Goal: Task Accomplishment & Management: Manage account settings

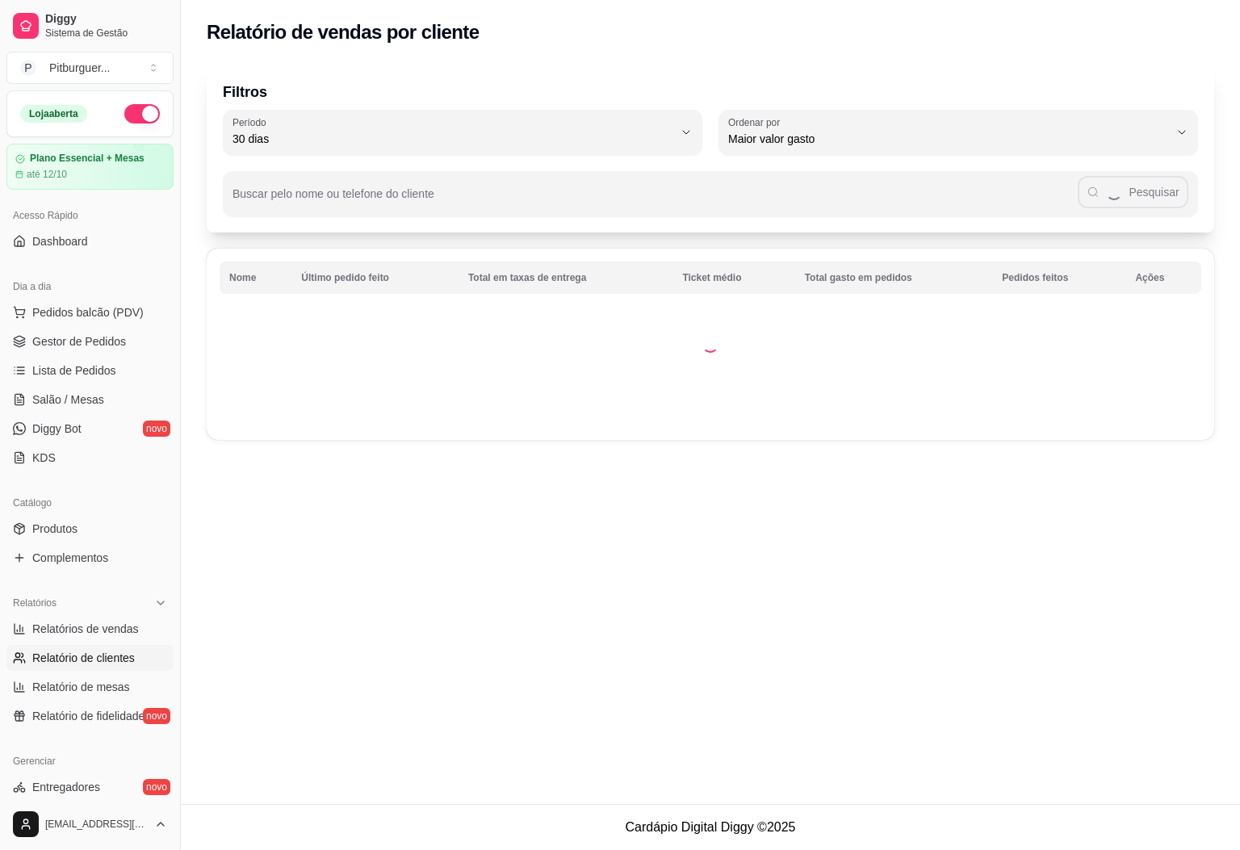
select select "30"
select select "HIGHEST_TOTAL_SPENT_WITH_ORDERS"
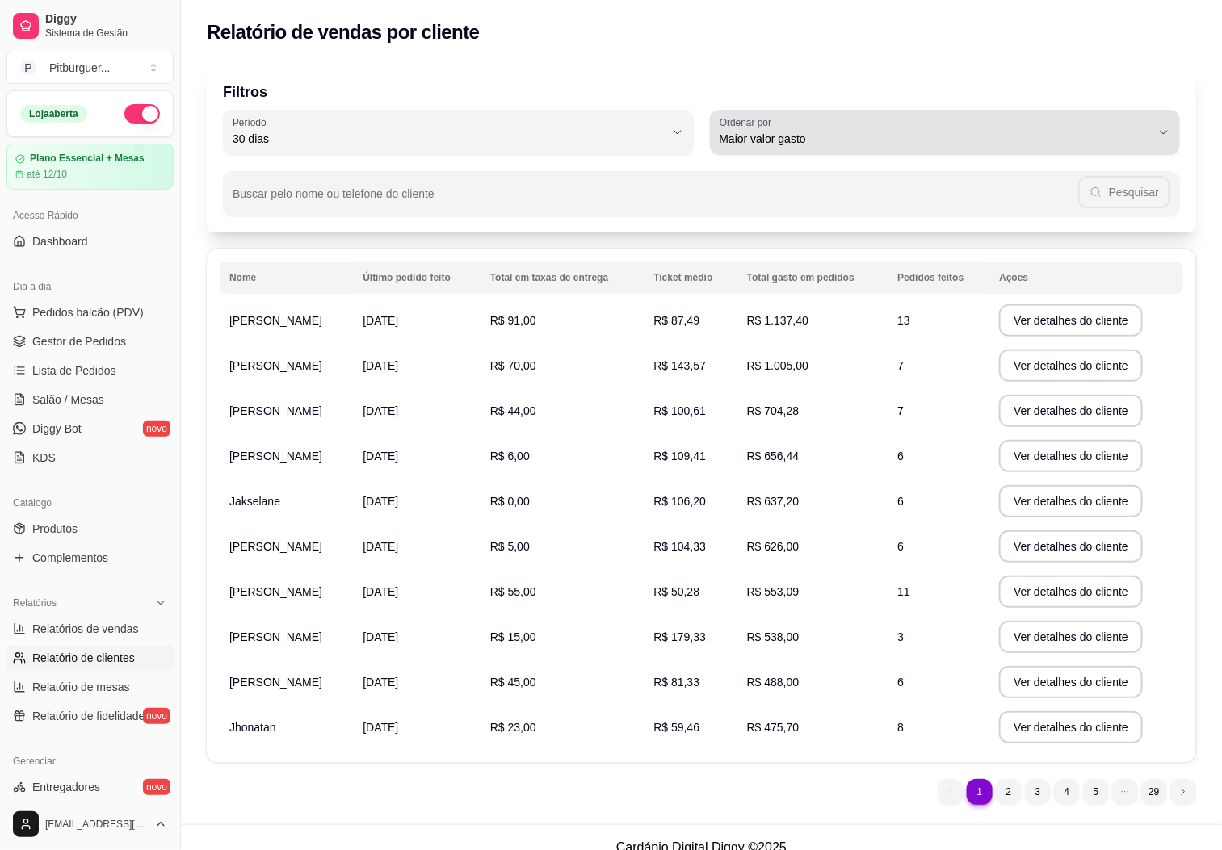
click at [875, 141] on span "Maior valor gasto" at bounding box center [935, 139] width 432 height 16
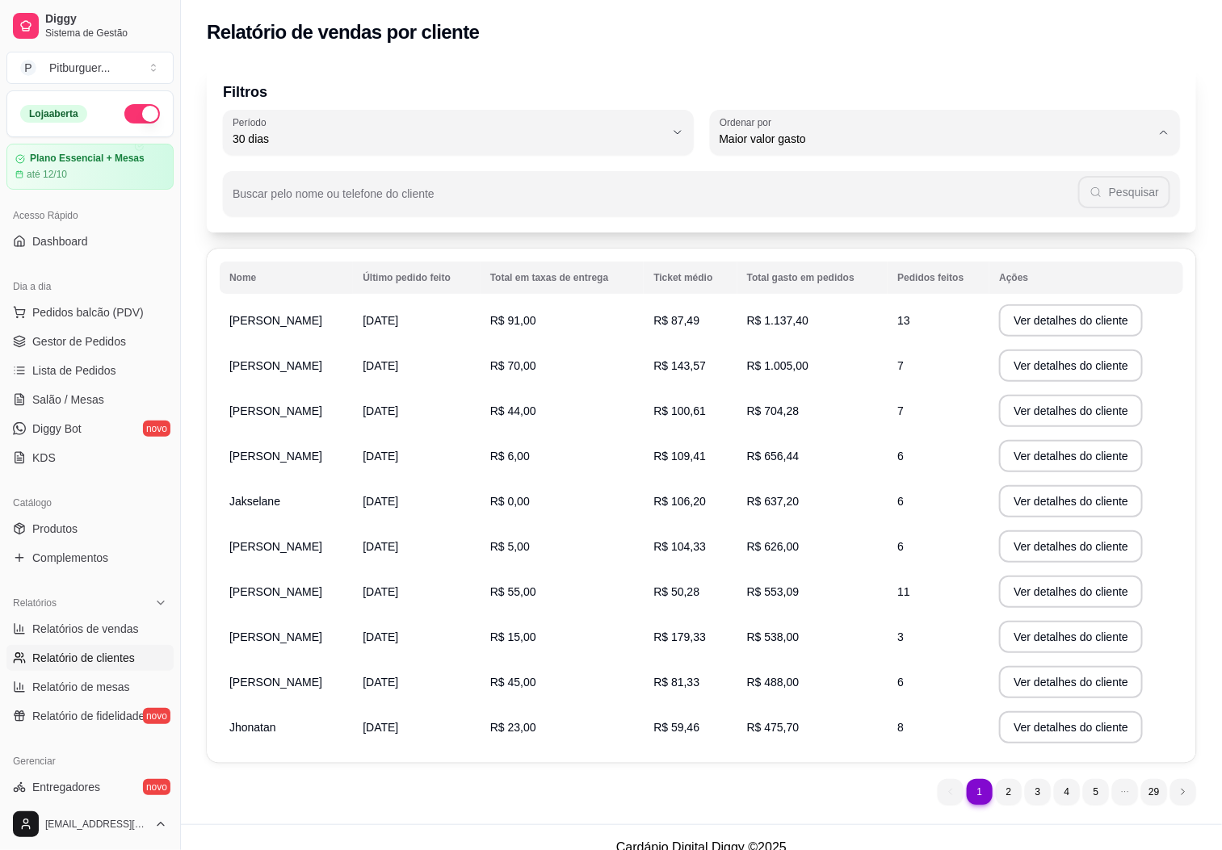
click at [770, 174] on span "Maior número de pedidos" at bounding box center [938, 176] width 412 height 15
type input "HIGHEST_ORDER_COUNT"
select select "HIGHEST_ORDER_COUNT"
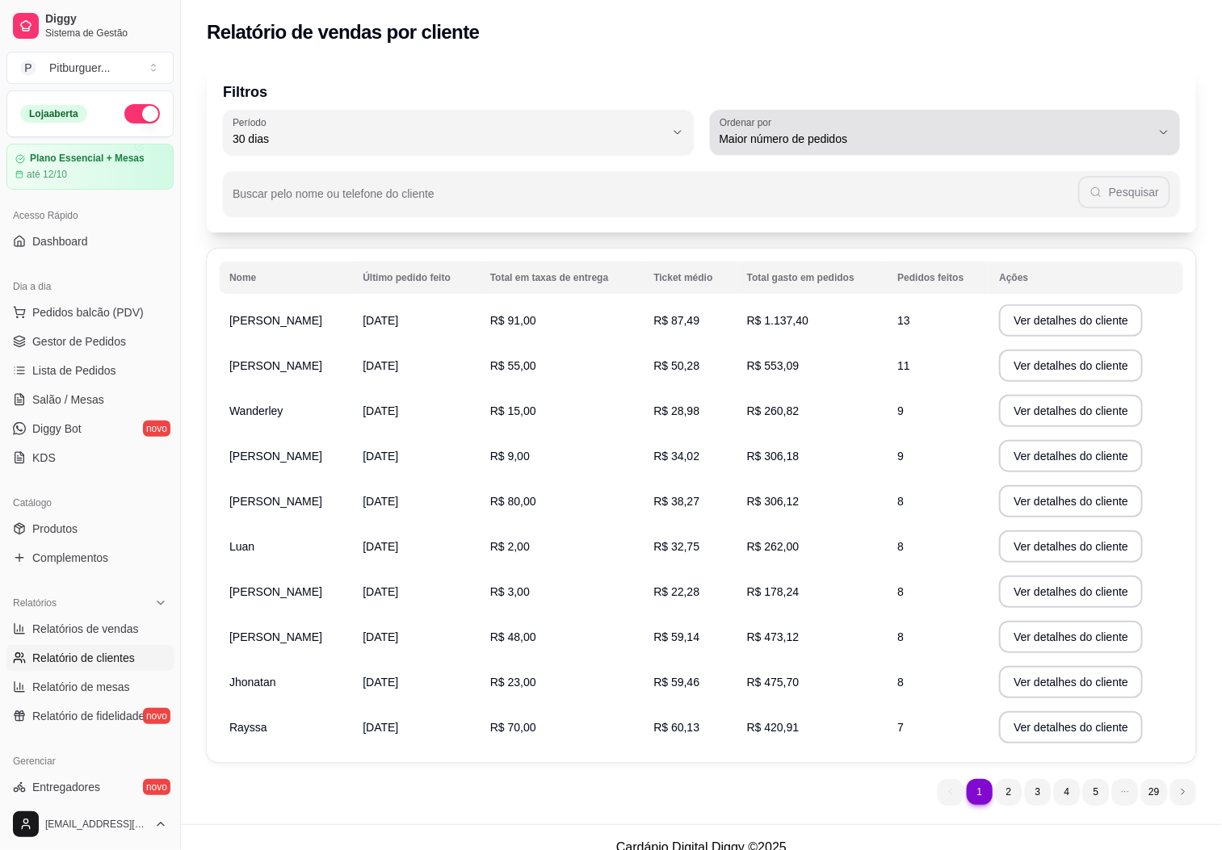
click at [793, 134] on span "Maior número de pedidos" at bounding box center [935, 139] width 432 height 16
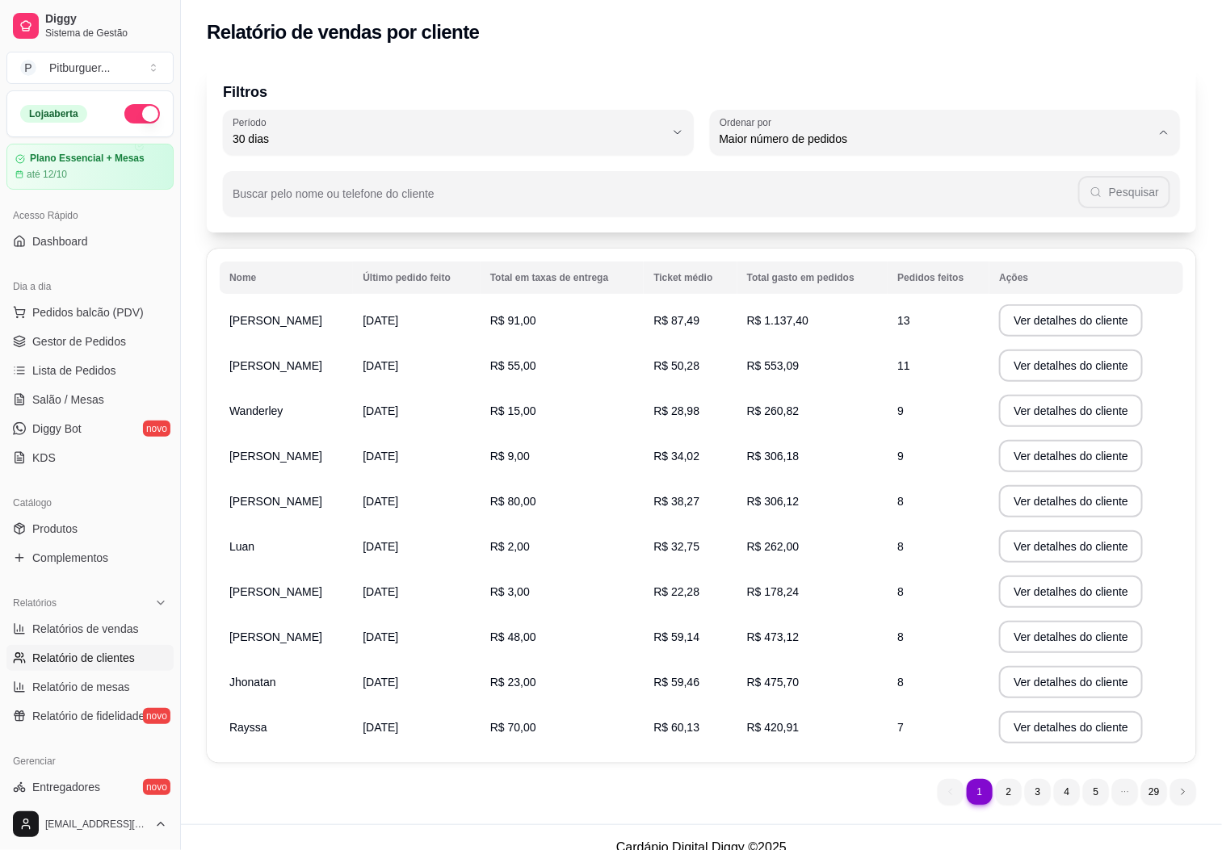
click at [778, 233] on span "Maior valor gasto" at bounding box center [938, 229] width 412 height 15
type input "HIGHEST_TOTAL_SPENT_WITH_ORDERS"
select select "HIGHEST_TOTAL_SPENT_WITH_ORDERS"
click at [90, 719] on span "Relatório de fidelidade" at bounding box center [88, 716] width 112 height 16
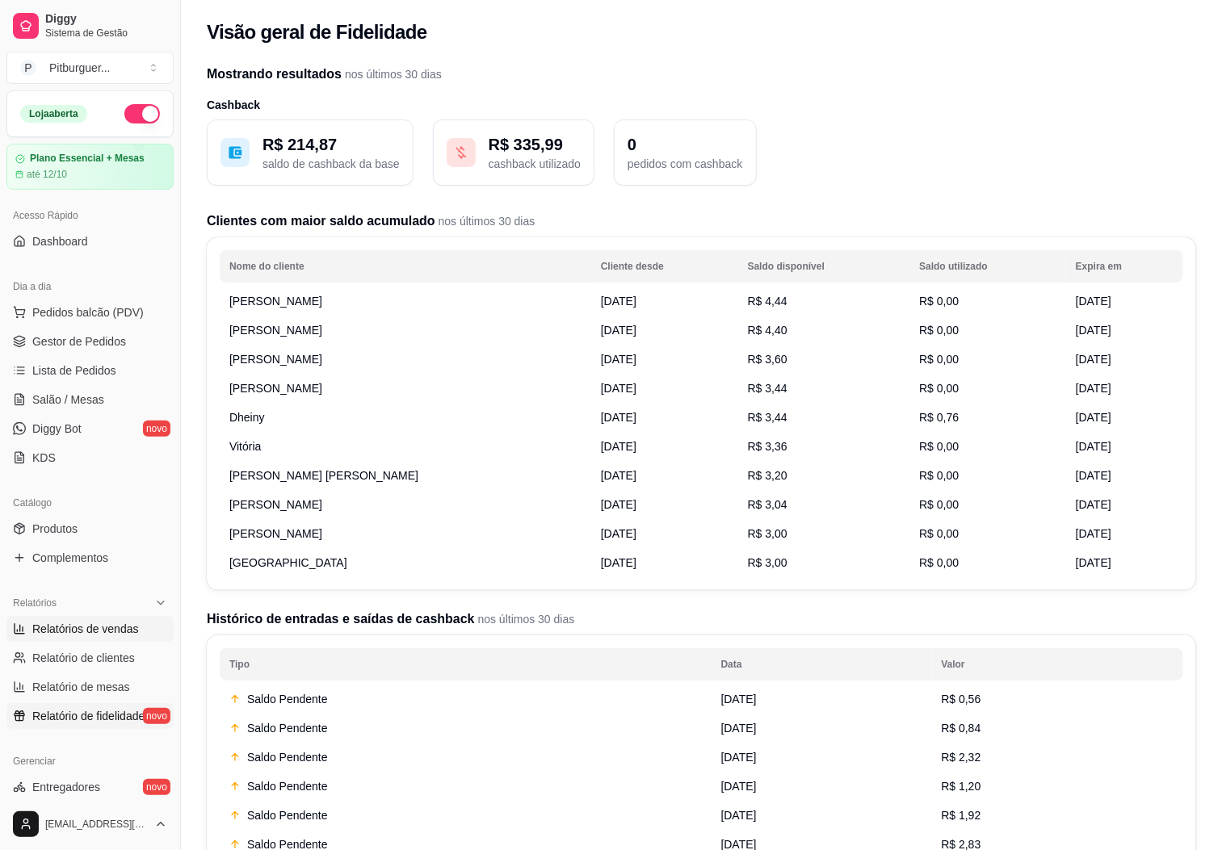
click at [97, 635] on span "Relatórios de vendas" at bounding box center [85, 629] width 107 height 16
select select "ALL"
select select "0"
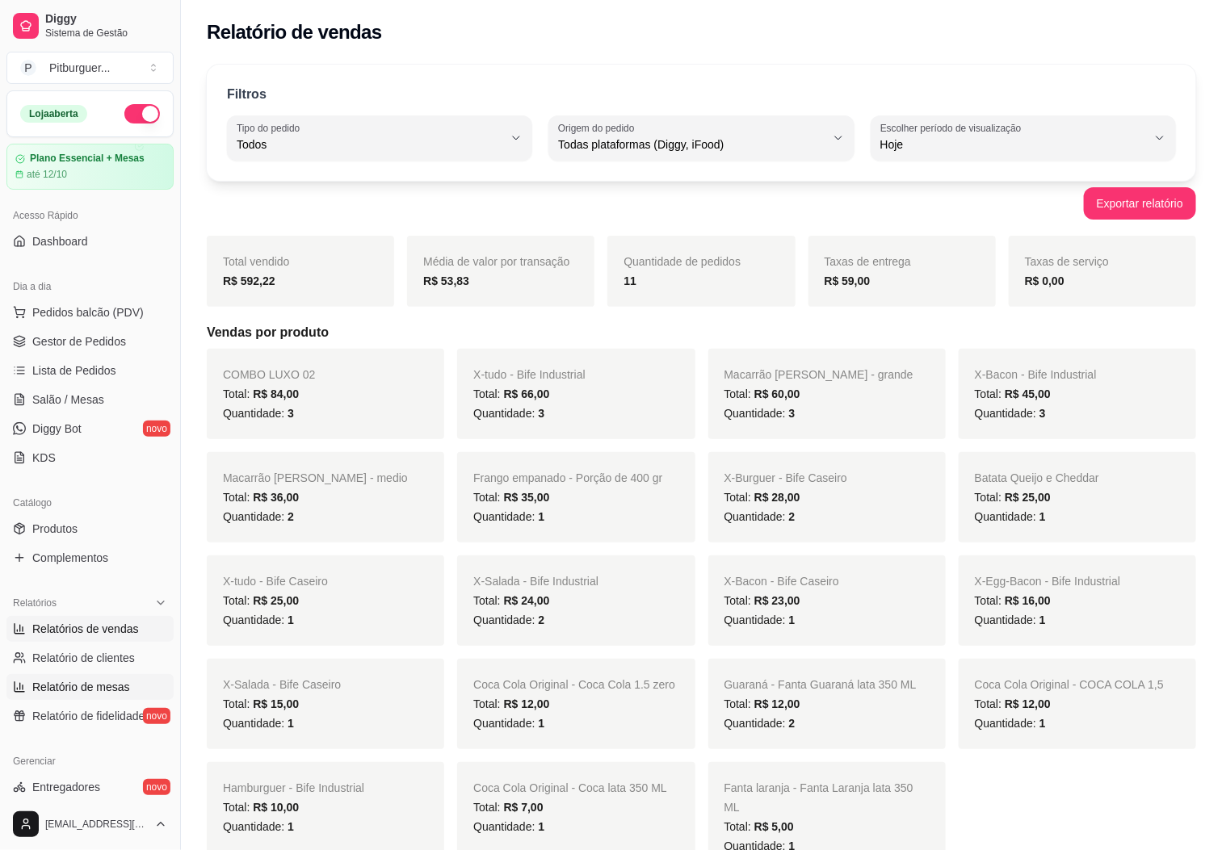
scroll to position [313, 0]
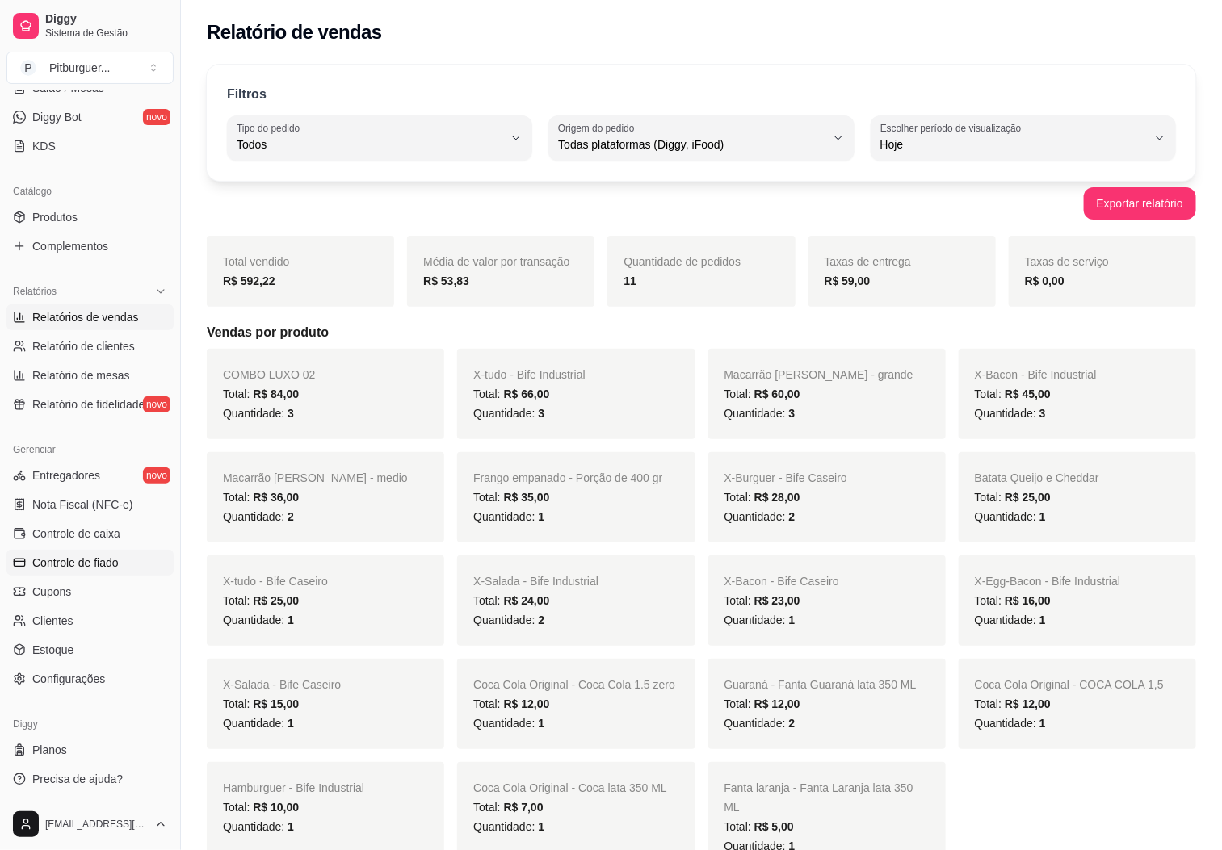
click at [98, 567] on span "Controle de fiado" at bounding box center [75, 563] width 86 height 16
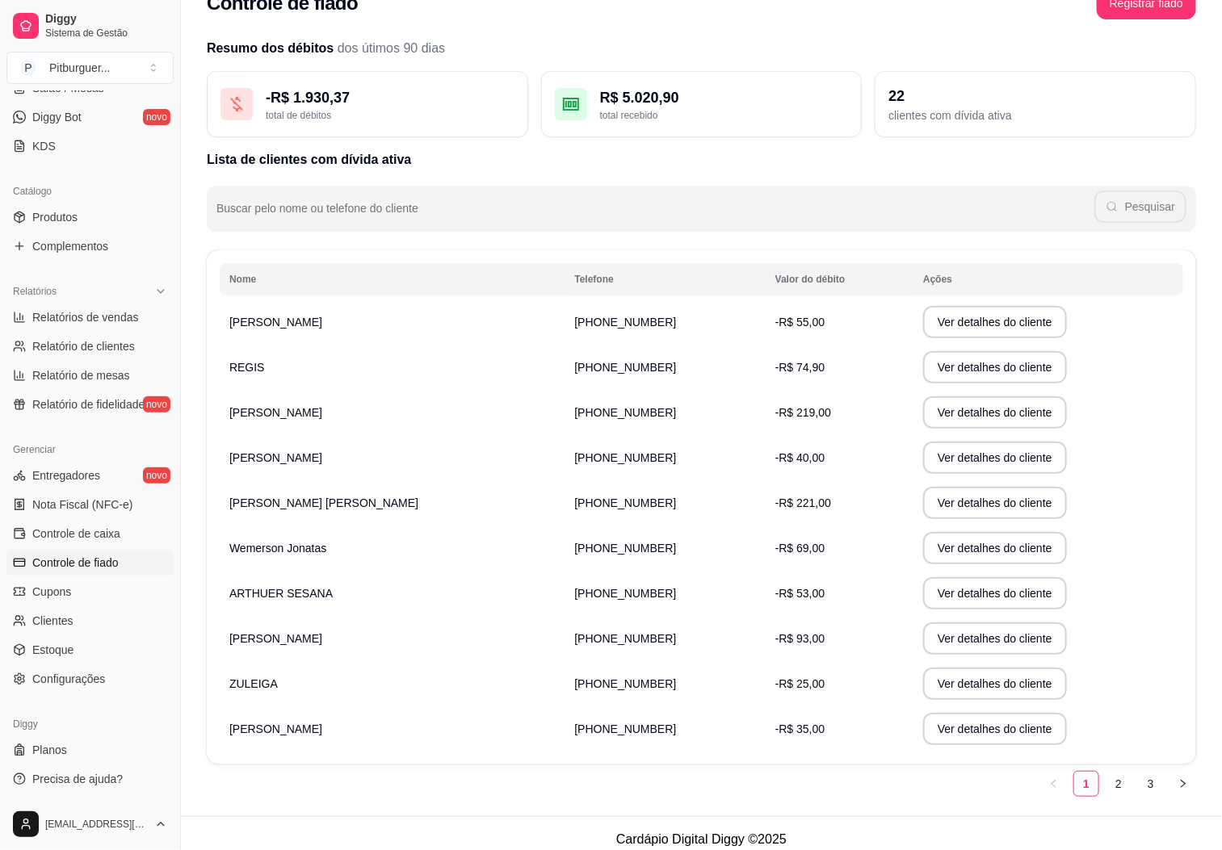
scroll to position [44, 0]
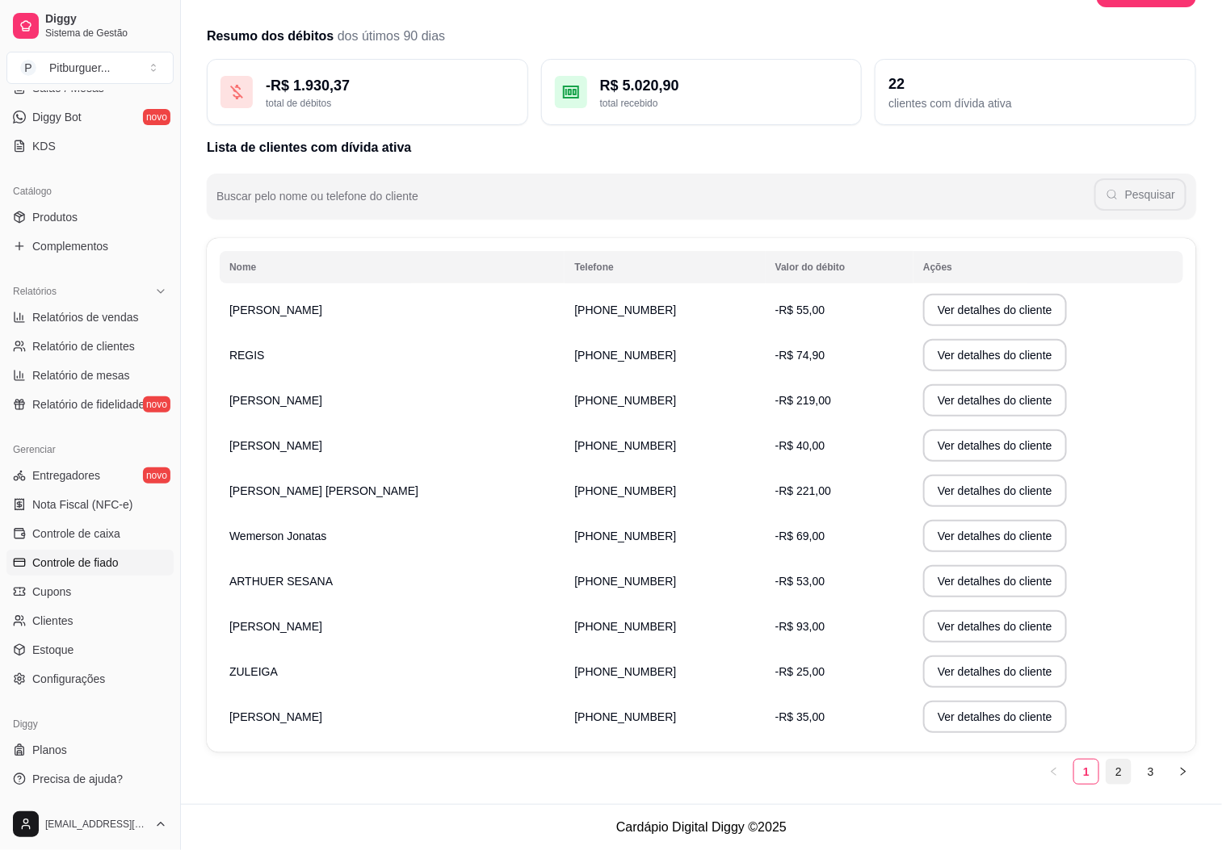
click at [1125, 771] on link "2" at bounding box center [1118, 772] width 24 height 24
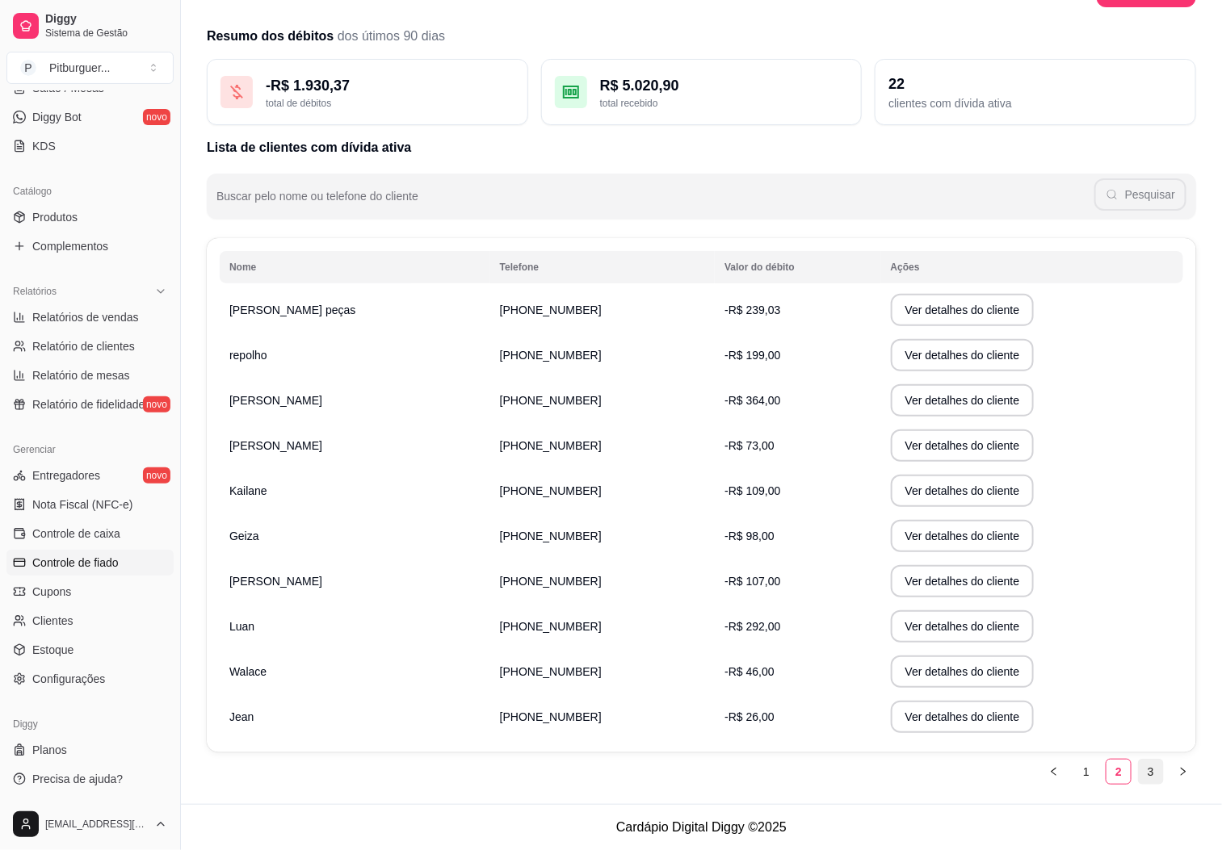
click at [1151, 766] on link "3" at bounding box center [1151, 772] width 24 height 24
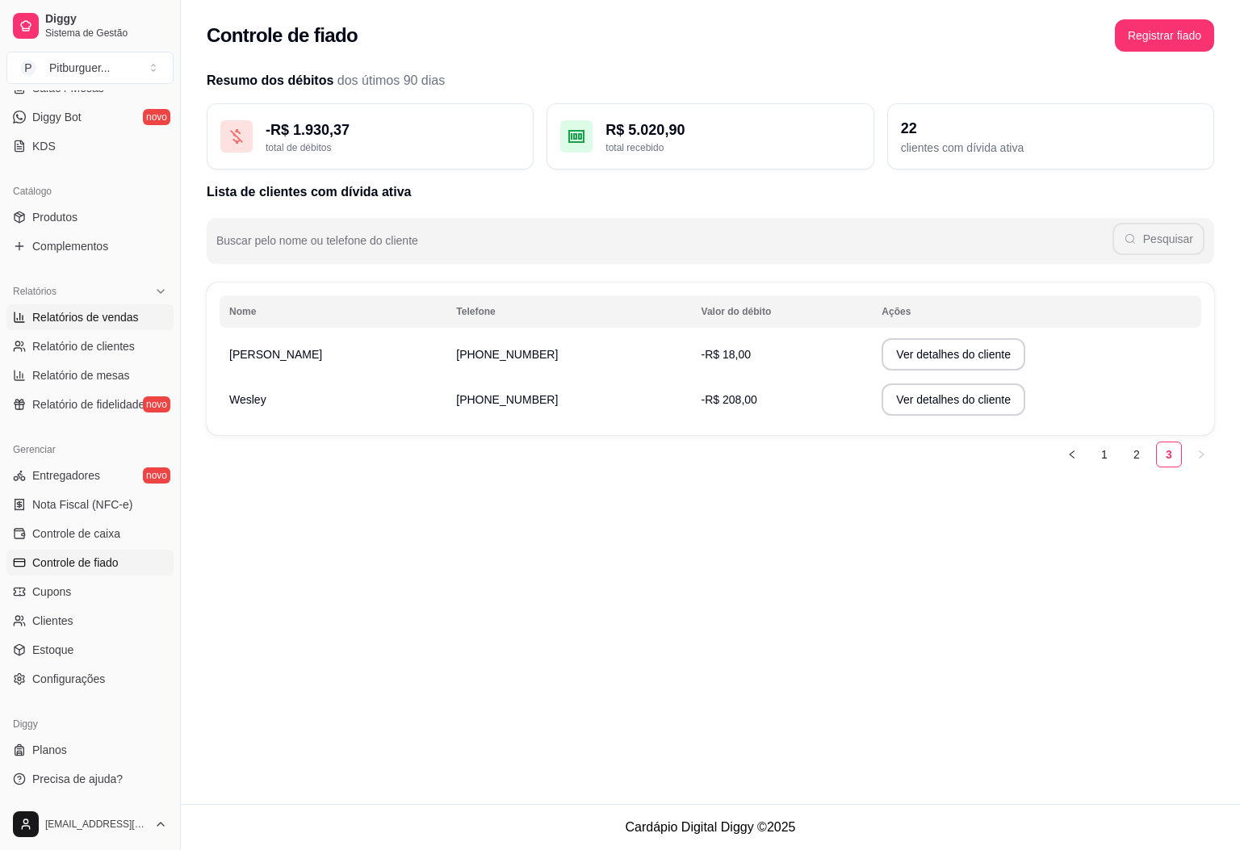
click at [87, 311] on span "Relatórios de vendas" at bounding box center [85, 317] width 107 height 16
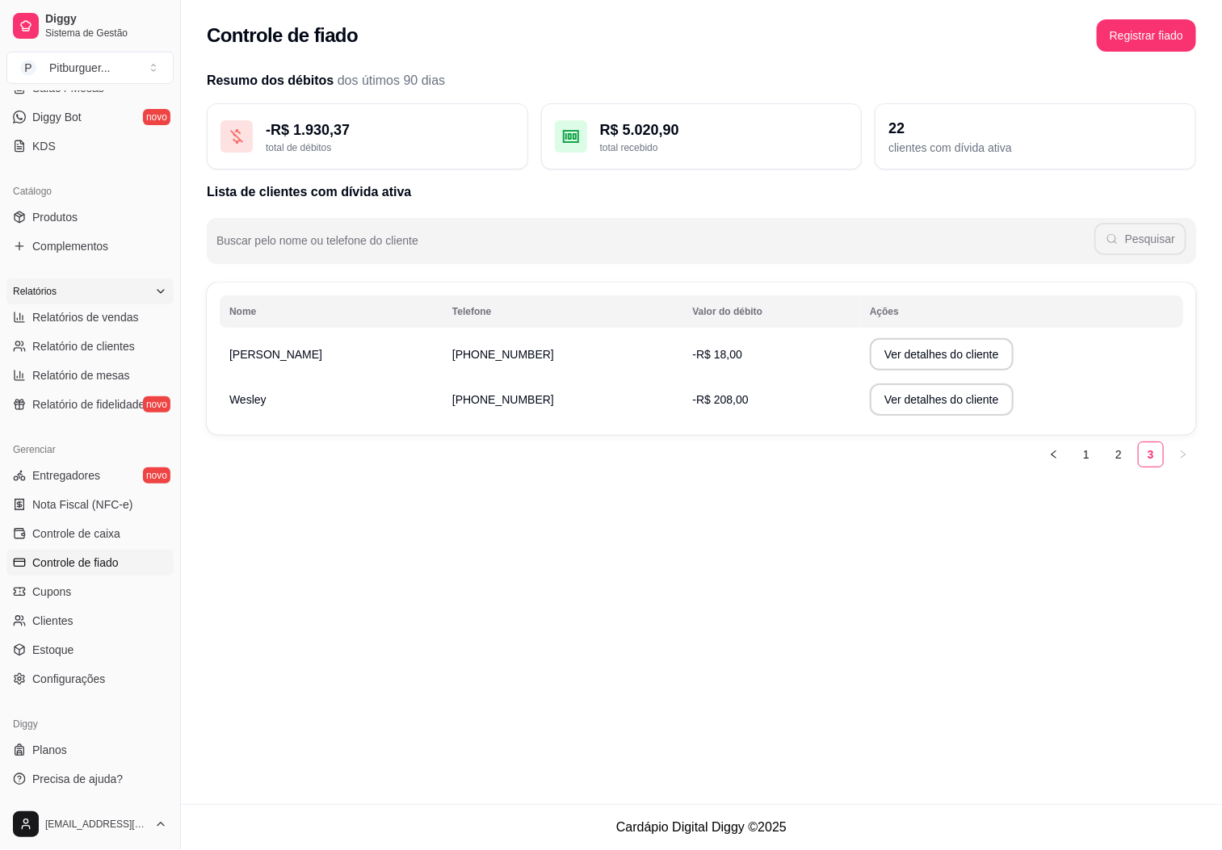
select select "ALL"
select select "0"
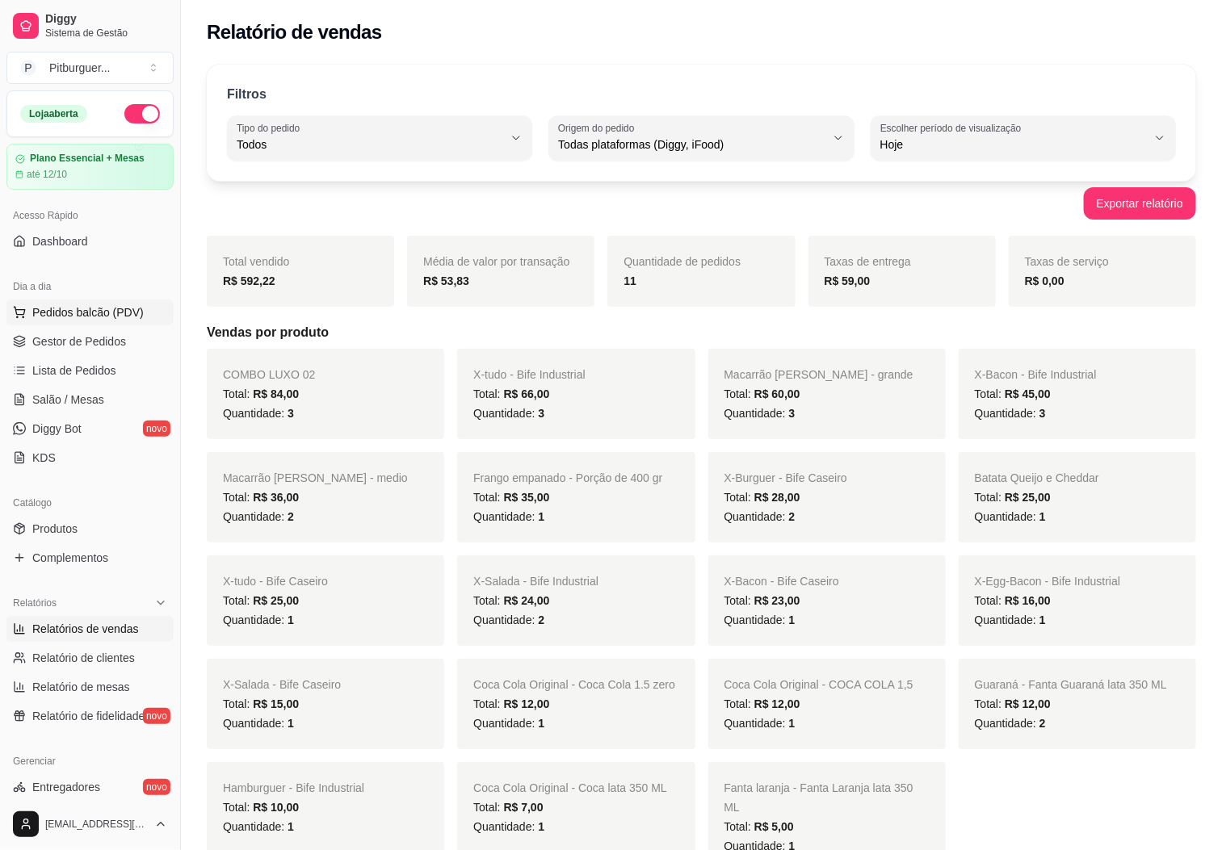
click at [76, 317] on span "Pedidos balcão (PDV)" at bounding box center [87, 312] width 111 height 16
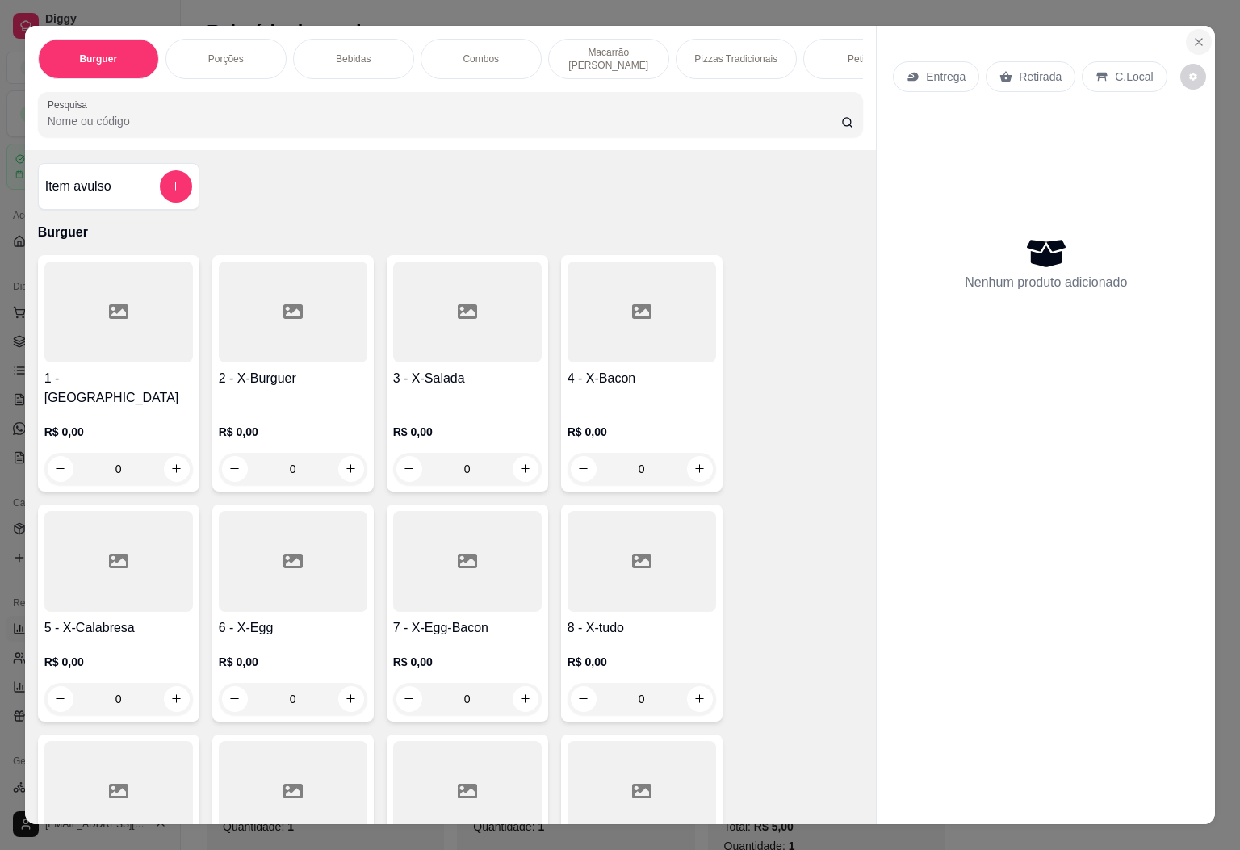
click at [1193, 36] on icon "Close" at bounding box center [1199, 42] width 13 height 13
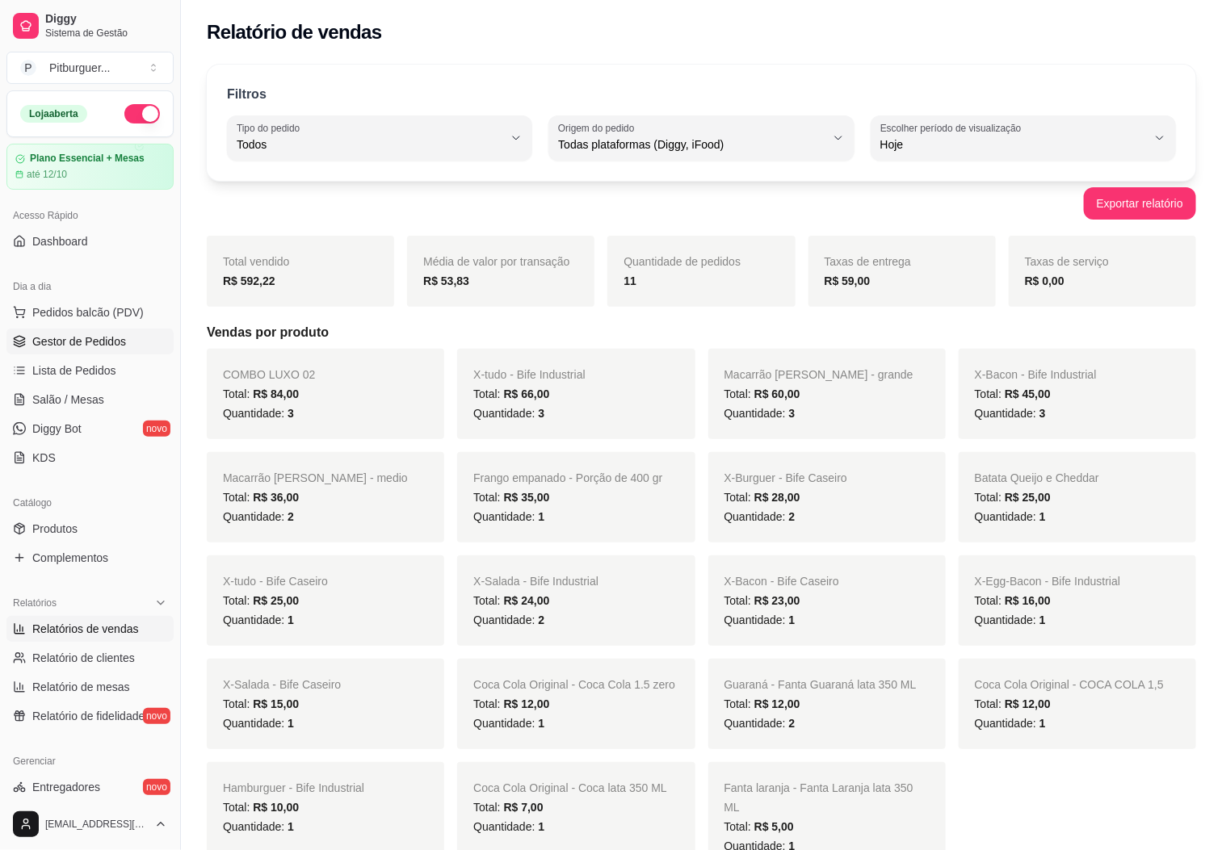
click at [73, 335] on span "Gestor de Pedidos" at bounding box center [79, 341] width 94 height 16
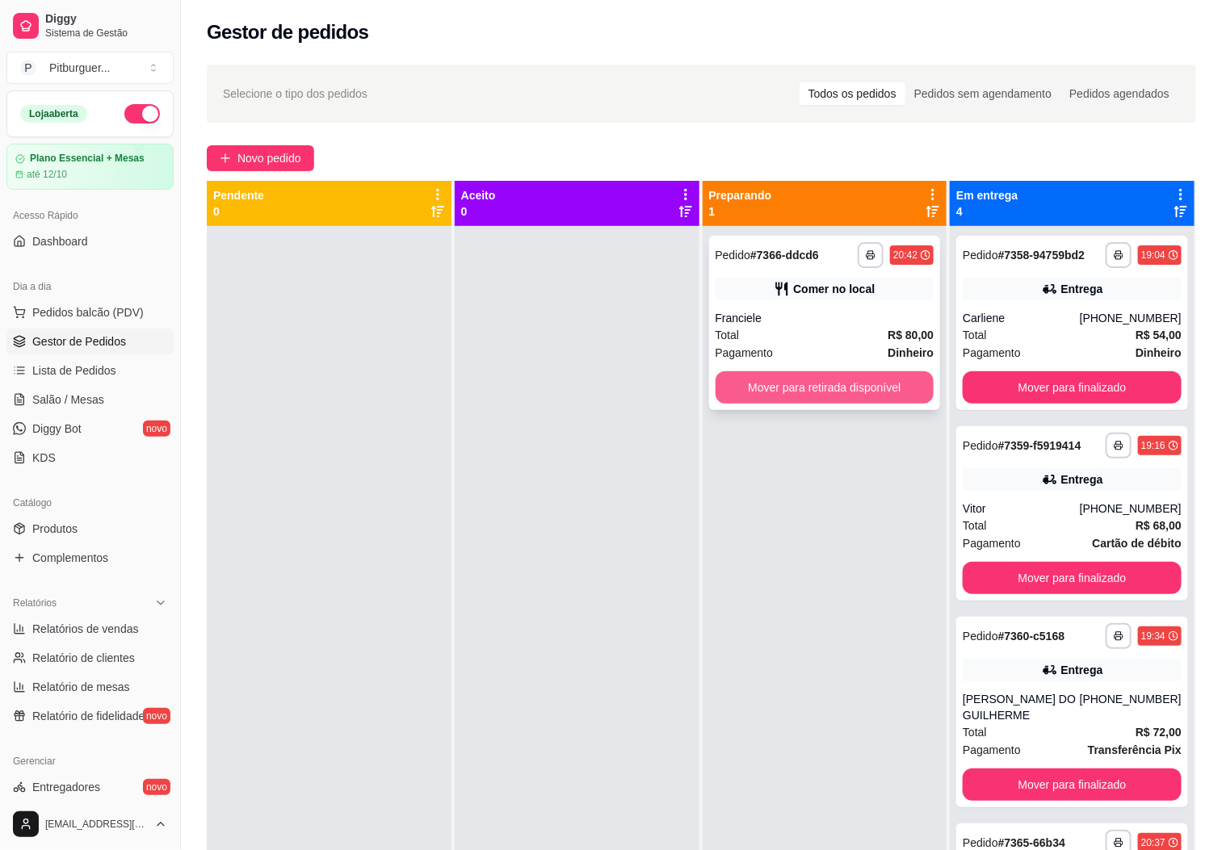
click at [819, 380] on button "Mover para retirada disponível" at bounding box center [824, 387] width 219 height 32
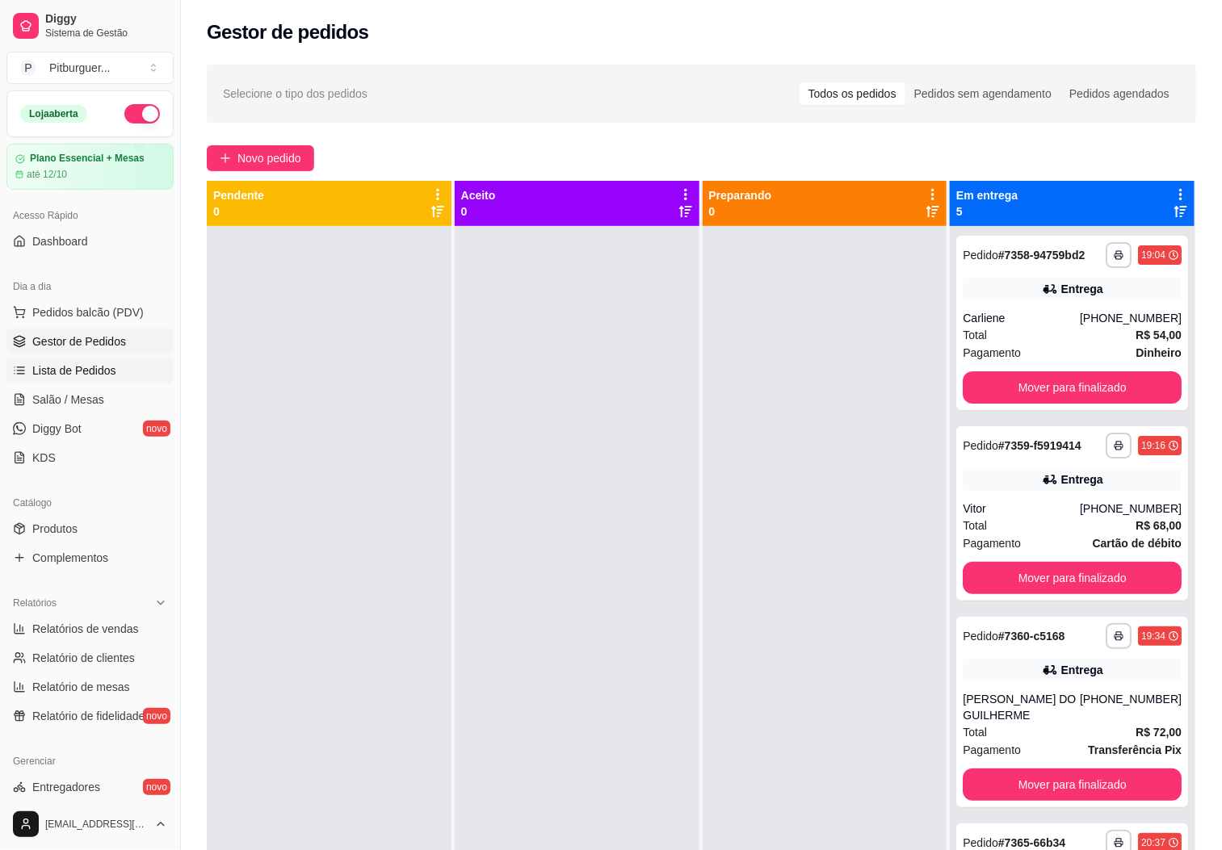
click at [115, 369] on link "Lista de Pedidos" at bounding box center [89, 371] width 167 height 26
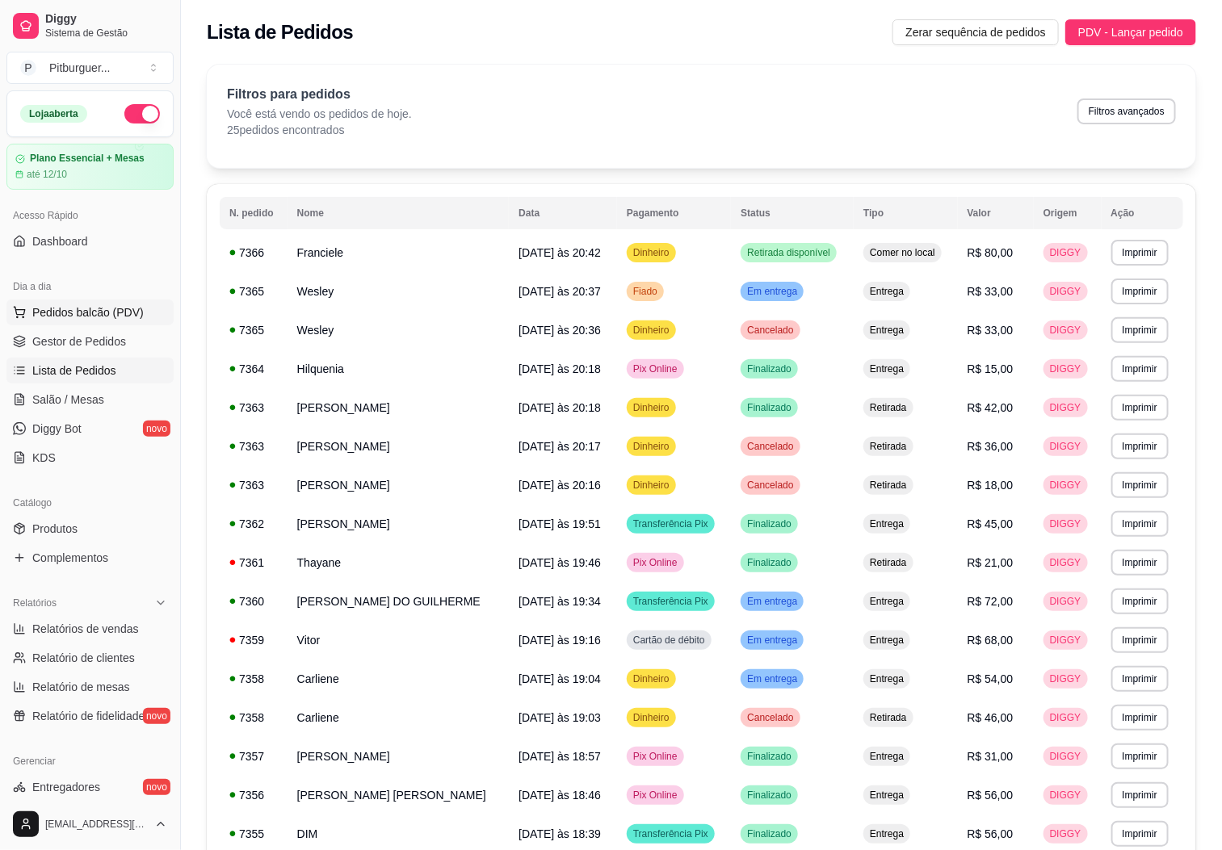
click at [69, 318] on span "Pedidos balcão (PDV)" at bounding box center [87, 312] width 111 height 16
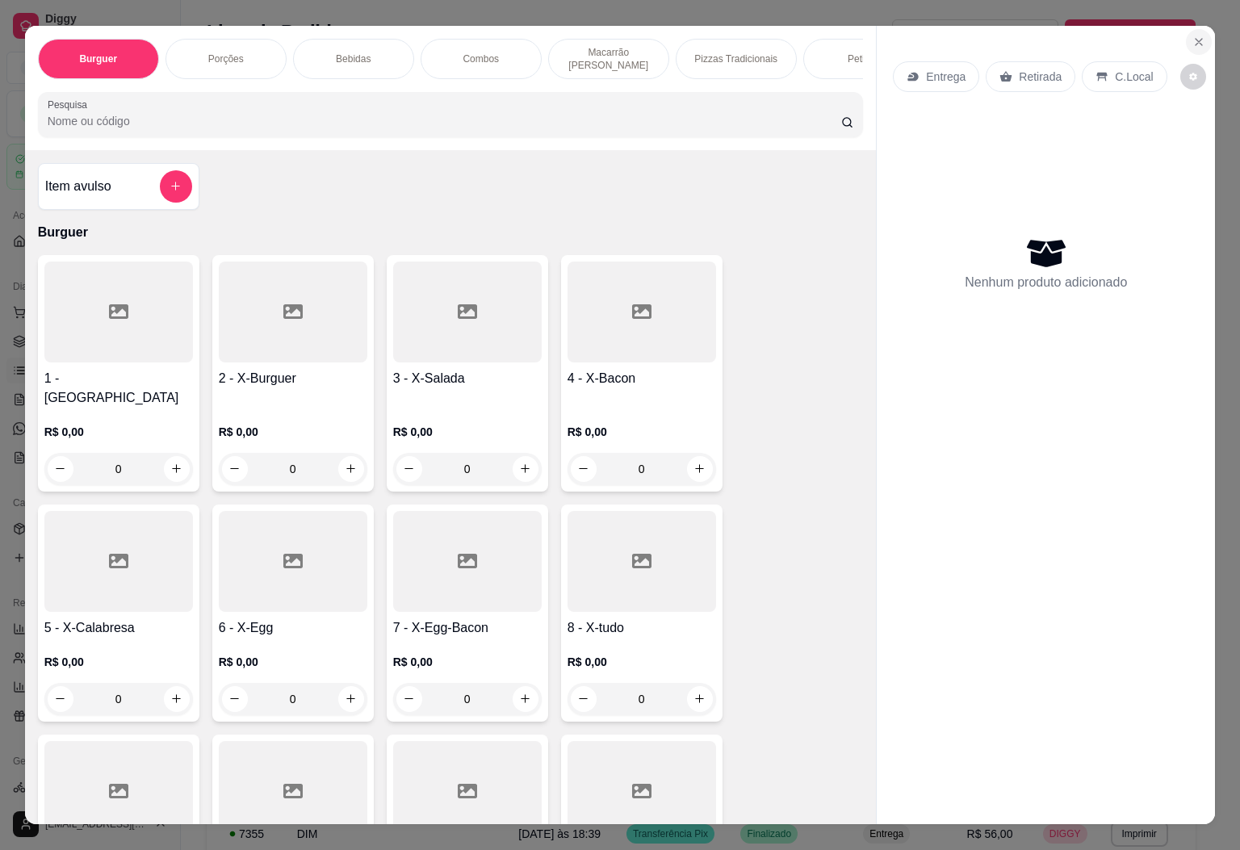
click at [1186, 42] on button "Close" at bounding box center [1199, 42] width 26 height 26
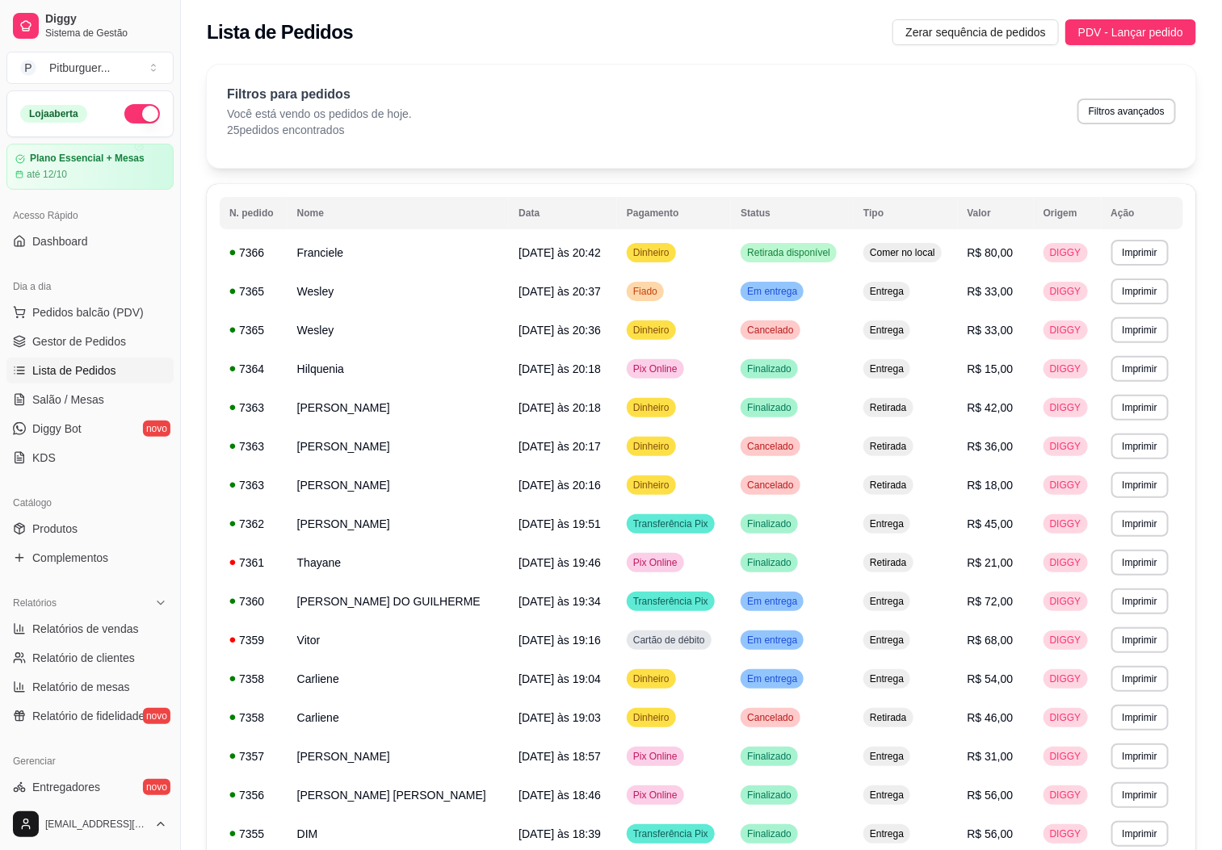
click at [103, 364] on span "Lista de Pedidos" at bounding box center [74, 371] width 84 height 16
click at [103, 347] on span "Gestor de Pedidos" at bounding box center [79, 341] width 94 height 16
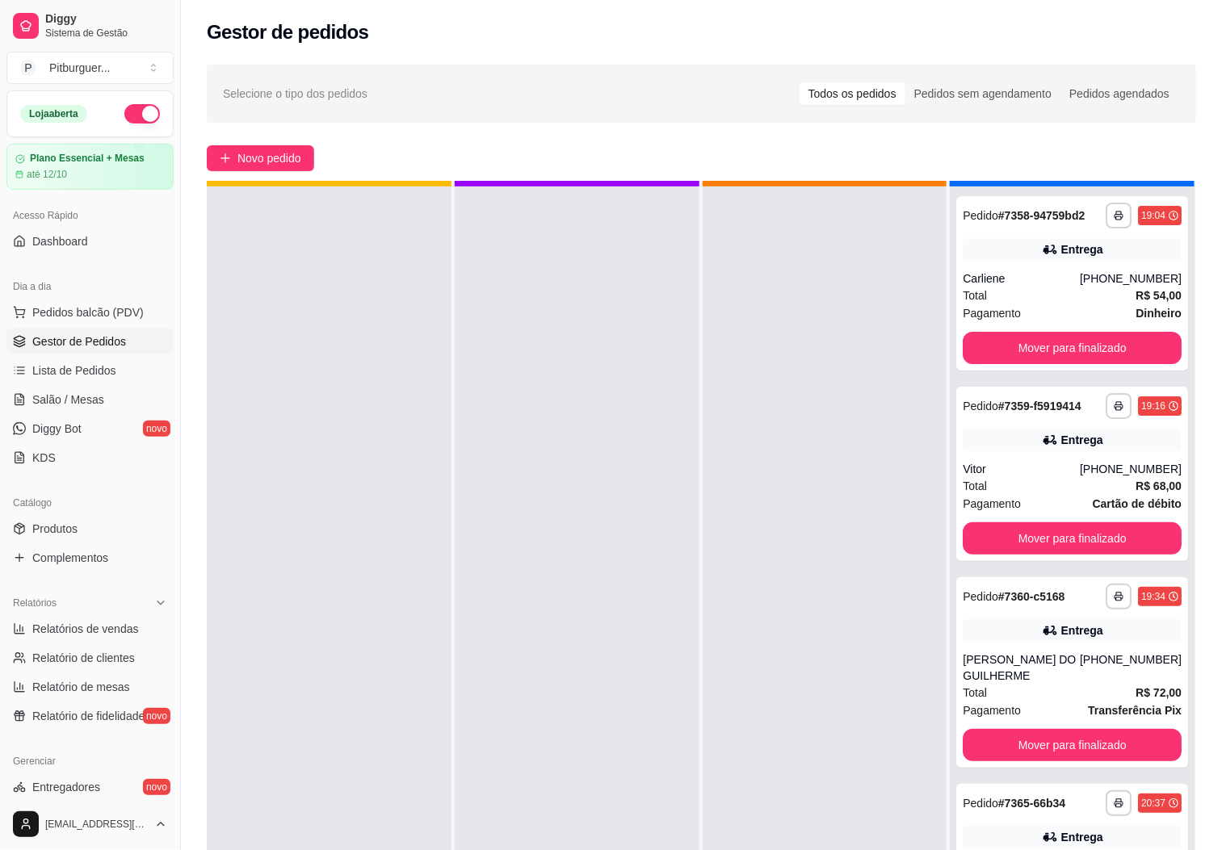
scroll to position [44, 0]
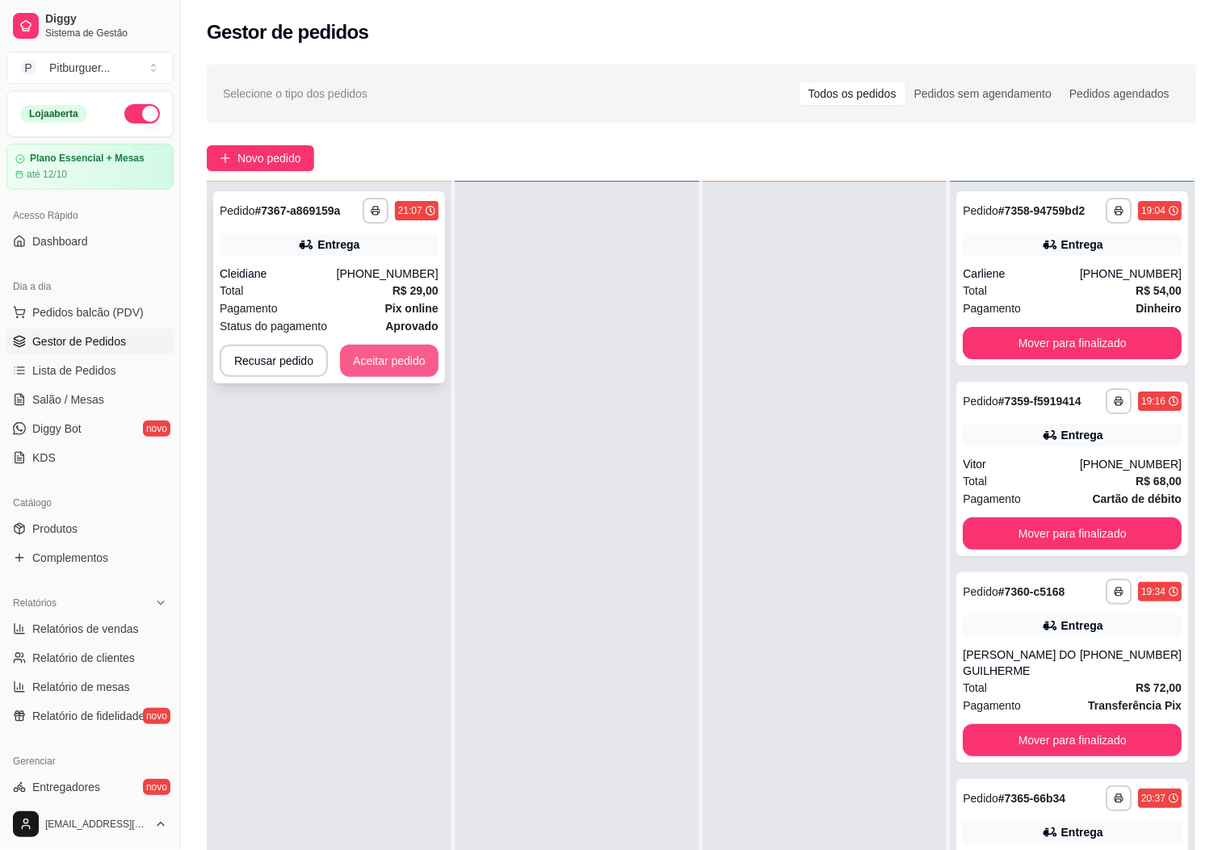
click at [378, 354] on button "Aceitar pedido" at bounding box center [389, 361] width 99 height 32
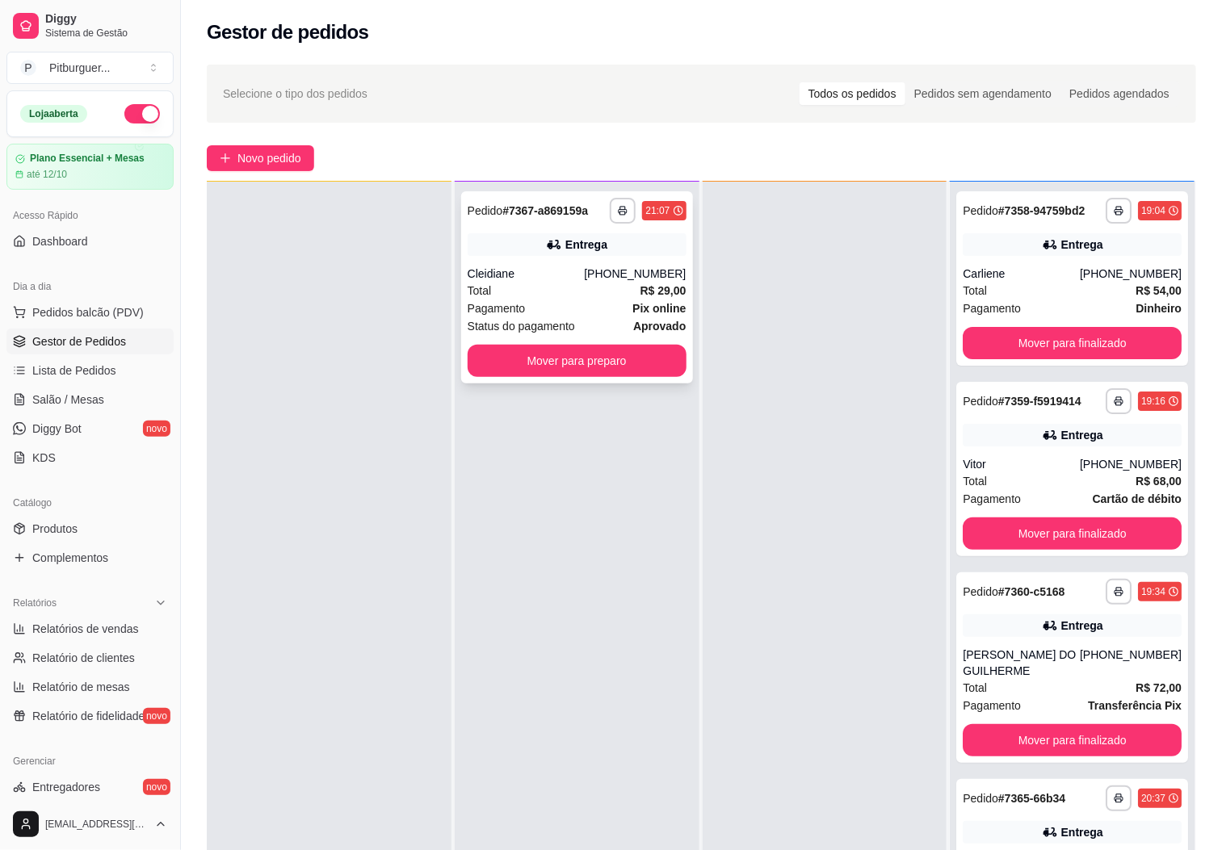
click at [619, 275] on div "[PHONE_NUMBER]" at bounding box center [635, 274] width 102 height 16
click at [564, 354] on button "Mover para preparo" at bounding box center [577, 361] width 212 height 31
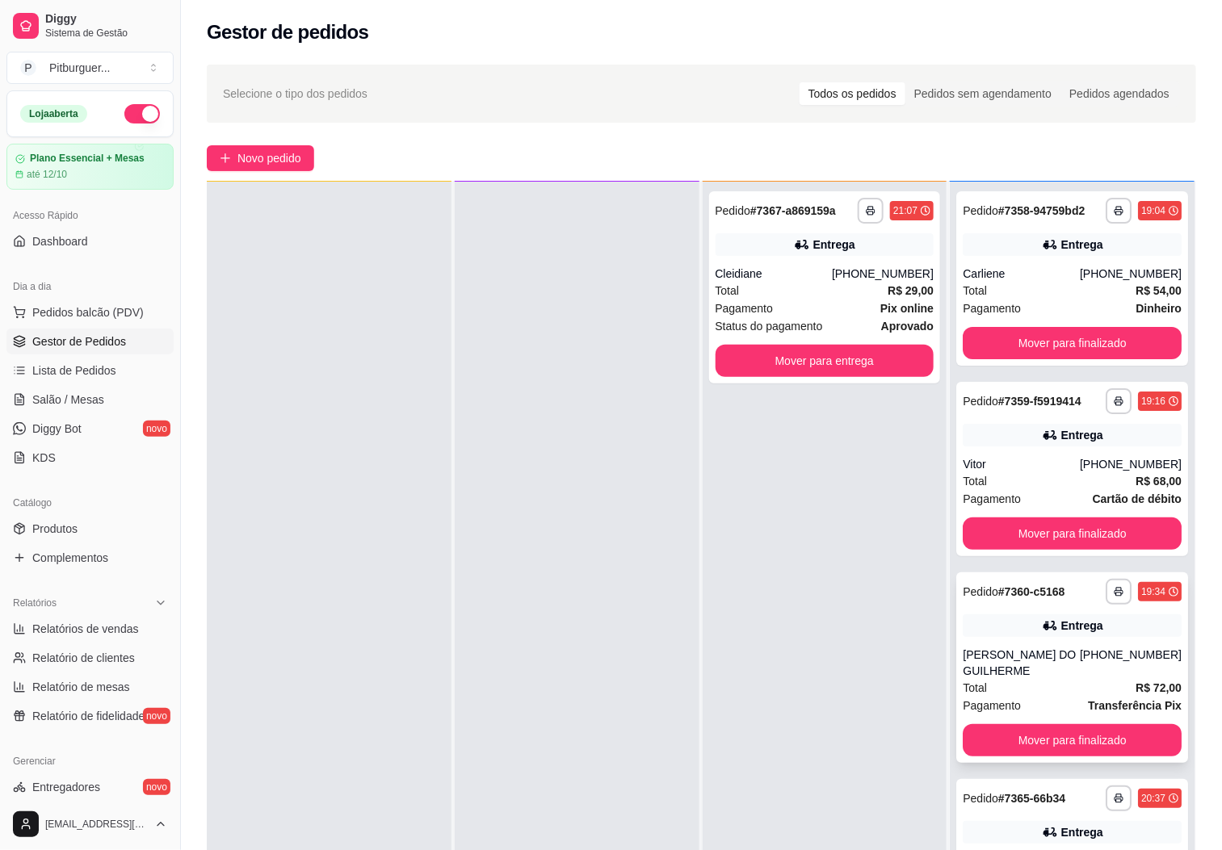
click at [1069, 697] on div "Total R$ 72,00" at bounding box center [1072, 688] width 219 height 18
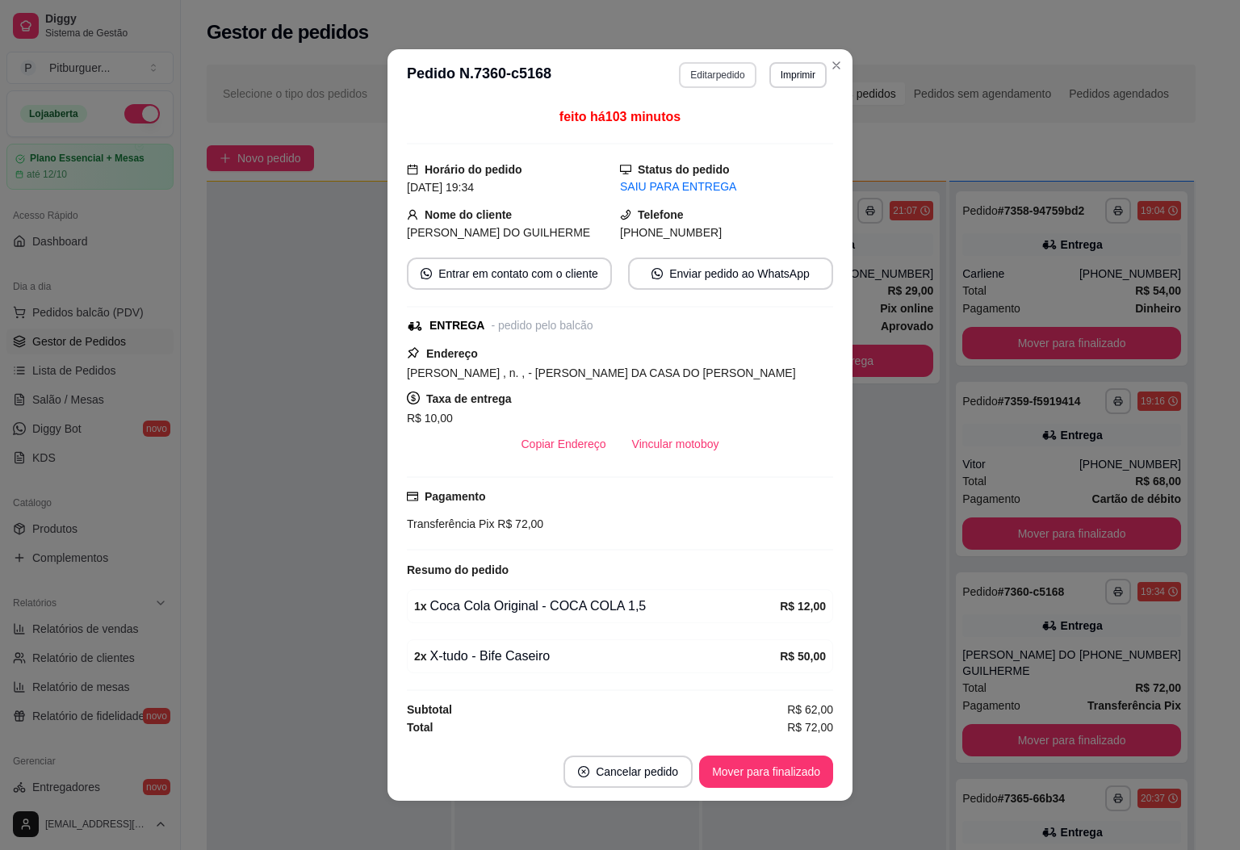
click at [706, 64] on button "Editar pedido" at bounding box center [717, 75] width 77 height 26
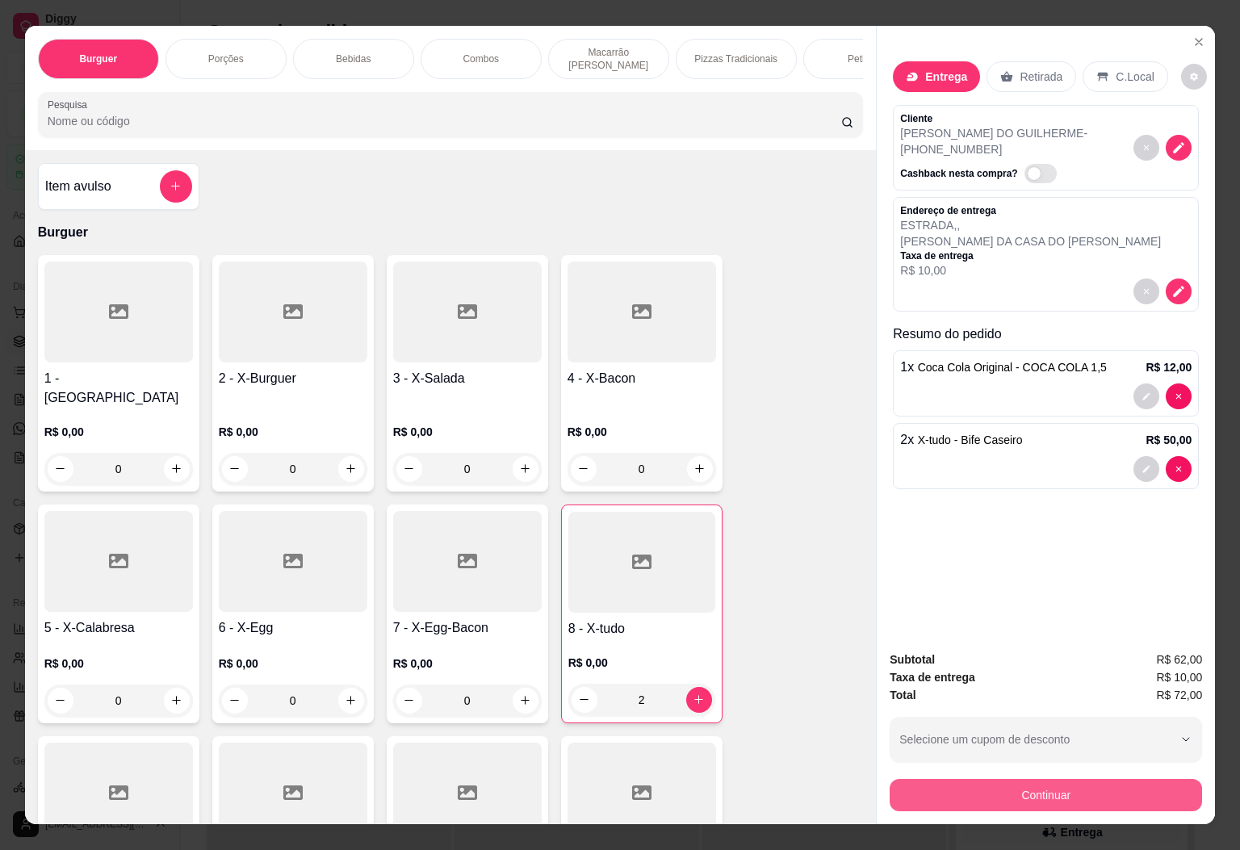
click at [958, 779] on button "Continuar" at bounding box center [1046, 795] width 313 height 32
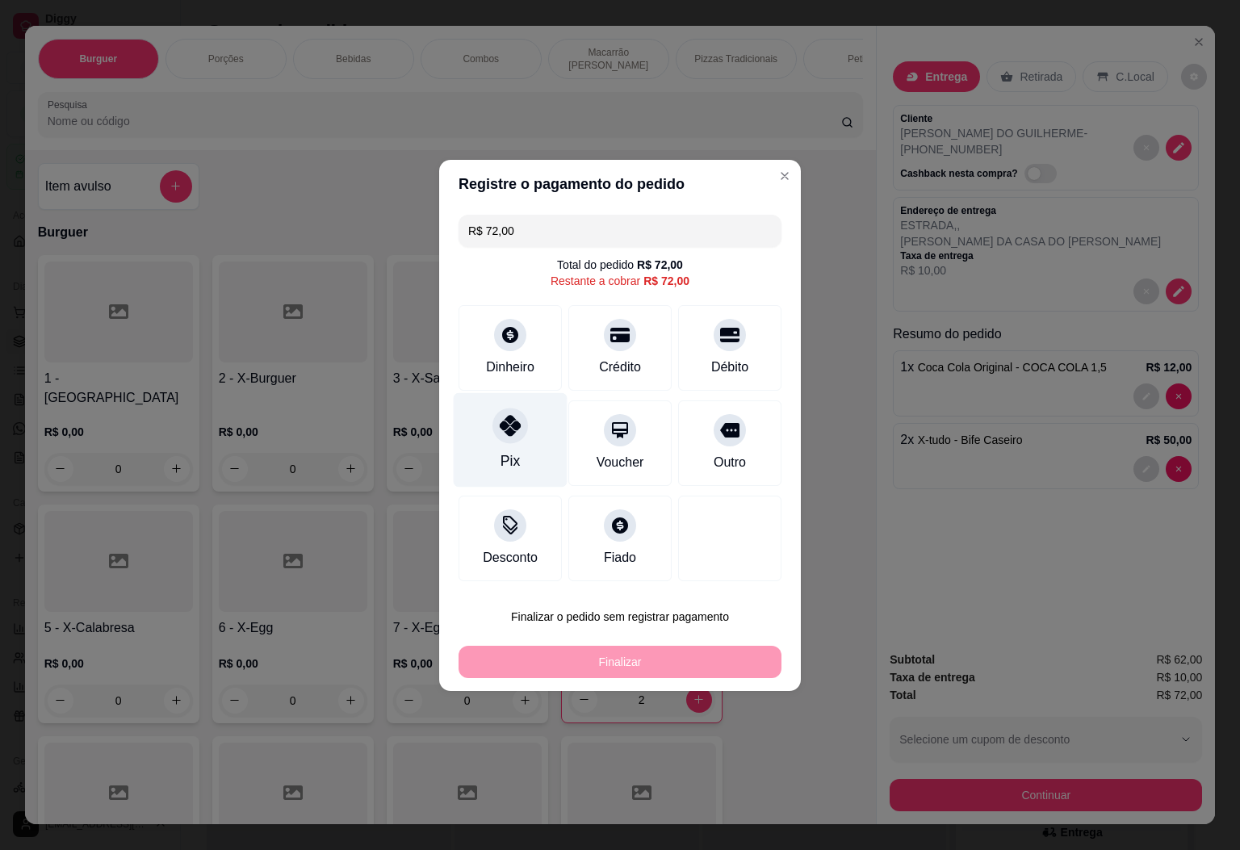
click at [489, 437] on div "Pix" at bounding box center [511, 439] width 114 height 94
type input "R$ 0,00"
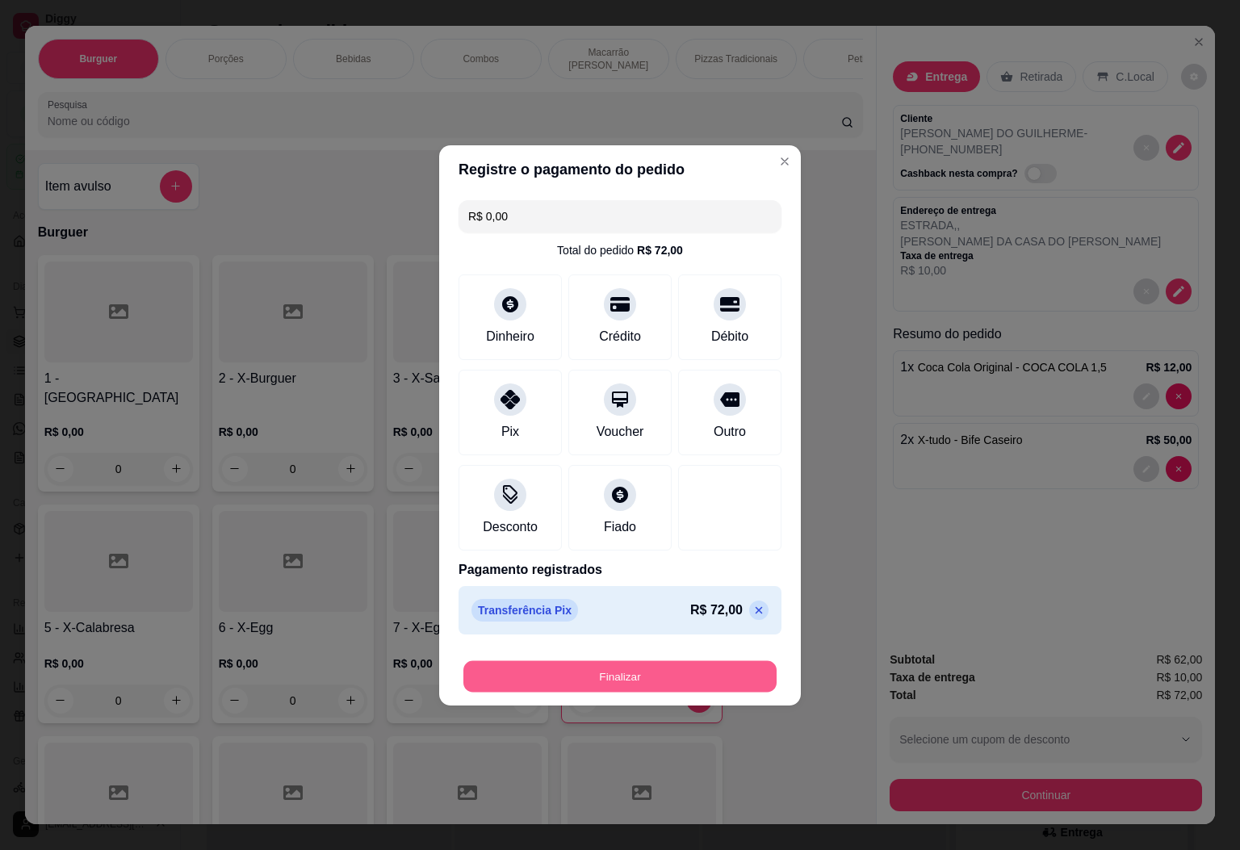
click at [628, 683] on button "Finalizar" at bounding box center [620, 676] width 313 height 31
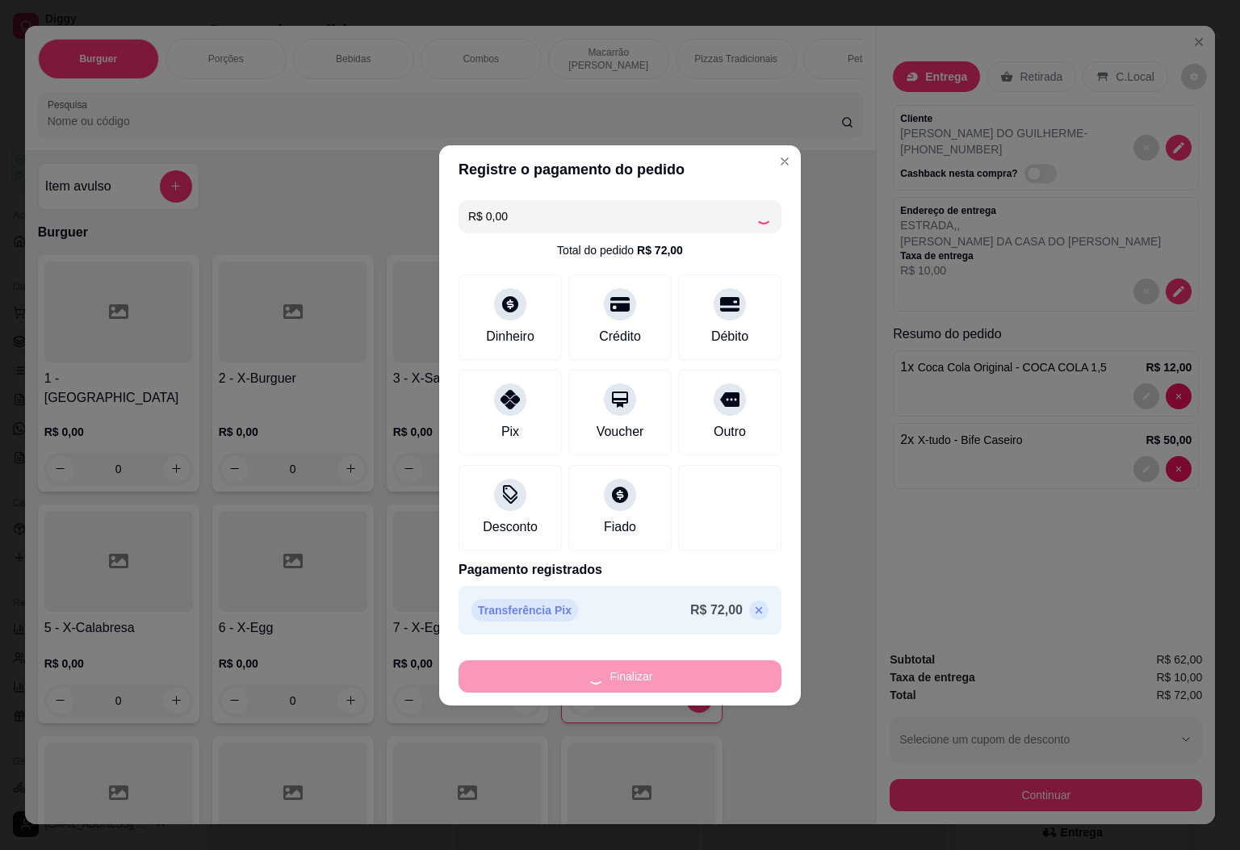
type input "0"
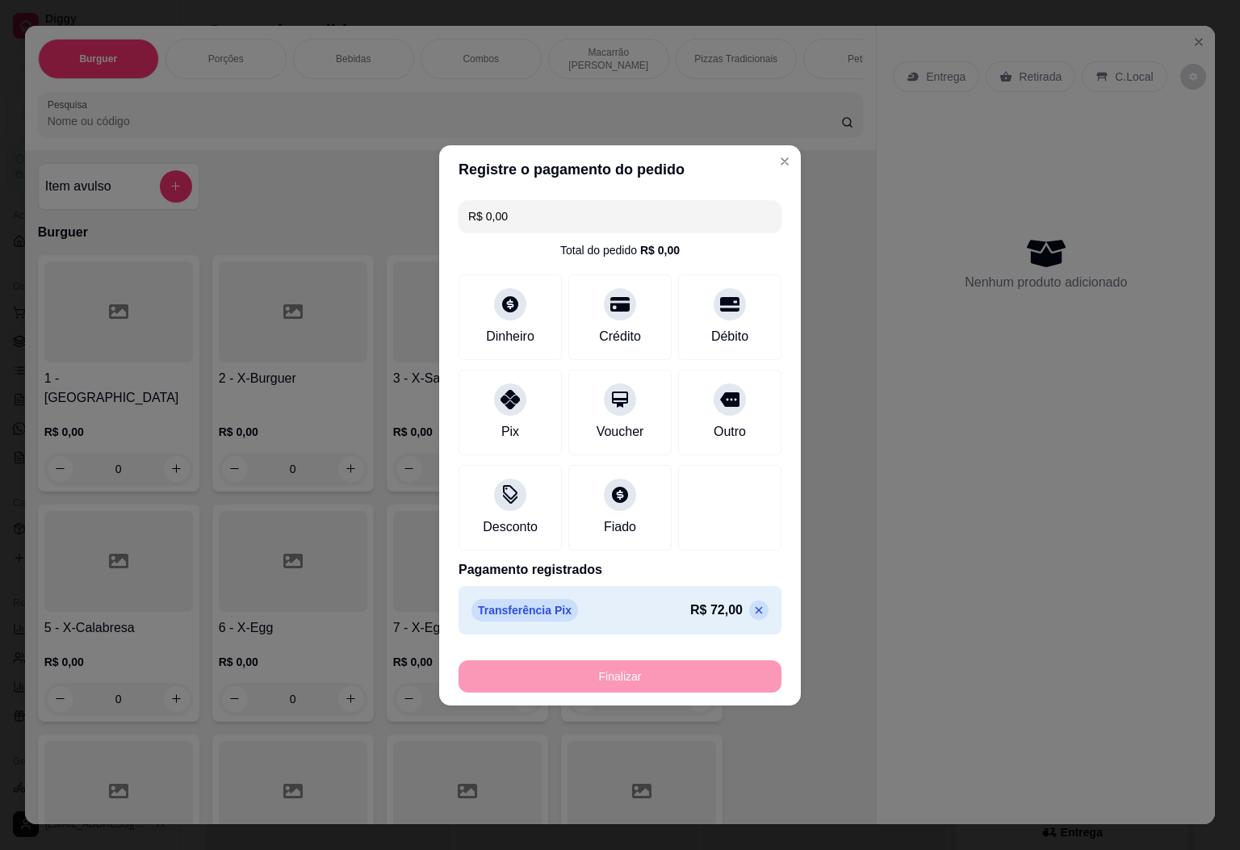
type input "-R$ 72,00"
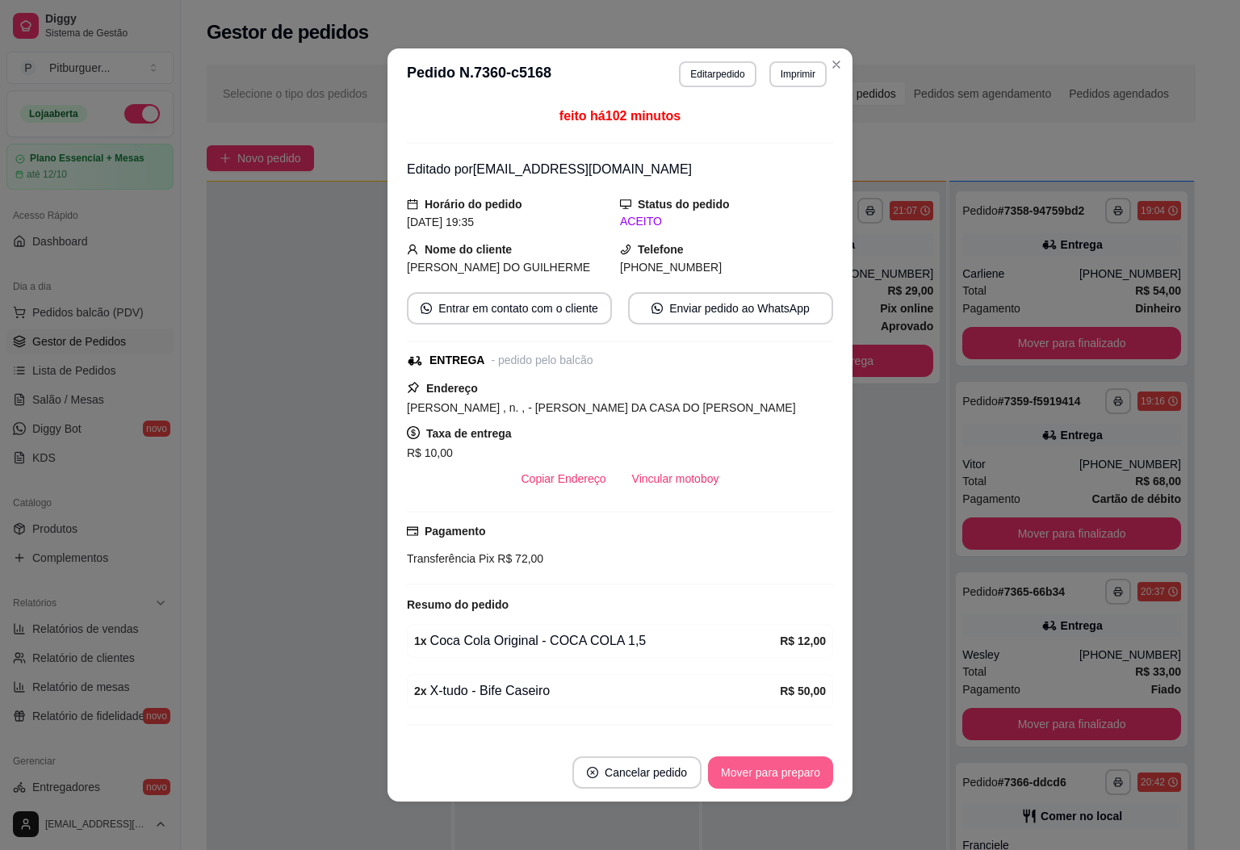
click at [797, 766] on button "Mover para preparo" at bounding box center [770, 773] width 125 height 32
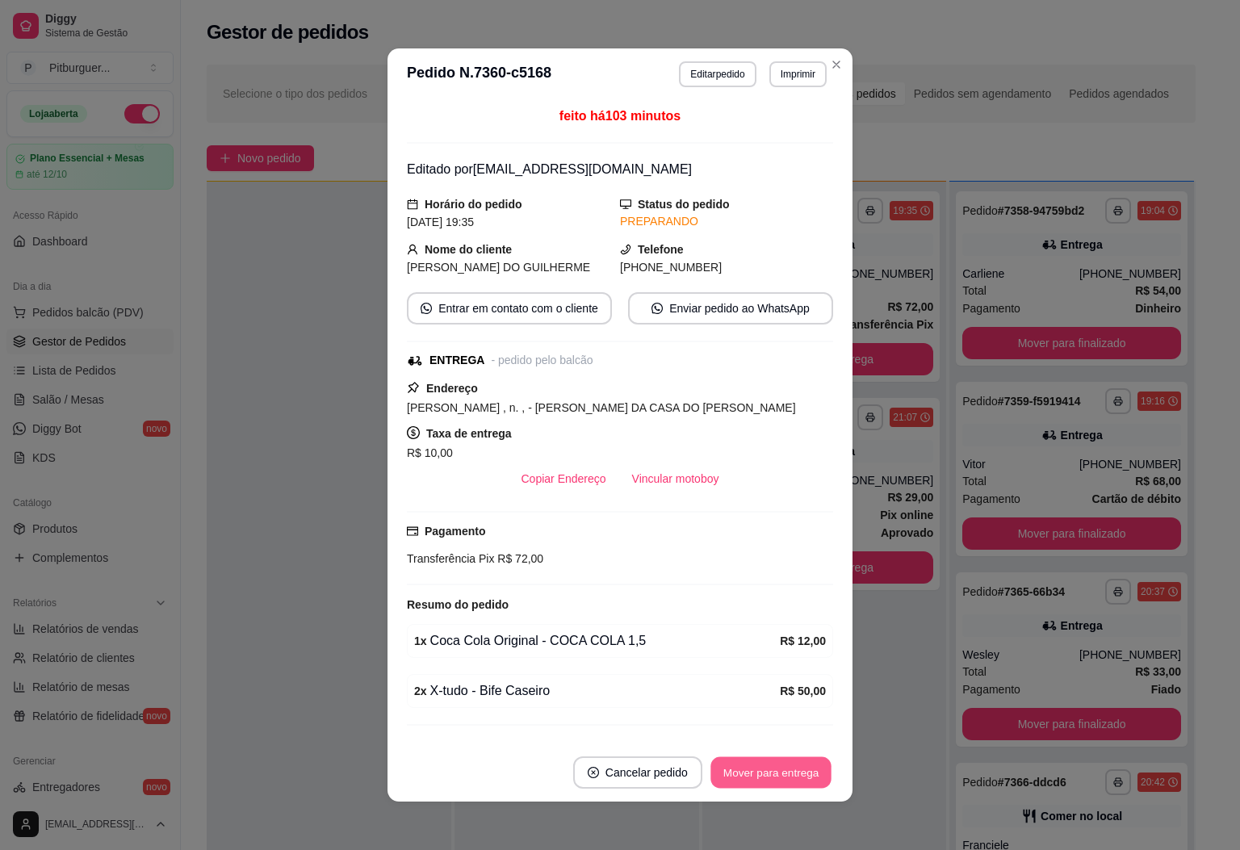
click at [766, 774] on button "Mover para entrega" at bounding box center [771, 772] width 121 height 31
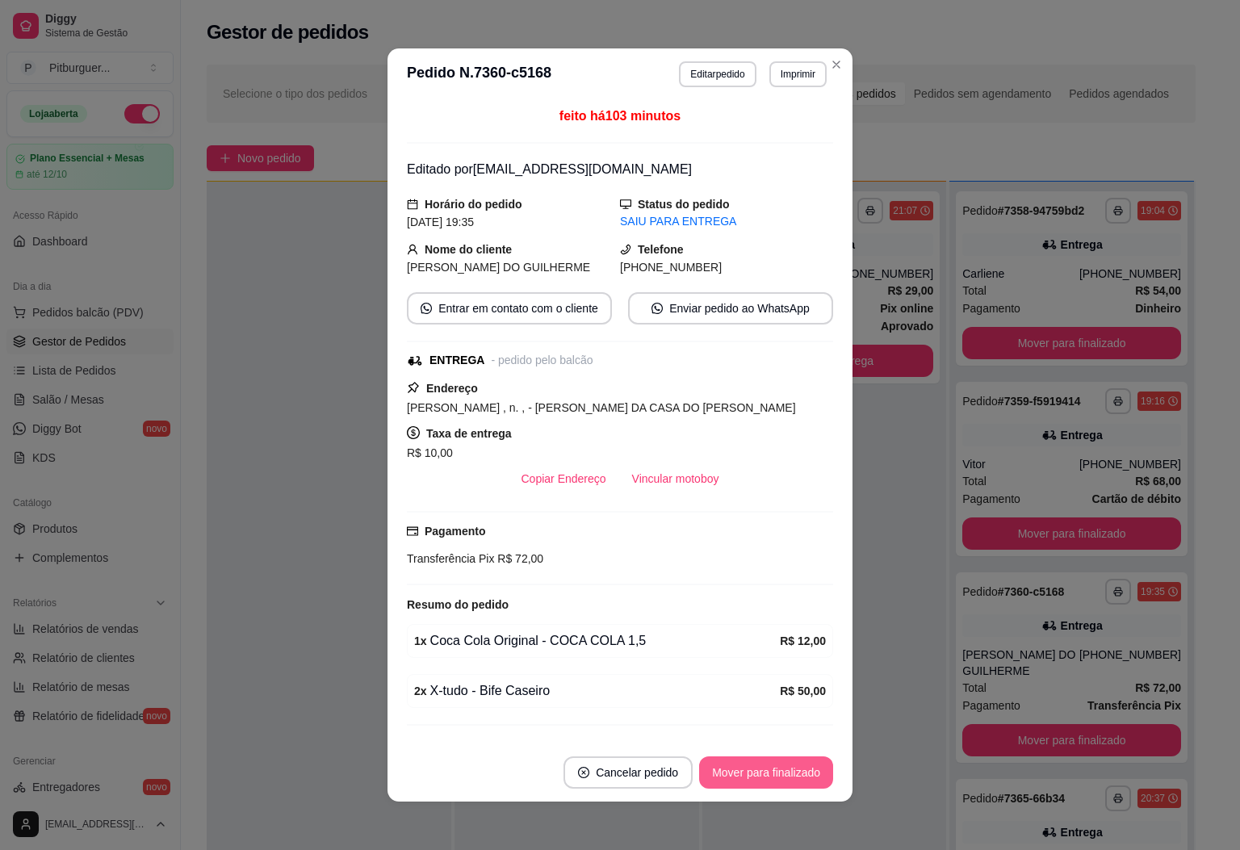
click at [766, 775] on button "Mover para finalizado" at bounding box center [766, 773] width 134 height 32
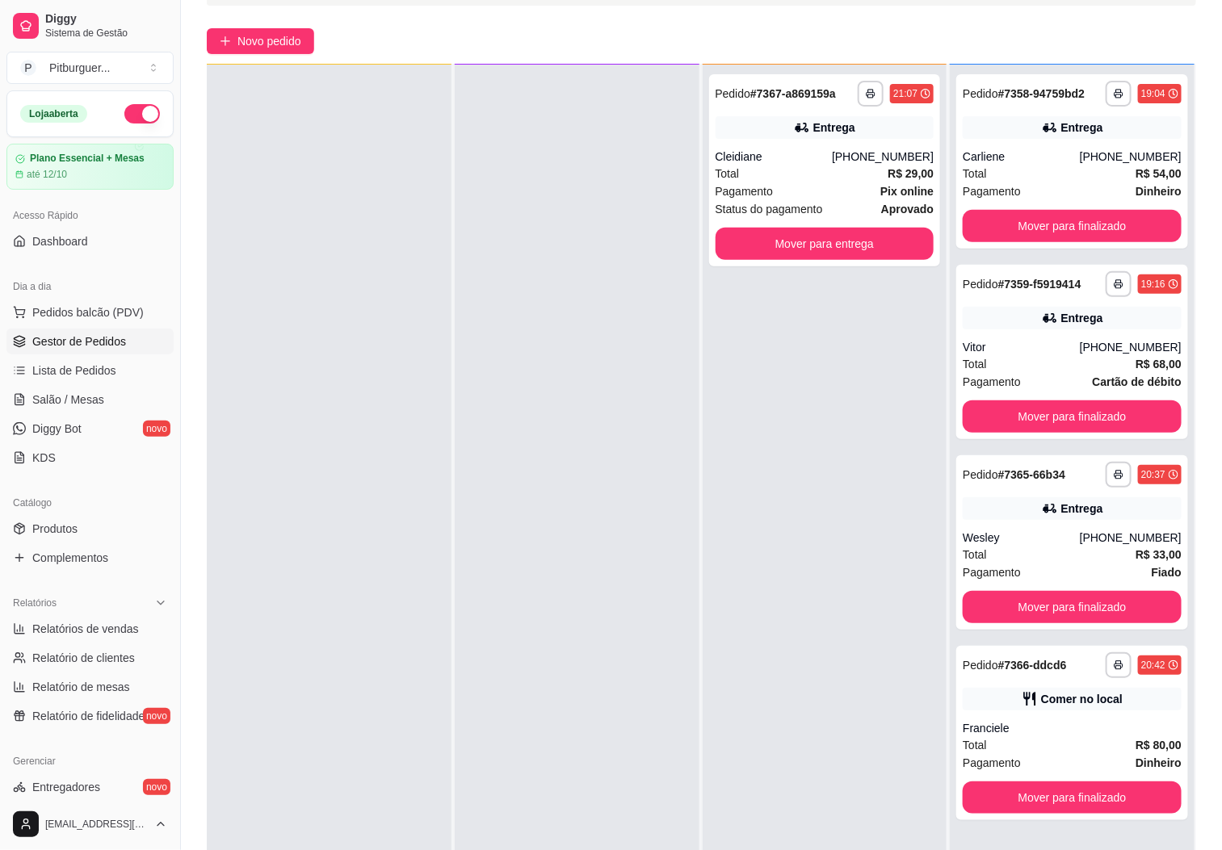
scroll to position [132, 0]
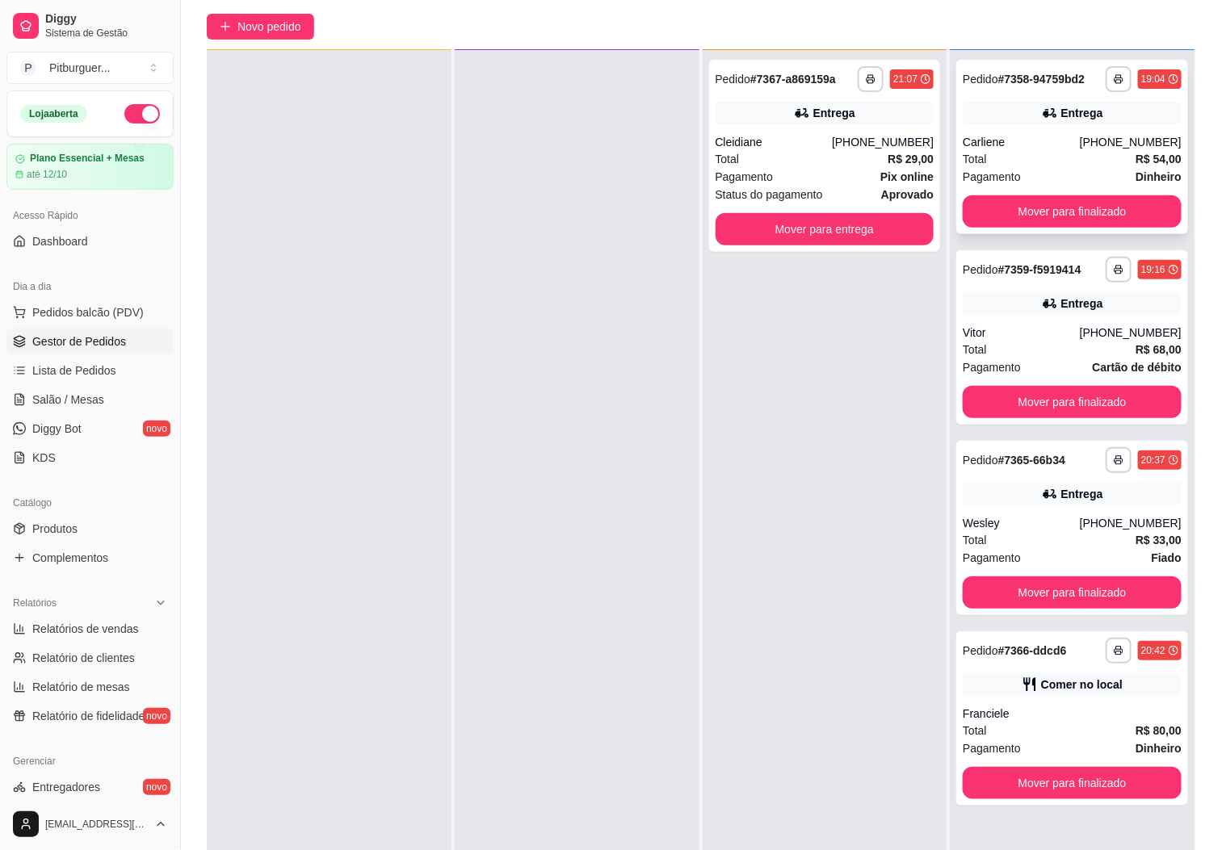
click at [1037, 153] on div "Total R$ 54,00" at bounding box center [1072, 159] width 219 height 18
click at [1105, 161] on div "Total R$ 54,00" at bounding box center [1072, 159] width 219 height 18
click at [1022, 325] on div "Vitor" at bounding box center [1021, 333] width 117 height 16
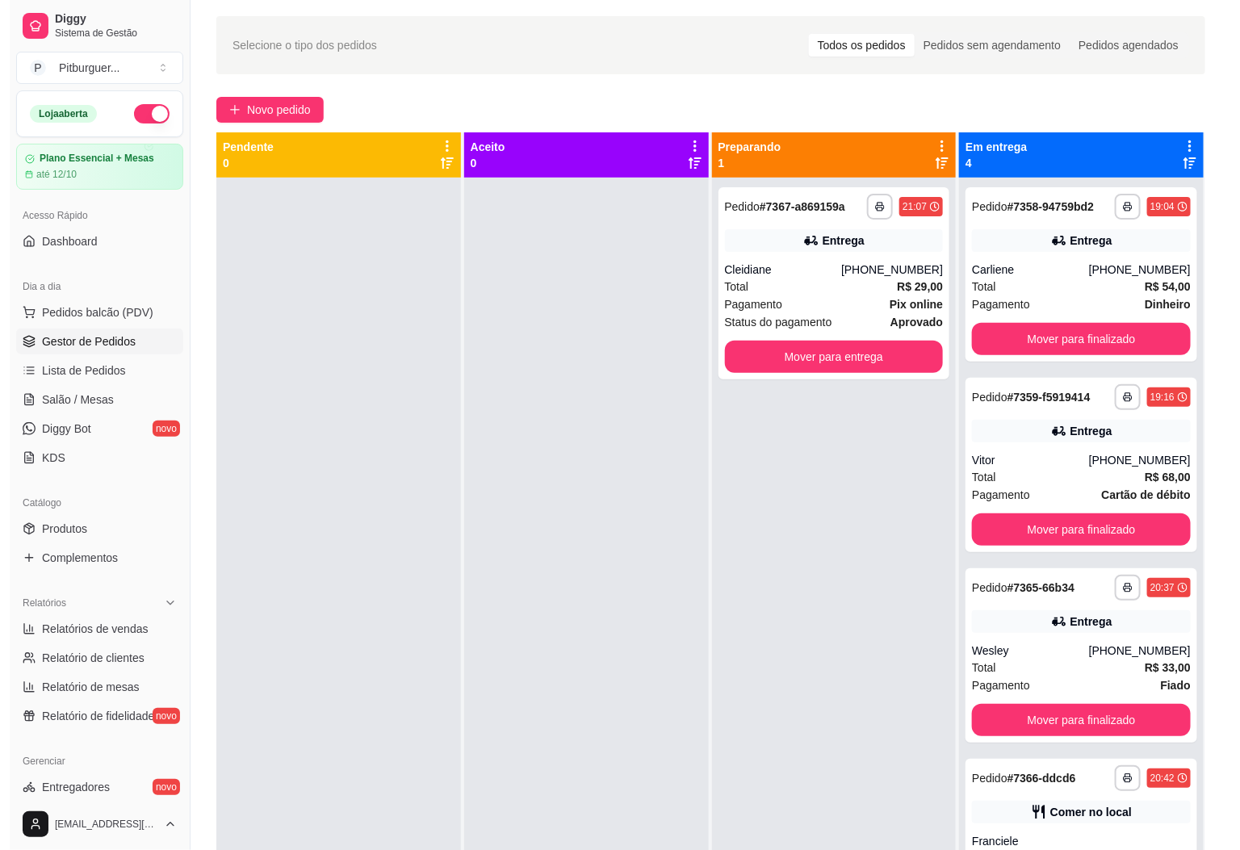
scroll to position [0, 0]
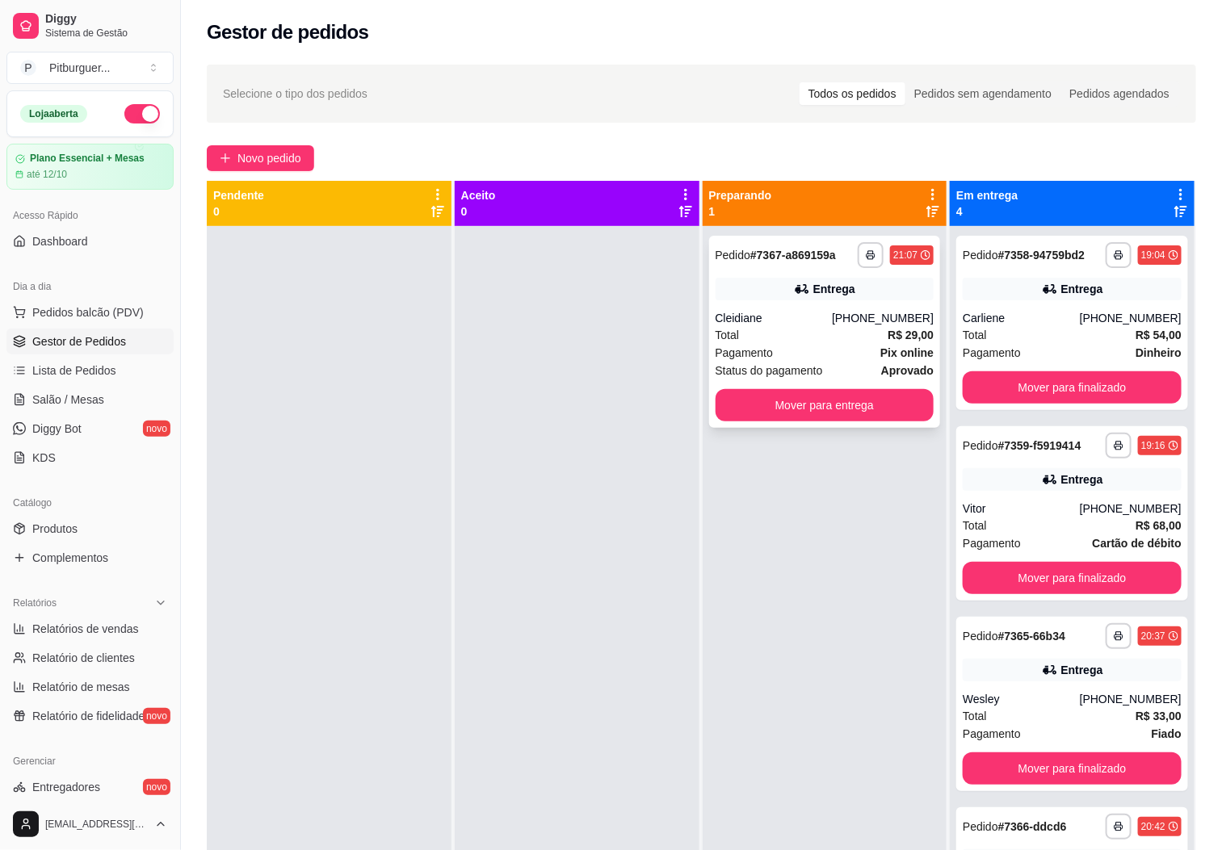
click at [783, 344] on div "Pagamento Pix online" at bounding box center [824, 353] width 219 height 18
click at [59, 308] on span "Pedidos balcão (PDV)" at bounding box center [87, 312] width 111 height 16
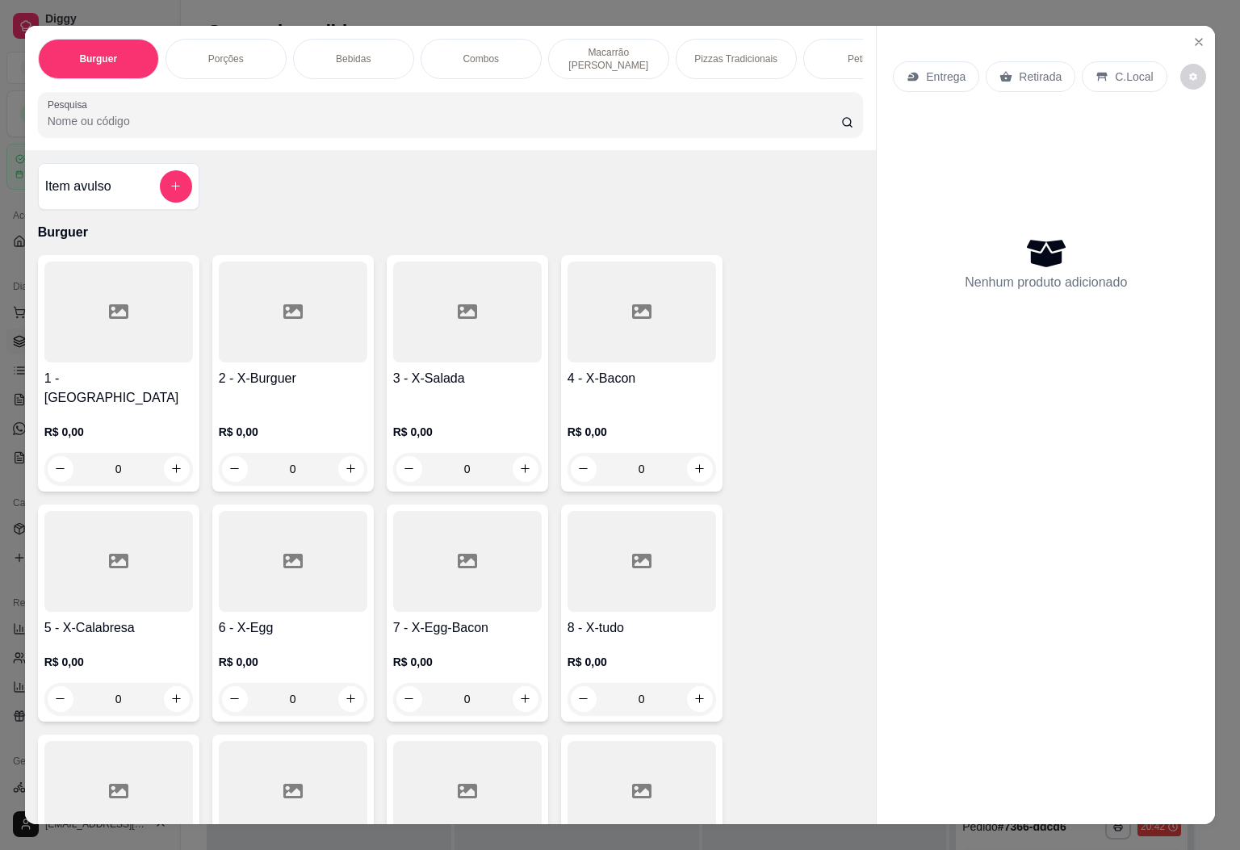
click at [332, 51] on div "Bebidas" at bounding box center [353, 59] width 121 height 40
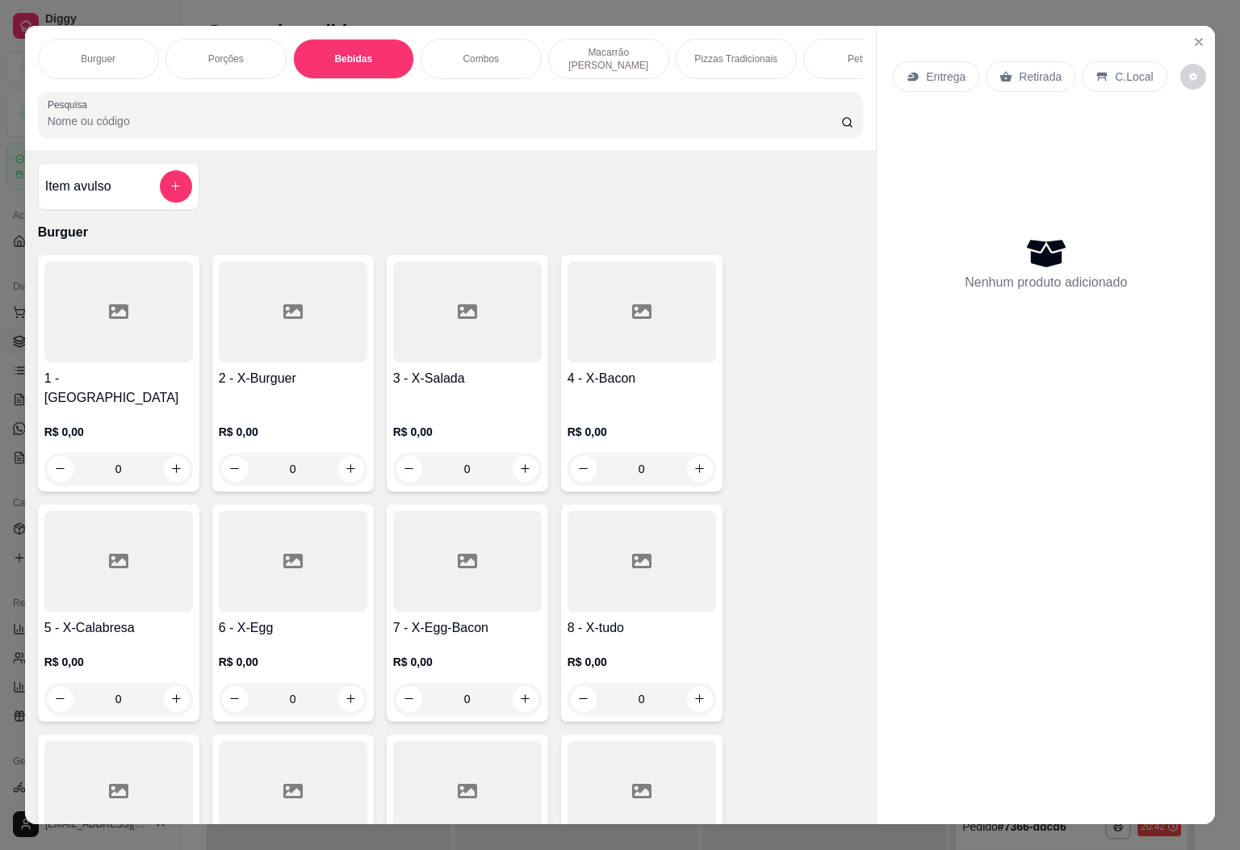
scroll to position [35, 0]
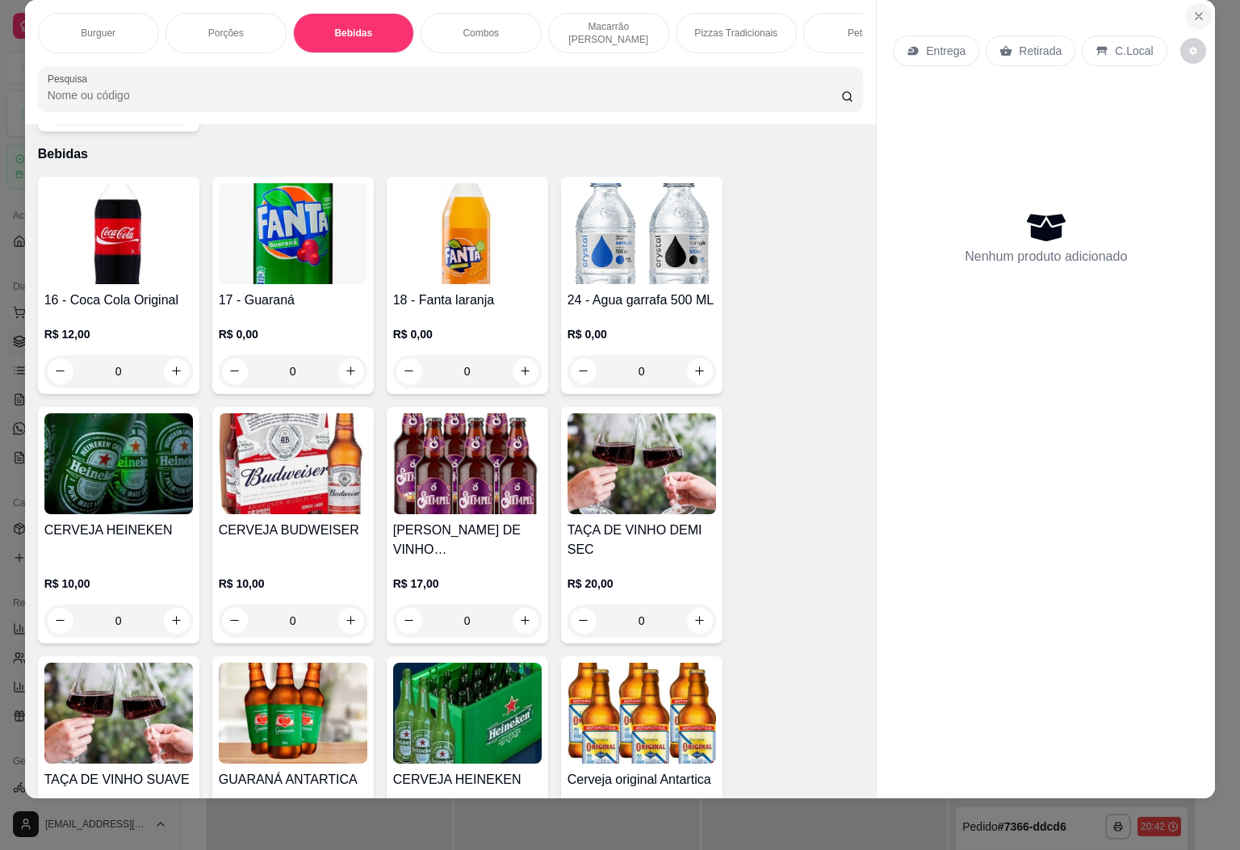
click at [1195, 10] on icon "Close" at bounding box center [1199, 16] width 13 height 13
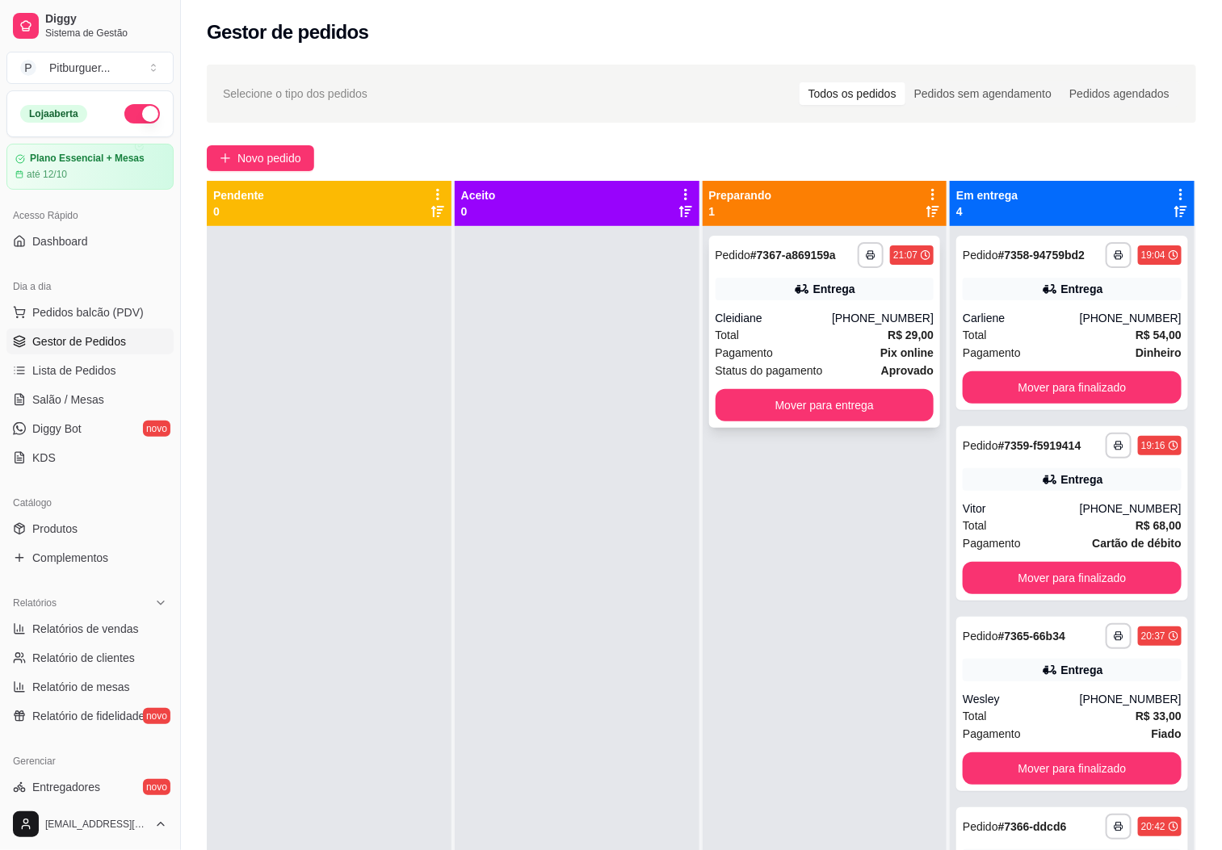
click at [827, 308] on div "**********" at bounding box center [825, 332] width 232 height 192
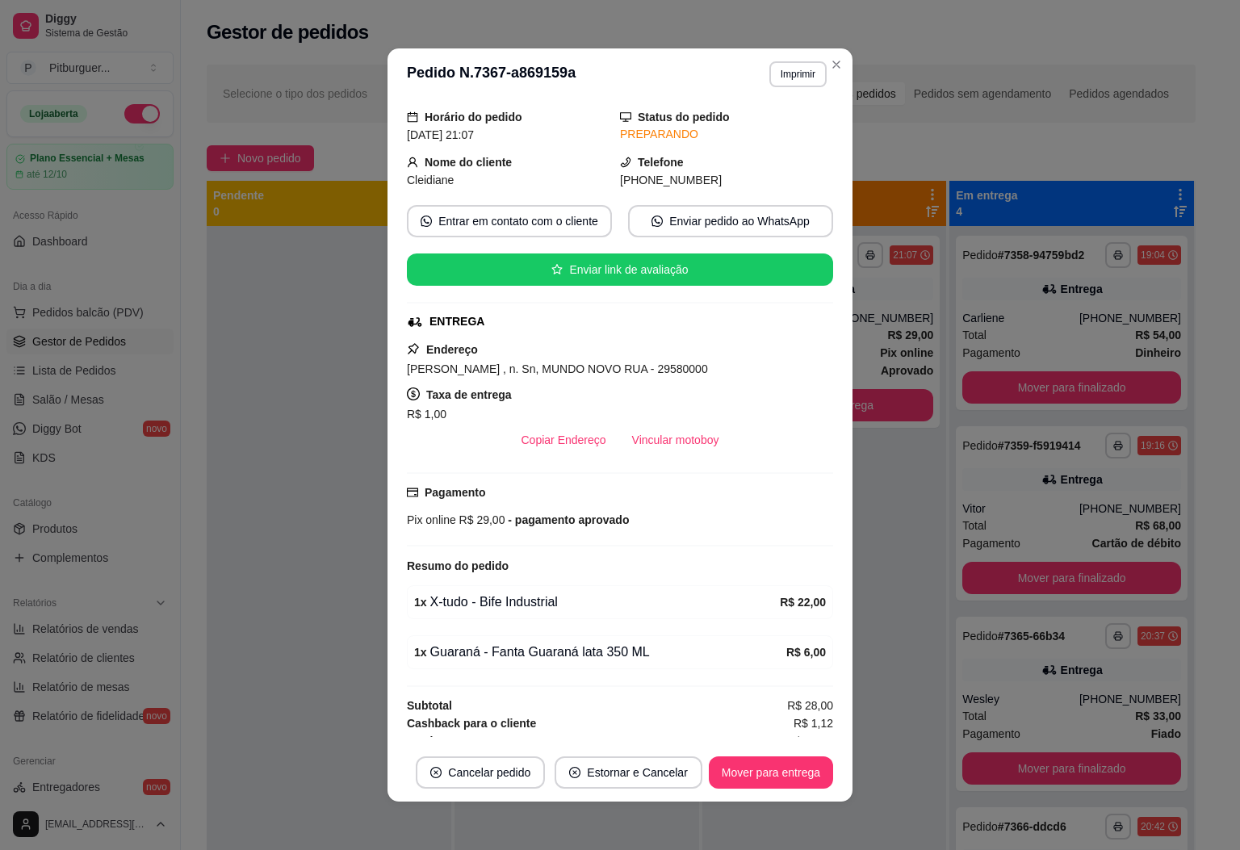
scroll to position [73, 0]
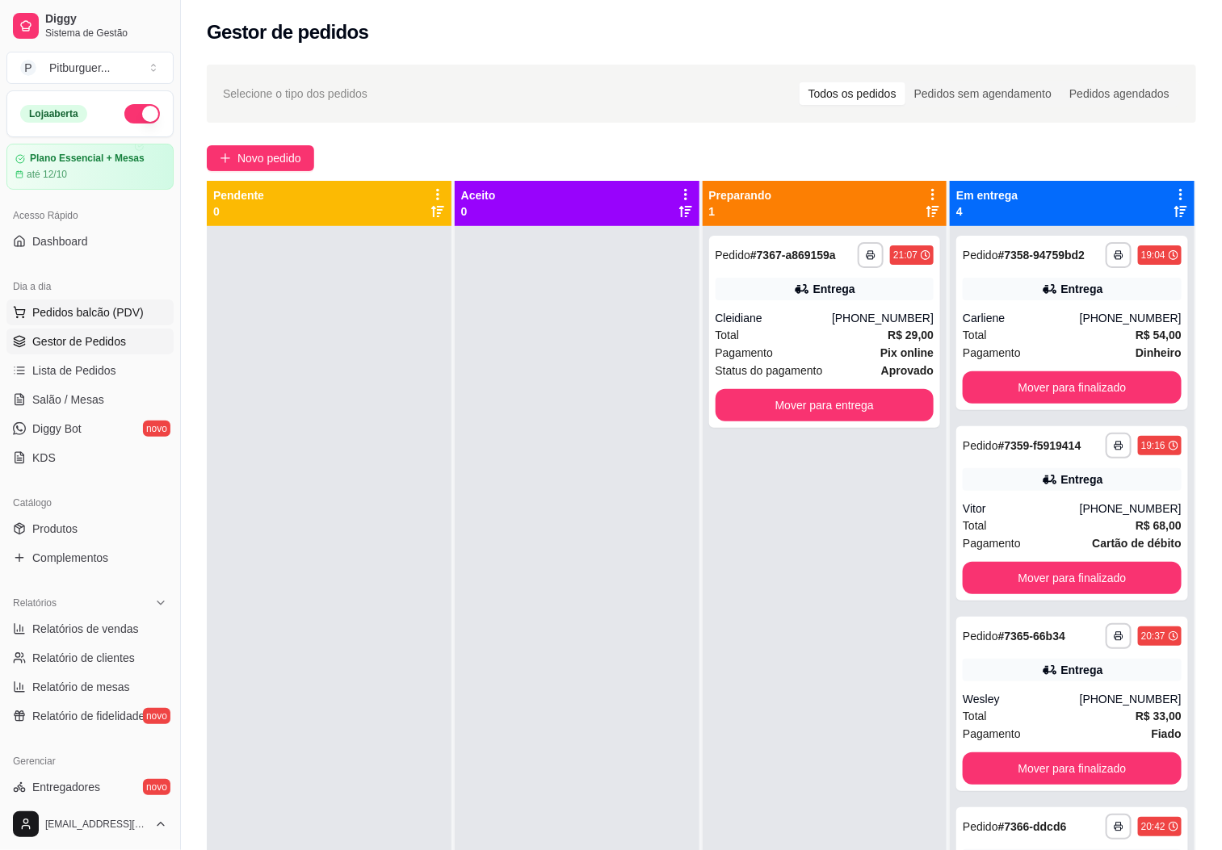
click at [73, 317] on span "Pedidos balcão (PDV)" at bounding box center [87, 312] width 111 height 16
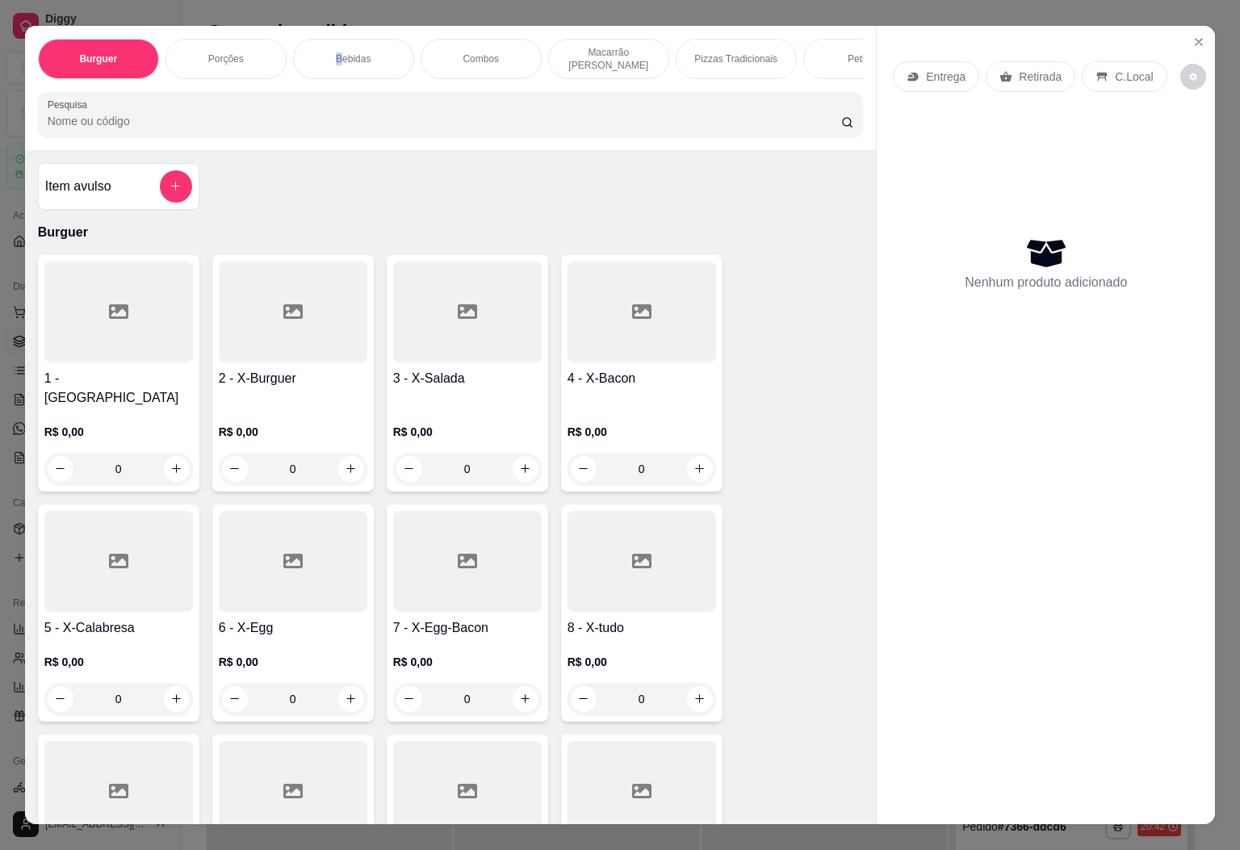
click at [330, 52] on div "Bebidas" at bounding box center [353, 59] width 121 height 40
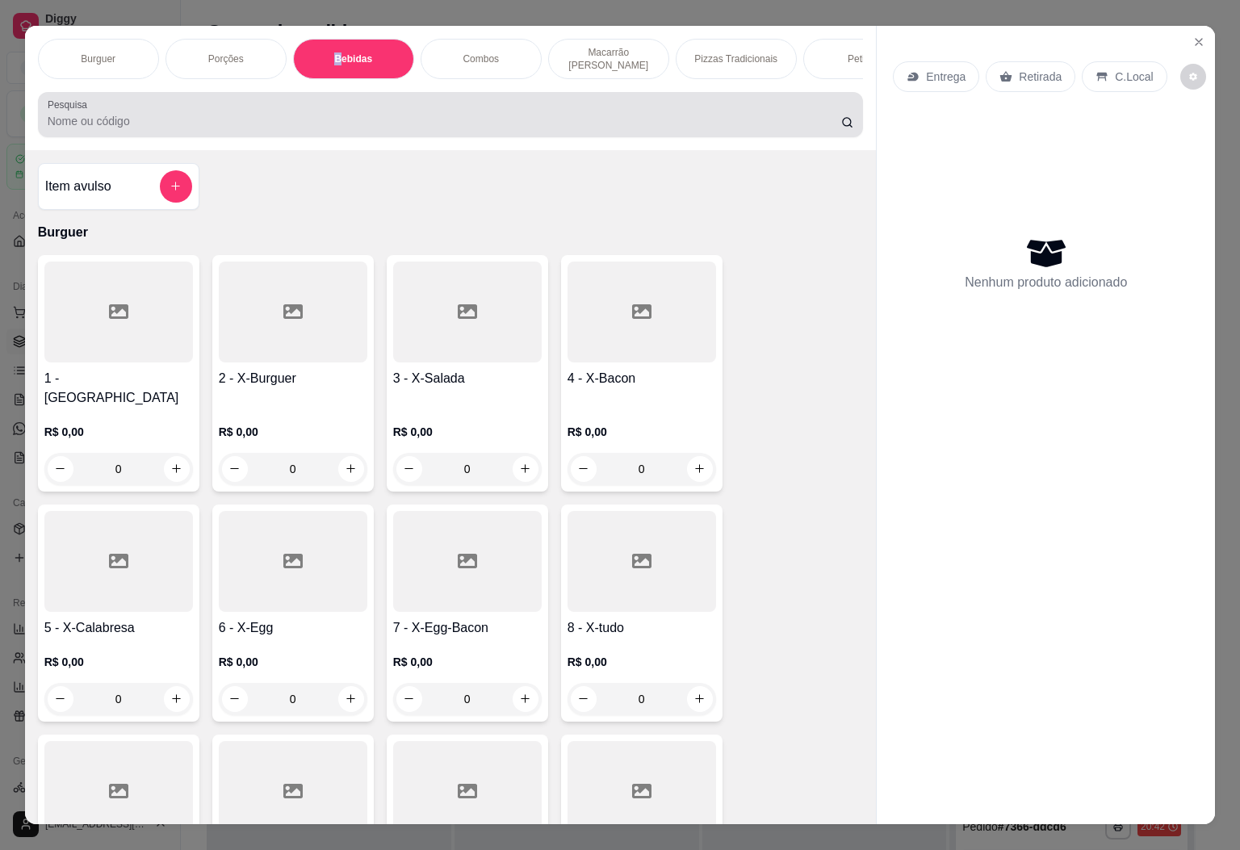
scroll to position [35, 0]
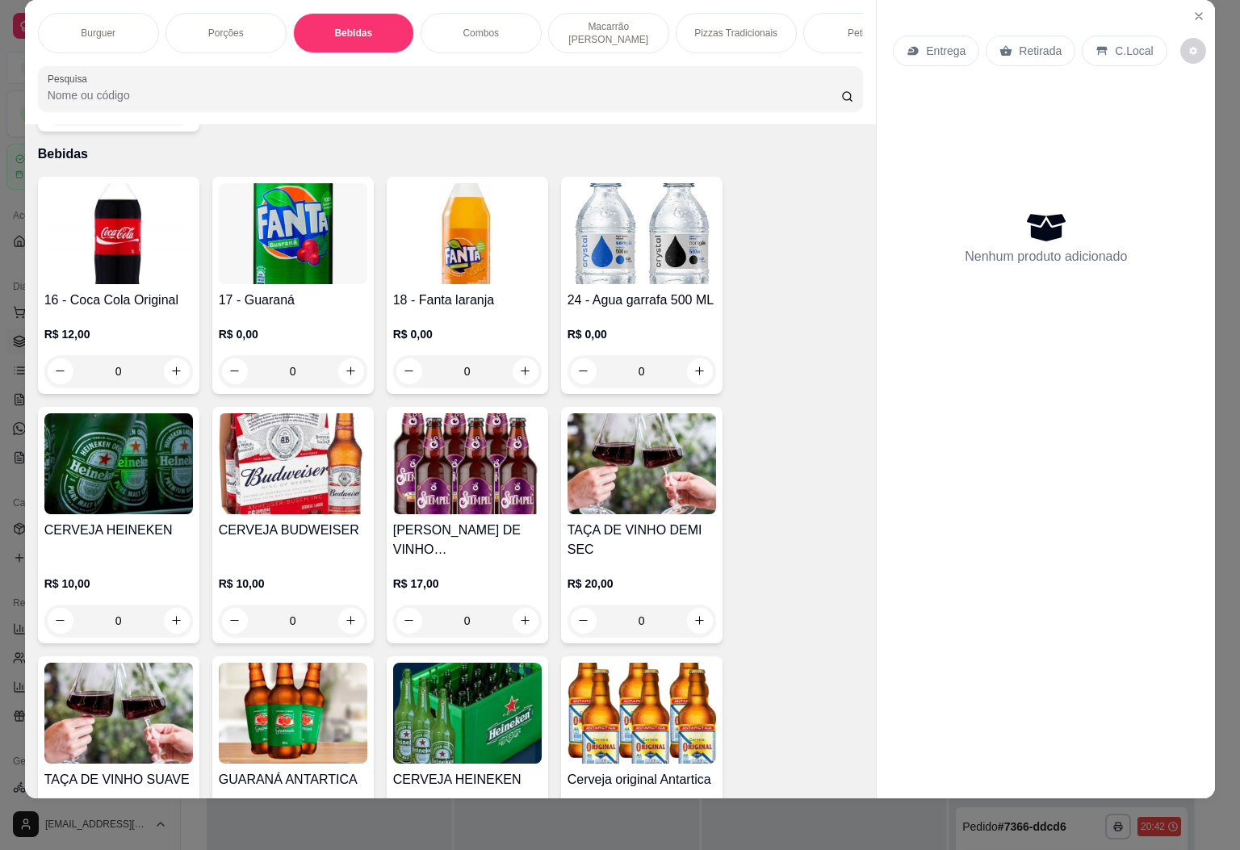
click at [245, 291] on h4 "17 - Guaraná" at bounding box center [293, 300] width 149 height 19
click at [141, 225] on img at bounding box center [118, 233] width 149 height 101
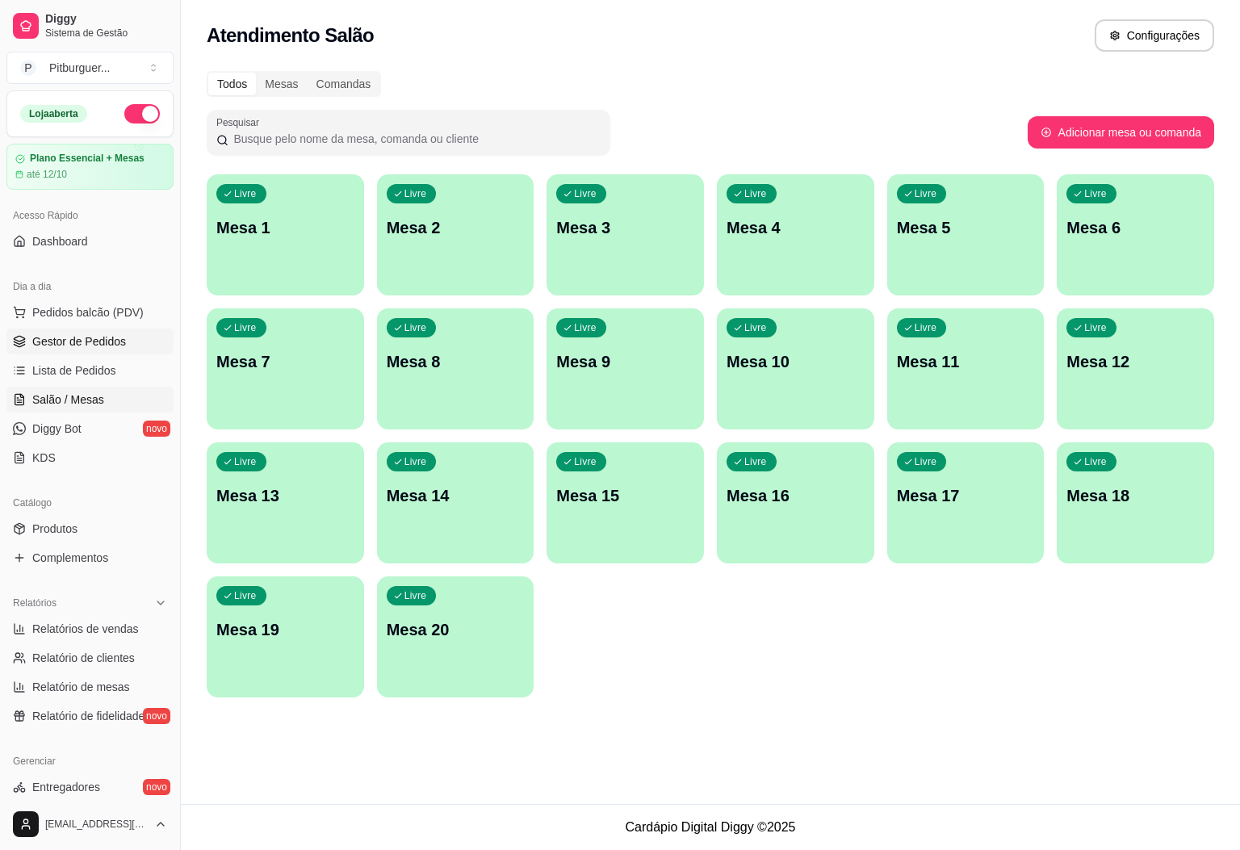
click at [100, 345] on span "Gestor de Pedidos" at bounding box center [79, 341] width 94 height 16
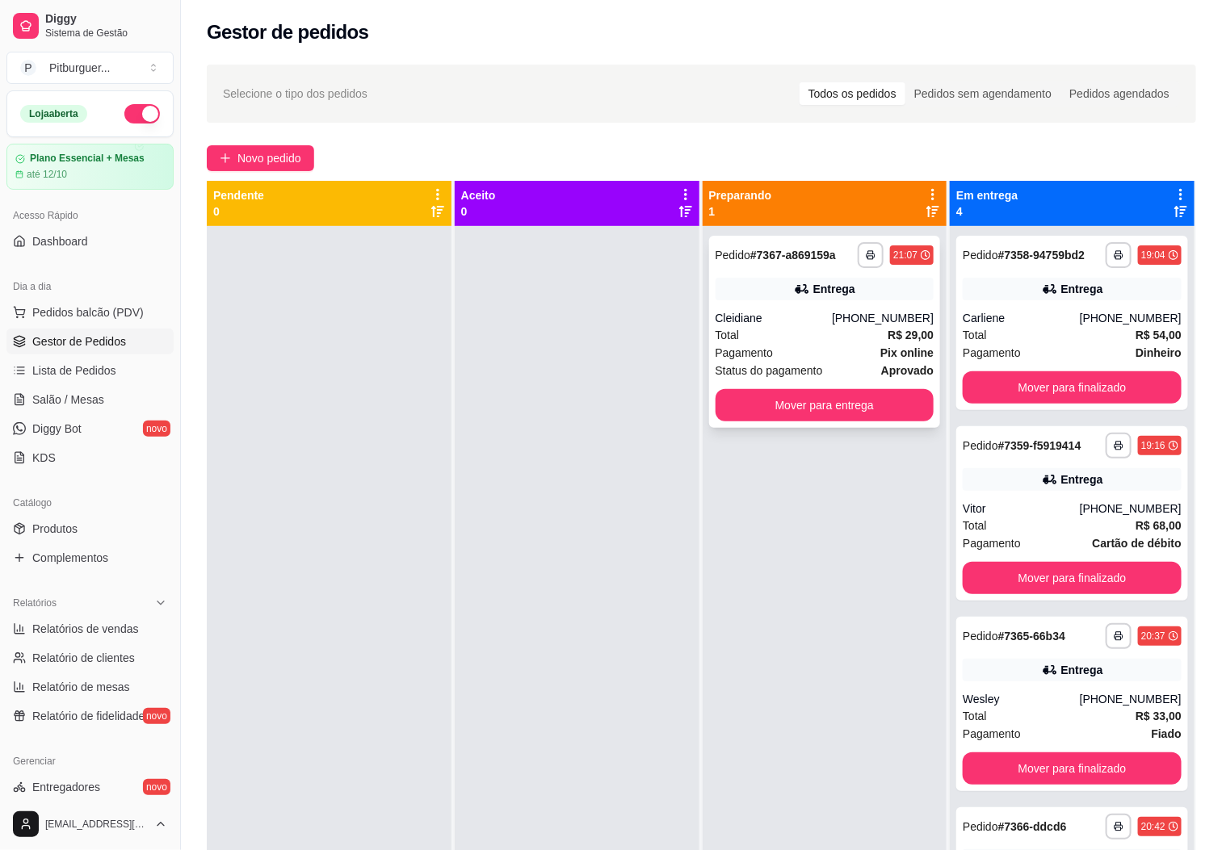
click at [773, 330] on div "Total R$ 29,00" at bounding box center [824, 335] width 219 height 18
click at [824, 344] on div "Pagamento Pix online" at bounding box center [824, 353] width 219 height 18
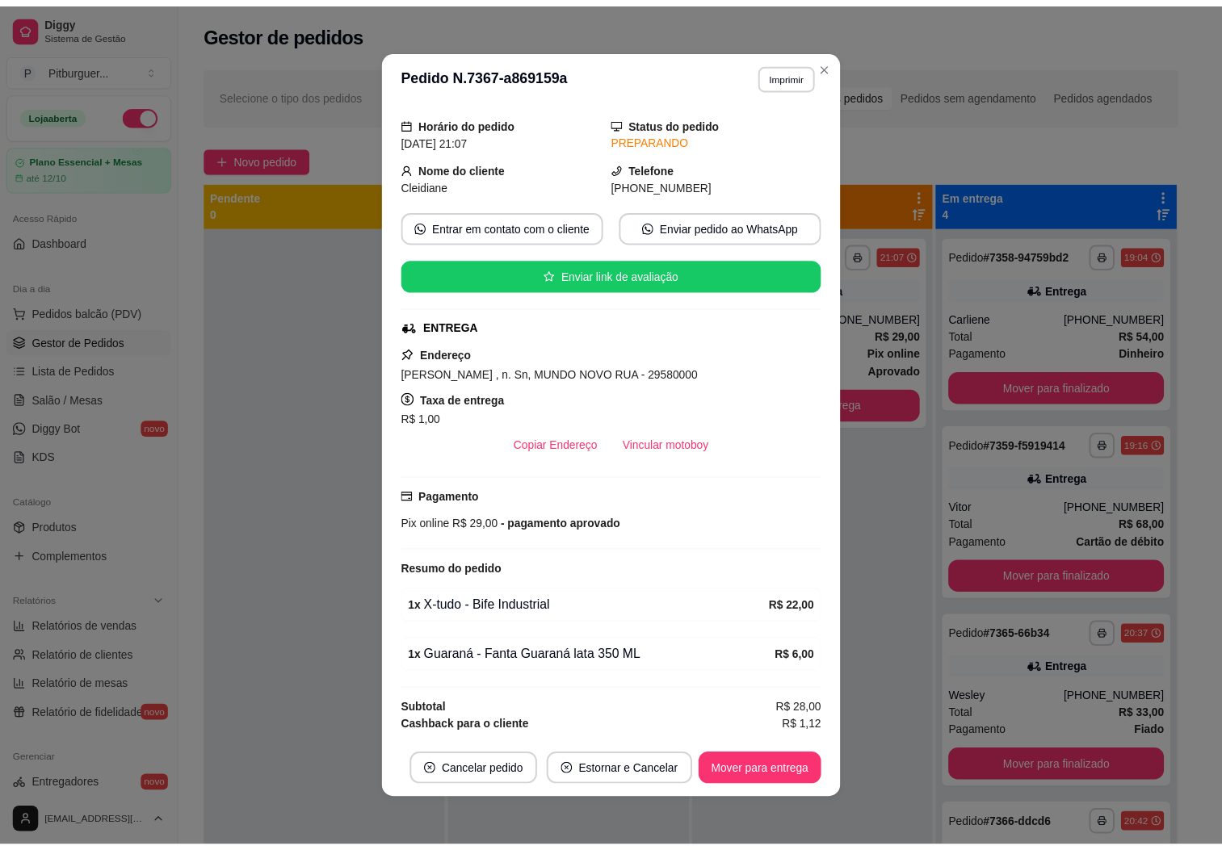
scroll to position [73, 0]
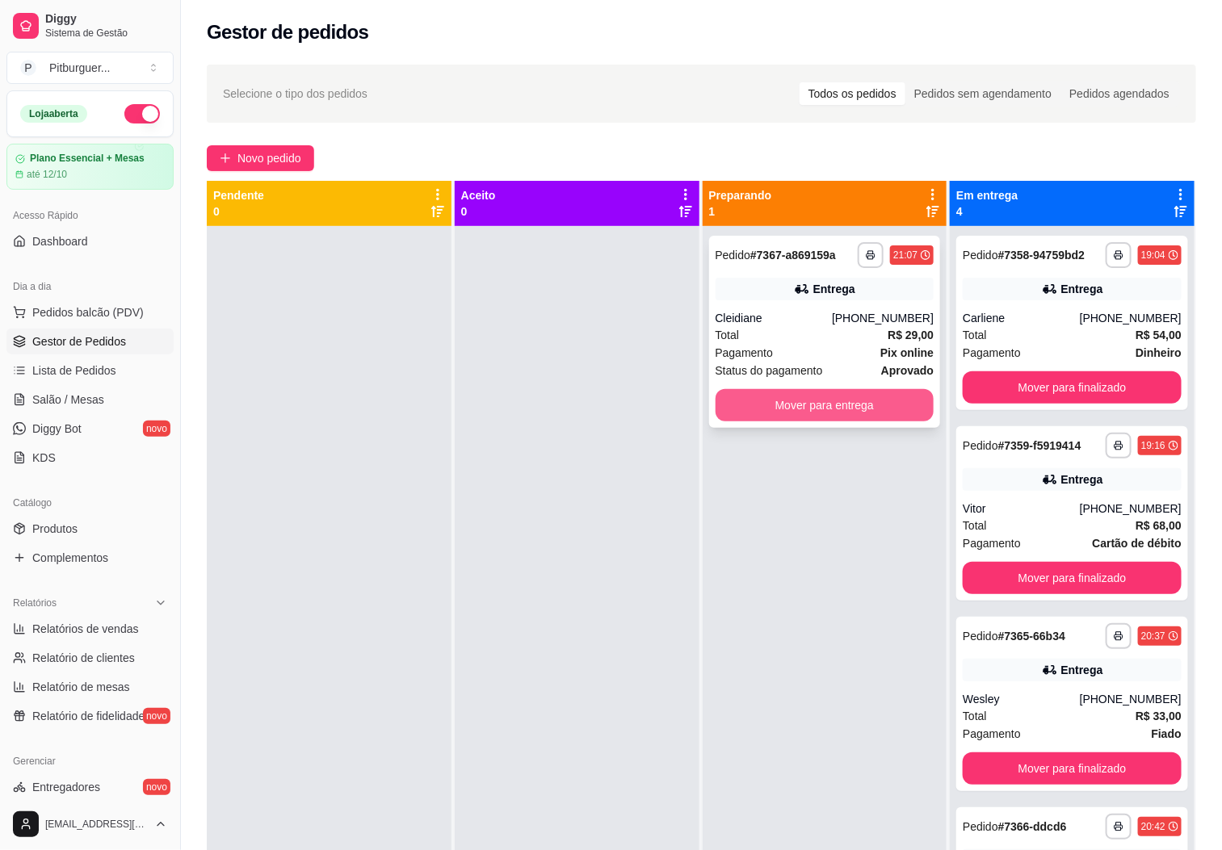
click at [844, 410] on button "Mover para entrega" at bounding box center [824, 405] width 219 height 32
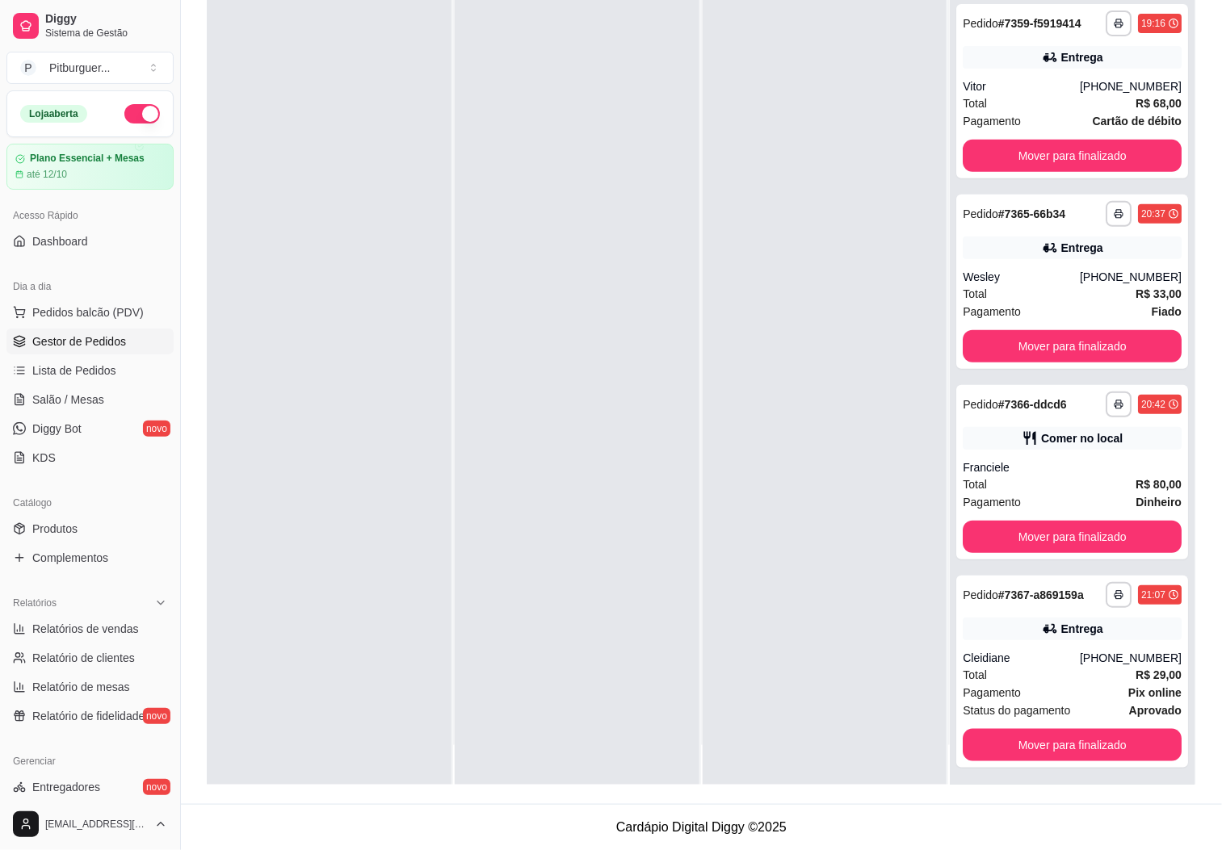
scroll to position [44, 0]
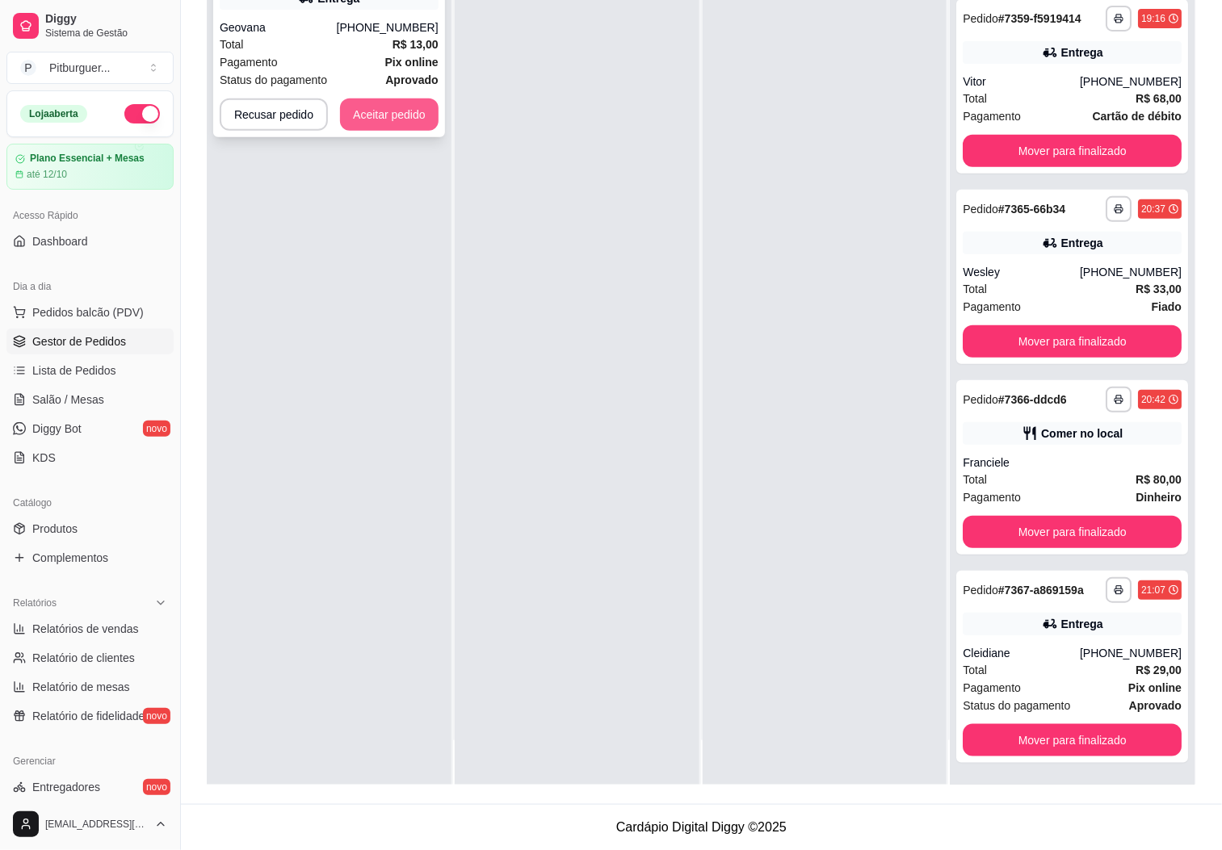
click at [415, 111] on button "Aceitar pedido" at bounding box center [389, 115] width 99 height 32
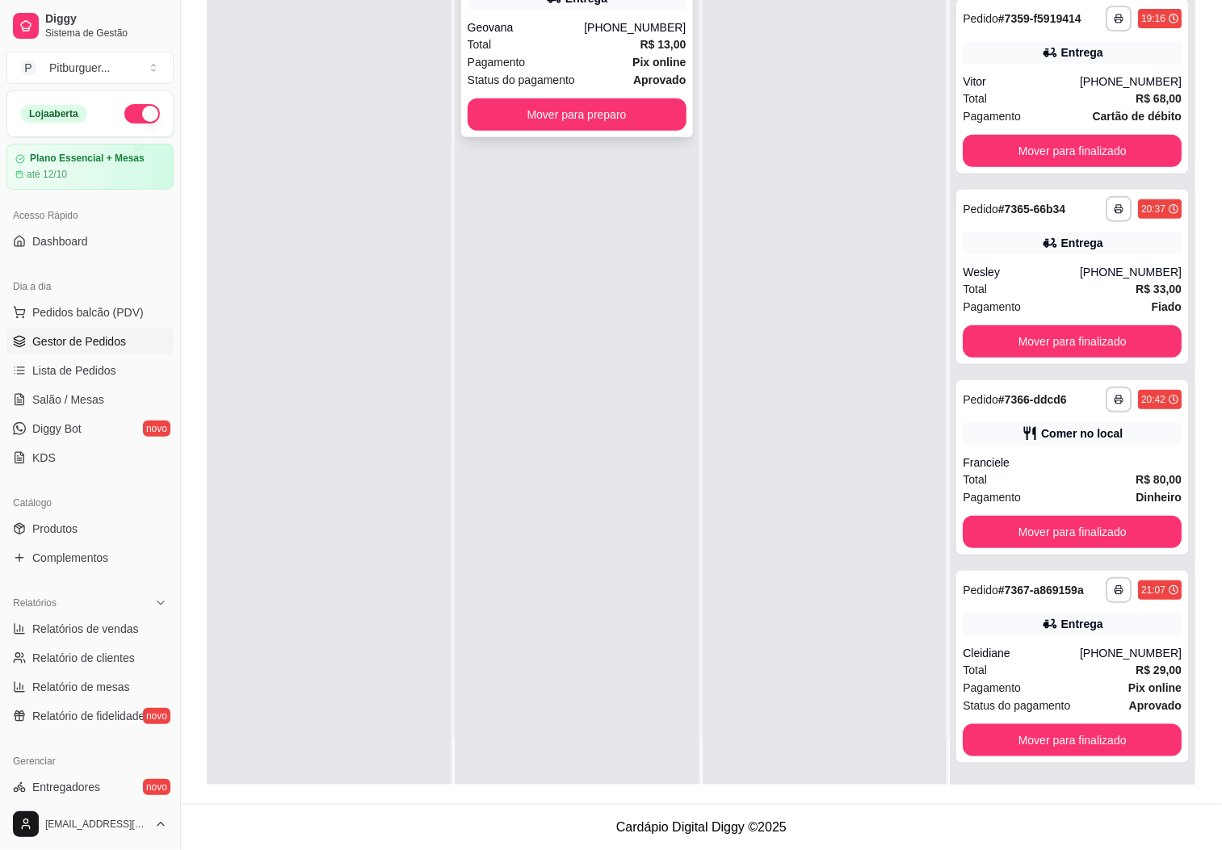
click at [568, 59] on div "Pagamento Pix online" at bounding box center [577, 62] width 219 height 18
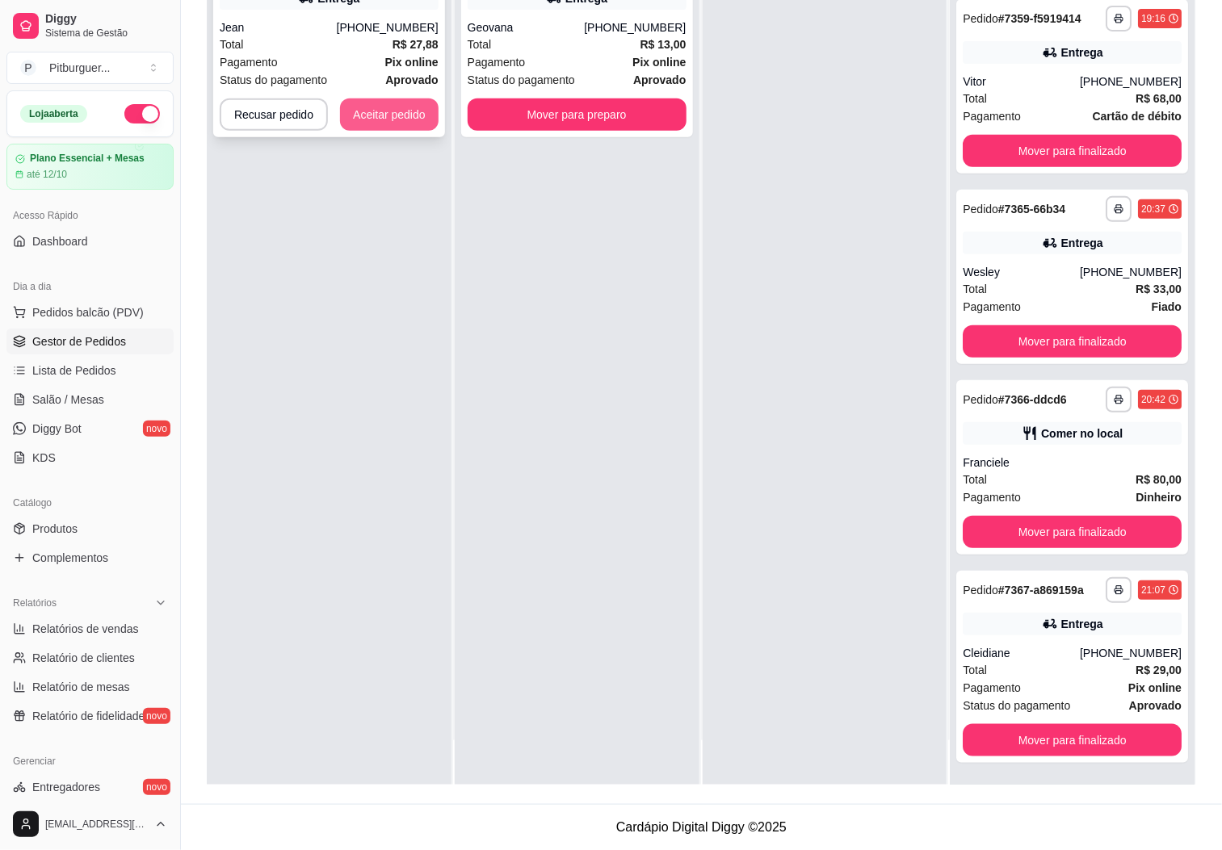
click at [367, 110] on button "Aceitar pedido" at bounding box center [389, 115] width 99 height 32
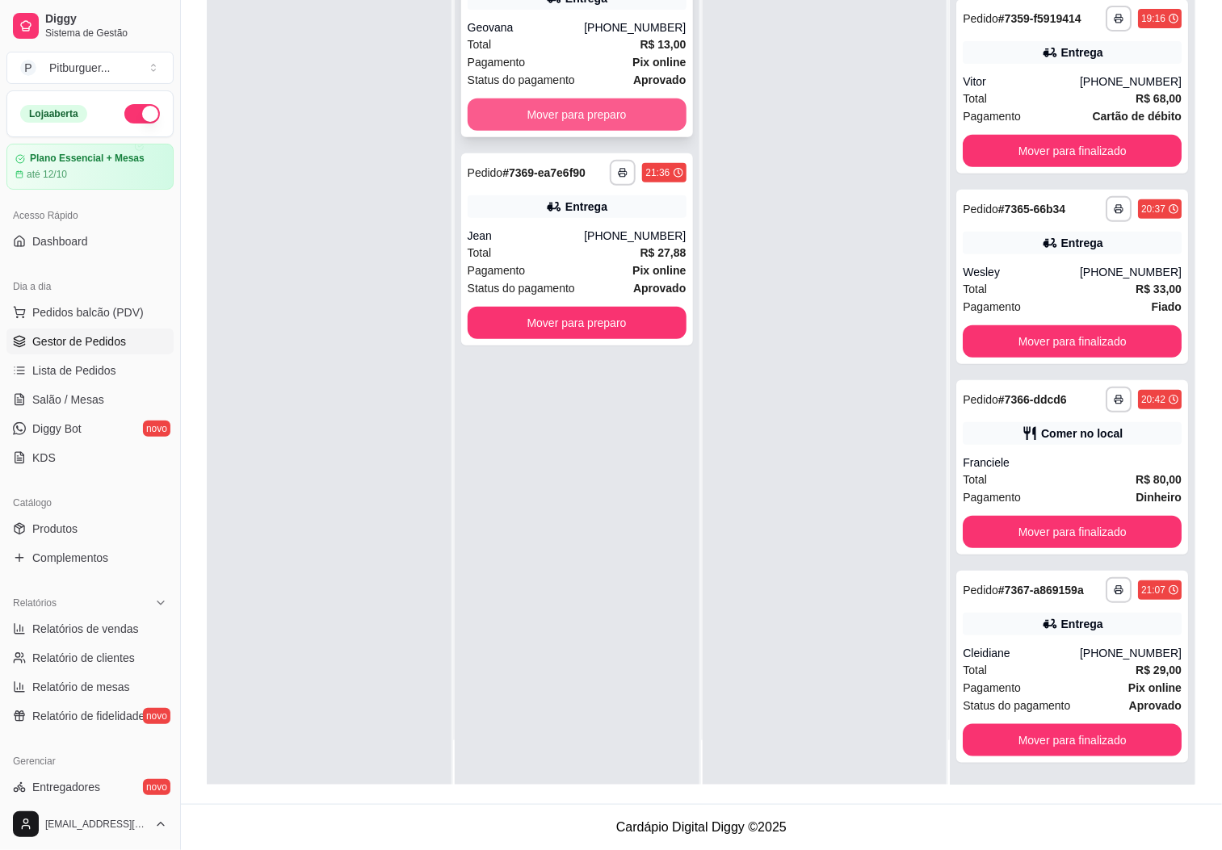
click at [582, 105] on button "Mover para preparo" at bounding box center [577, 115] width 219 height 32
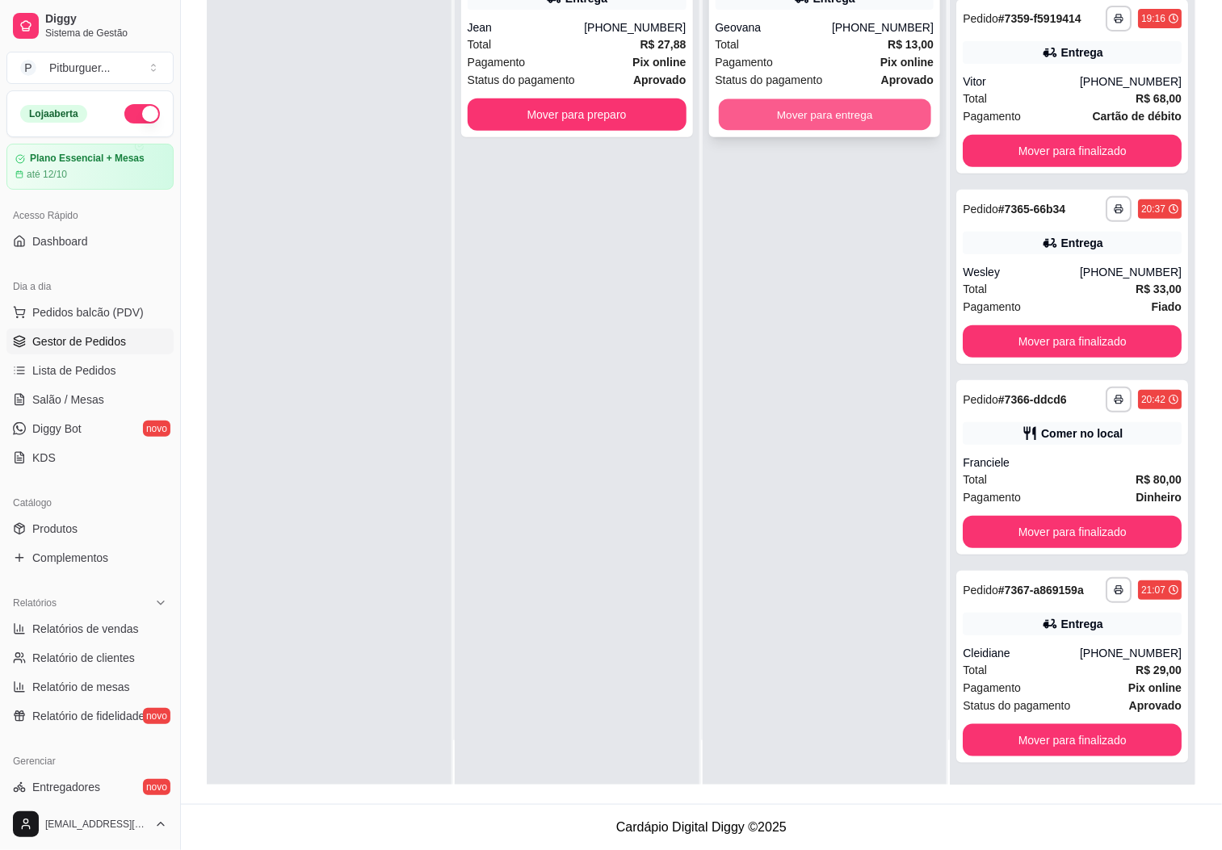
click at [774, 100] on button "Mover para entrega" at bounding box center [825, 114] width 212 height 31
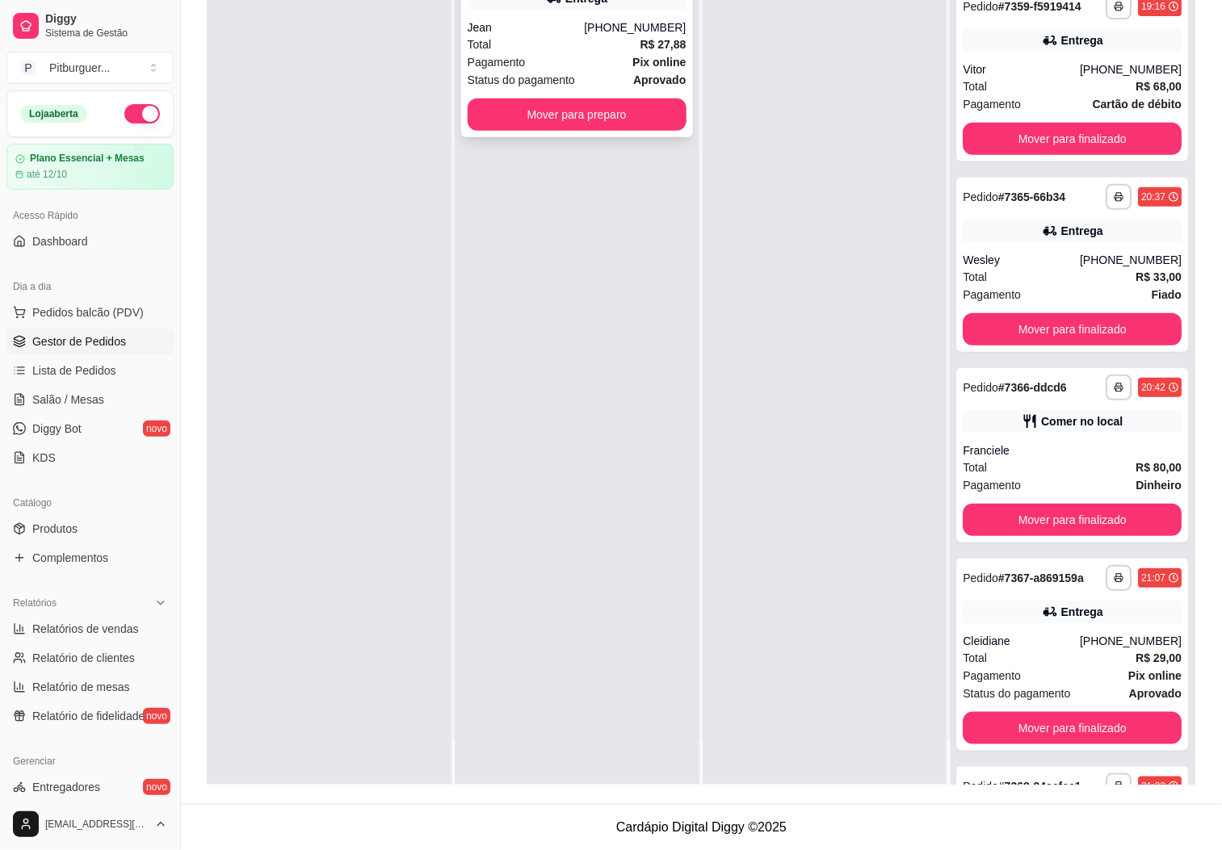
click at [572, 53] on div "Pagamento Pix online" at bounding box center [577, 62] width 219 height 18
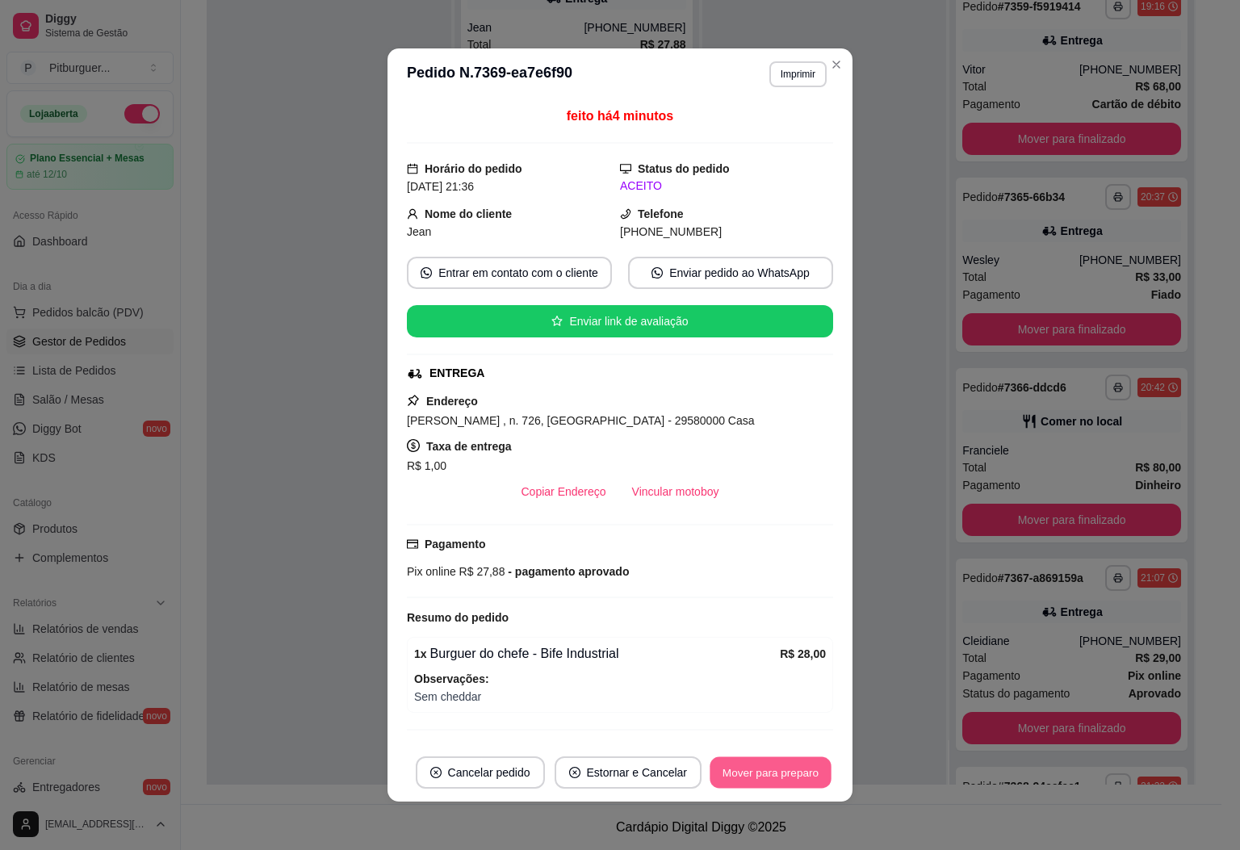
click at [771, 774] on button "Mover para preparo" at bounding box center [770, 772] width 121 height 31
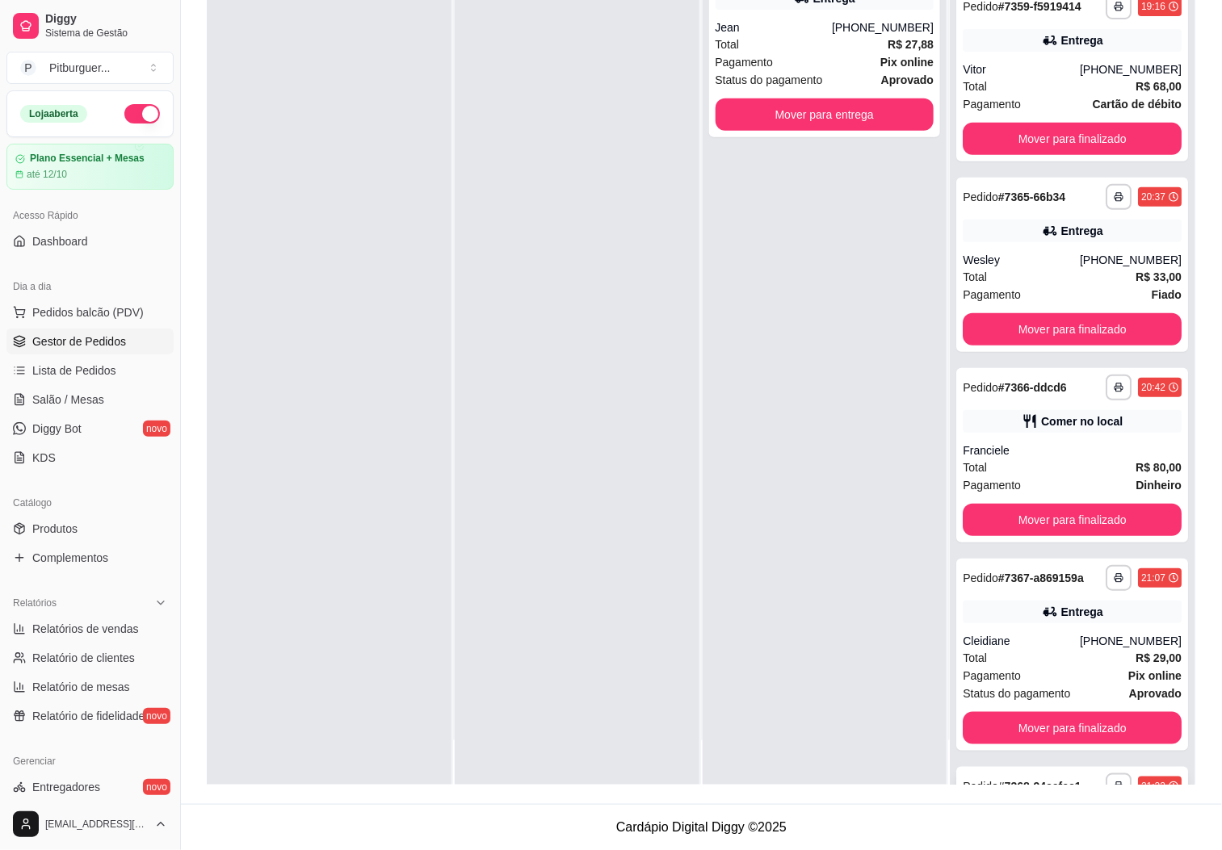
scroll to position [356, 0]
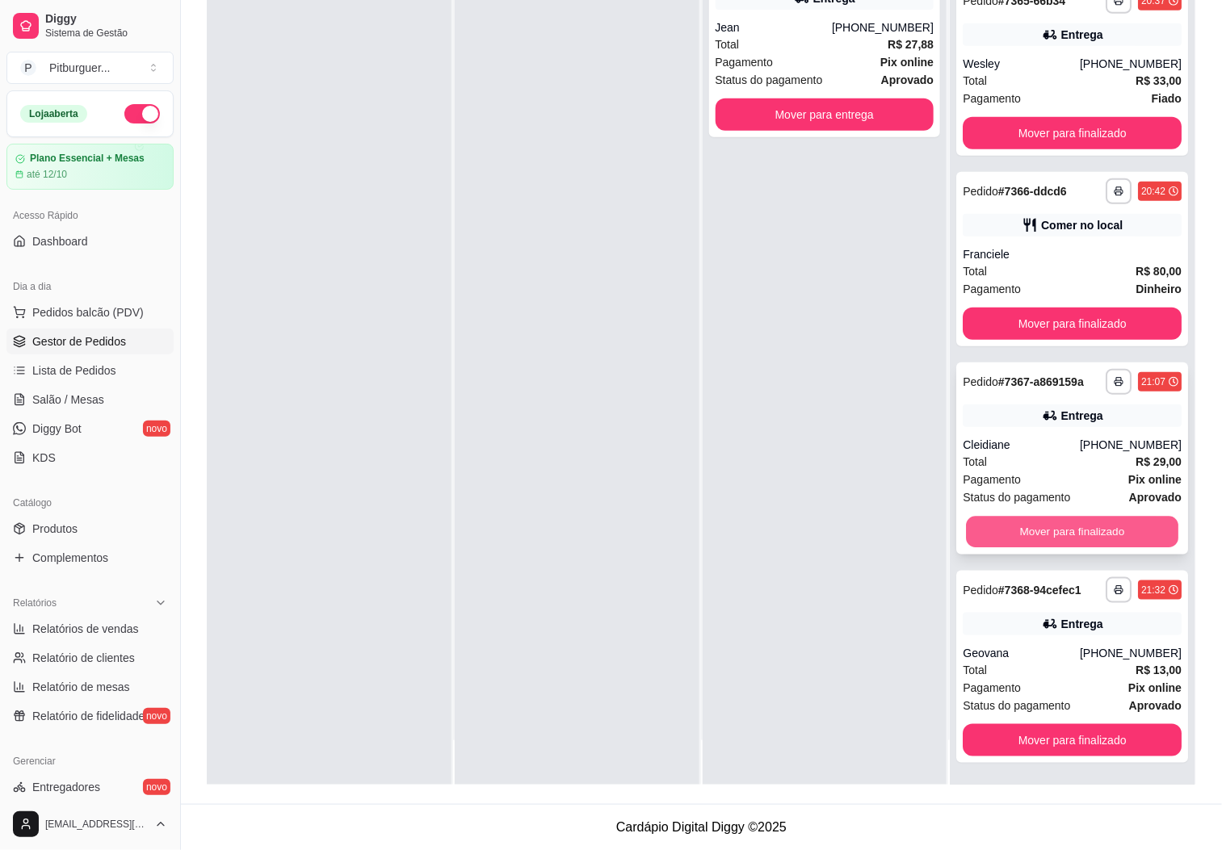
click at [1042, 529] on button "Mover para finalizado" at bounding box center [1072, 532] width 212 height 31
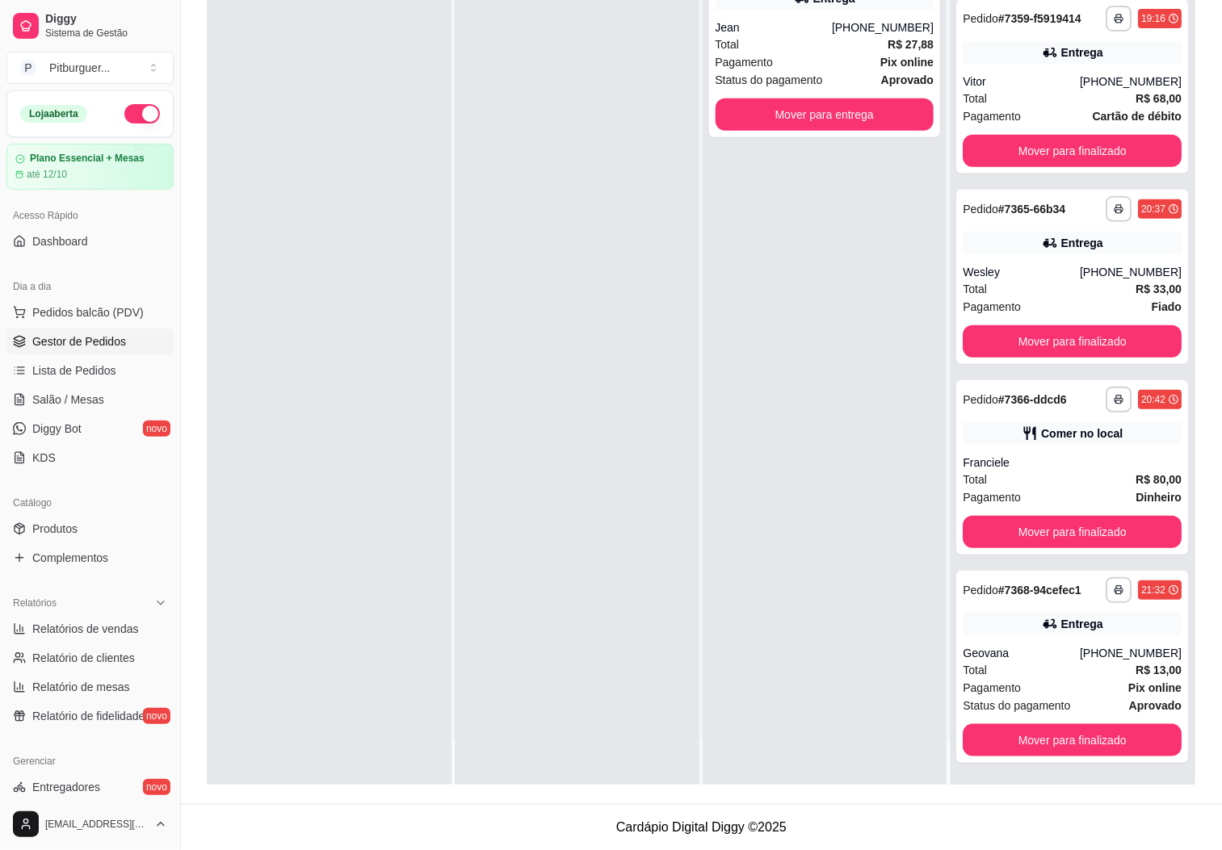
scroll to position [149, 0]
click at [1055, 740] on button "Mover para finalizado" at bounding box center [1072, 740] width 212 height 31
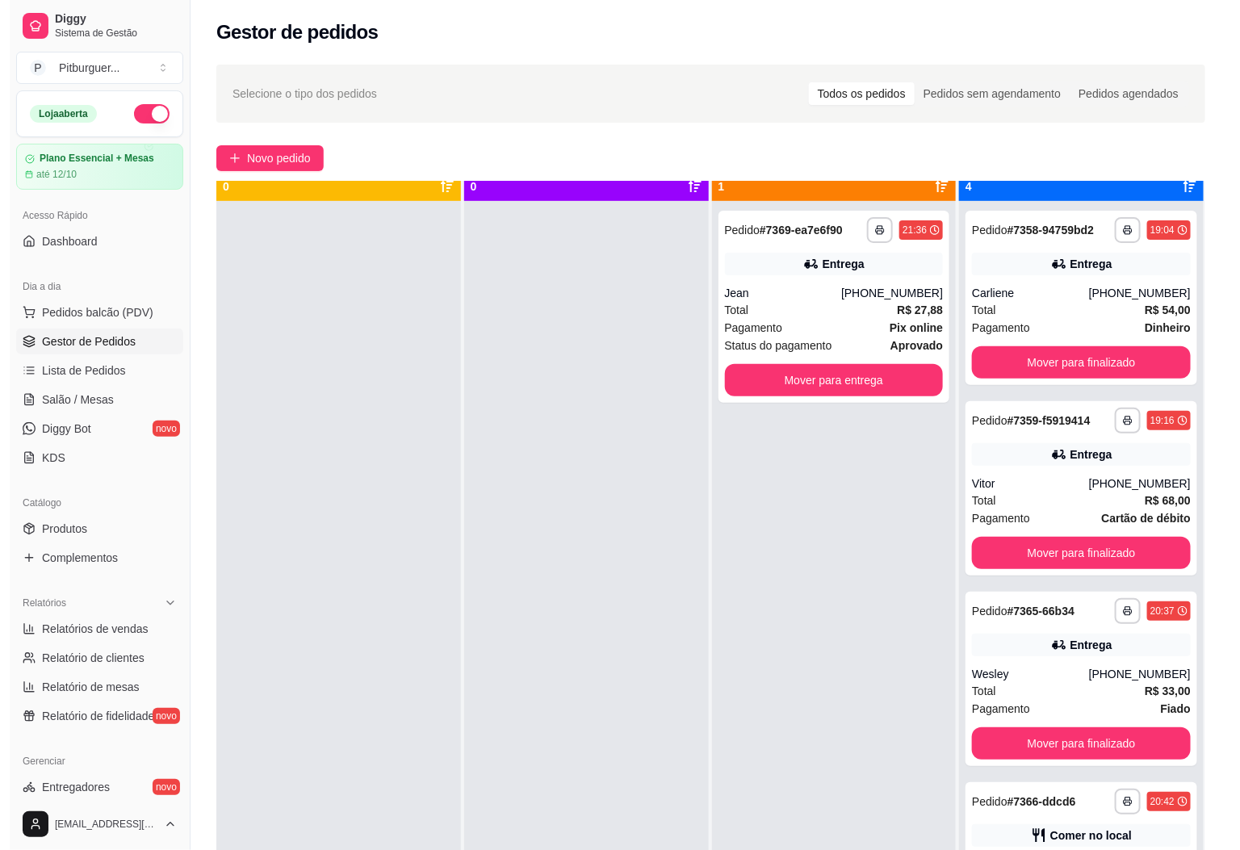
scroll to position [44, 0]
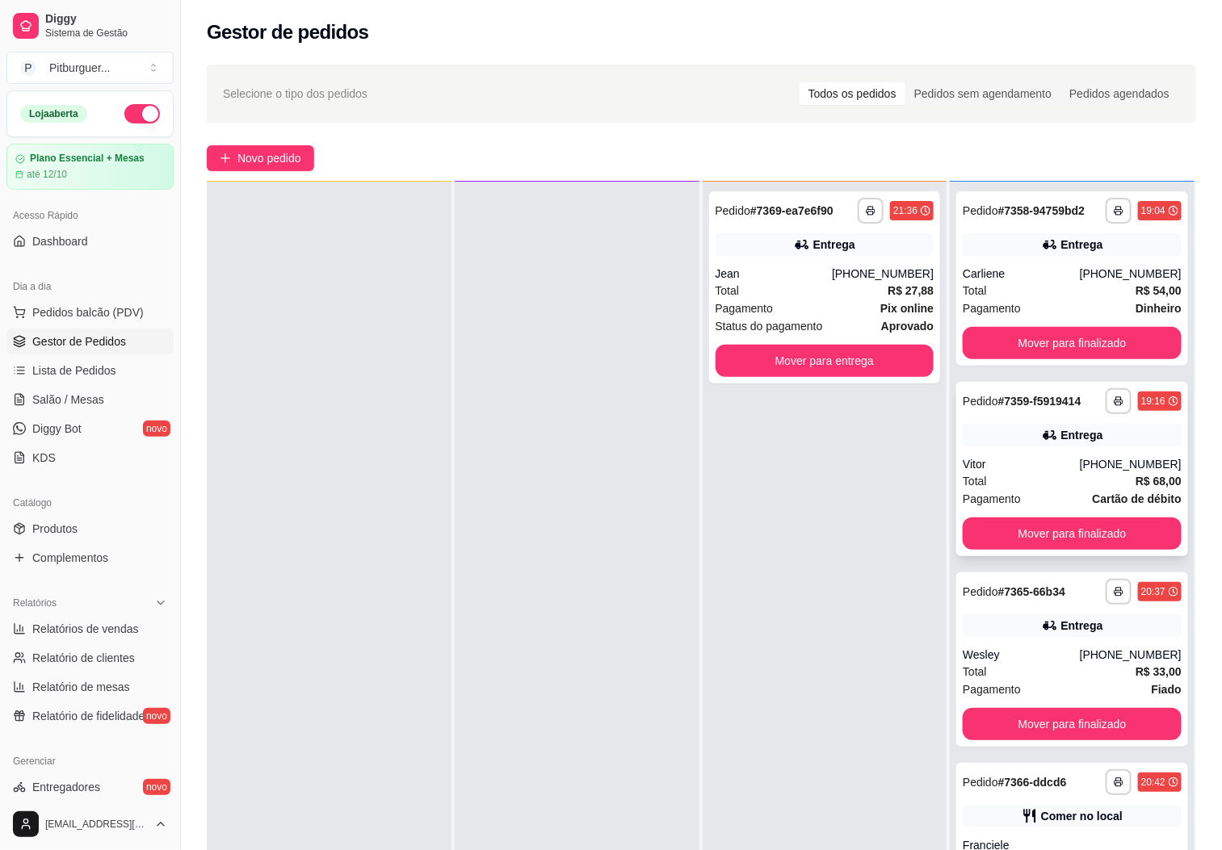
click at [1035, 465] on div "Vitor" at bounding box center [1021, 464] width 117 height 16
click at [104, 318] on span "Pedidos balcão (PDV)" at bounding box center [87, 312] width 111 height 16
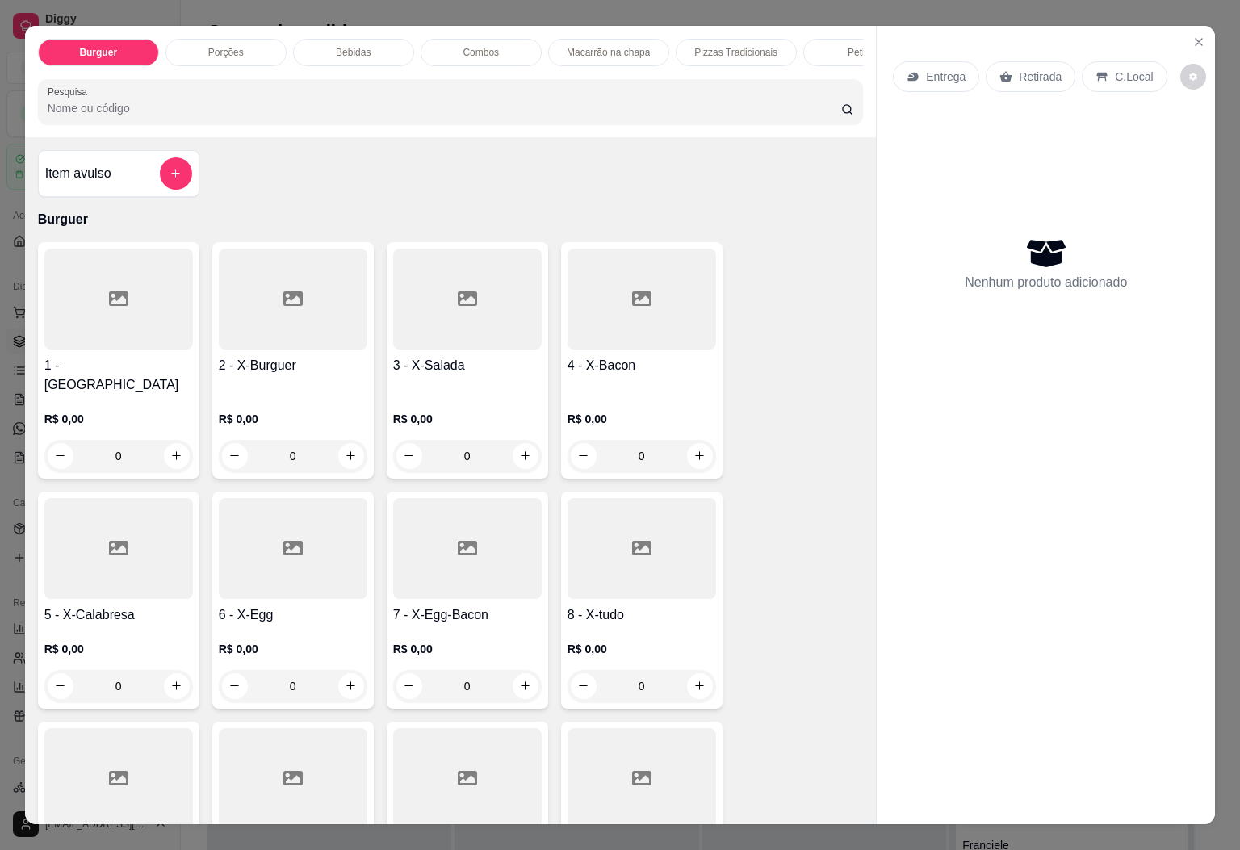
click at [229, 46] on p "Porções" at bounding box center [226, 52] width 36 height 13
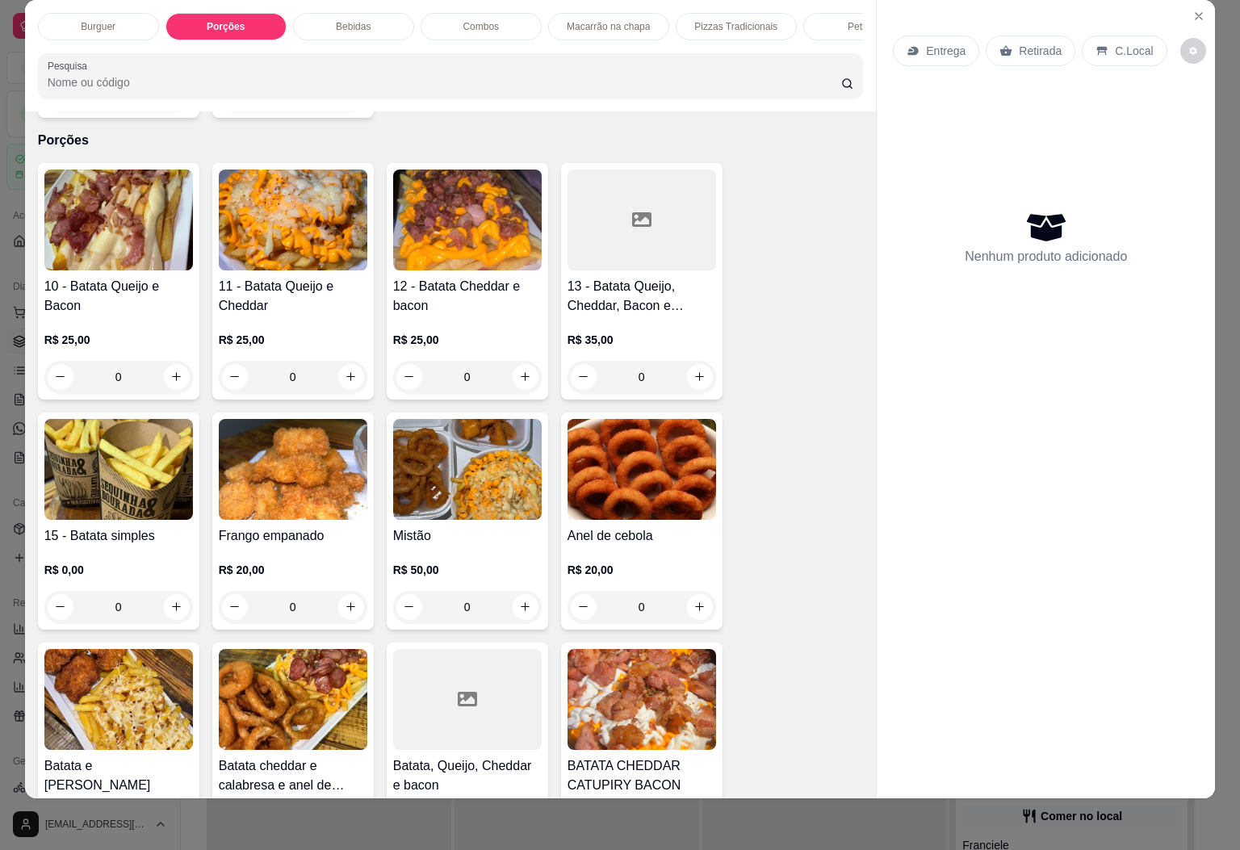
click at [237, 281] on h4 "11 - Batata Queijo e Cheddar" at bounding box center [293, 296] width 149 height 39
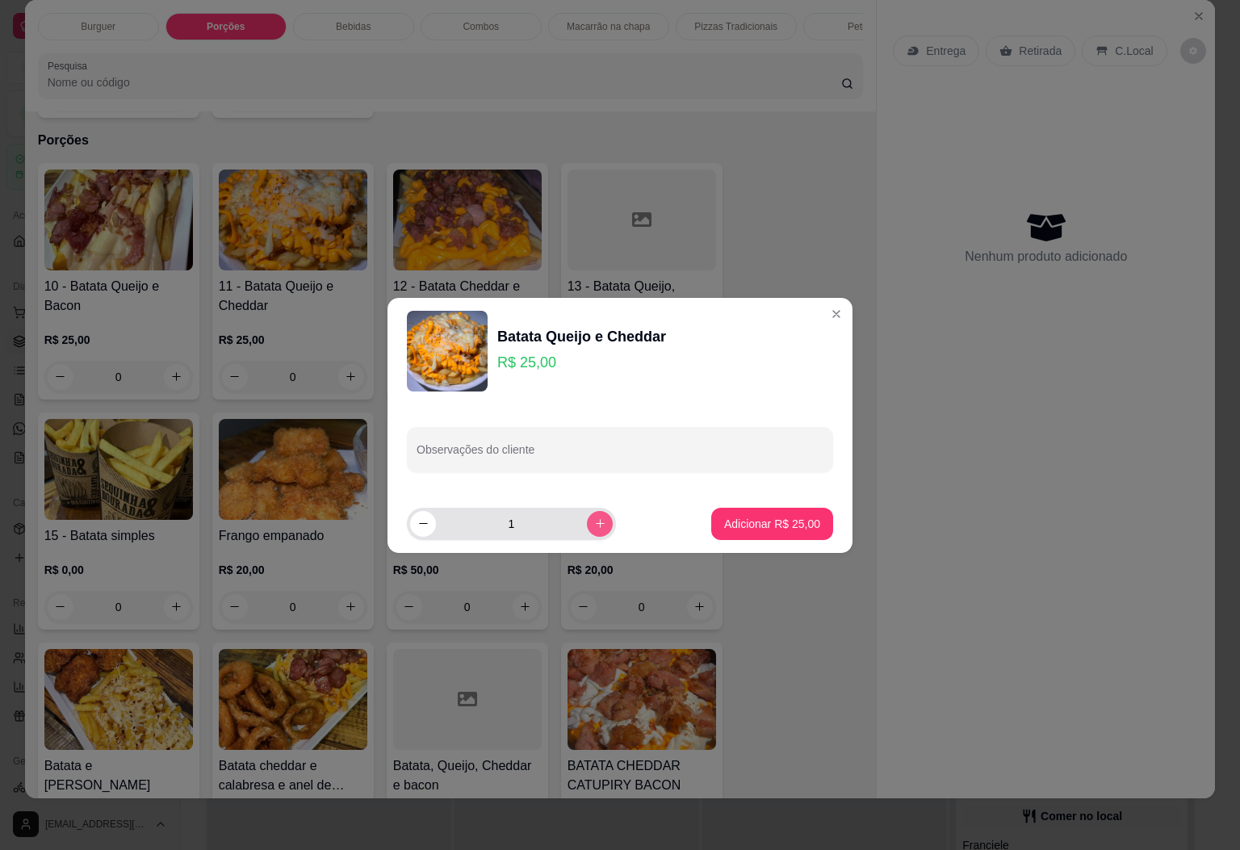
click at [594, 523] on icon "increase-product-quantity" at bounding box center [600, 524] width 12 height 12
click at [426, 526] on icon "decrease-product-quantity" at bounding box center [423, 524] width 12 height 12
type input "1"
click at [773, 519] on p "Adicionar R$ 25,00" at bounding box center [773, 523] width 94 height 15
type input "1"
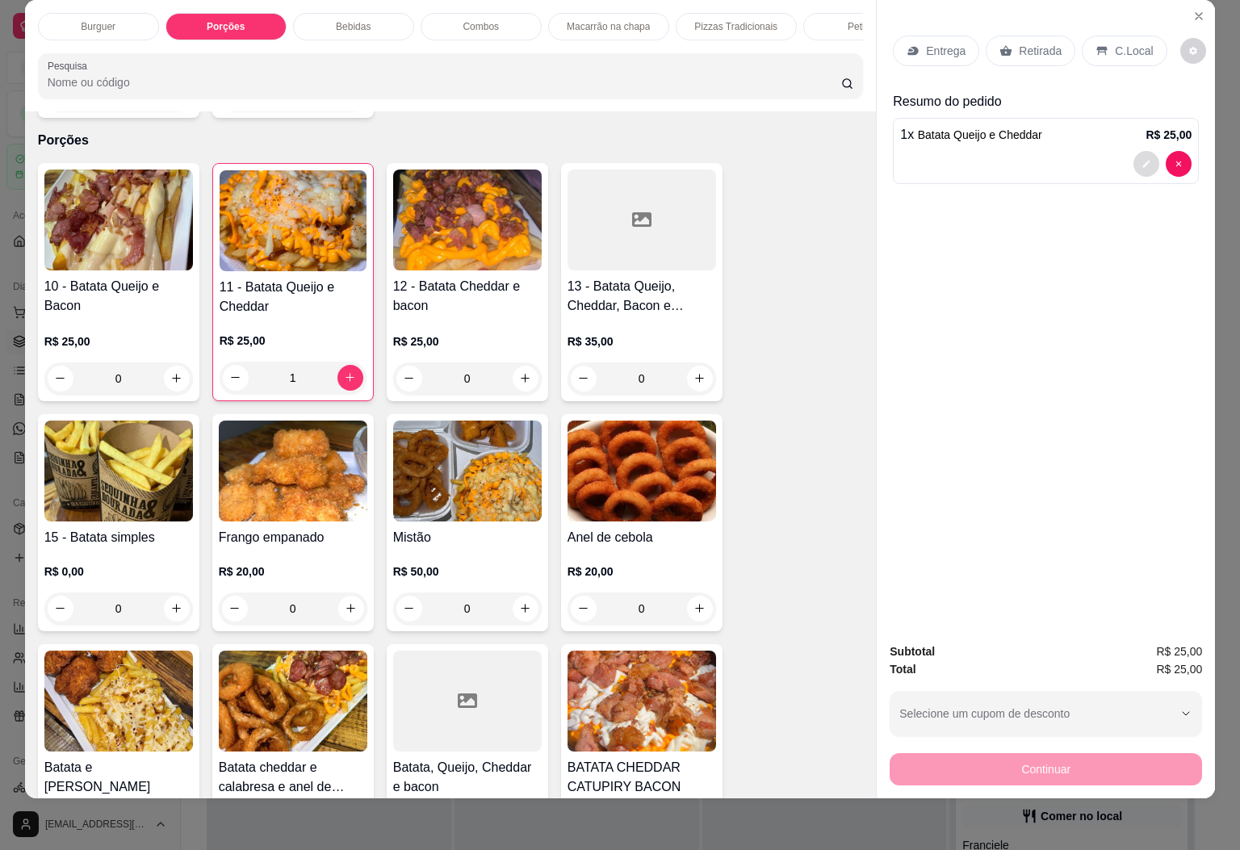
click at [1142, 159] on icon "decrease-product-quantity" at bounding box center [1147, 164] width 10 height 10
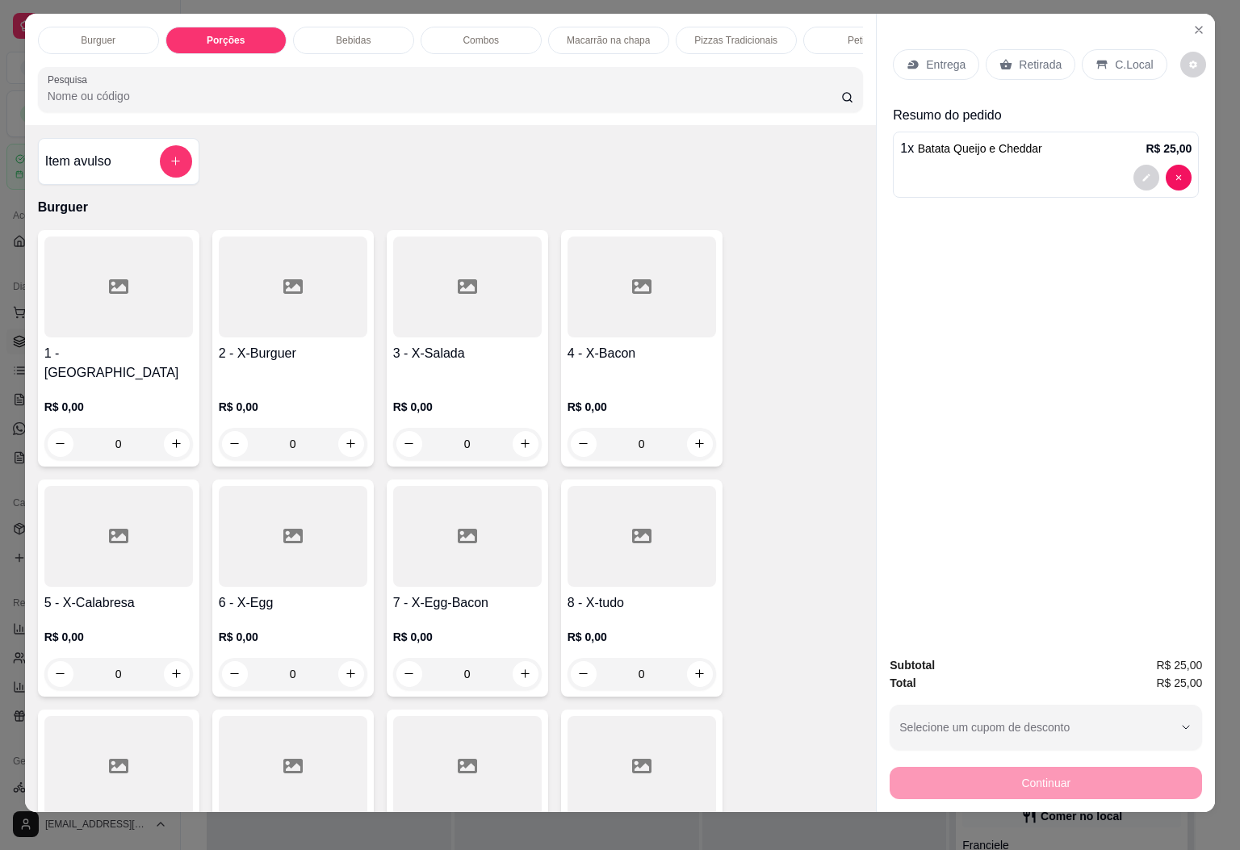
scroll to position [0, 0]
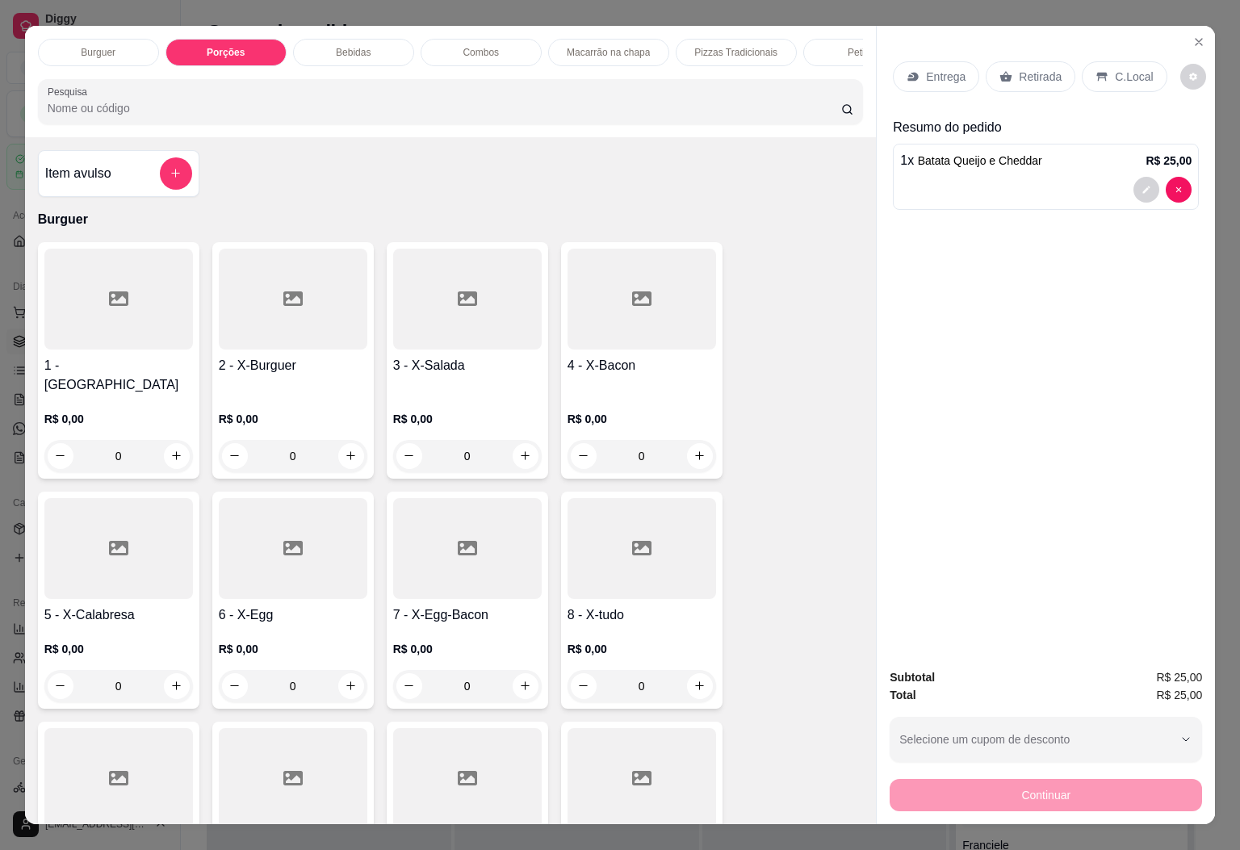
click at [138, 395] on div "R$ 0,00 0" at bounding box center [118, 434] width 149 height 78
click at [160, 190] on button "add-separate-item" at bounding box center [176, 173] width 32 height 32
click at [356, 46] on p "Bebidas" at bounding box center [353, 52] width 35 height 13
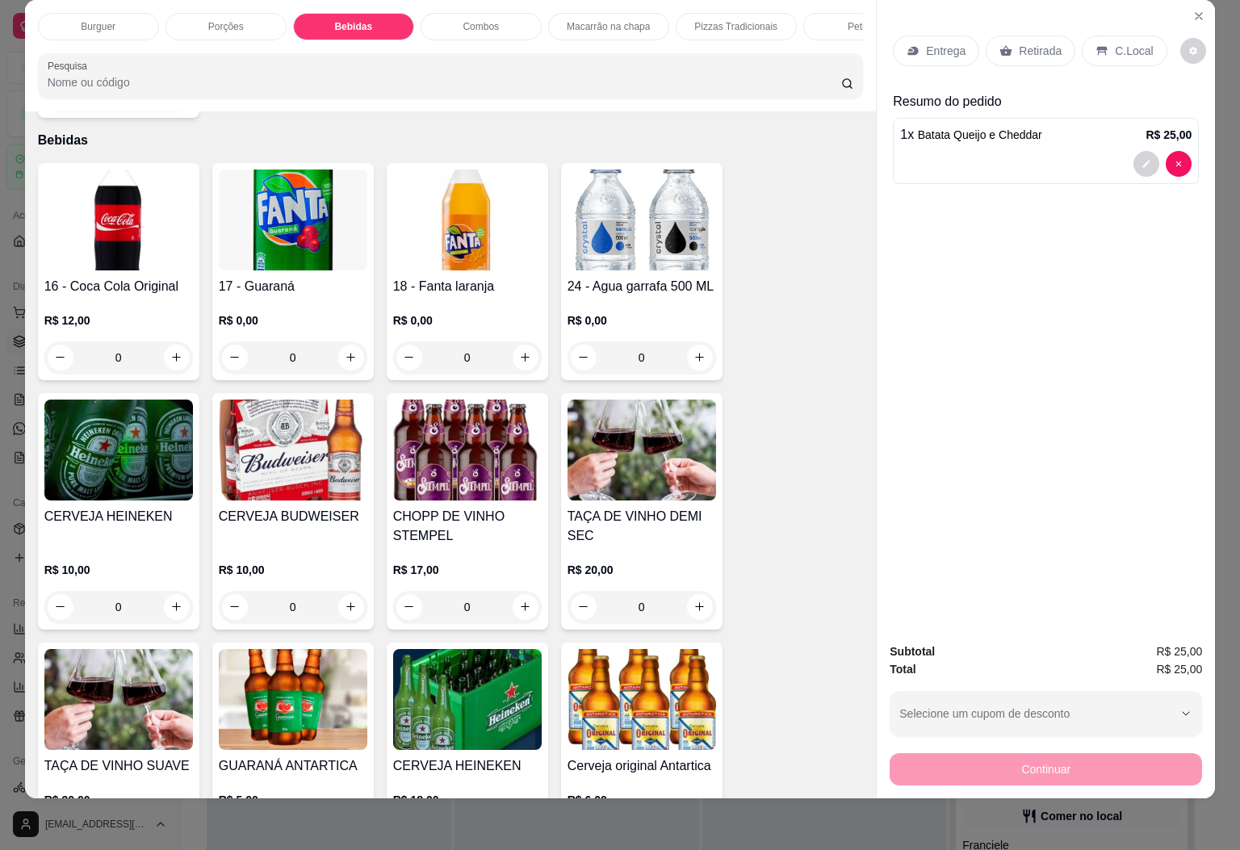
click at [620, 236] on img at bounding box center [642, 220] width 149 height 101
click at [216, 20] on p "Porções" at bounding box center [226, 26] width 36 height 13
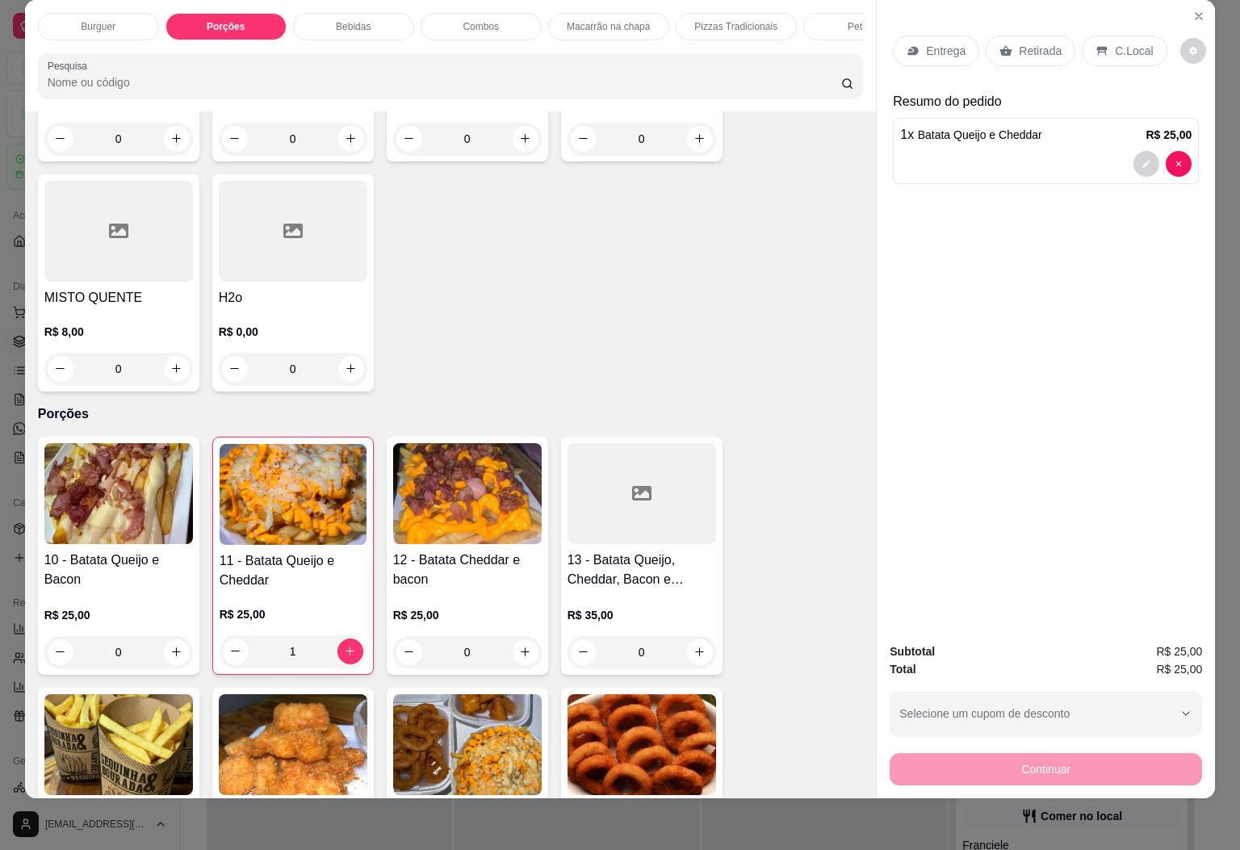
scroll to position [0, 0]
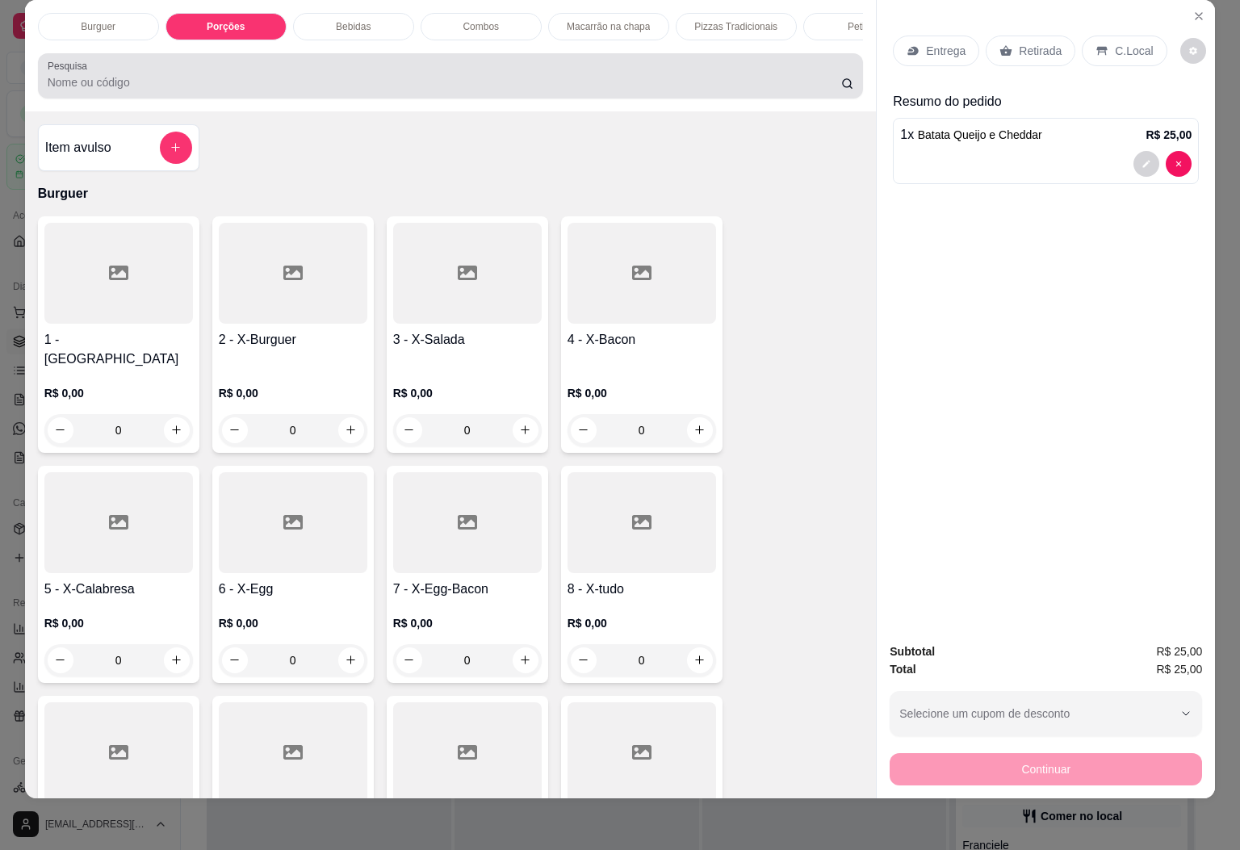
click at [346, 80] on input "Pesquisa" at bounding box center [445, 82] width 794 height 16
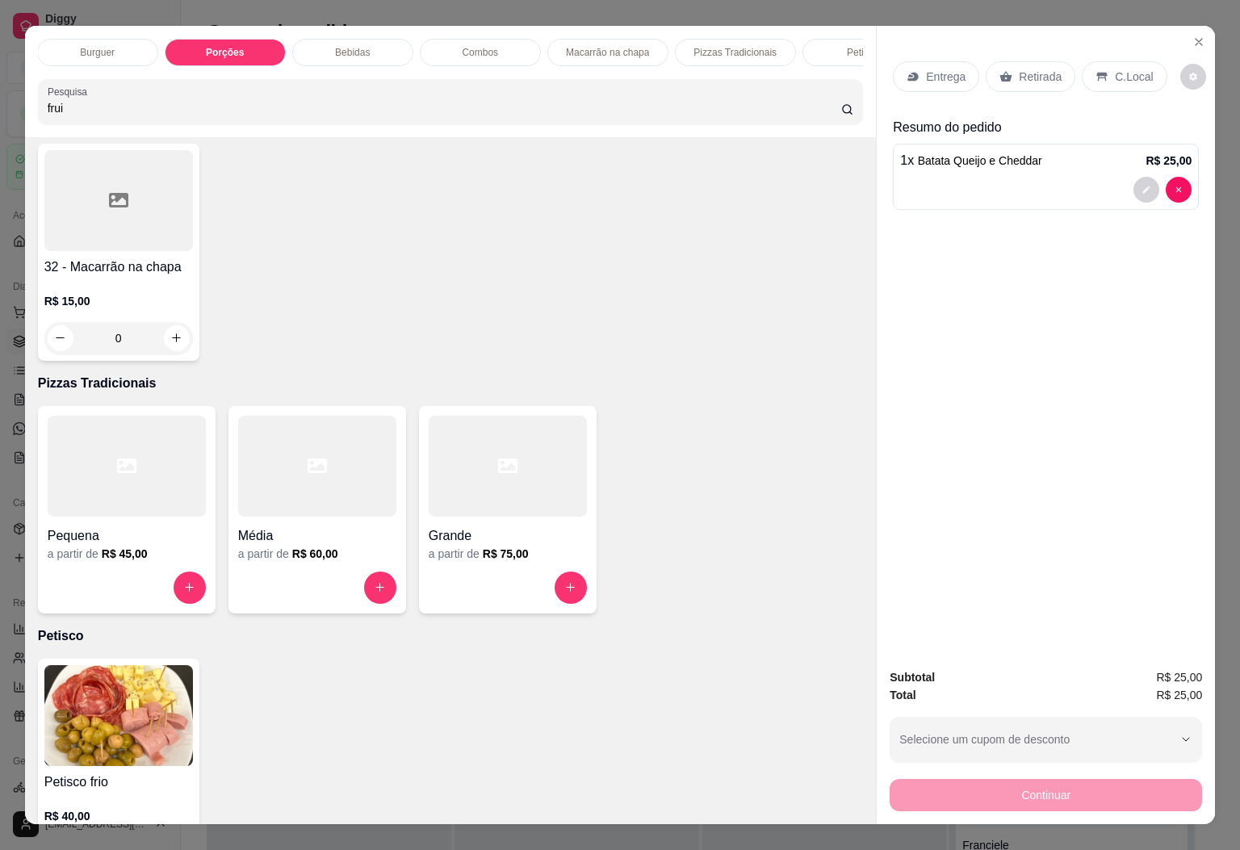
scroll to position [3467, 0]
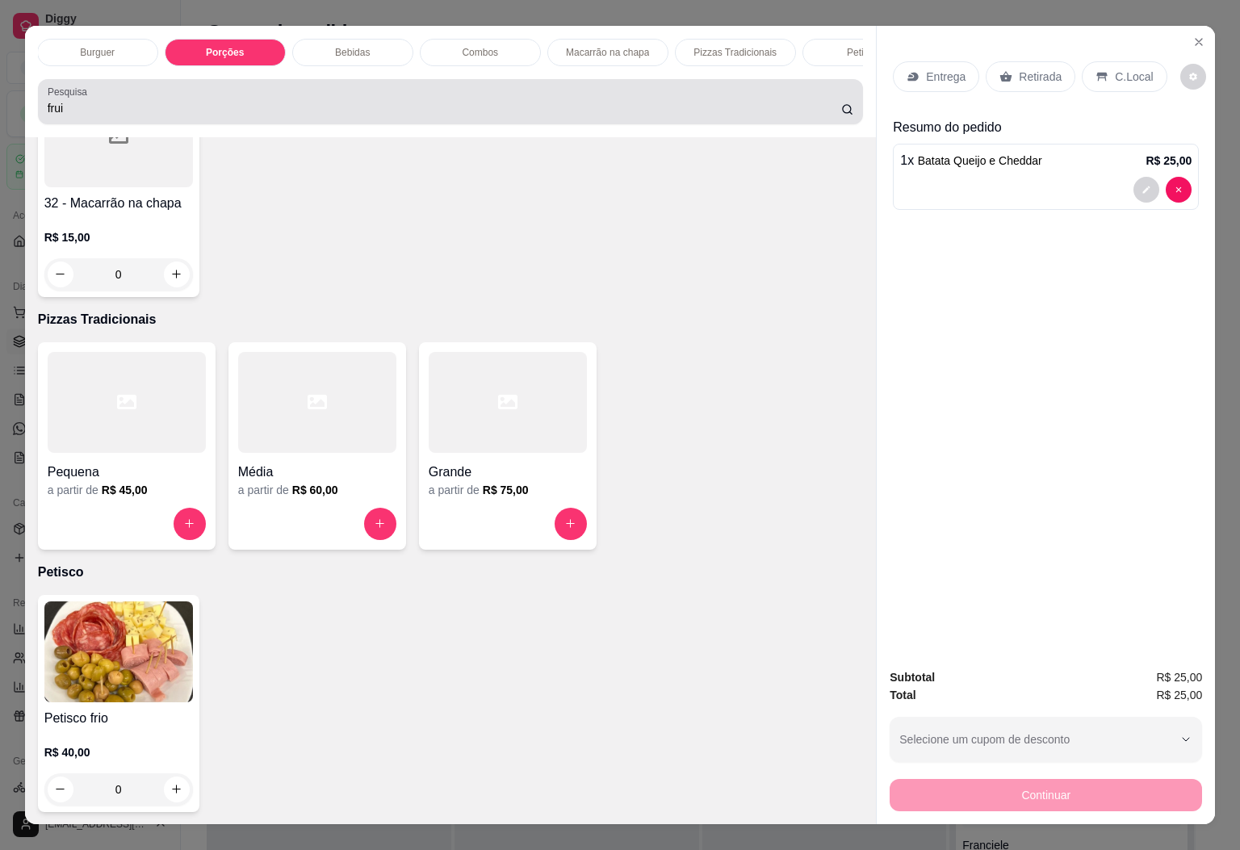
click at [320, 111] on input "frui" at bounding box center [445, 108] width 794 height 16
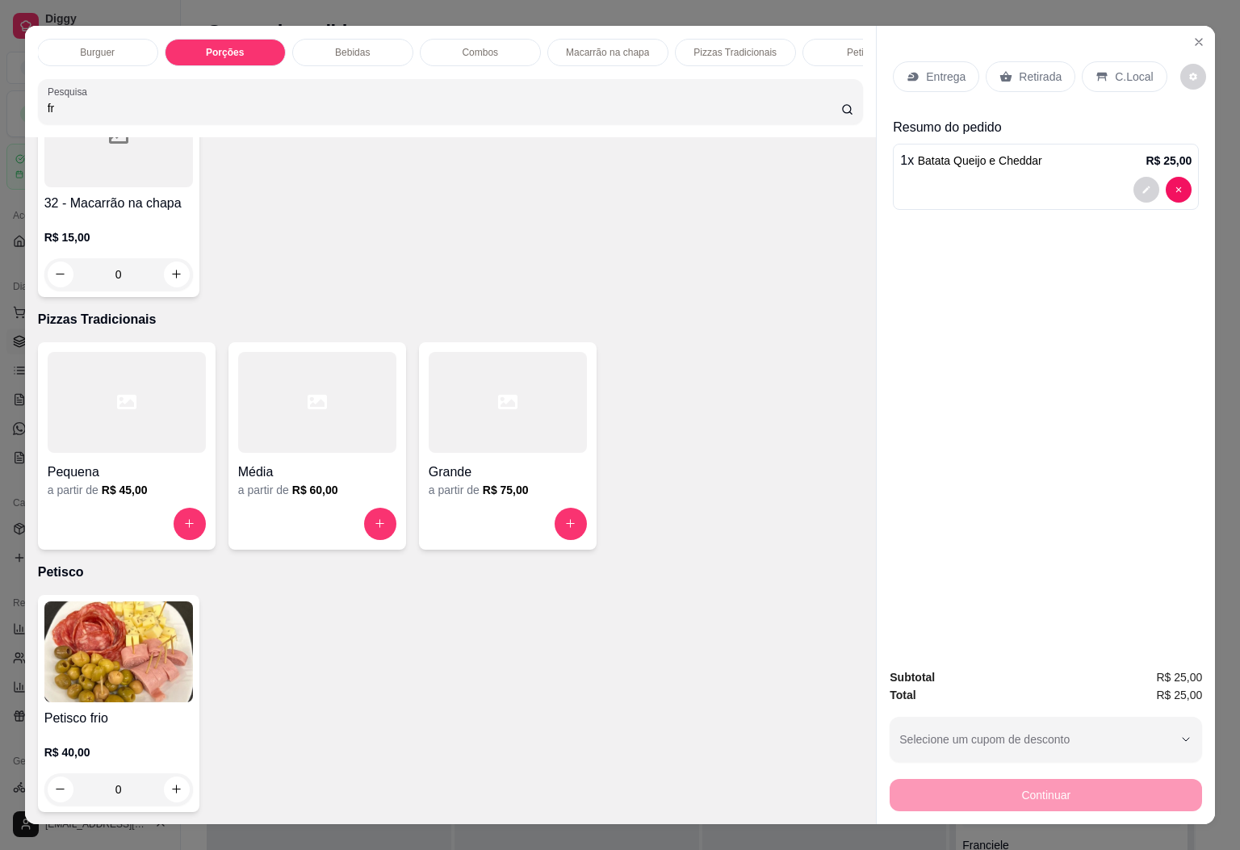
type input "f"
type input "fruit"
click at [162, 109] on input "fruit" at bounding box center [445, 108] width 794 height 16
click at [821, 116] on input "fruit" at bounding box center [445, 108] width 794 height 16
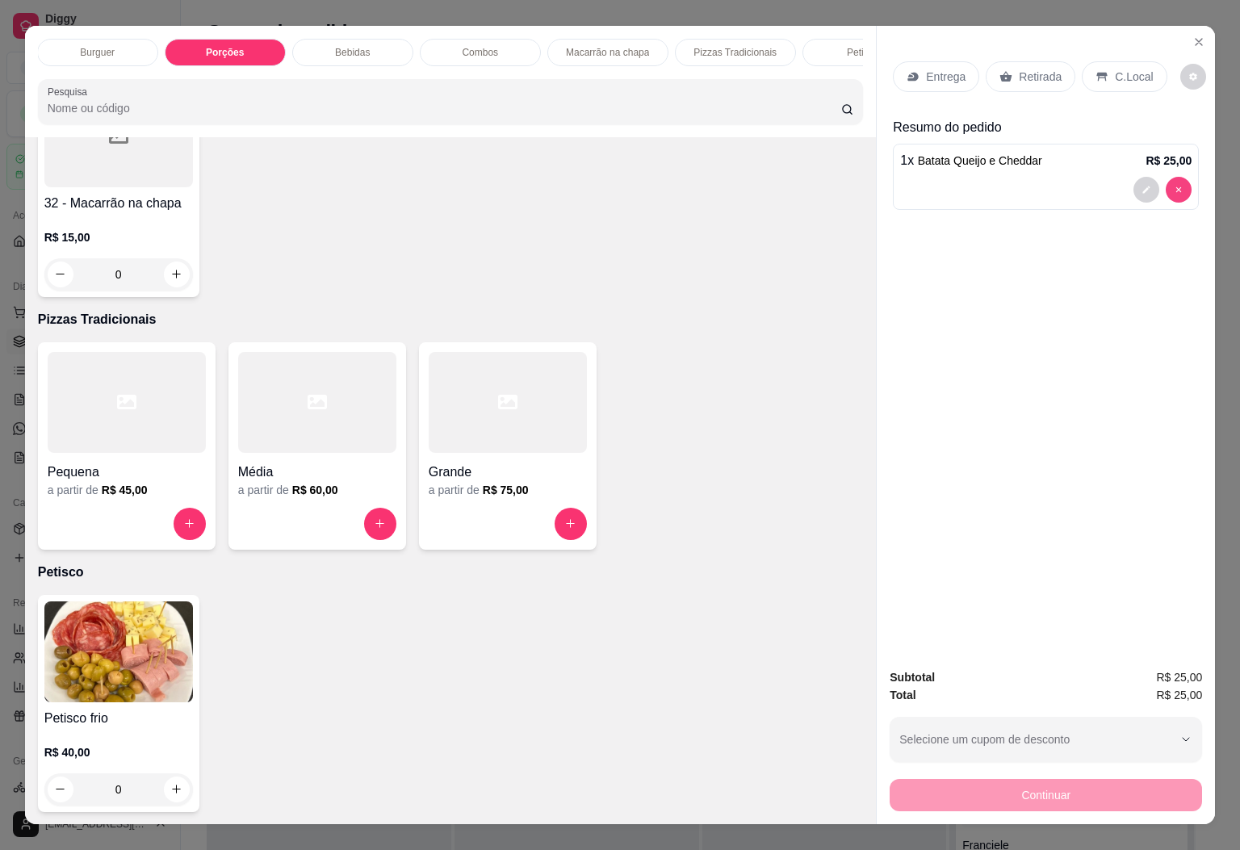
type input "0"
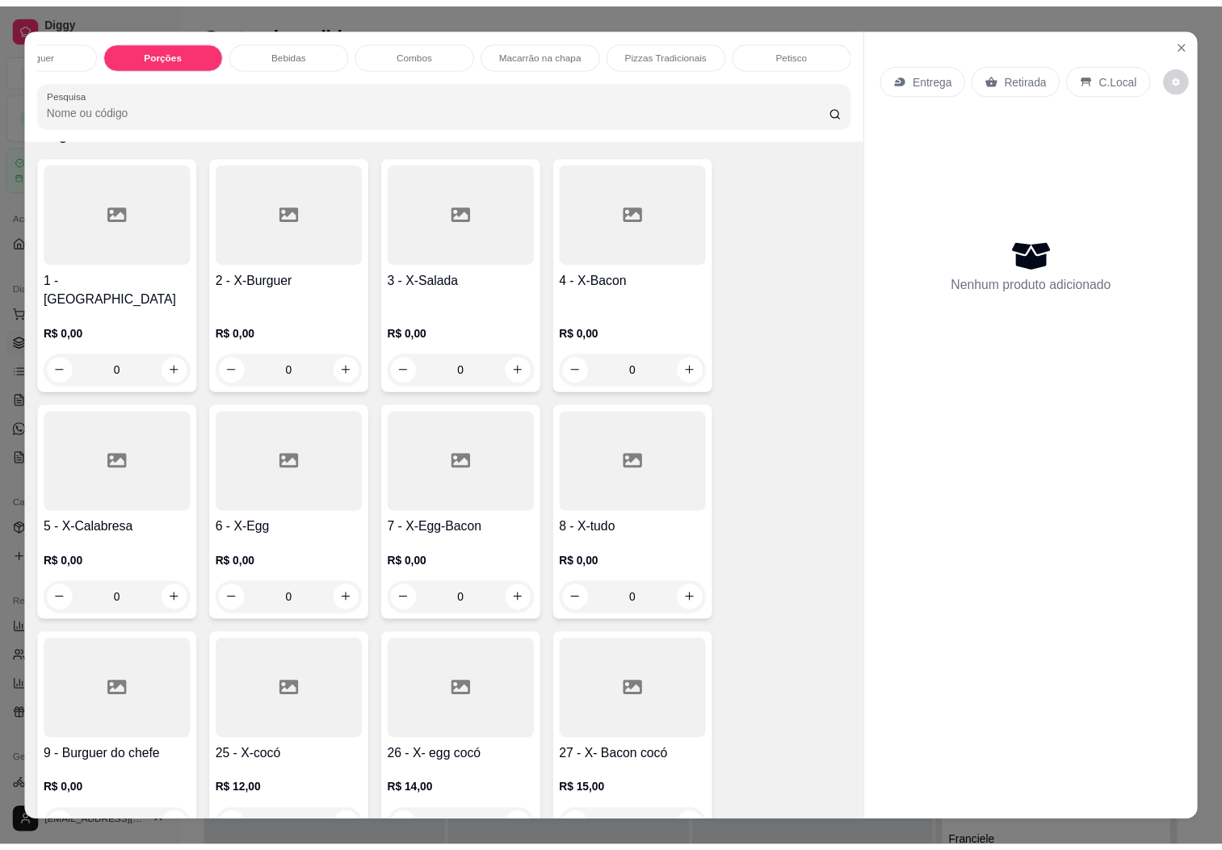
scroll to position [0, 0]
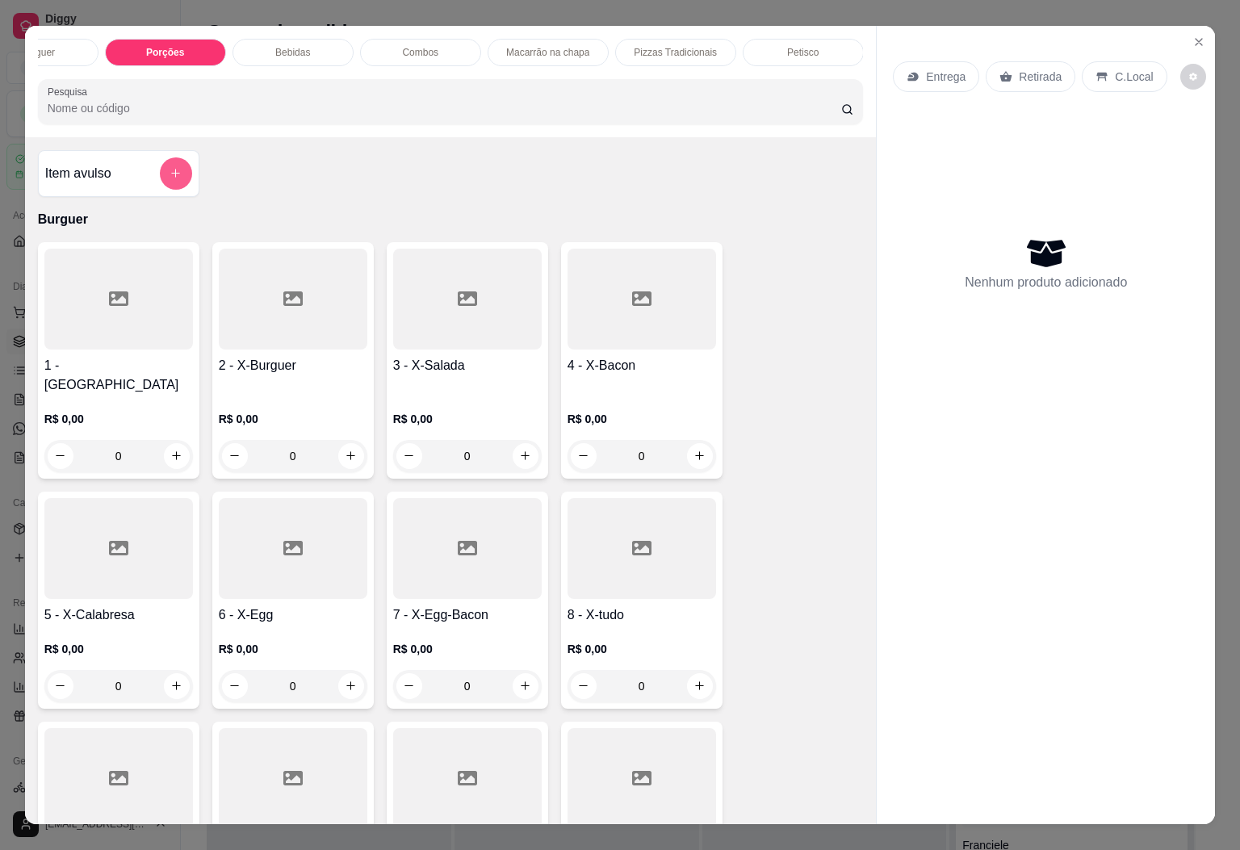
click at [170, 179] on icon "add-separate-item" at bounding box center [176, 173] width 12 height 12
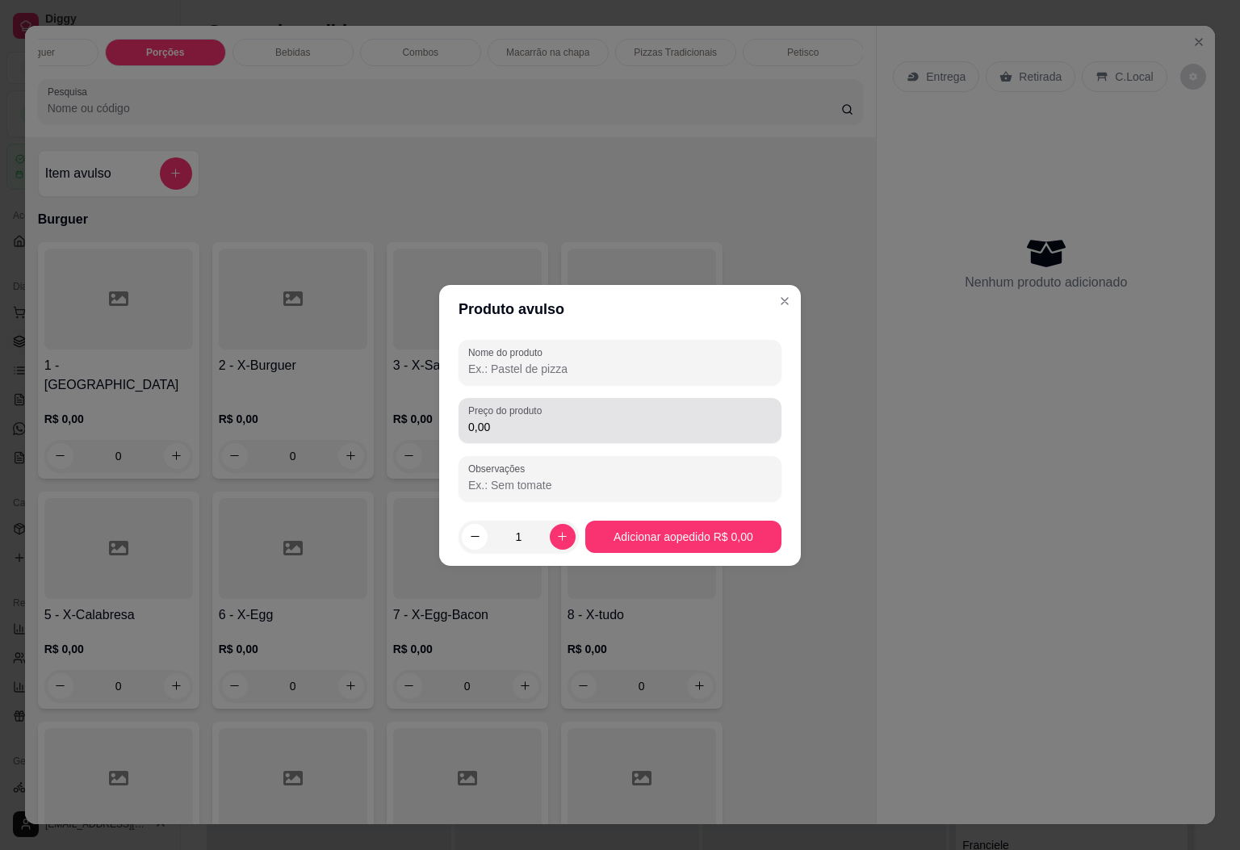
click at [543, 419] on input "0,00" at bounding box center [620, 427] width 304 height 16
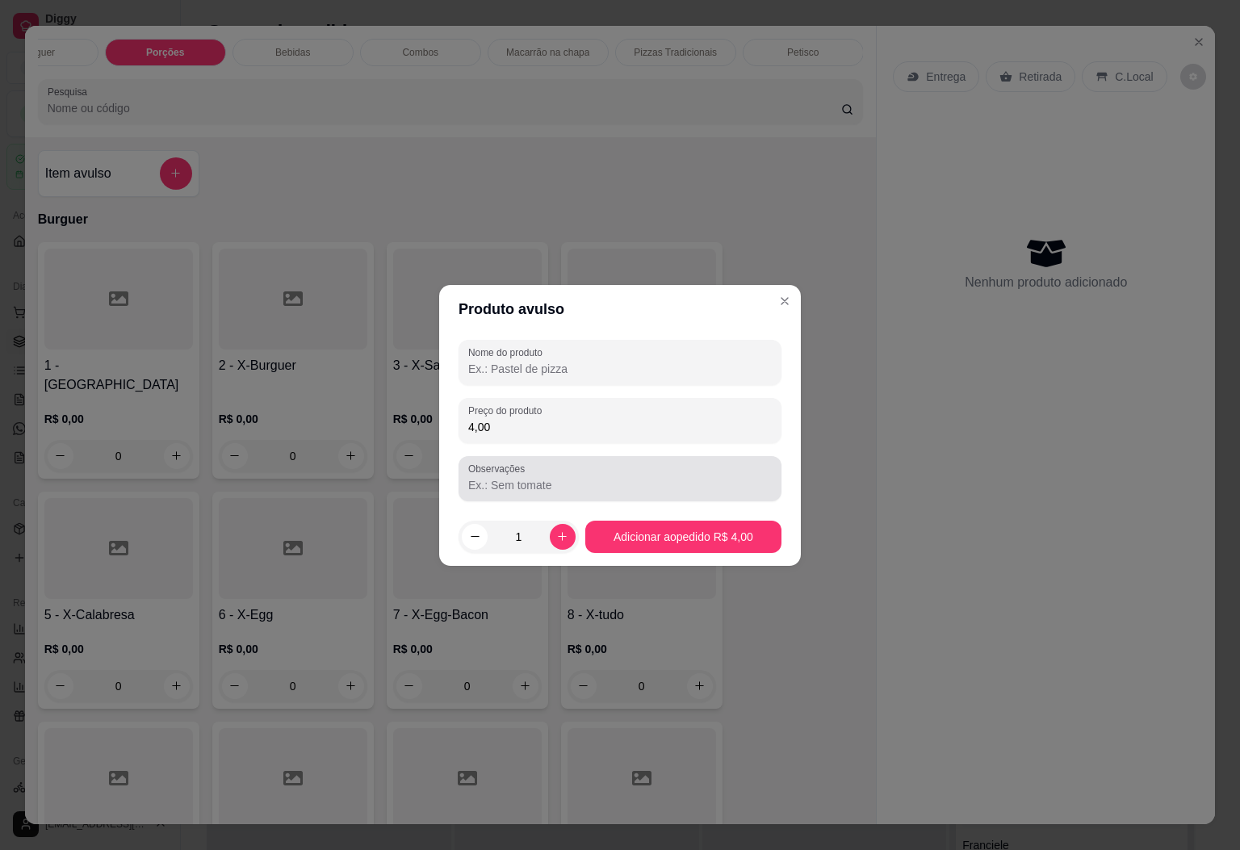
type input "4,00"
click at [558, 480] on input "Observações" at bounding box center [620, 485] width 304 height 16
type input "f"
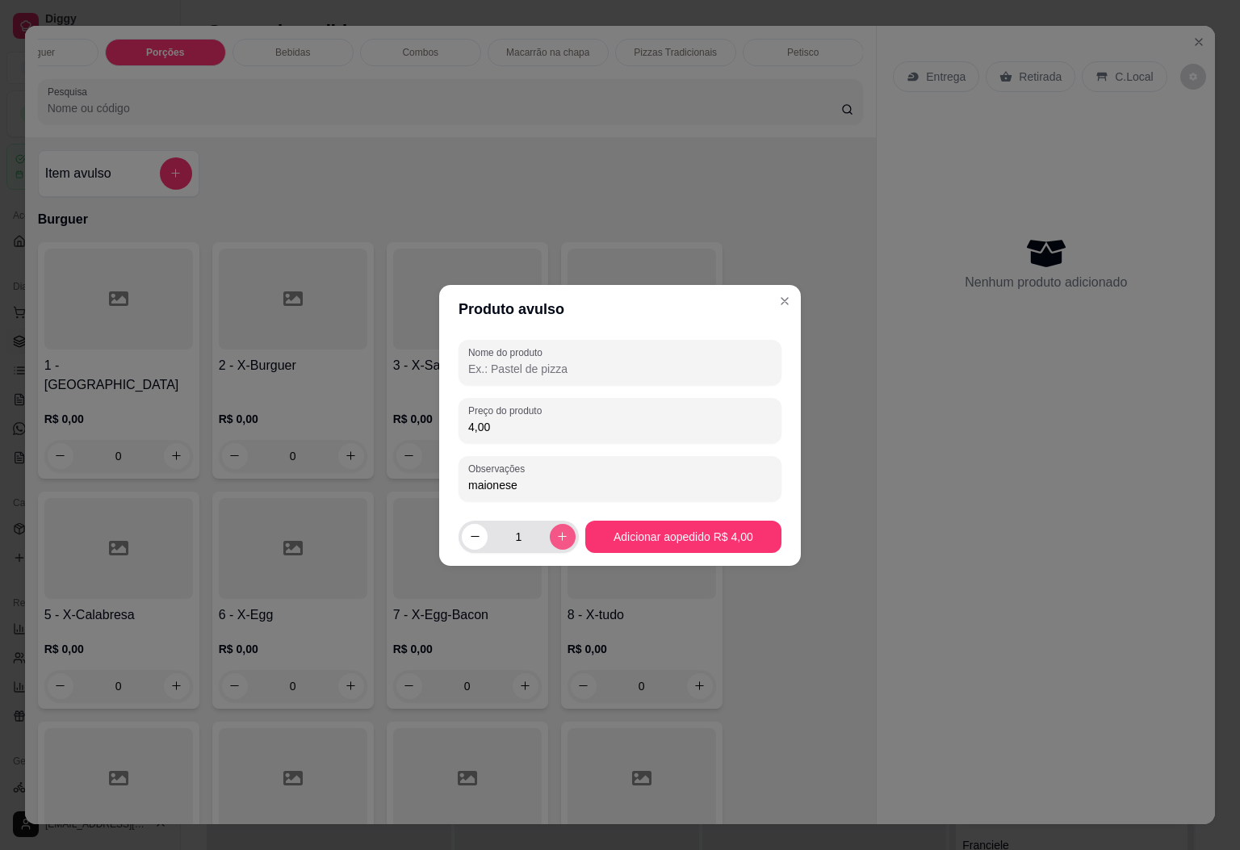
type input "maionese"
click at [563, 538] on icon "increase-product-quantity" at bounding box center [562, 537] width 12 height 12
type input "2"
click at [623, 531] on button "Adicionar ao pedido R$ 8,00" at bounding box center [683, 537] width 196 height 32
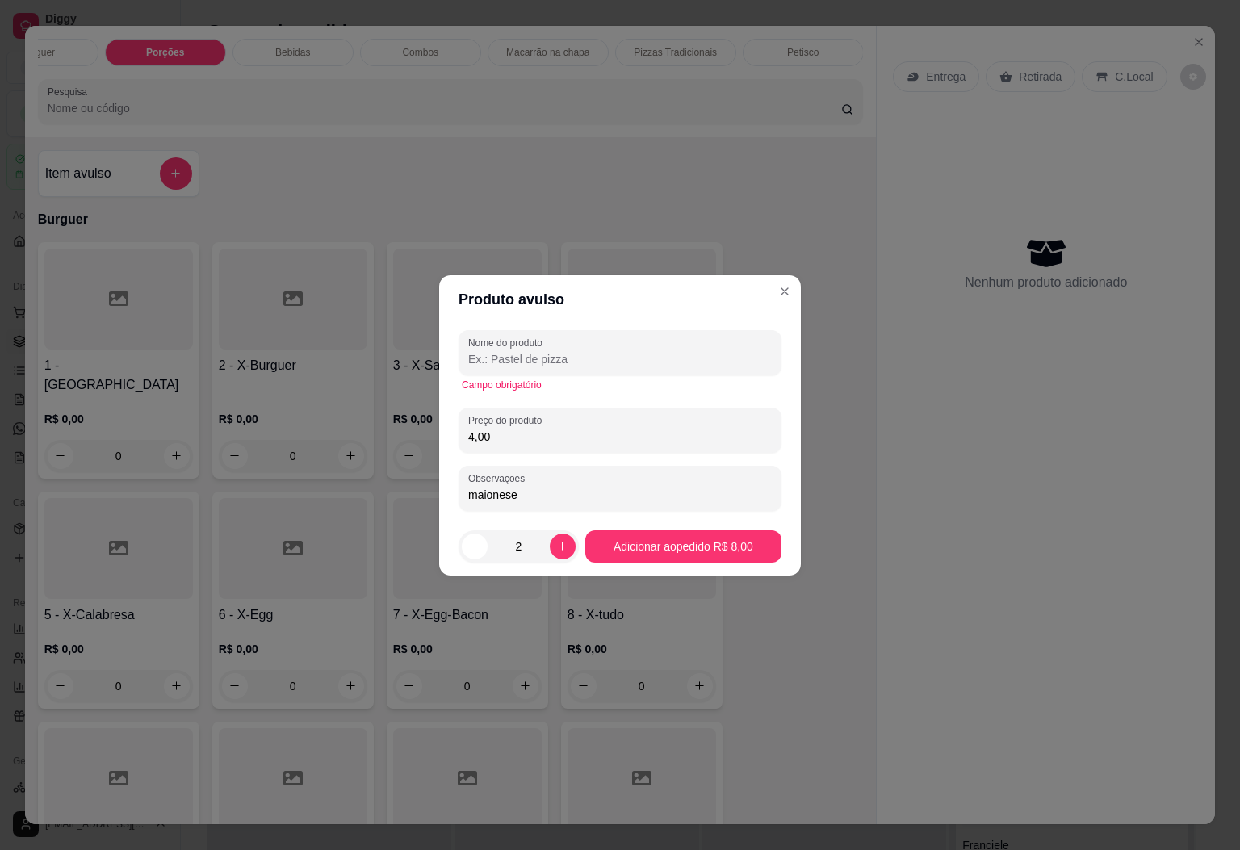
click at [523, 443] on input "4,00" at bounding box center [620, 437] width 304 height 16
type input "2,00"
click at [499, 351] on input "Nome do produto" at bounding box center [620, 359] width 304 height 16
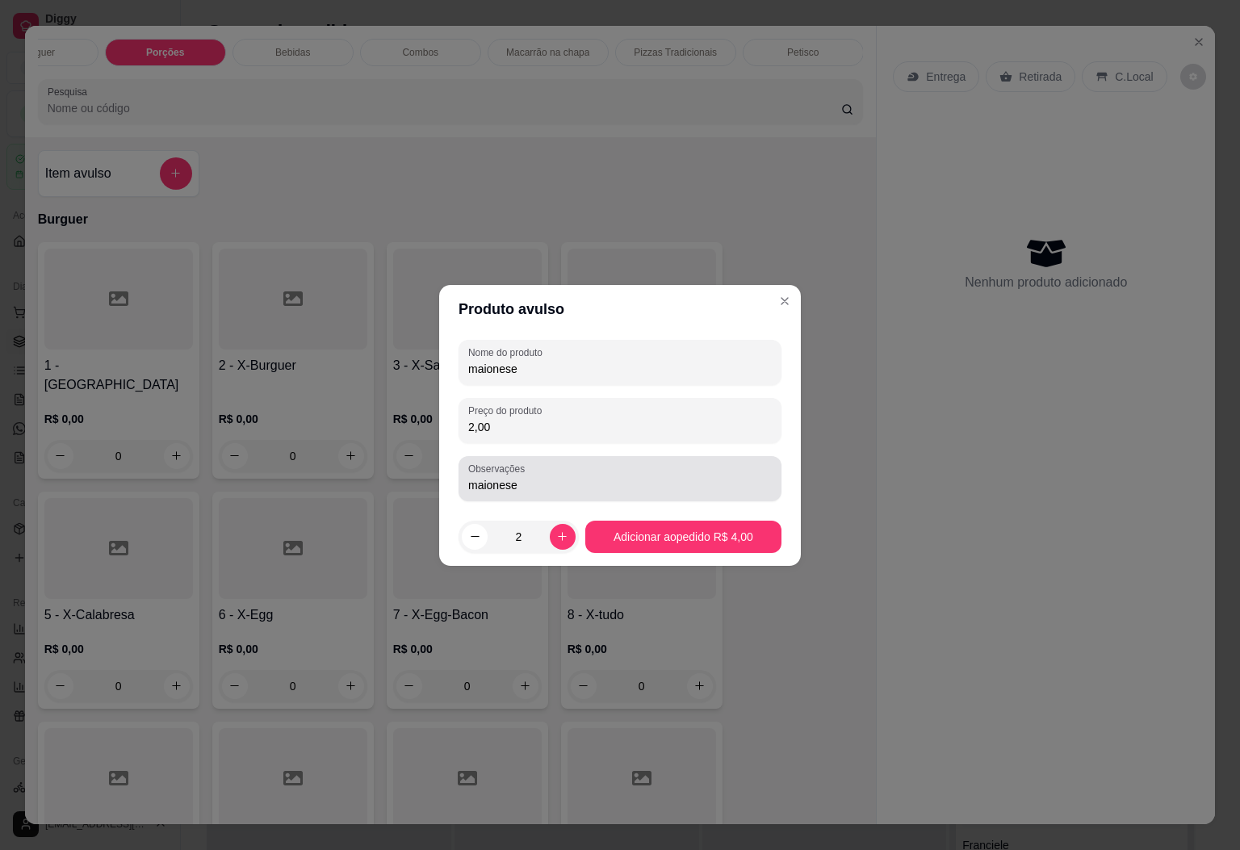
type input "maionese"
drag, startPoint x: 556, startPoint y: 480, endPoint x: 434, endPoint y: 478, distance: 121.1
click at [434, 478] on div "Produto avulso Nome do produto maionese Preço do produto 2,00 Observações maion…" at bounding box center [620, 425] width 1240 height 850
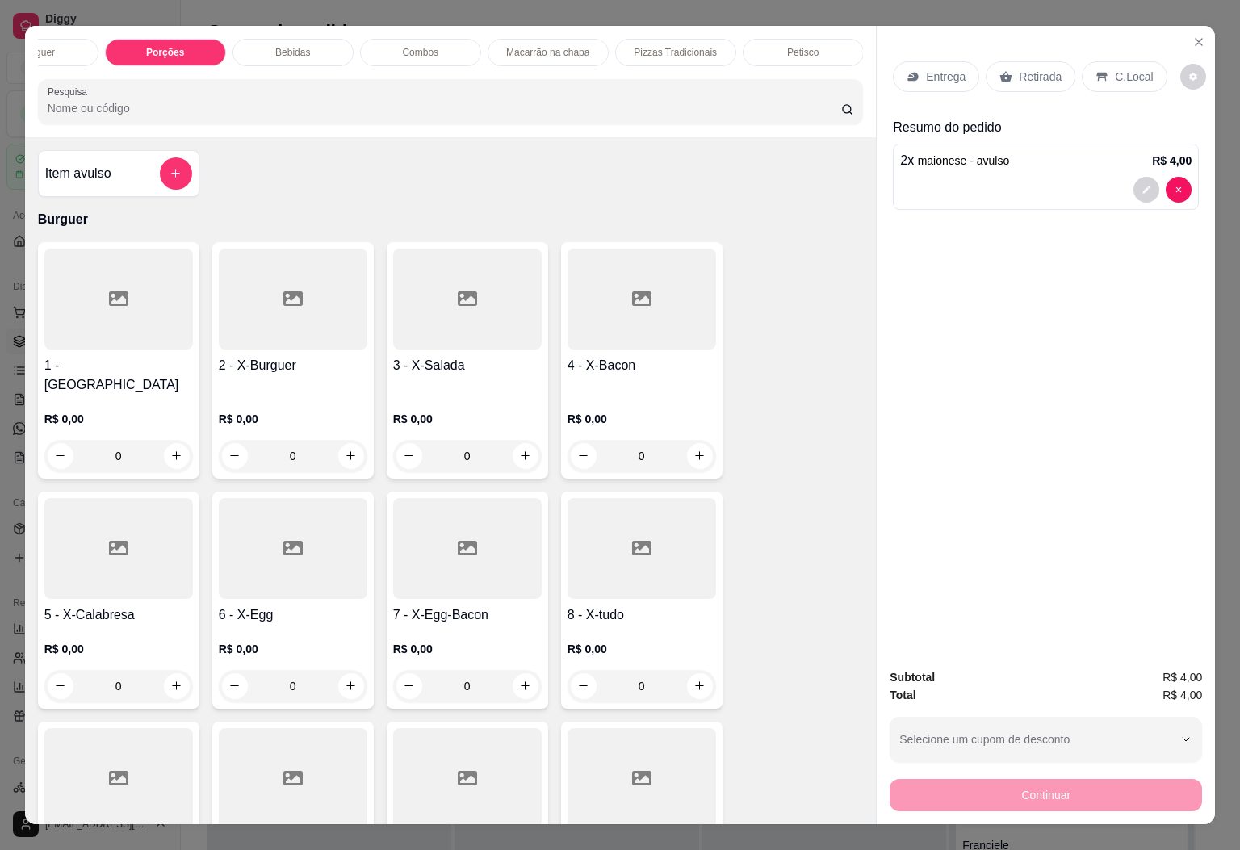
drag, startPoint x: 1110, startPoint y: 64, endPoint x: 1089, endPoint y: 88, distance: 32.6
click at [1115, 69] on p "C.Local" at bounding box center [1134, 77] width 38 height 16
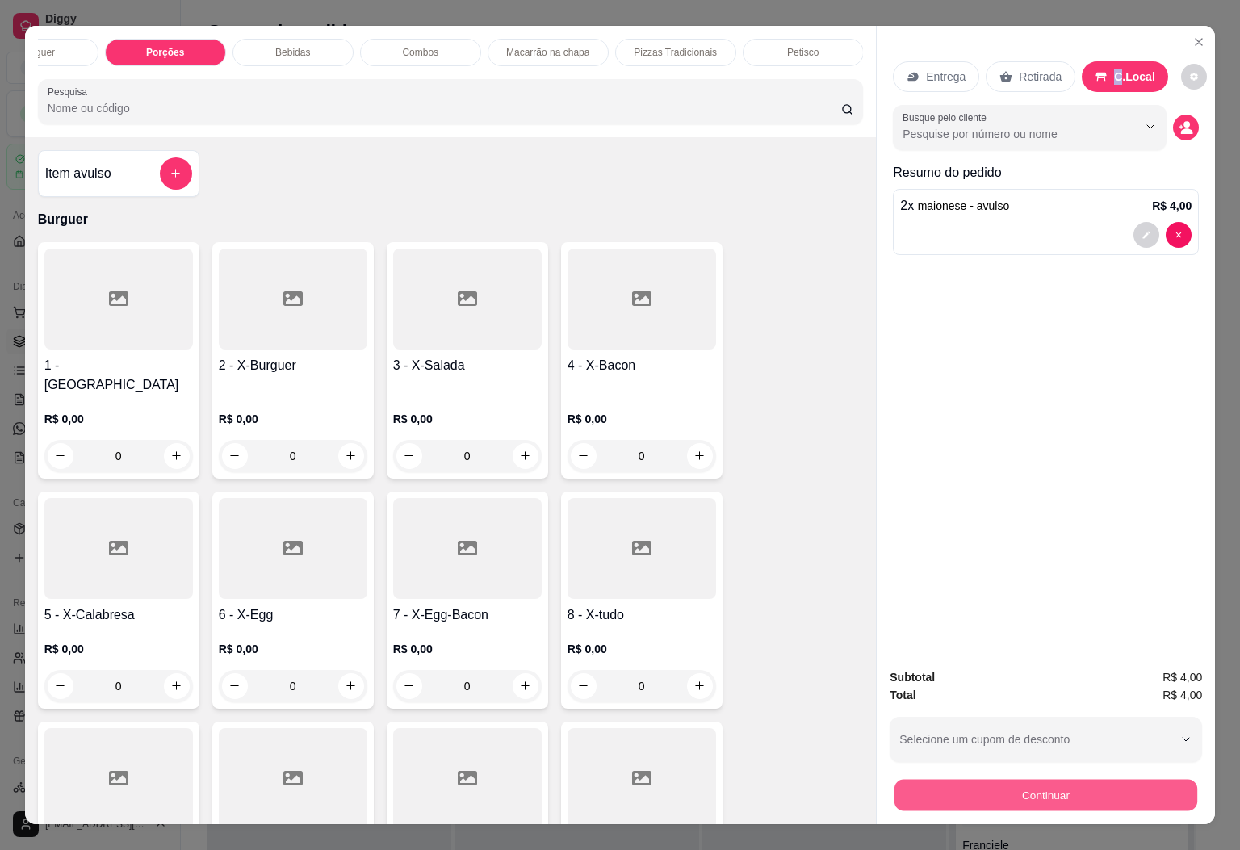
click at [963, 780] on button "Continuar" at bounding box center [1046, 795] width 303 height 31
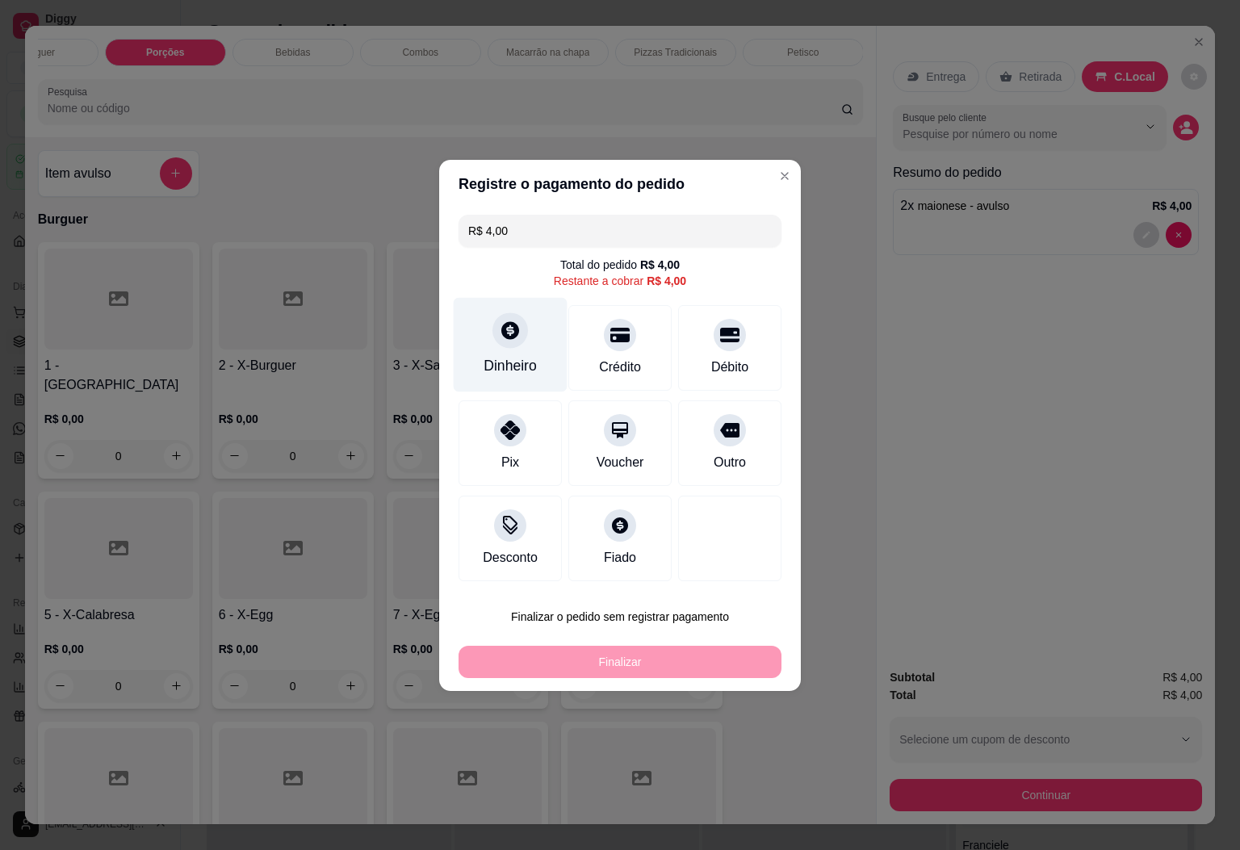
click at [512, 325] on icon at bounding box center [510, 330] width 18 height 18
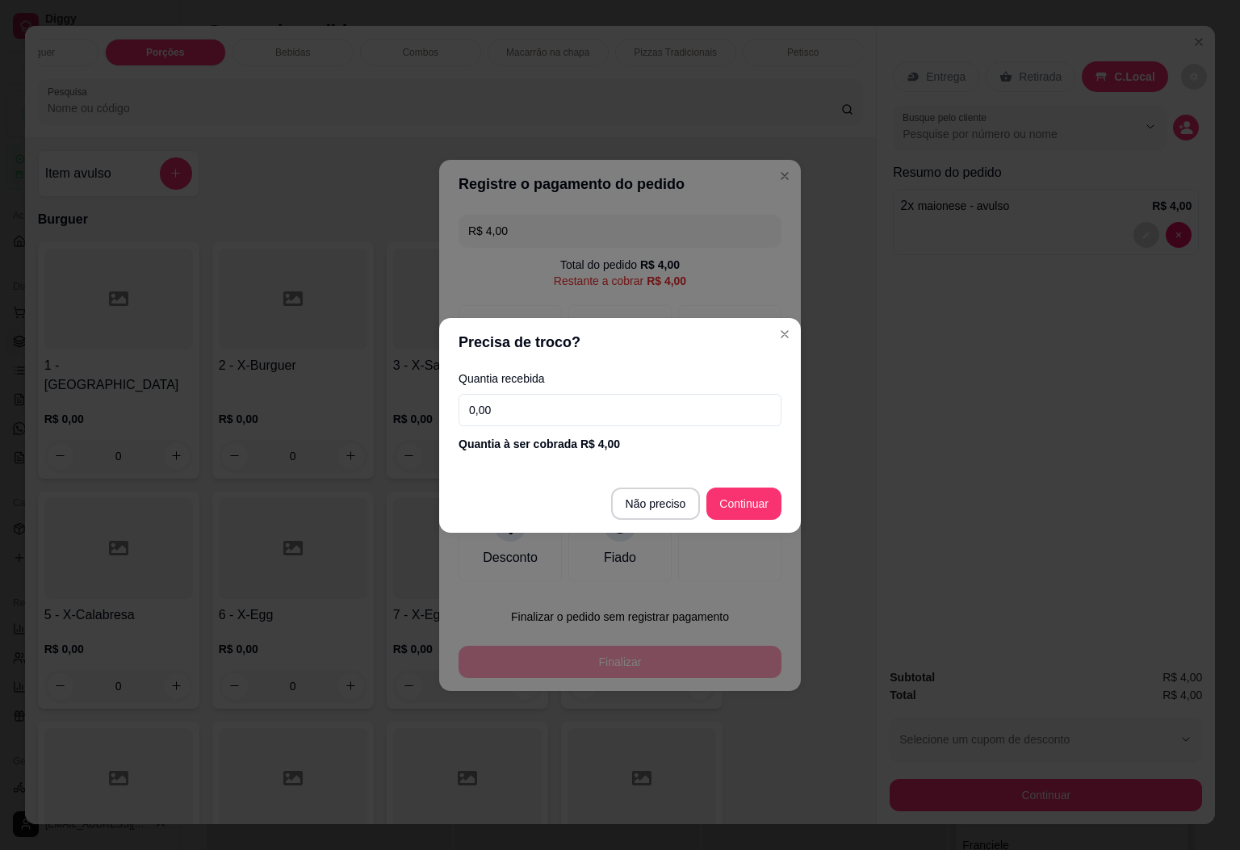
click at [596, 419] on input "0,00" at bounding box center [620, 410] width 323 height 32
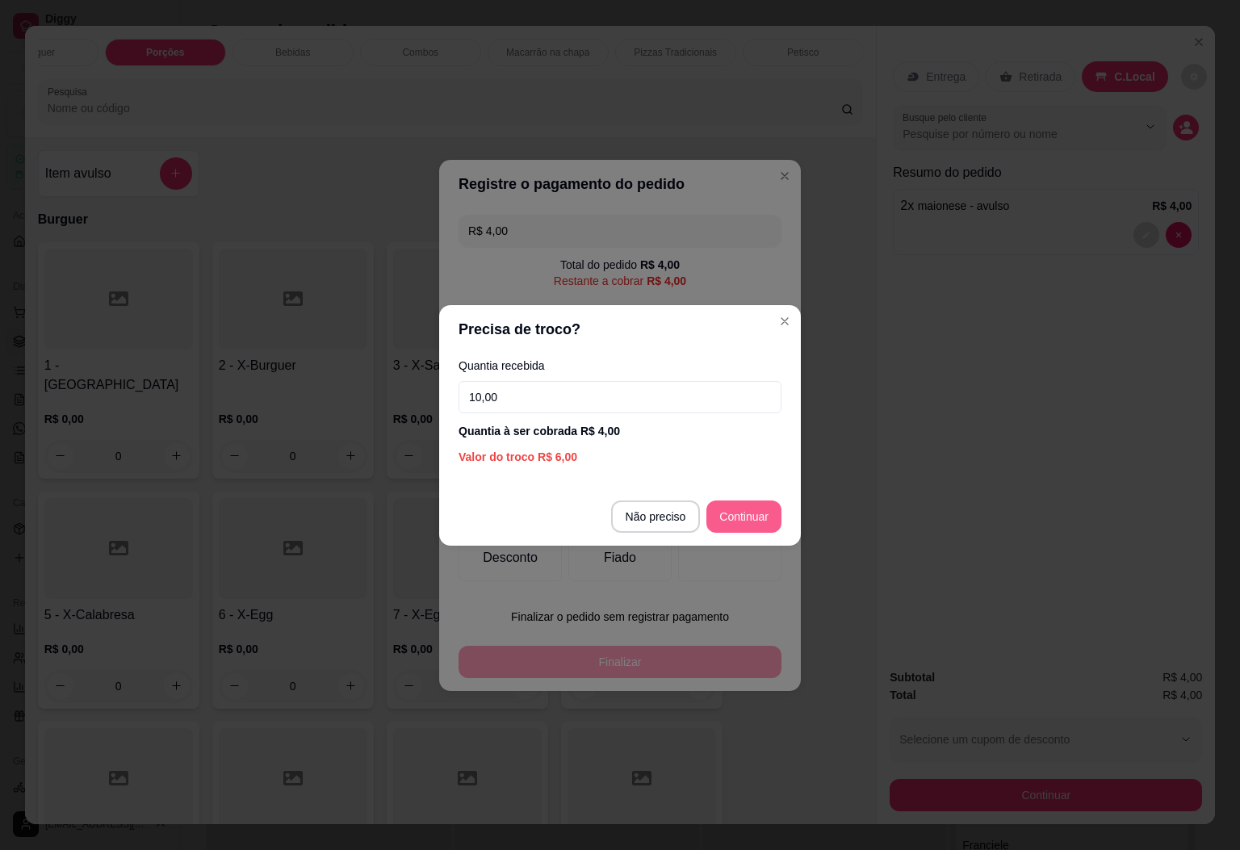
type input "10,00"
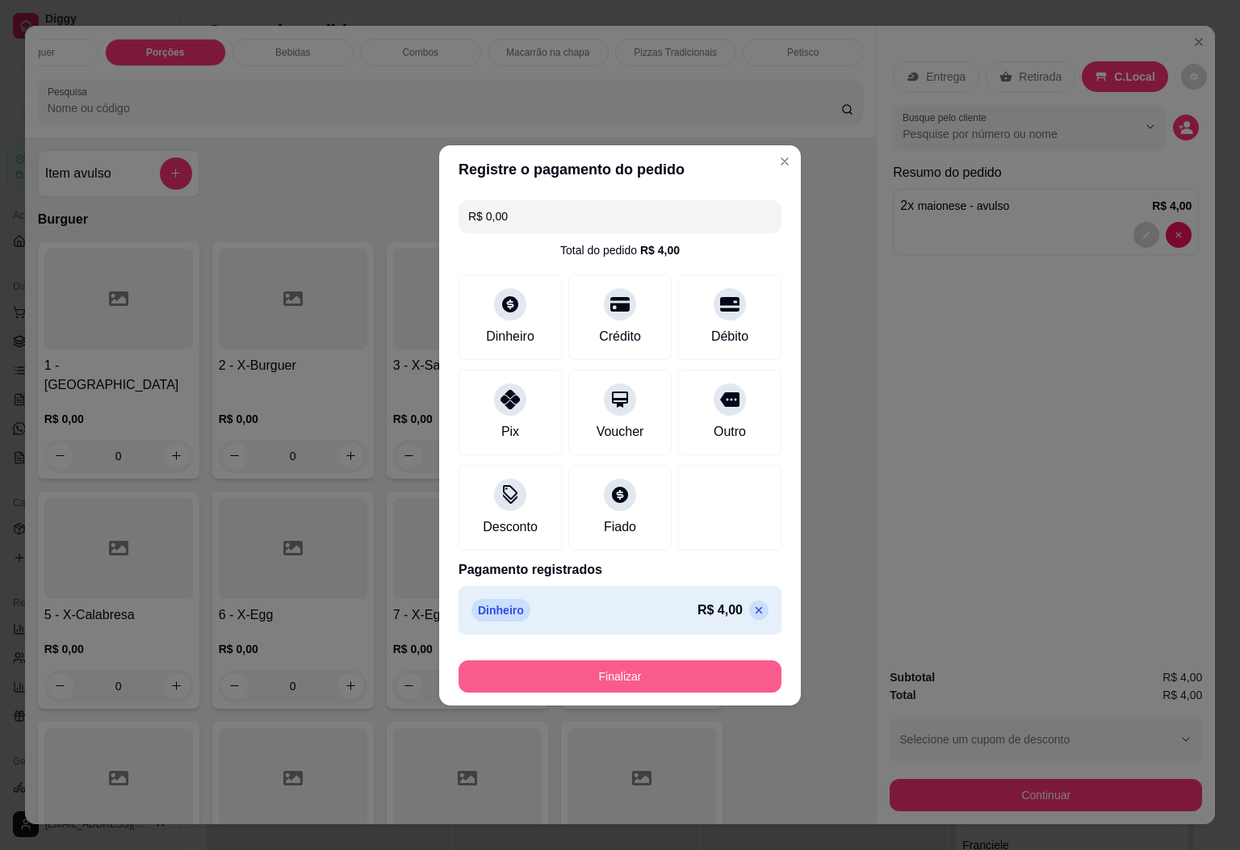
click at [669, 686] on button "Finalizar" at bounding box center [620, 677] width 323 height 32
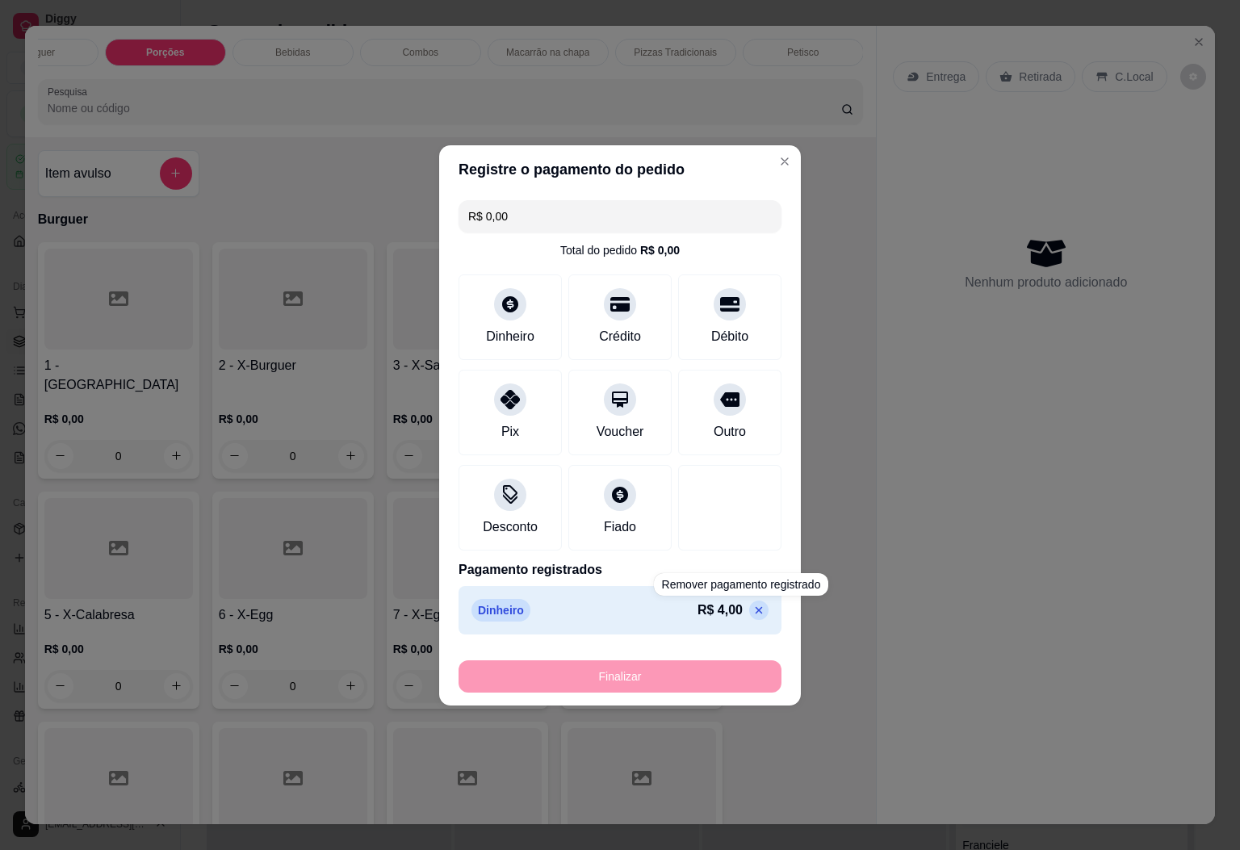
type input "-R$ 4,00"
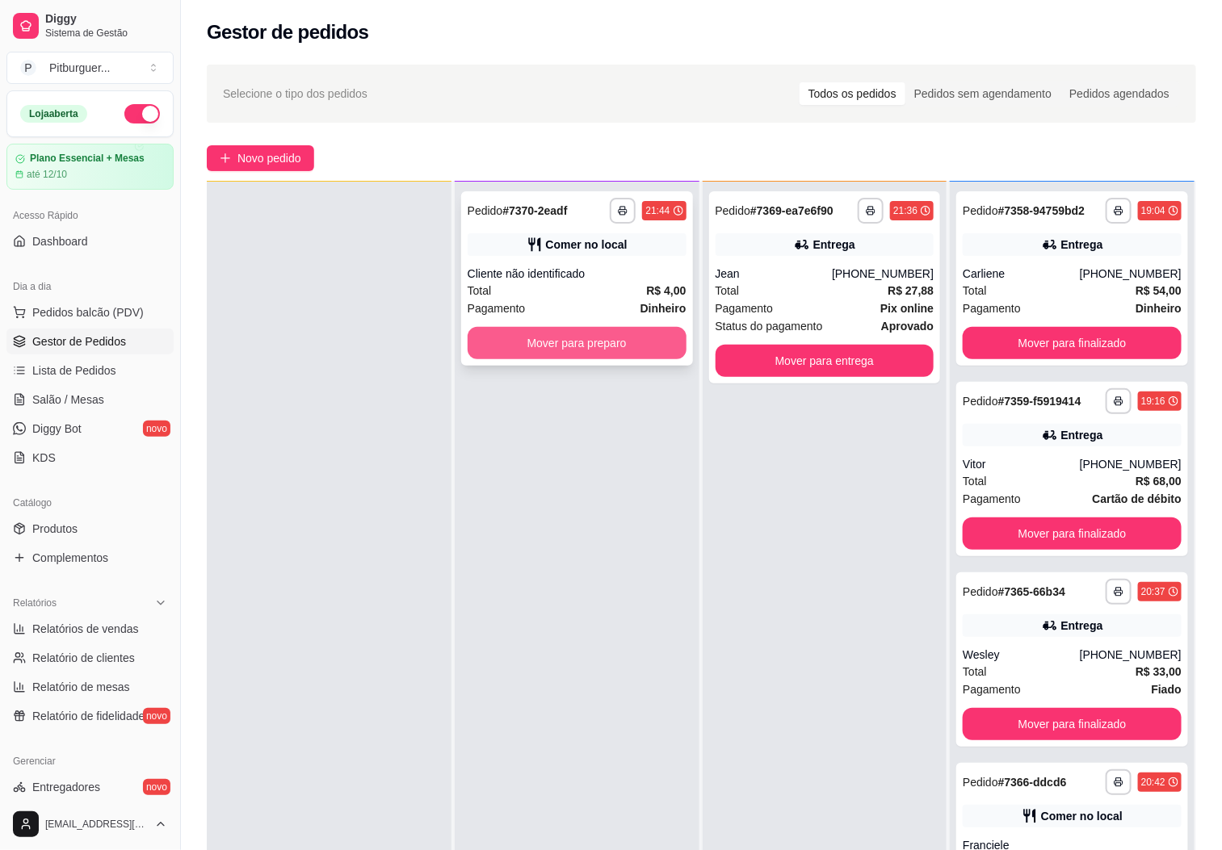
click at [589, 346] on button "Mover para preparo" at bounding box center [577, 343] width 219 height 32
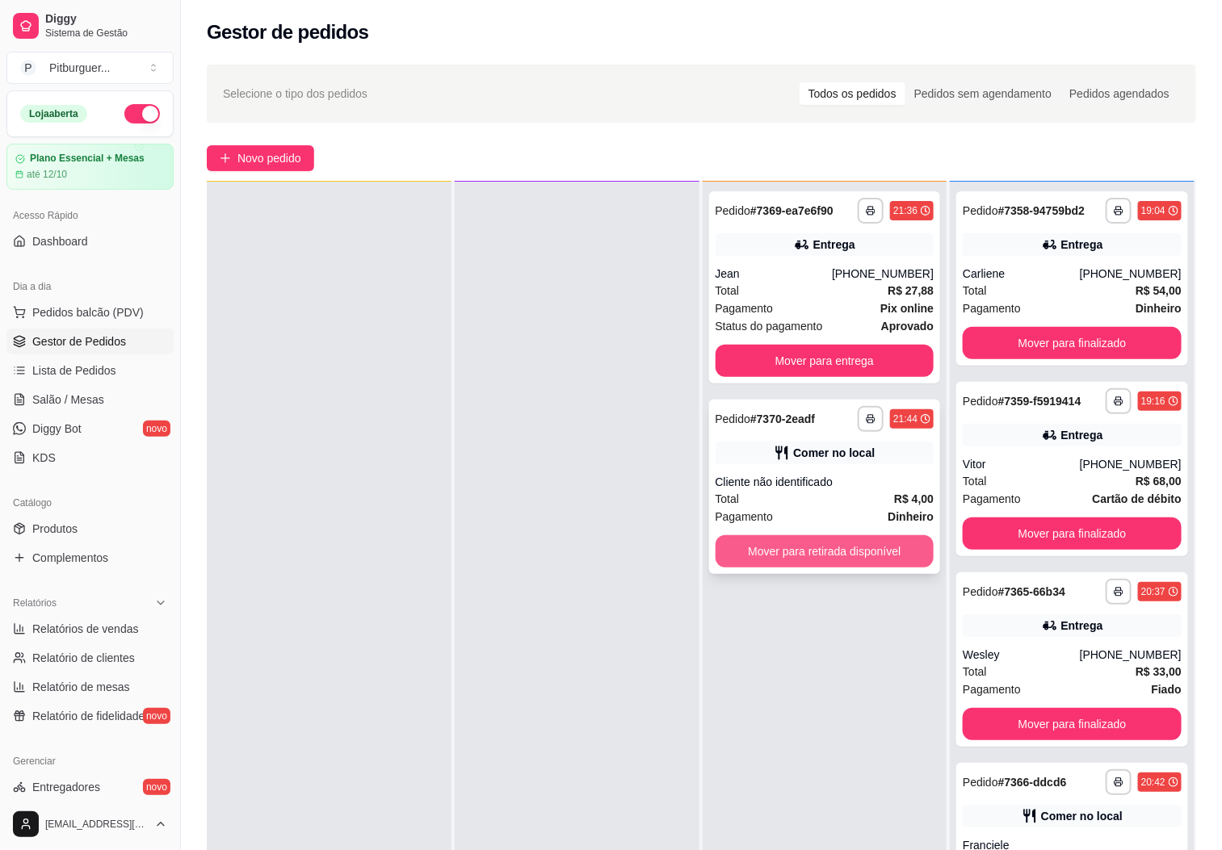
click at [812, 540] on button "Mover para retirada disponível" at bounding box center [824, 551] width 219 height 32
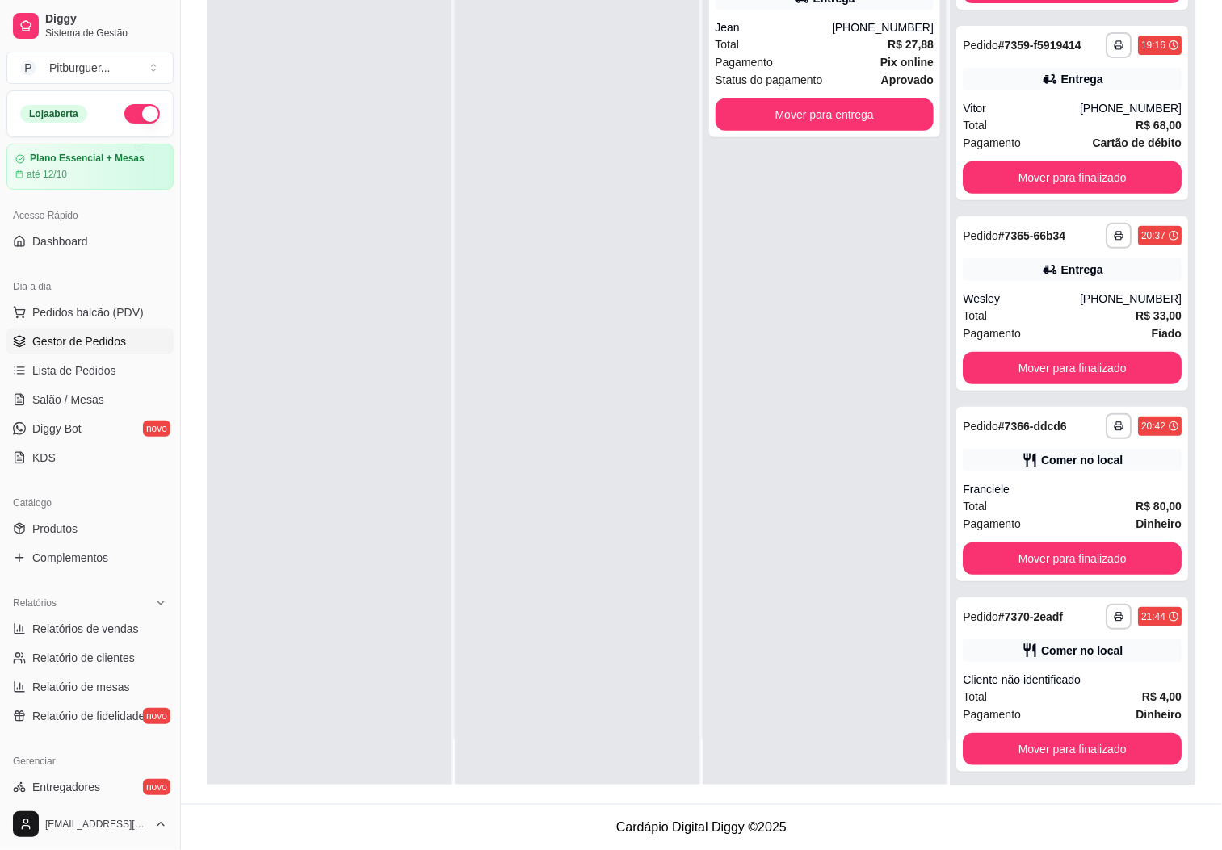
scroll to position [131, 0]
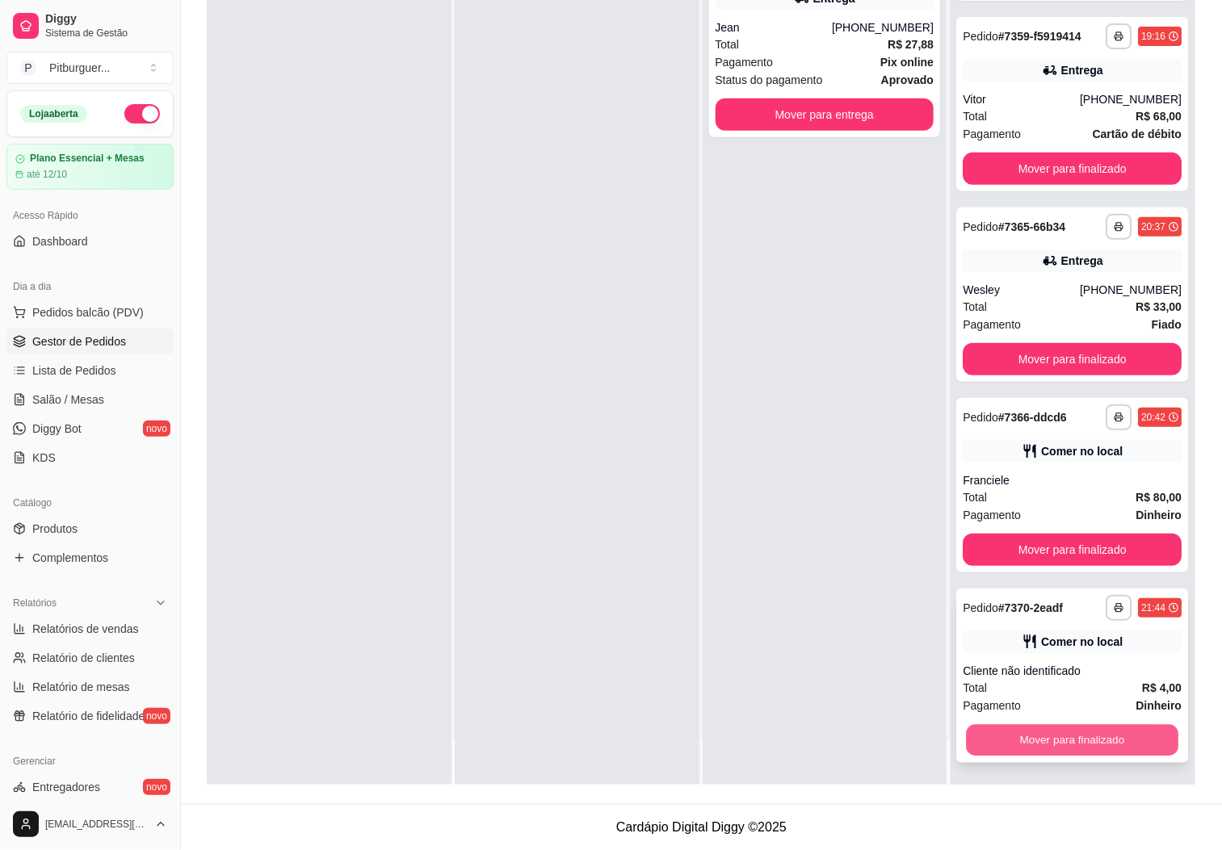
click at [1083, 742] on button "Mover para finalizado" at bounding box center [1072, 740] width 212 height 31
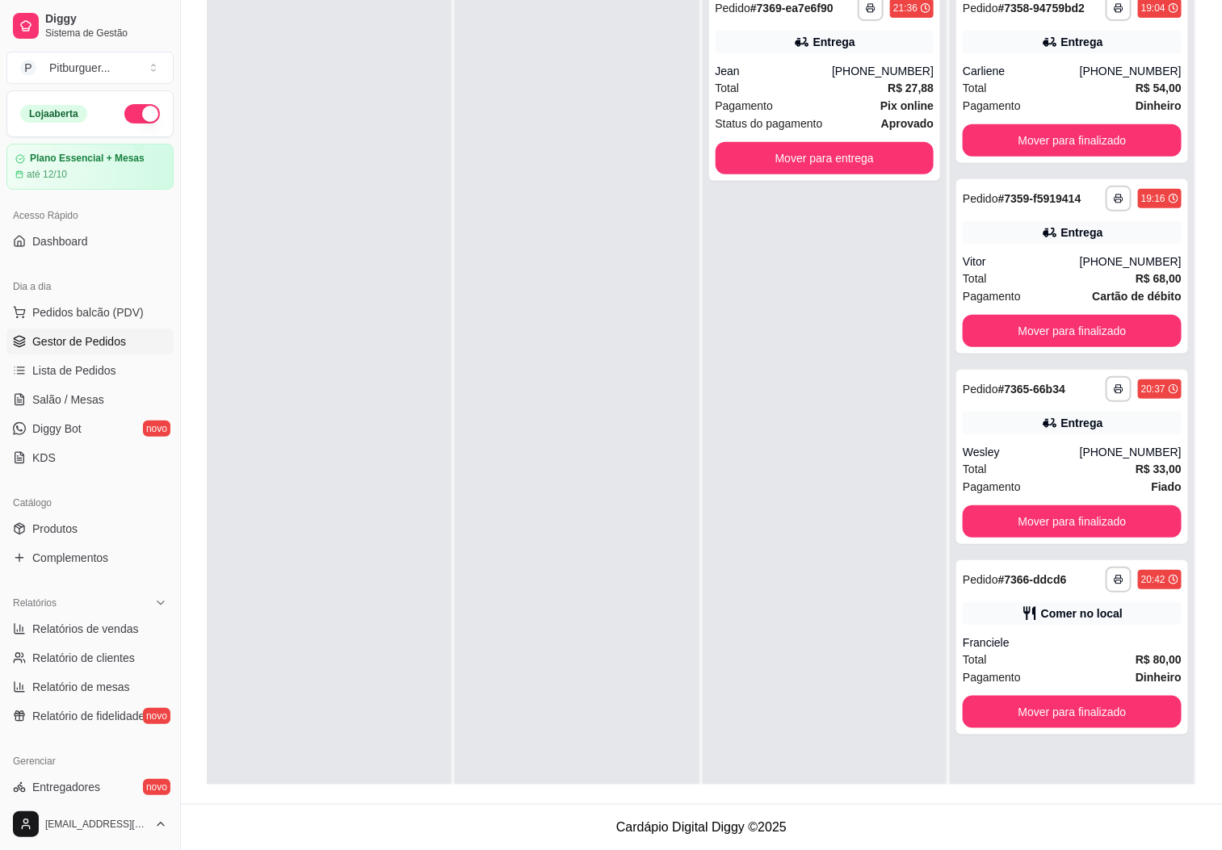
scroll to position [0, 0]
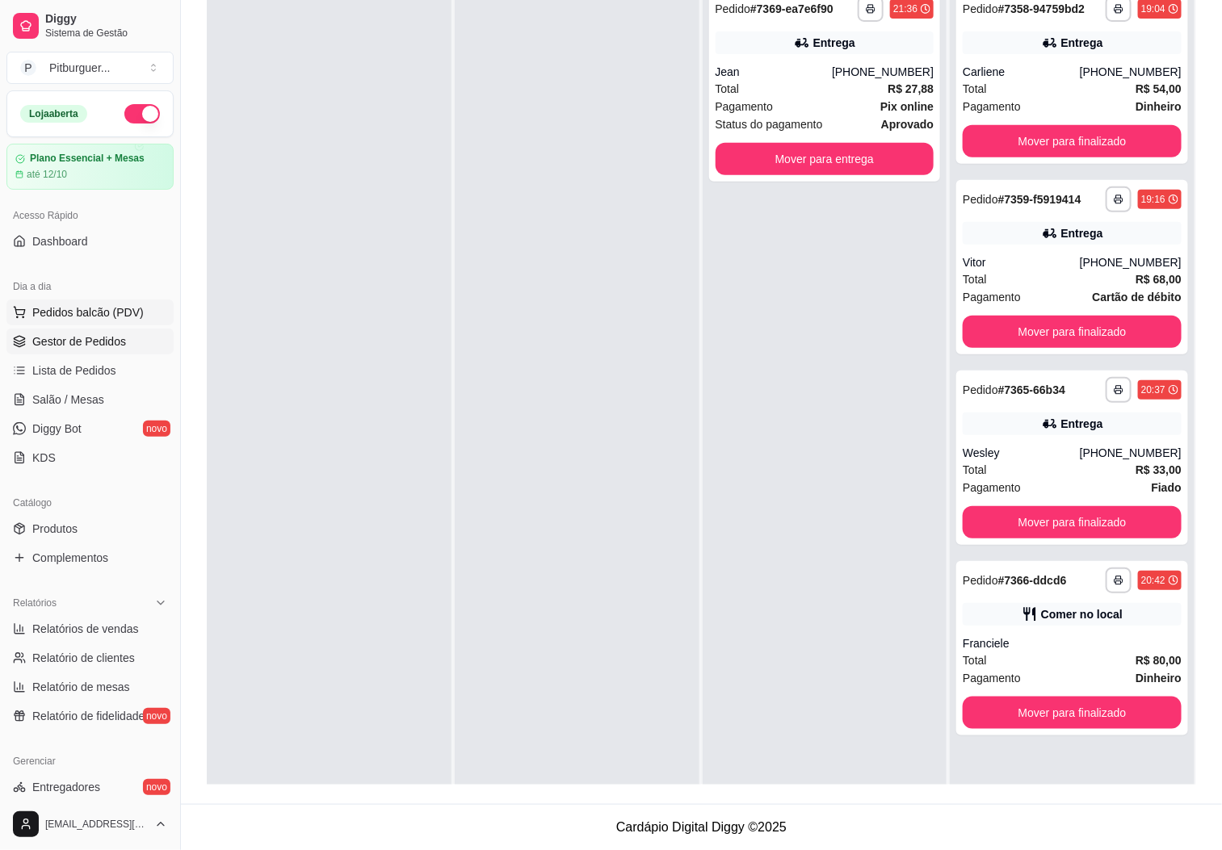
click at [111, 310] on span "Pedidos balcão (PDV)" at bounding box center [87, 312] width 111 height 16
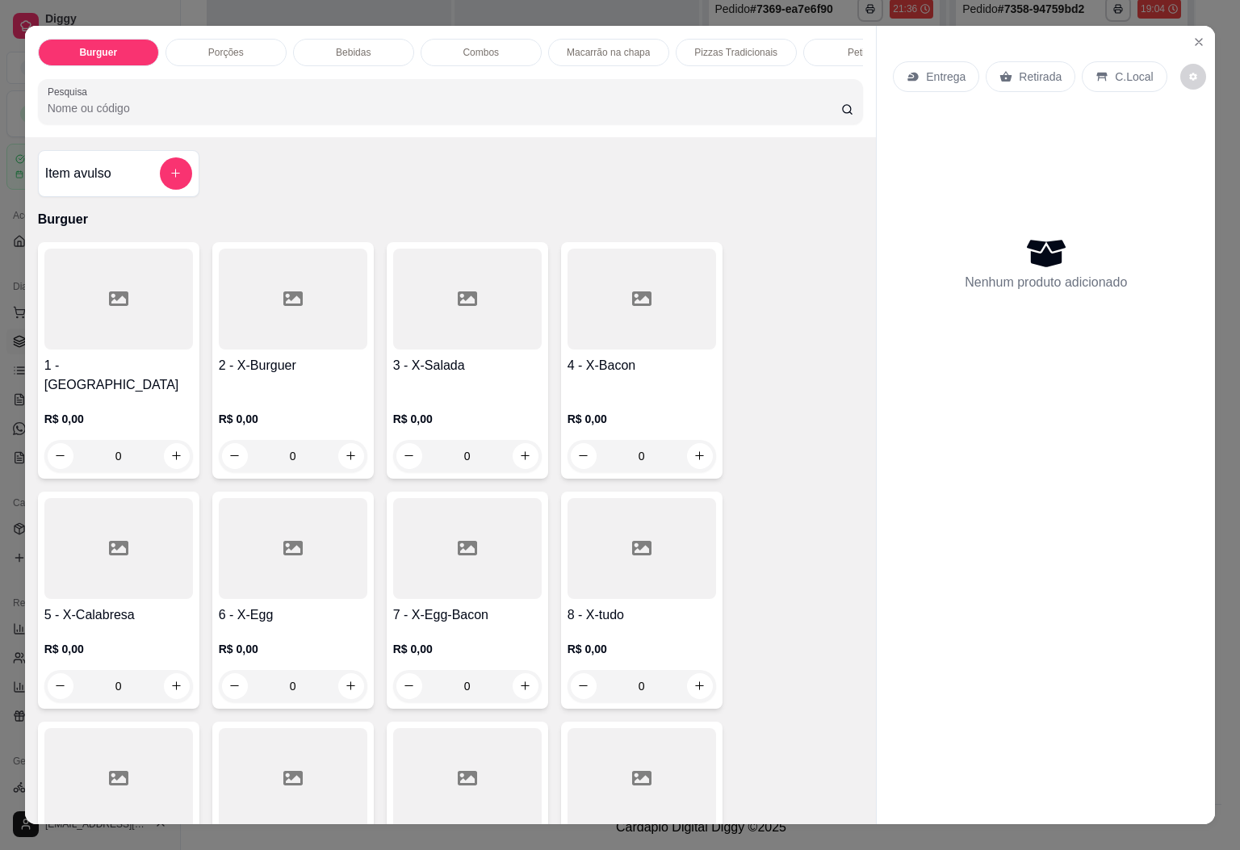
click at [1193, 36] on icon "Close" at bounding box center [1199, 42] width 13 height 13
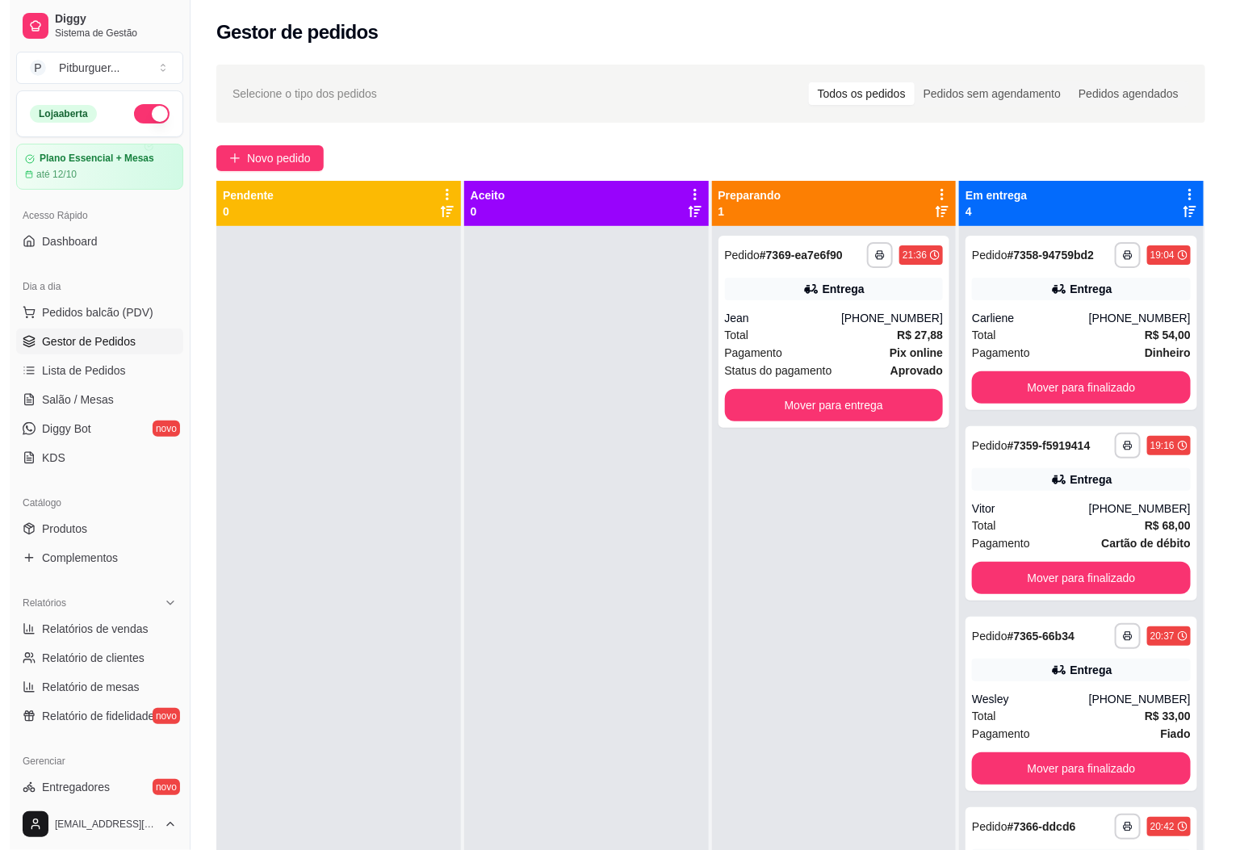
scroll to position [44, 0]
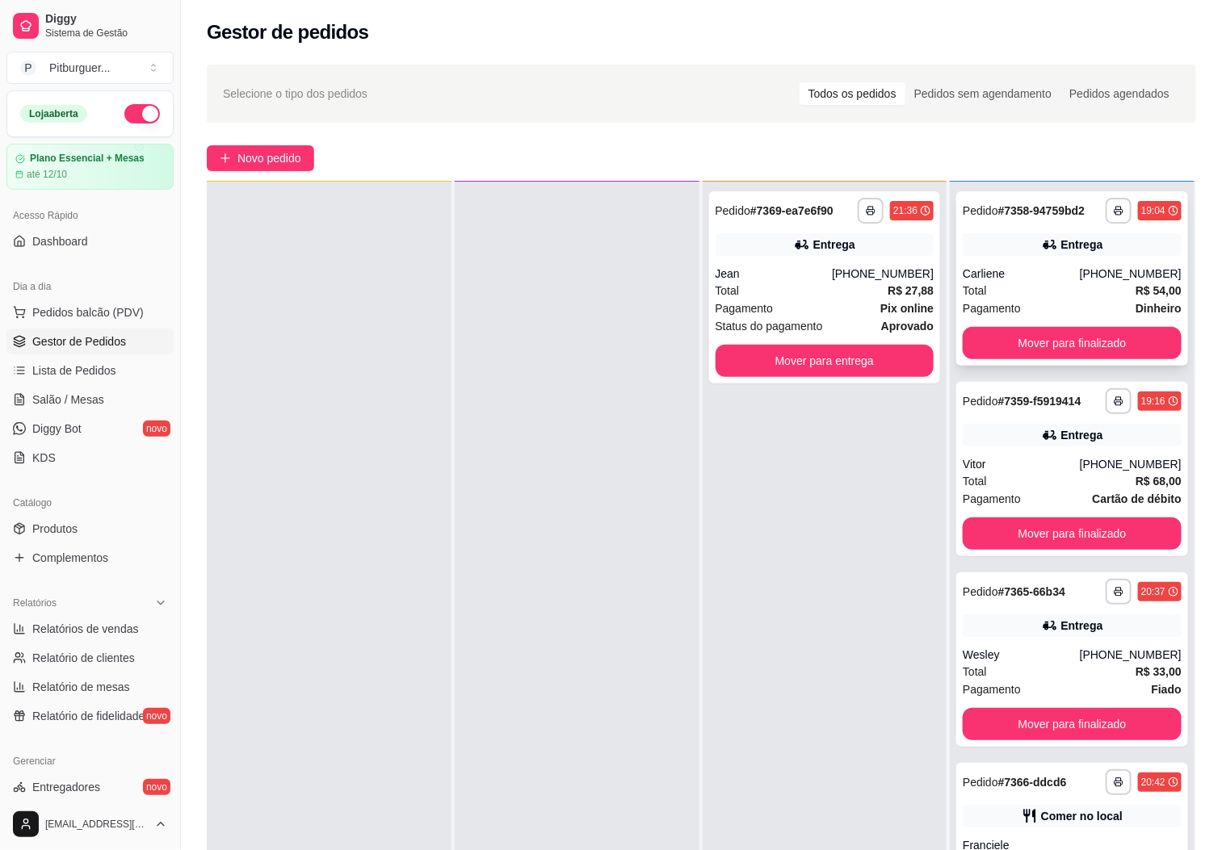
click at [1042, 284] on div "Total R$ 54,00" at bounding box center [1072, 291] width 219 height 18
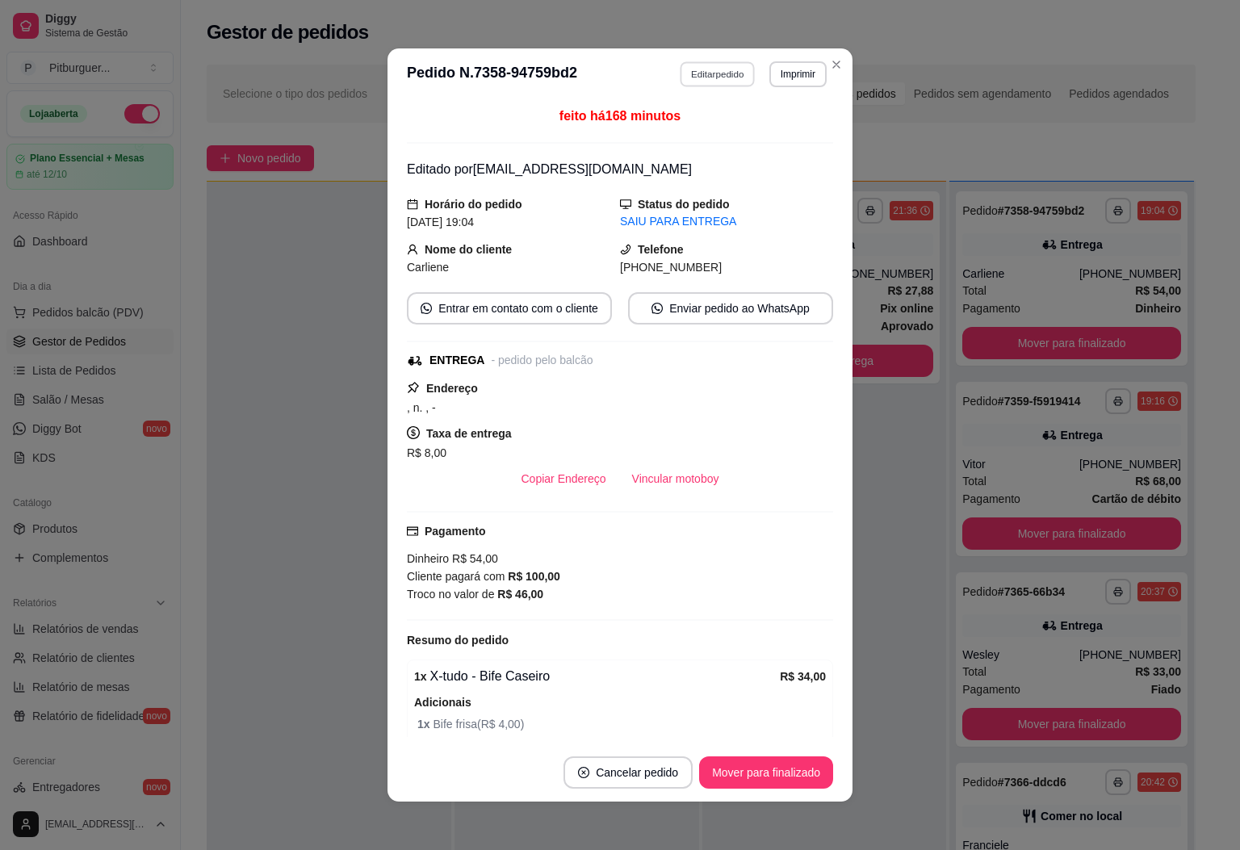
click at [691, 70] on button "Editar pedido" at bounding box center [718, 73] width 75 height 25
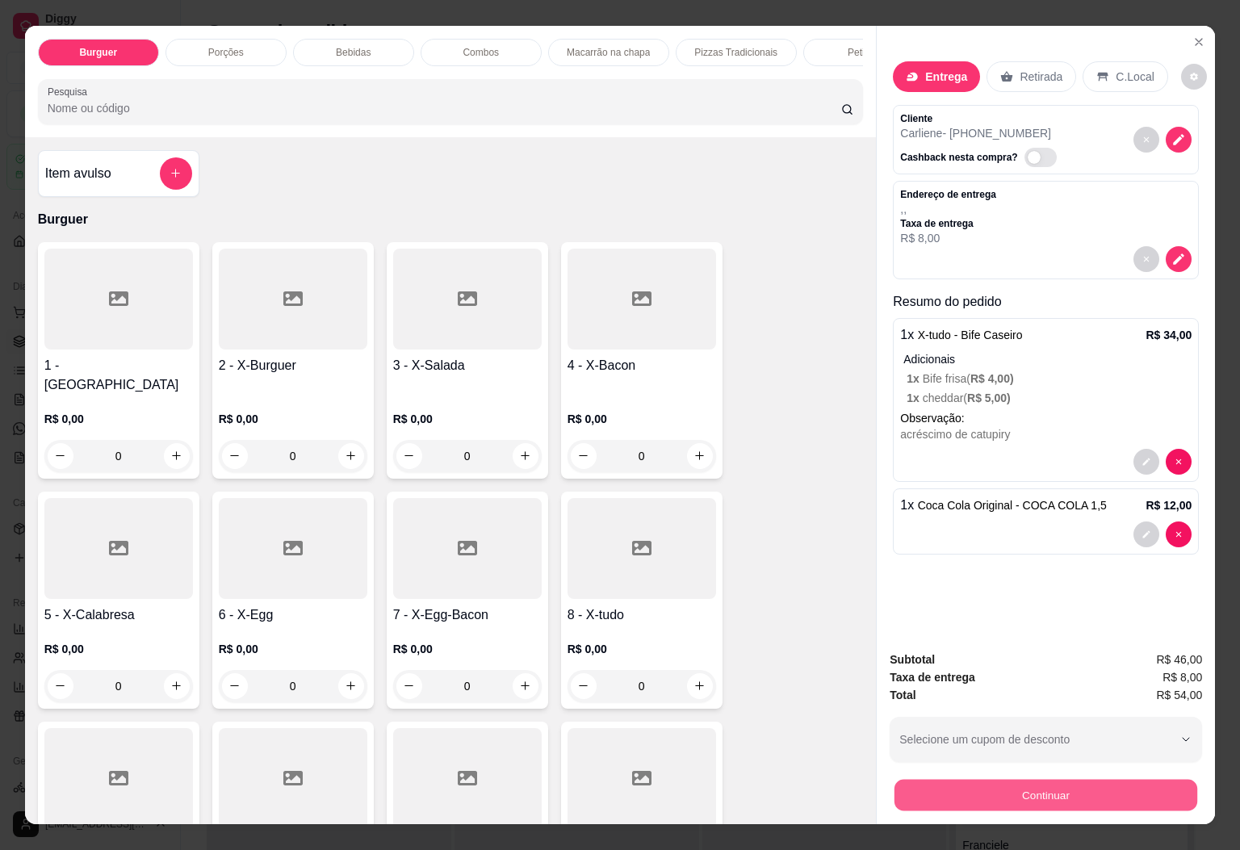
click at [1020, 783] on button "Continuar" at bounding box center [1046, 795] width 303 height 31
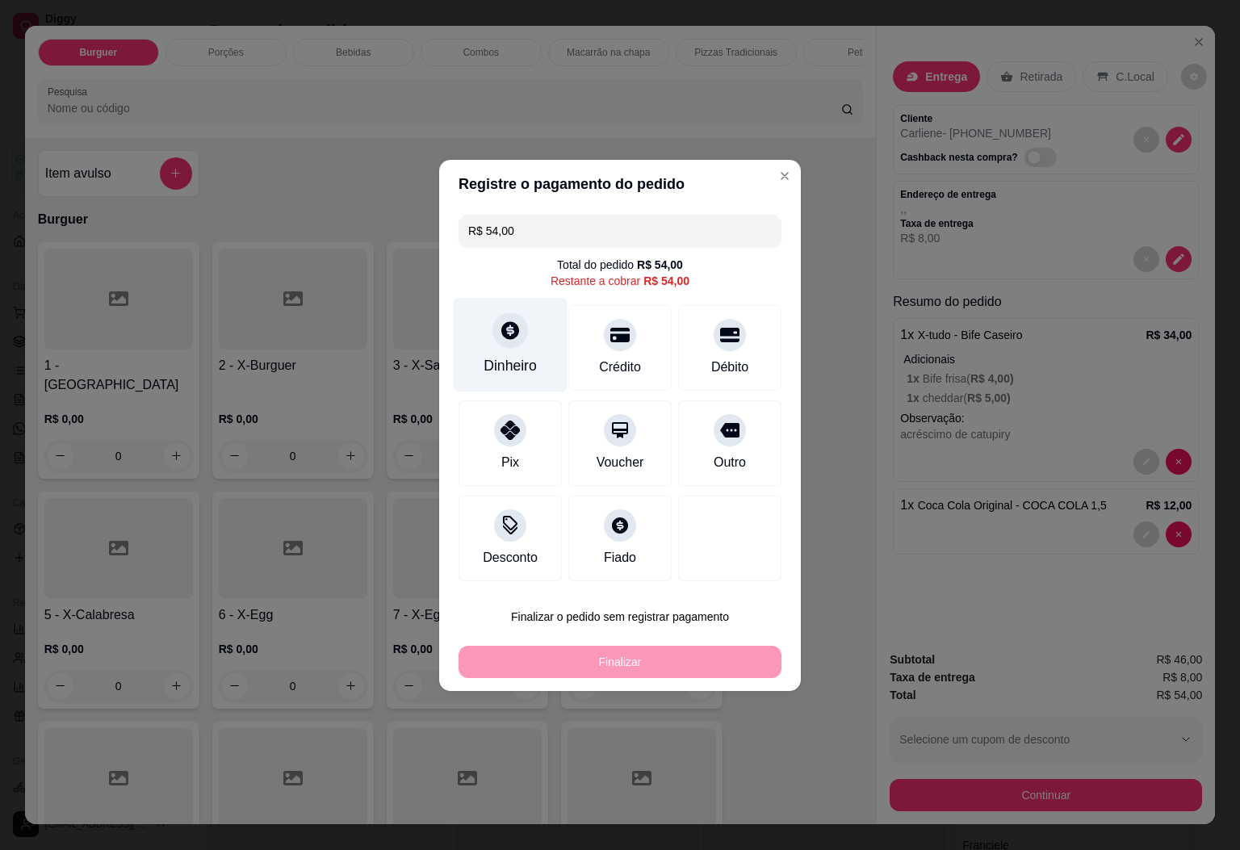
click at [506, 320] on icon at bounding box center [510, 330] width 21 height 21
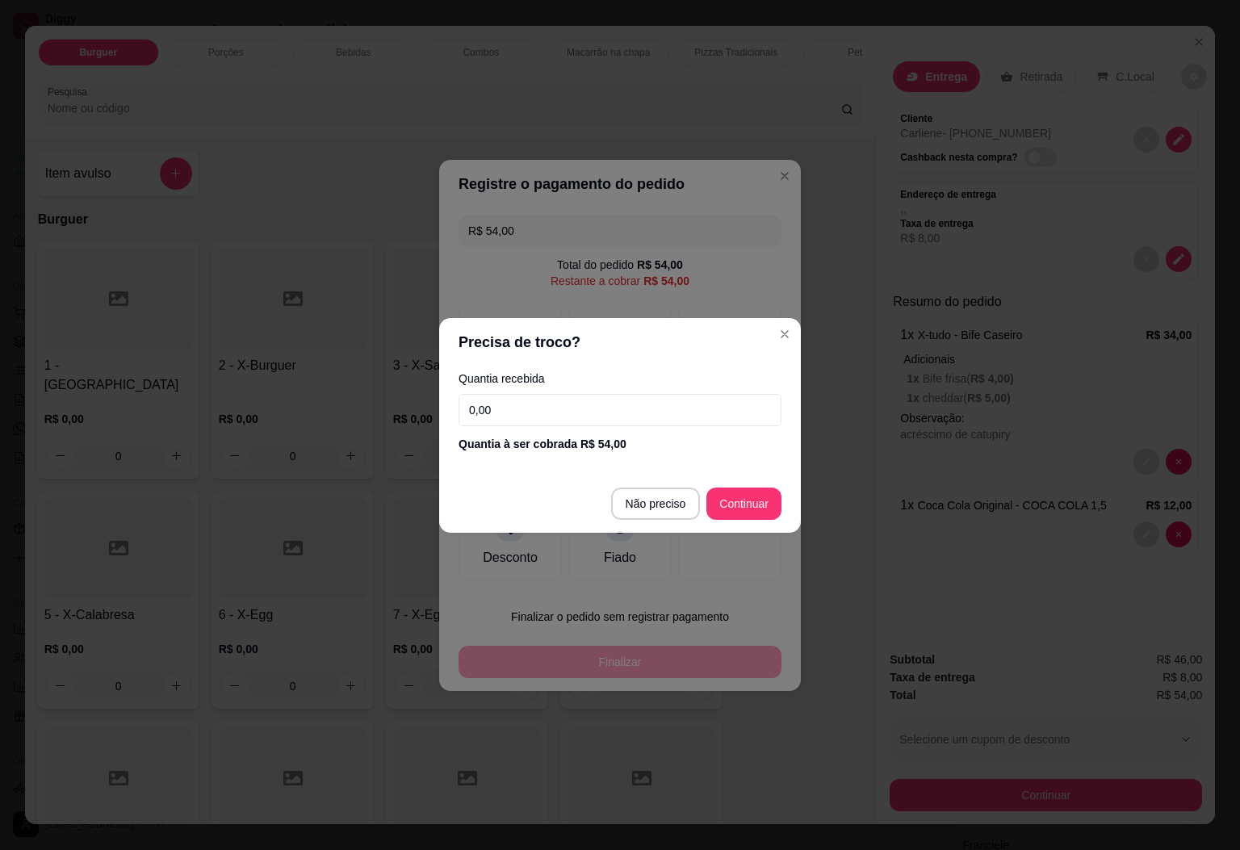
click at [606, 419] on input "0,00" at bounding box center [620, 410] width 323 height 32
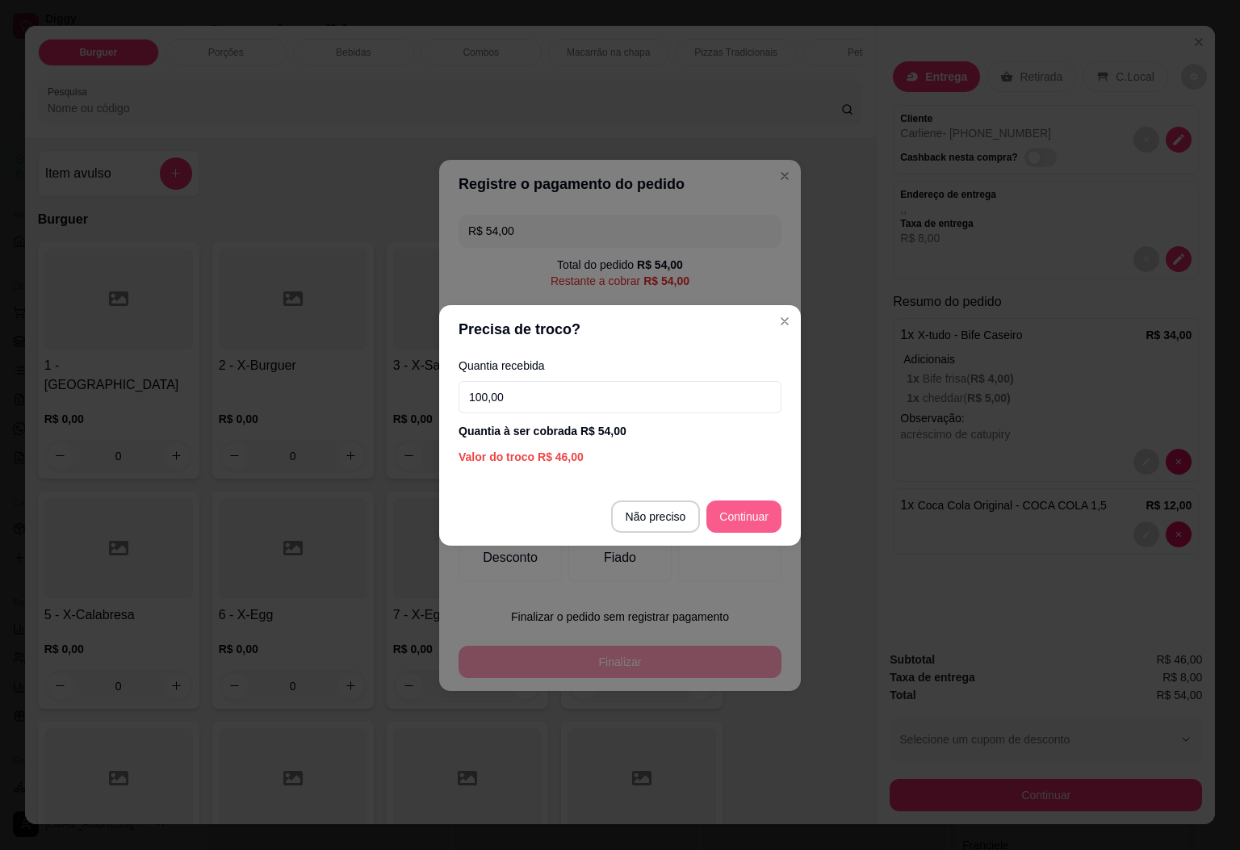
type input "100,00"
type input "R$ 0,00"
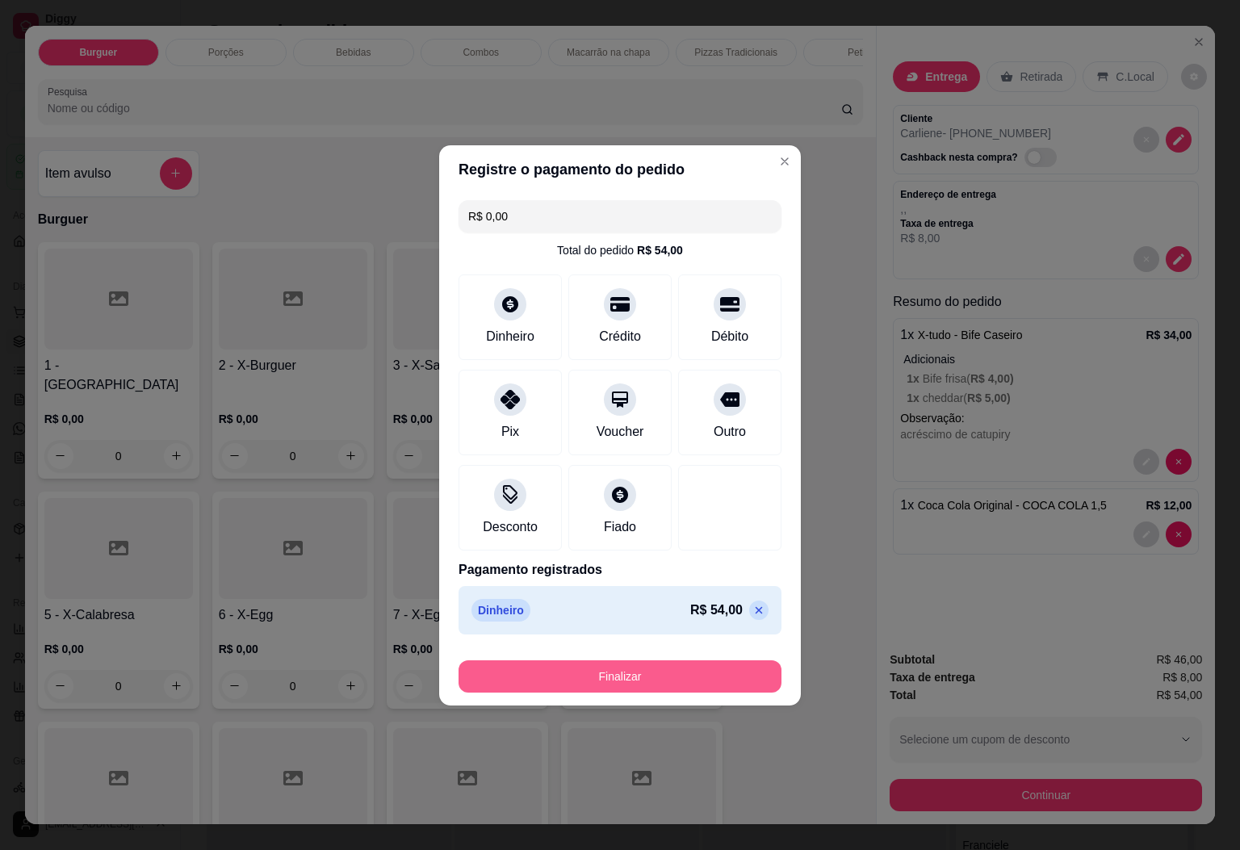
click at [598, 674] on button "Finalizar" at bounding box center [620, 677] width 323 height 32
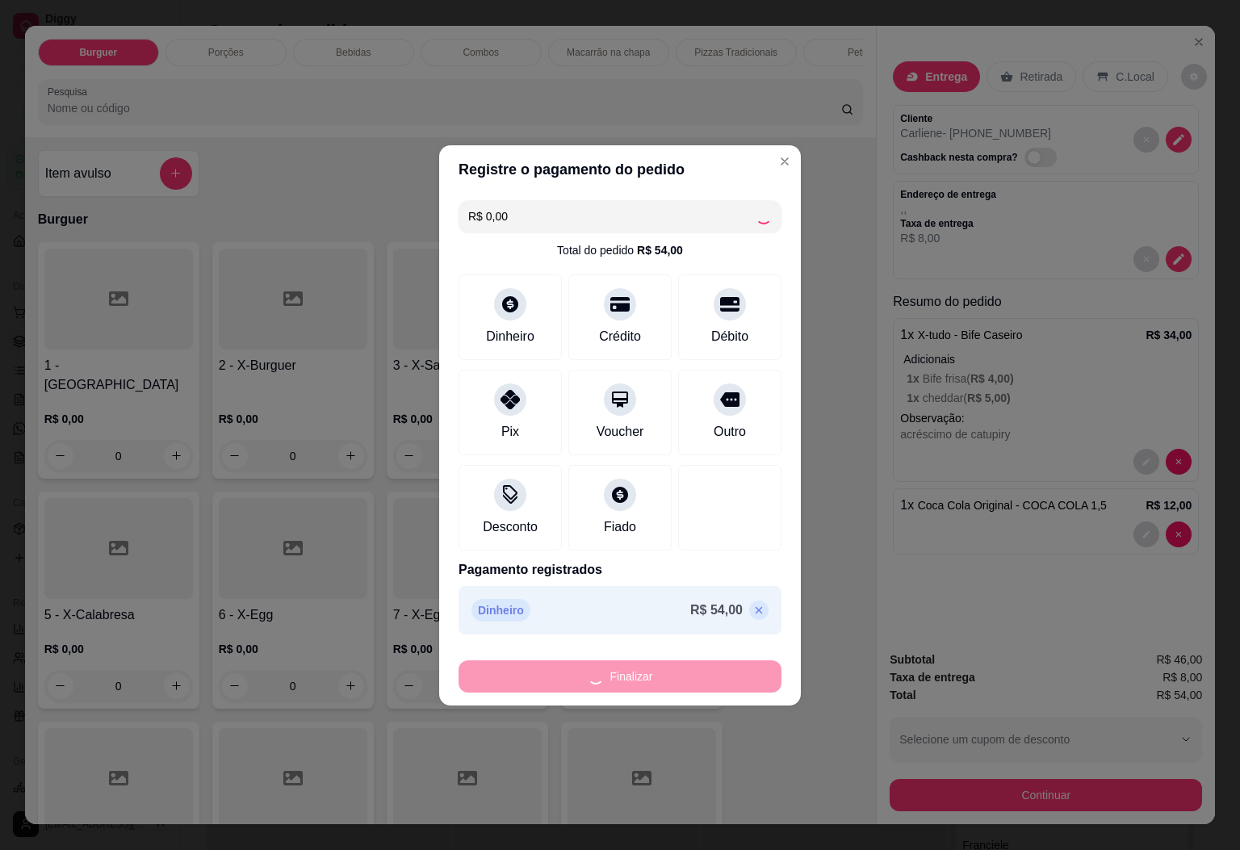
type input "0"
type input "-R$ 54,00"
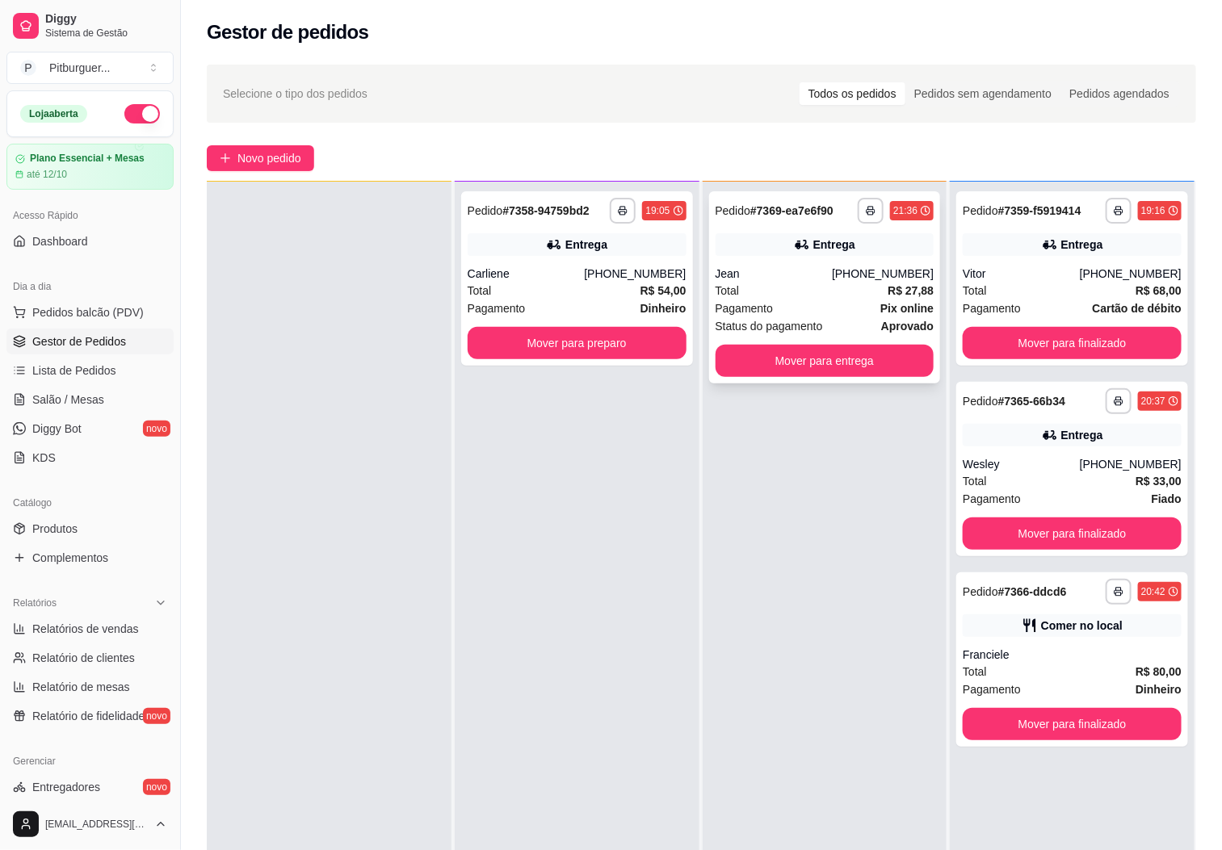
click at [764, 300] on div "Pagamento Pix online" at bounding box center [824, 309] width 219 height 18
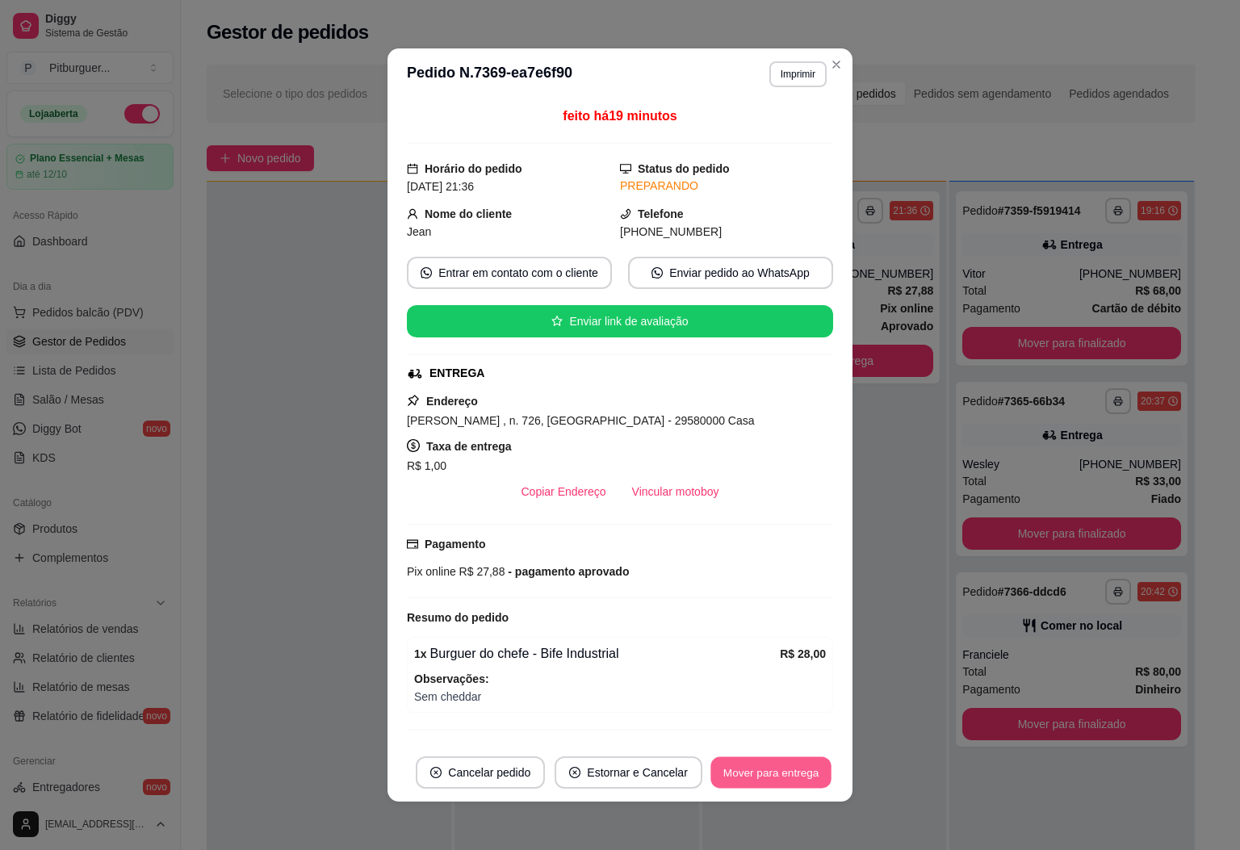
click at [753, 764] on button "Mover para entrega" at bounding box center [771, 772] width 121 height 31
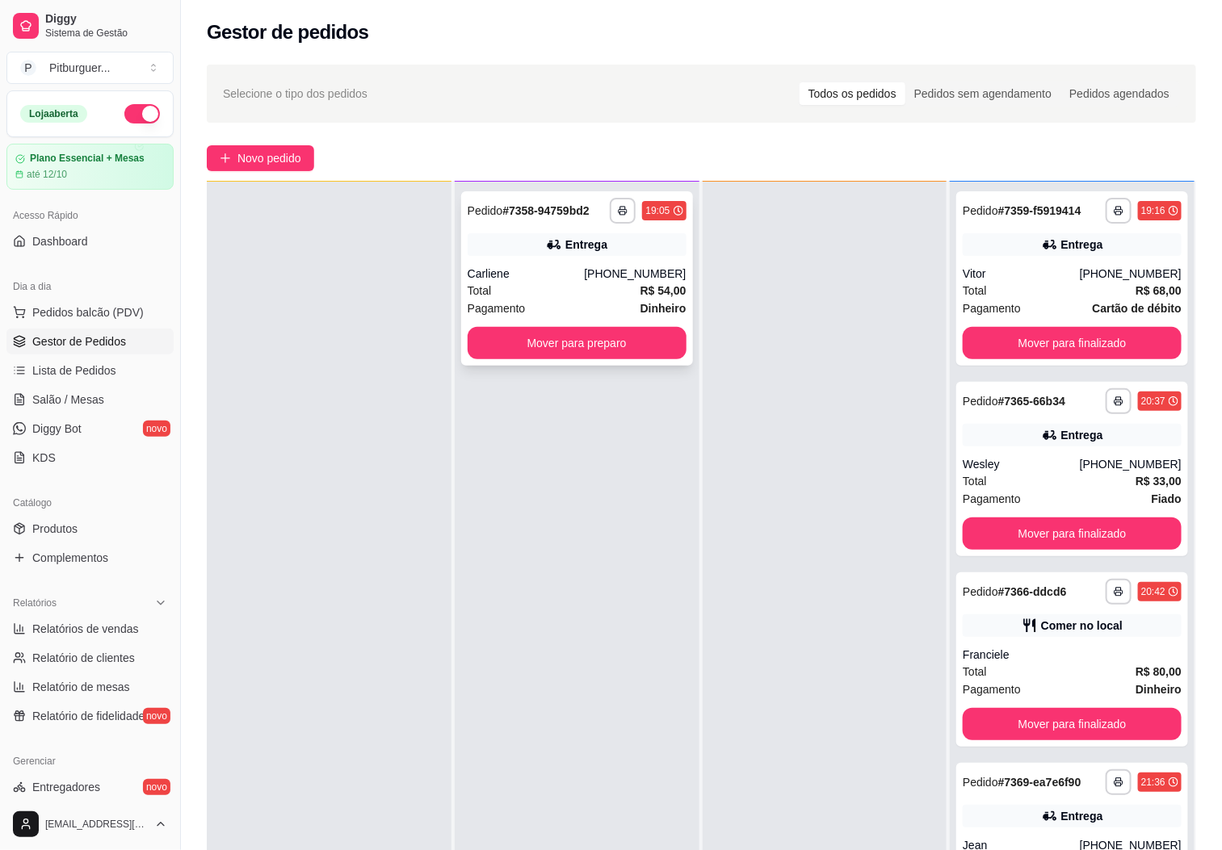
click at [581, 270] on div "Carliene" at bounding box center [526, 274] width 117 height 16
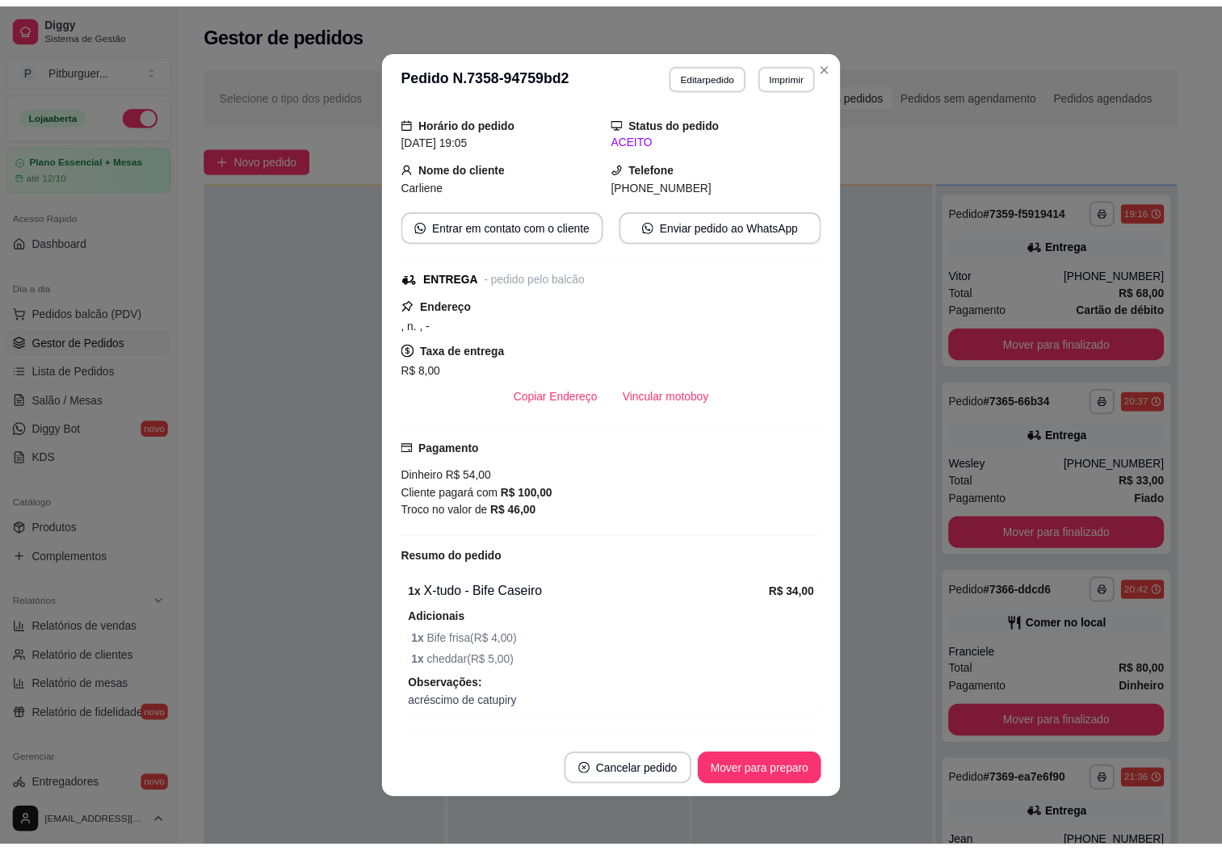
scroll to position [187, 0]
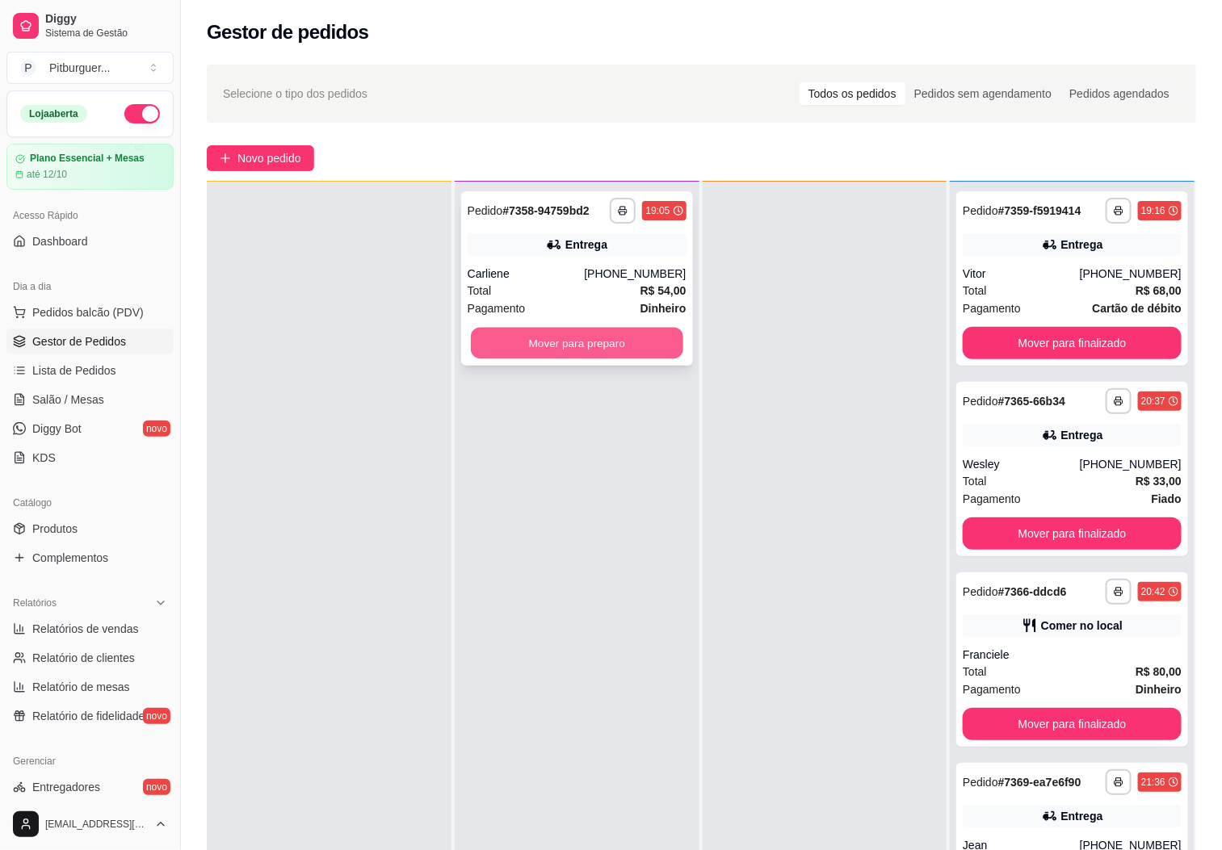
click at [547, 342] on button "Mover para preparo" at bounding box center [577, 343] width 212 height 31
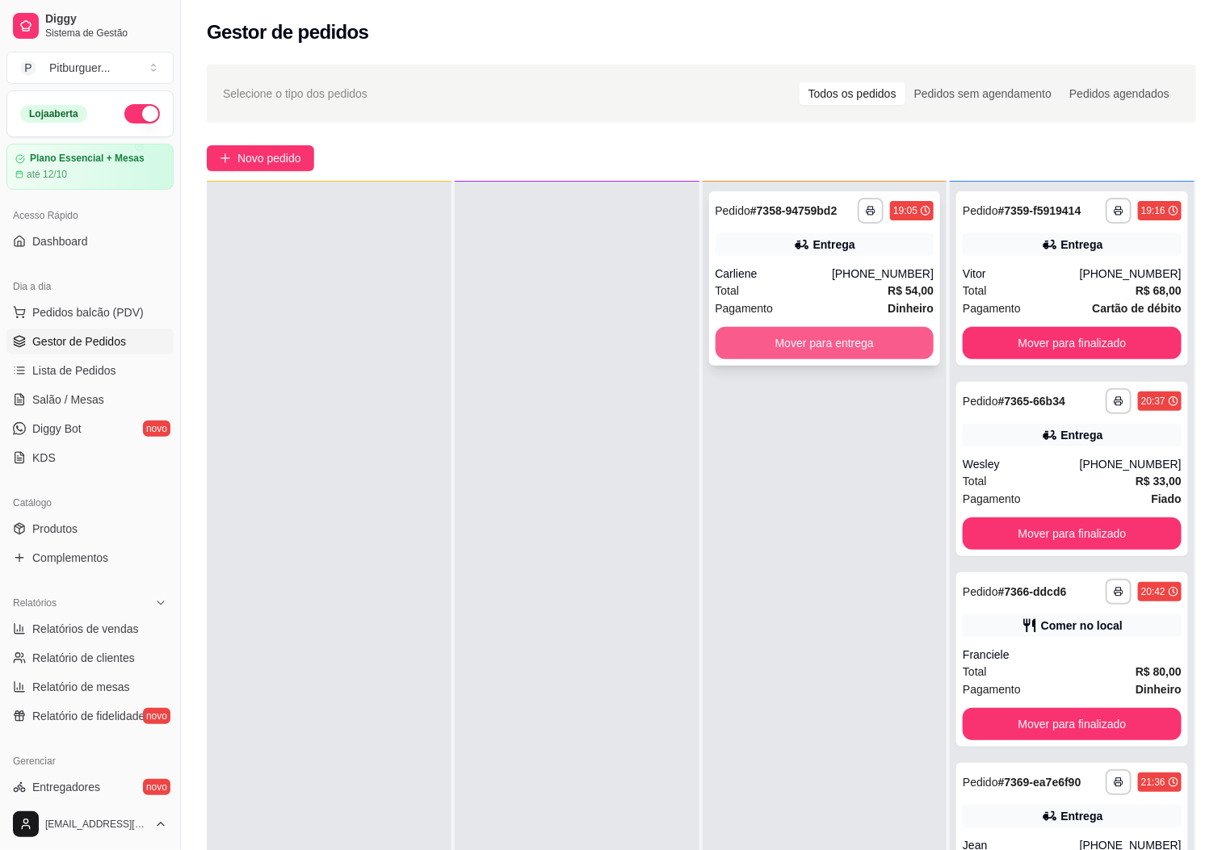
click at [845, 328] on button "Mover para entrega" at bounding box center [824, 343] width 219 height 32
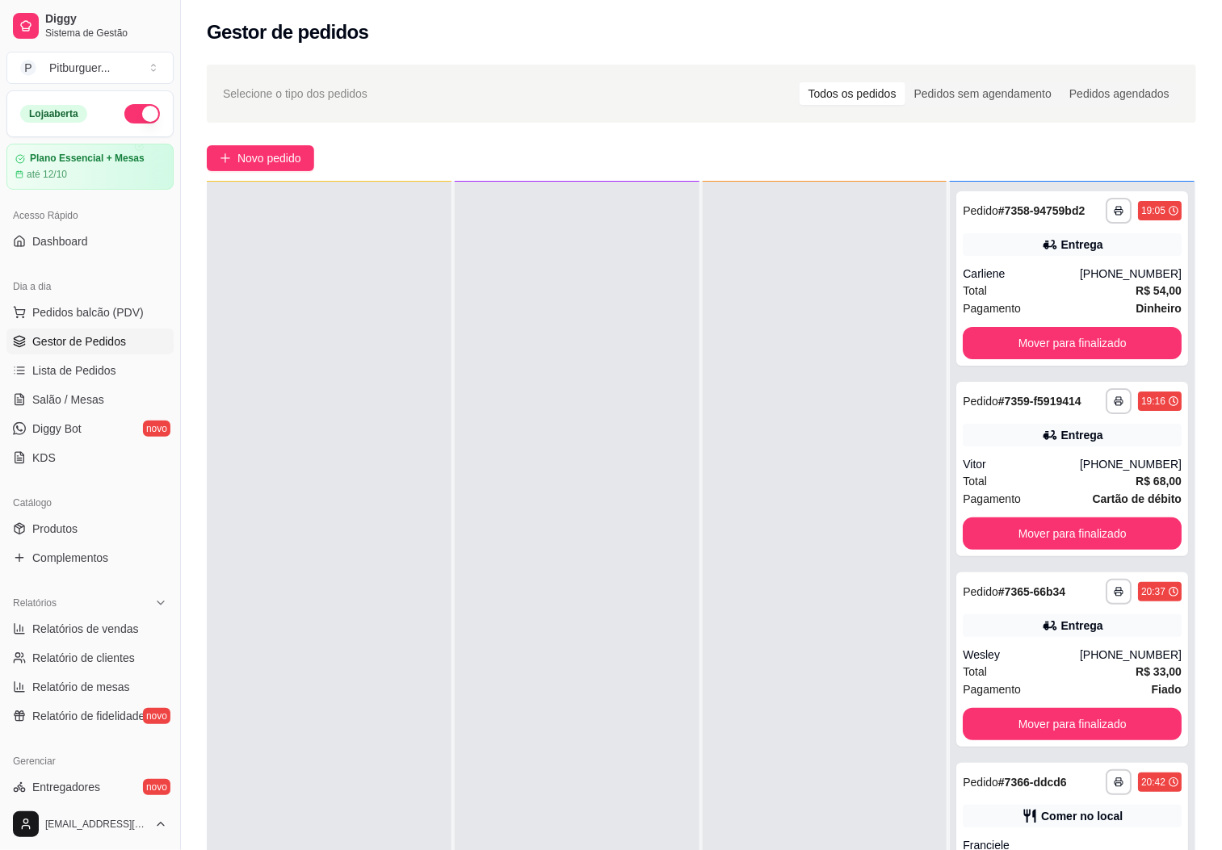
scroll to position [247, 0]
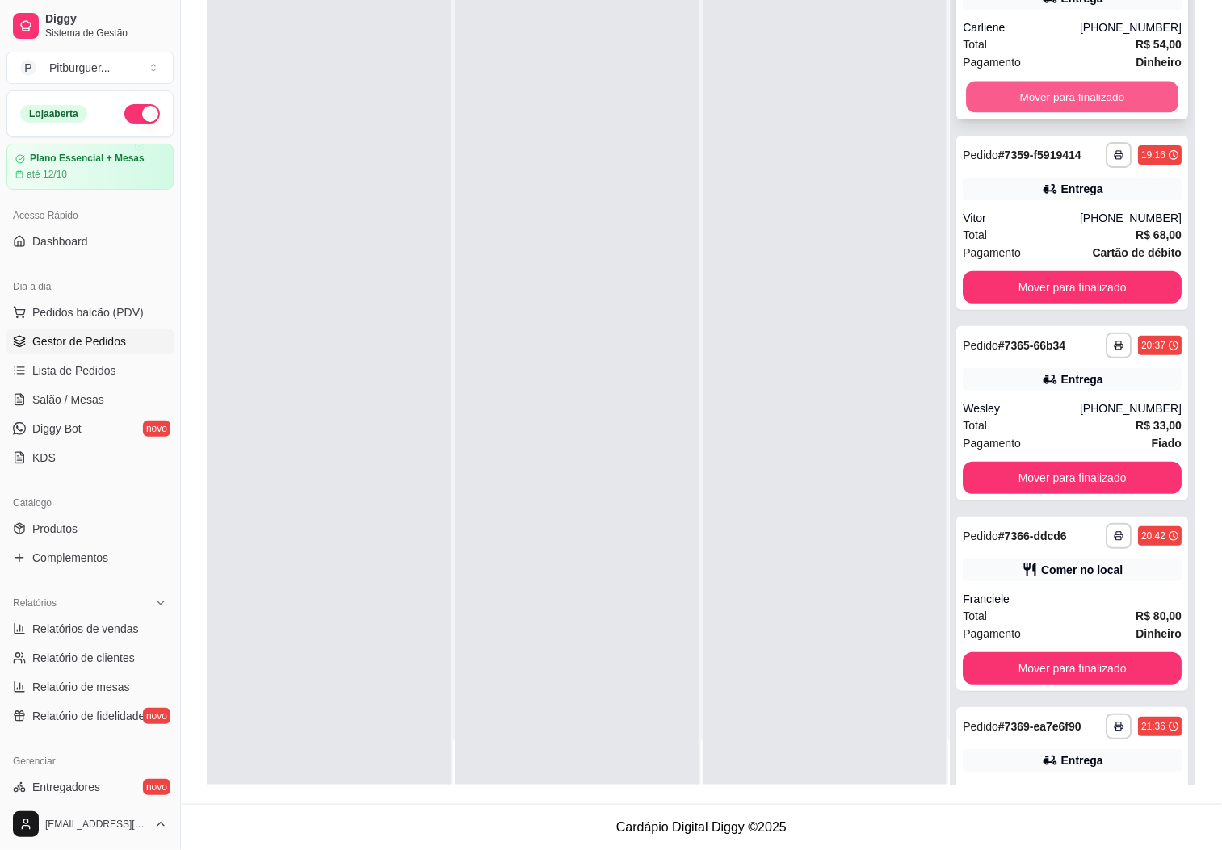
click at [1018, 113] on button "Mover para finalizado" at bounding box center [1072, 97] width 212 height 31
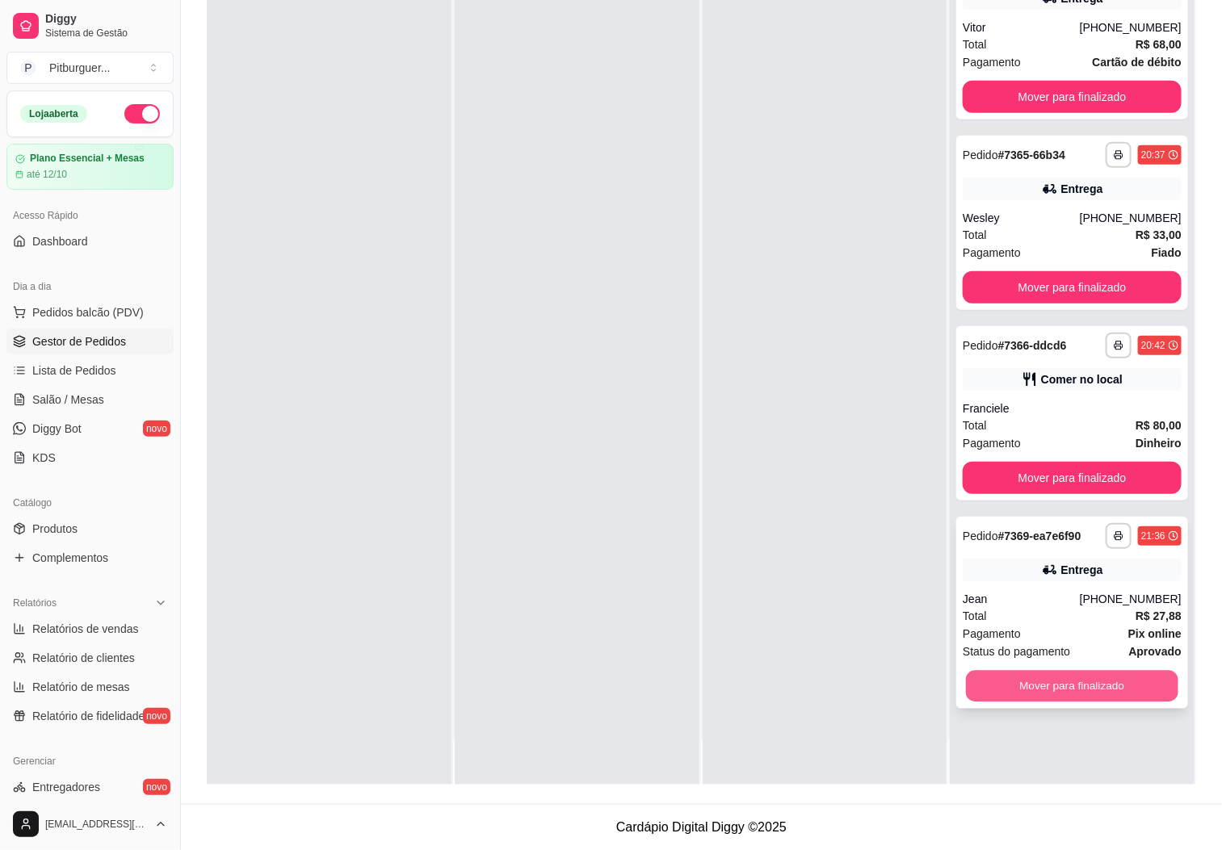
click at [1051, 681] on button "Mover para finalizado" at bounding box center [1072, 686] width 212 height 31
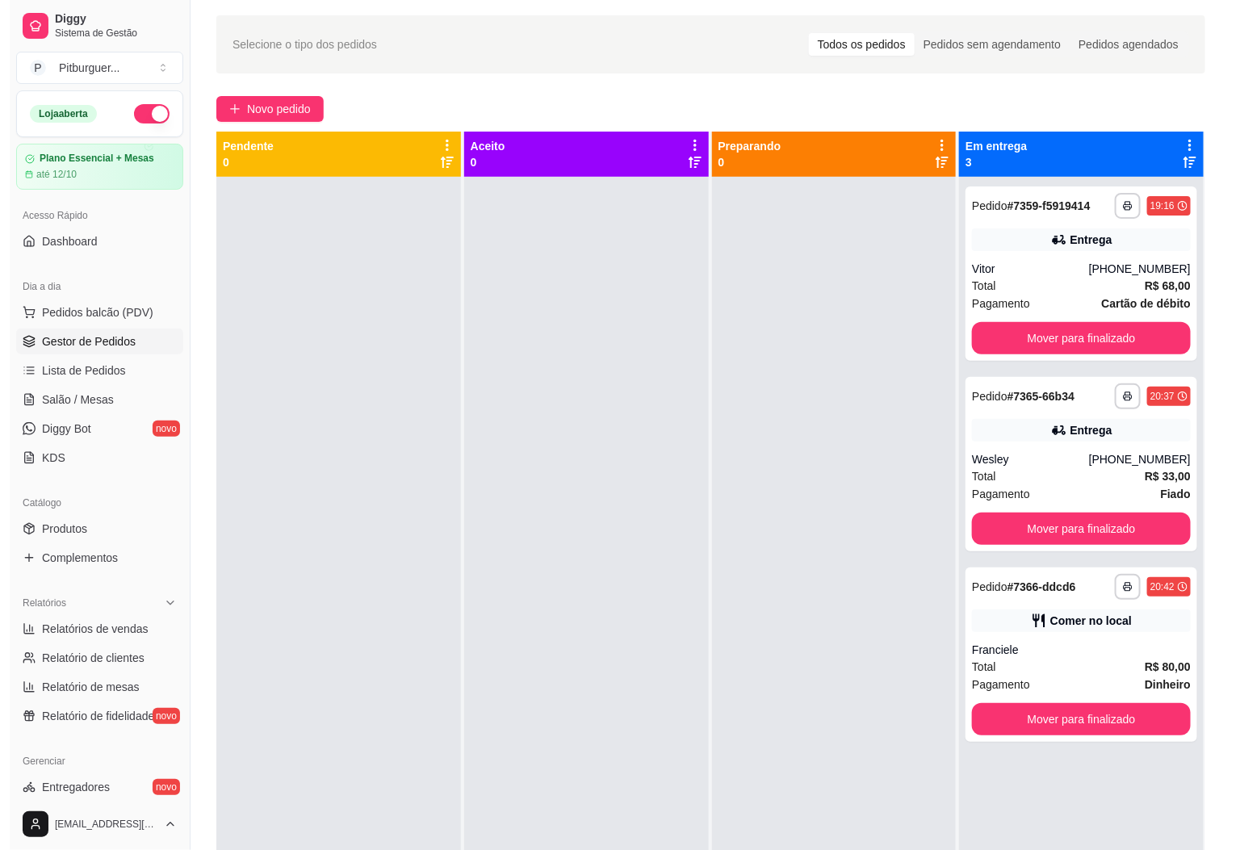
scroll to position [0, 0]
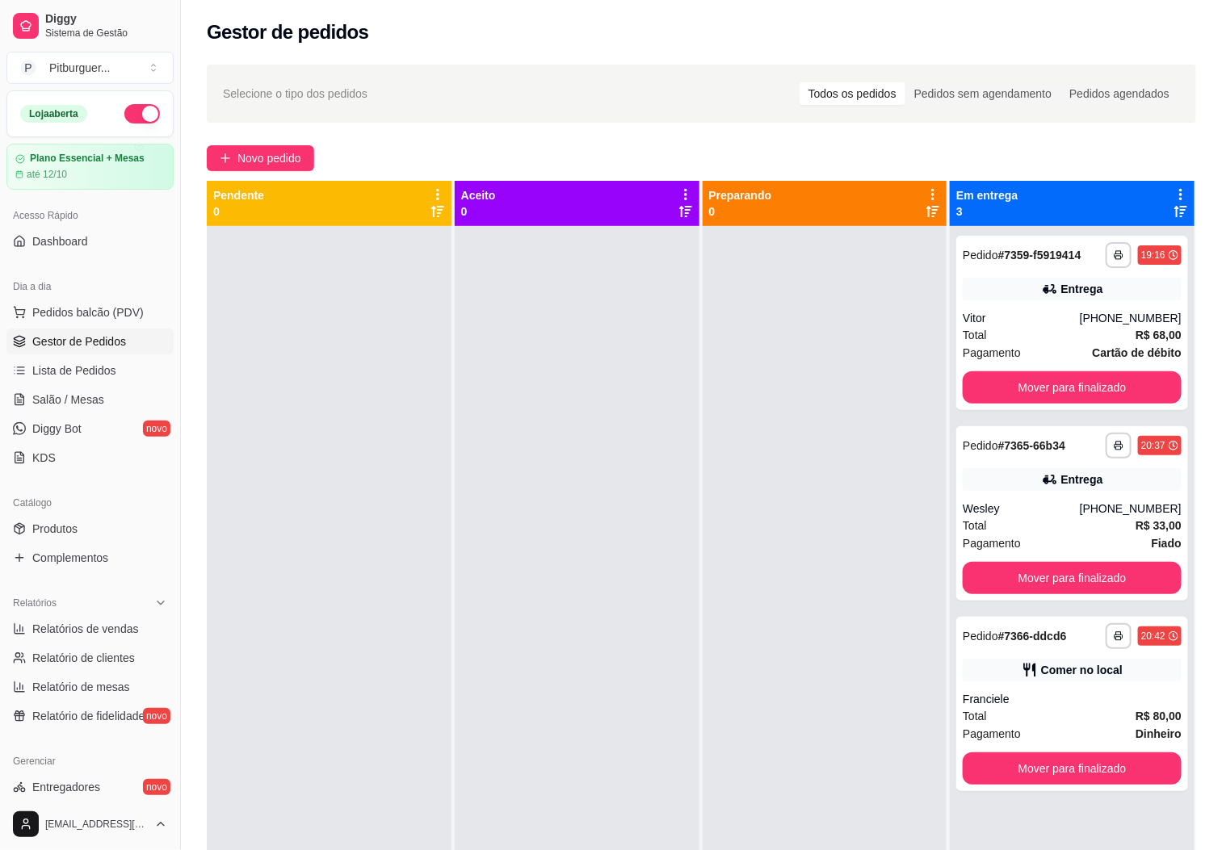
click at [655, 461] on div at bounding box center [577, 651] width 245 height 850
click at [1093, 730] on div "Pagamento Dinheiro" at bounding box center [1072, 734] width 219 height 18
click at [1076, 707] on div "Total R$ 80,00" at bounding box center [1072, 716] width 219 height 18
drag, startPoint x: 715, startPoint y: 500, endPoint x: 635, endPoint y: 534, distance: 87.6
click at [635, 534] on div at bounding box center [577, 651] width 245 height 850
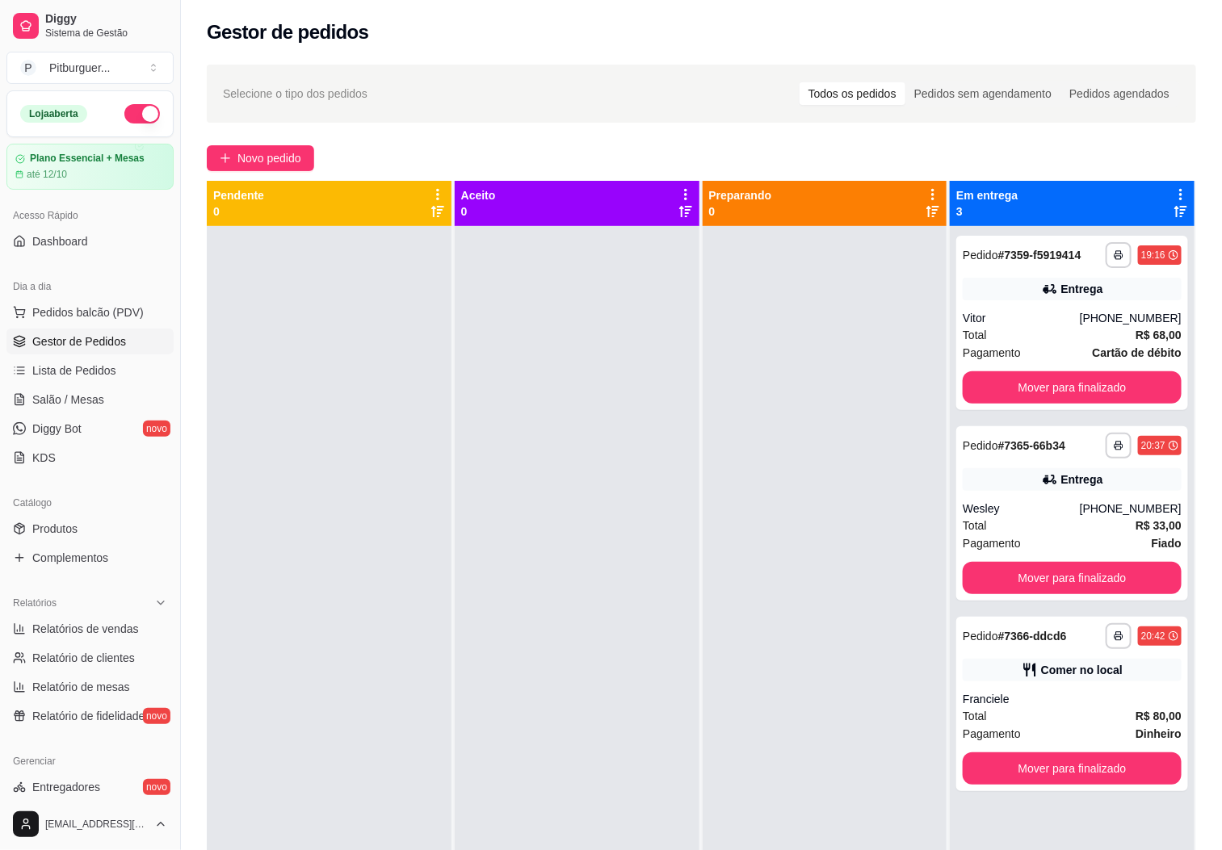
click at [766, 446] on div at bounding box center [825, 651] width 245 height 850
click at [548, 688] on div at bounding box center [577, 651] width 245 height 850
click at [786, 546] on div at bounding box center [825, 651] width 245 height 850
click at [596, 677] on div at bounding box center [577, 651] width 245 height 850
click at [616, 505] on div at bounding box center [577, 651] width 245 height 850
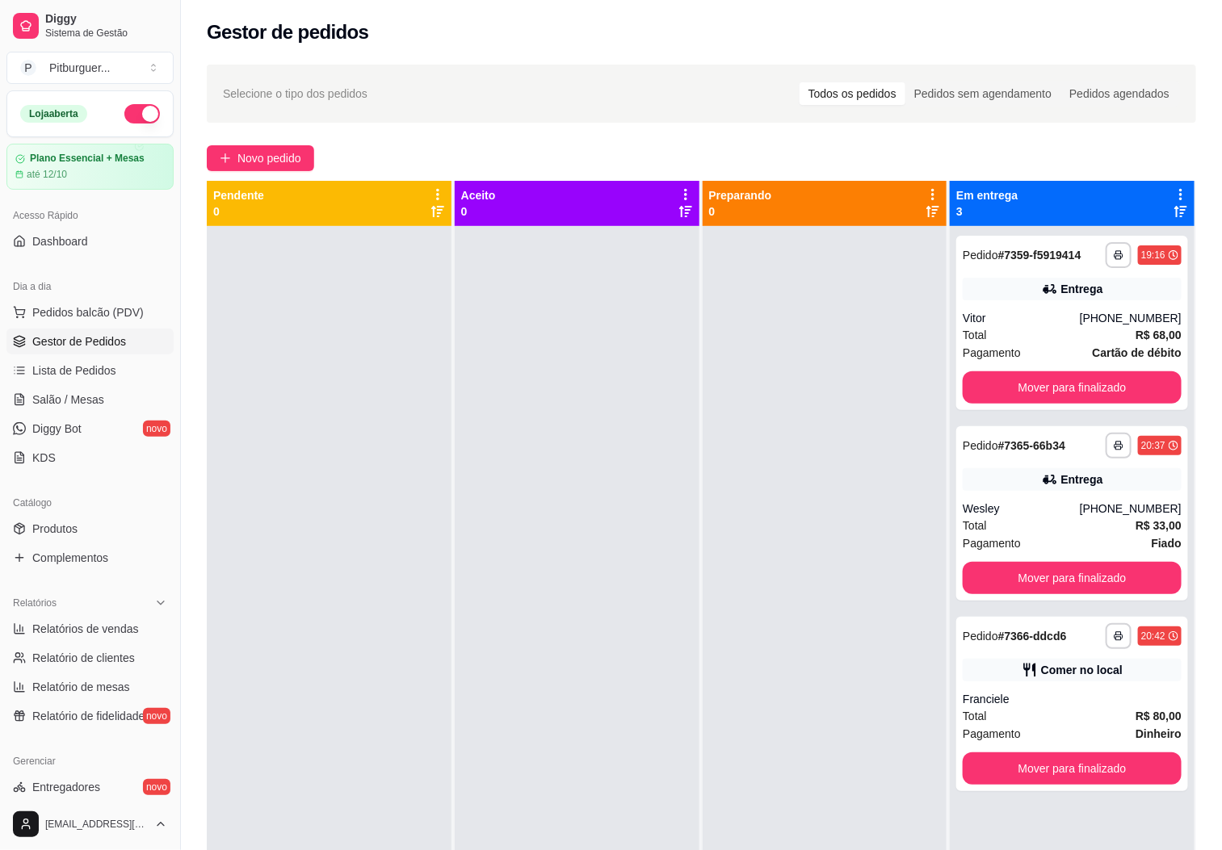
click at [463, 313] on div at bounding box center [577, 651] width 245 height 850
click at [1009, 689] on div "**********" at bounding box center [1072, 704] width 232 height 174
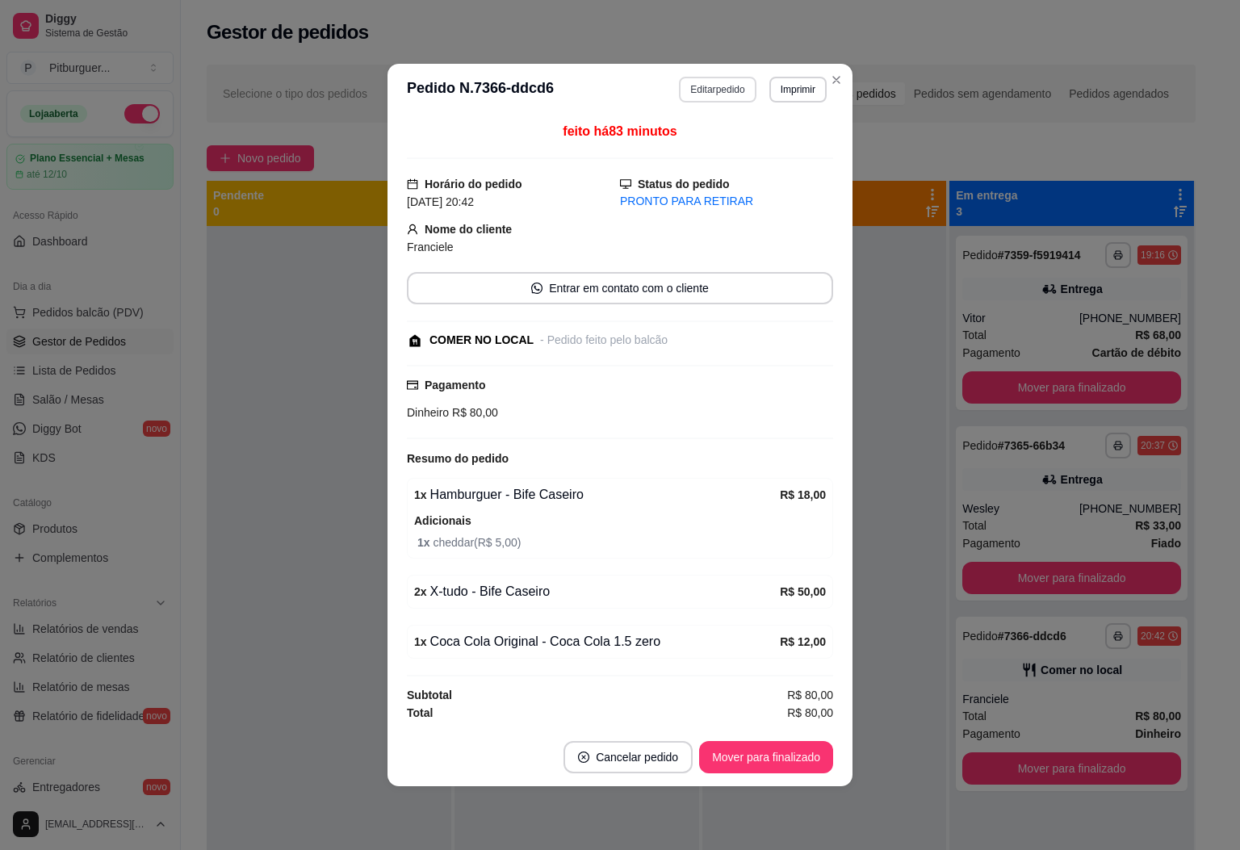
click at [735, 85] on button "Editar pedido" at bounding box center [717, 90] width 77 height 26
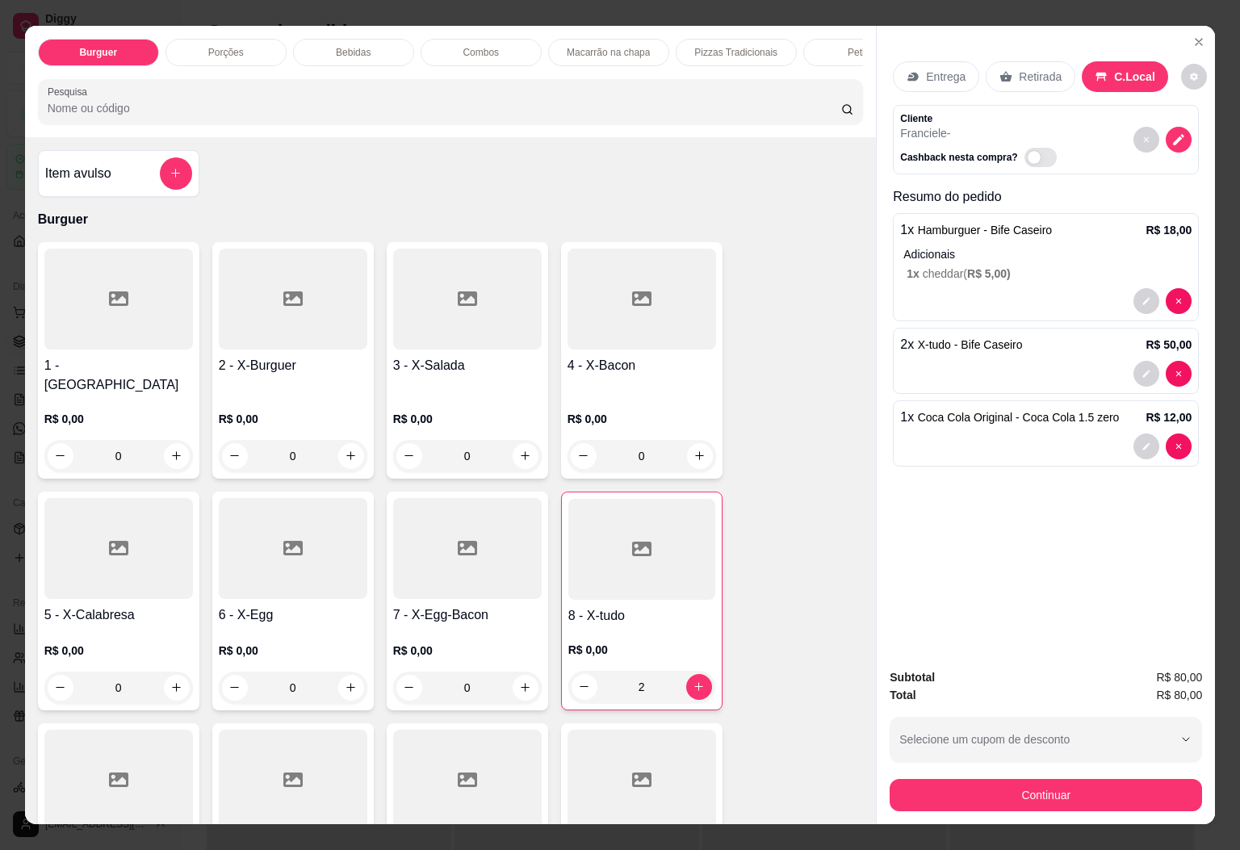
click at [335, 39] on div "Bebidas" at bounding box center [353, 52] width 121 height 27
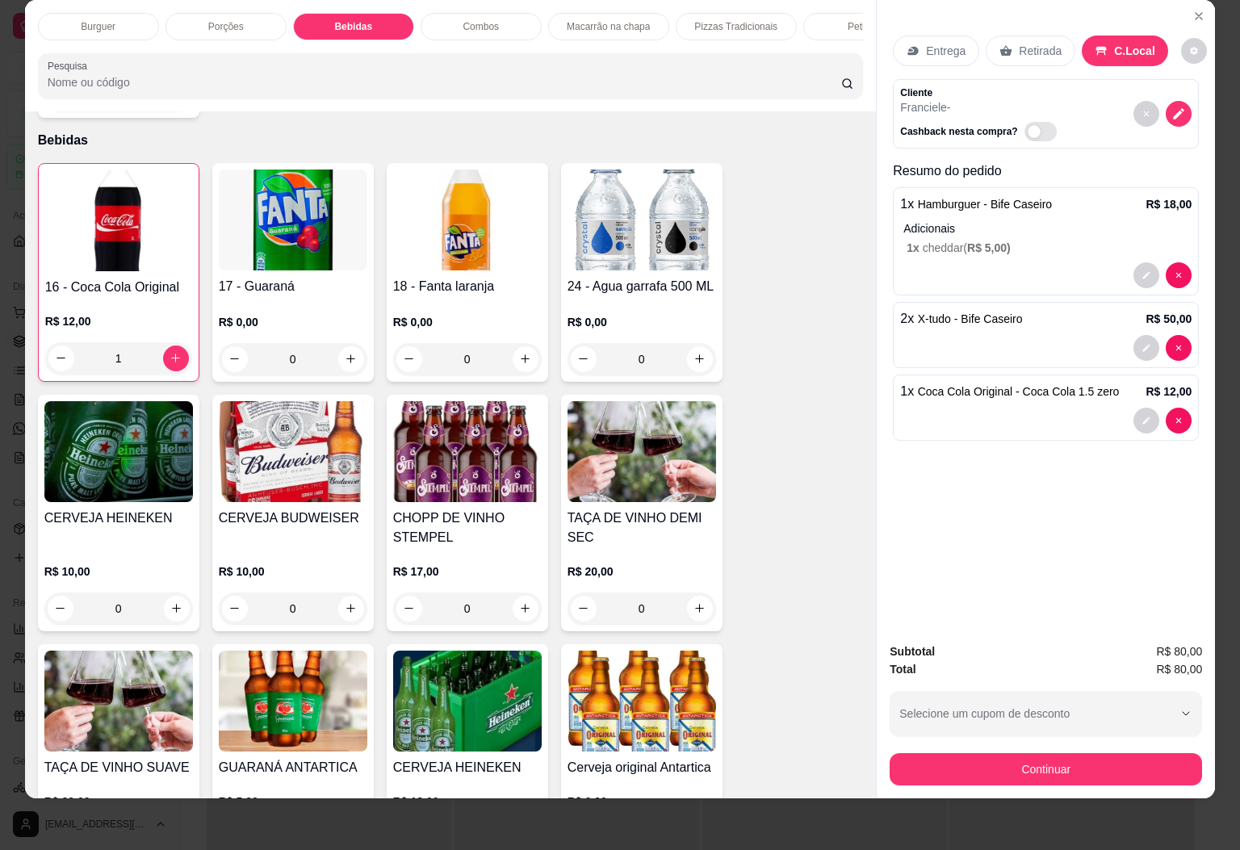
click at [471, 252] on div "18 - Fanta laranja R$ 0,00 0" at bounding box center [467, 272] width 161 height 219
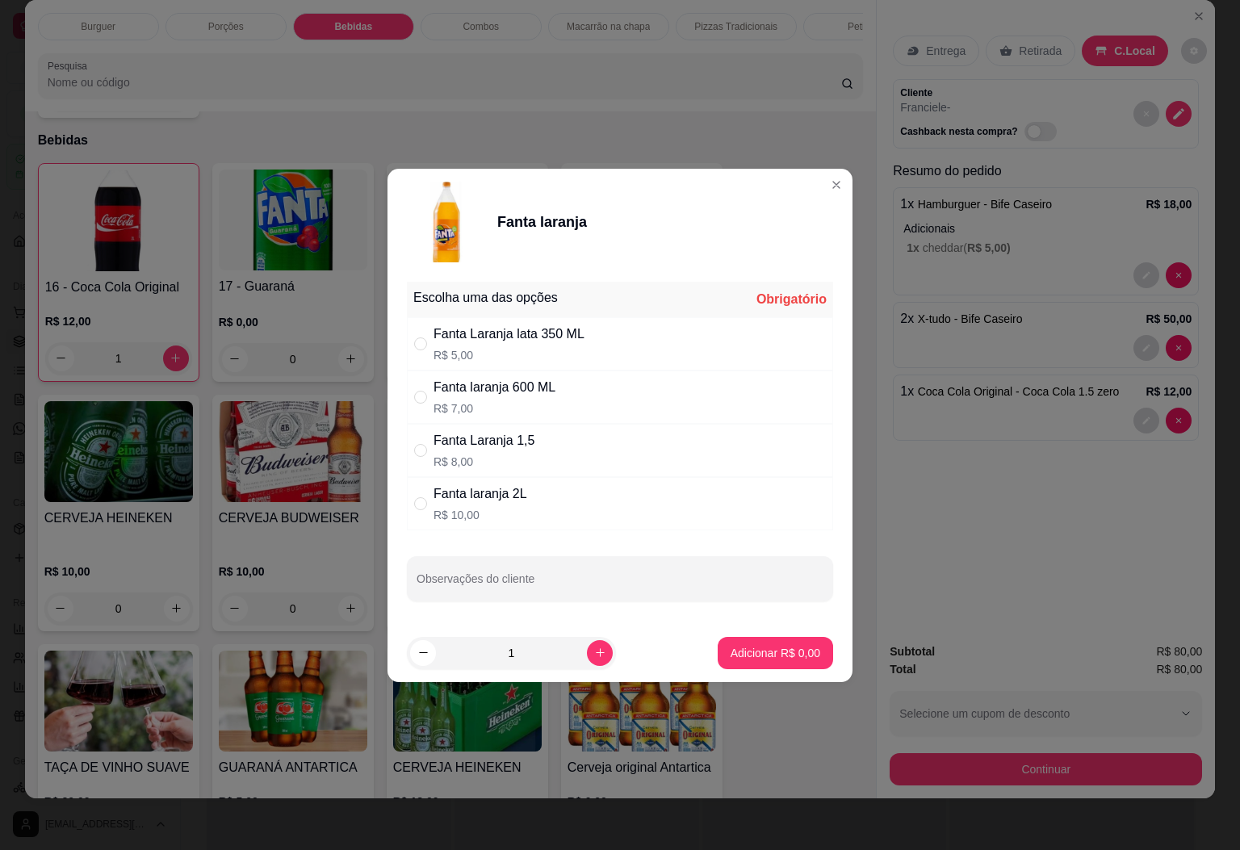
click at [597, 342] on div "Fanta Laranja lata 350 ML R$ 5,00" at bounding box center [620, 343] width 426 height 53
radio input "true"
click at [763, 647] on p "Adicionar R$ 5,00" at bounding box center [775, 652] width 87 height 15
type input "1"
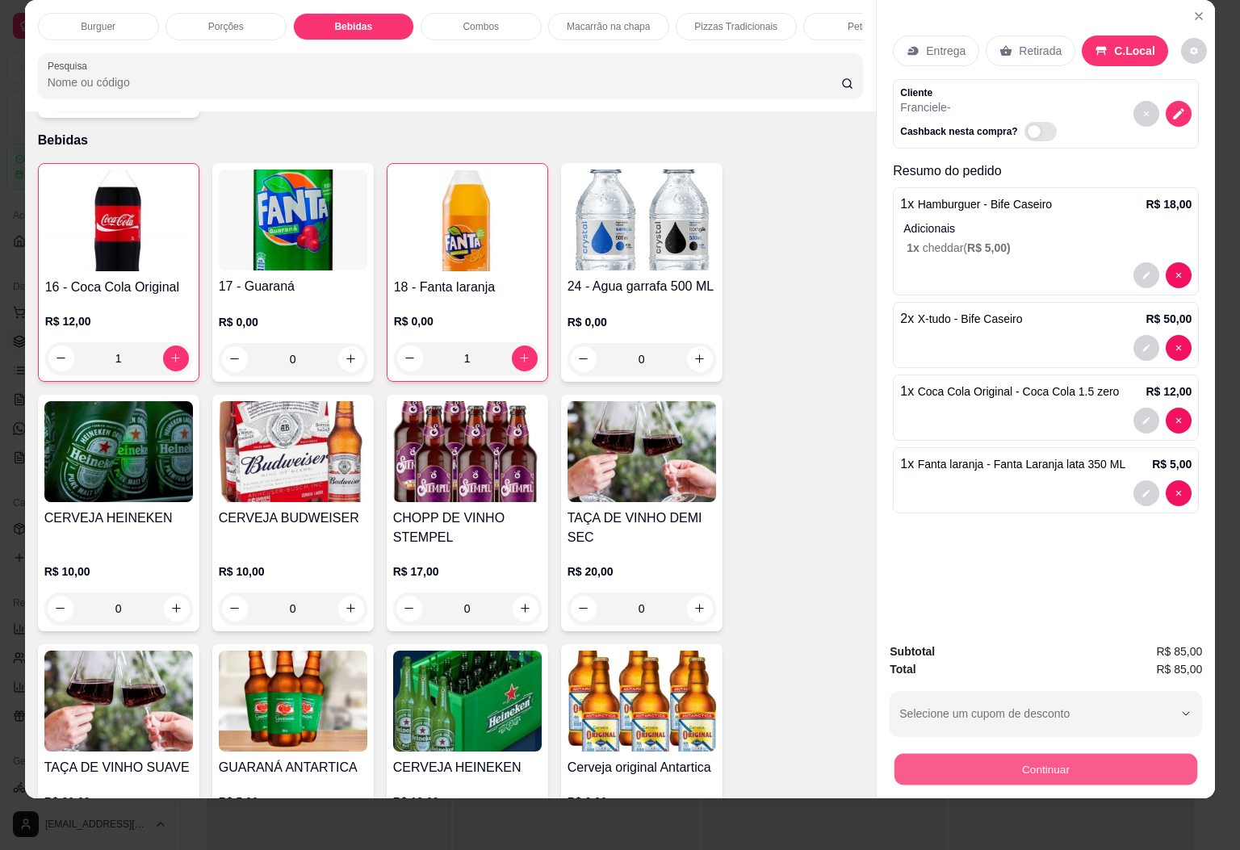
click at [989, 754] on button "Continuar" at bounding box center [1046, 769] width 303 height 31
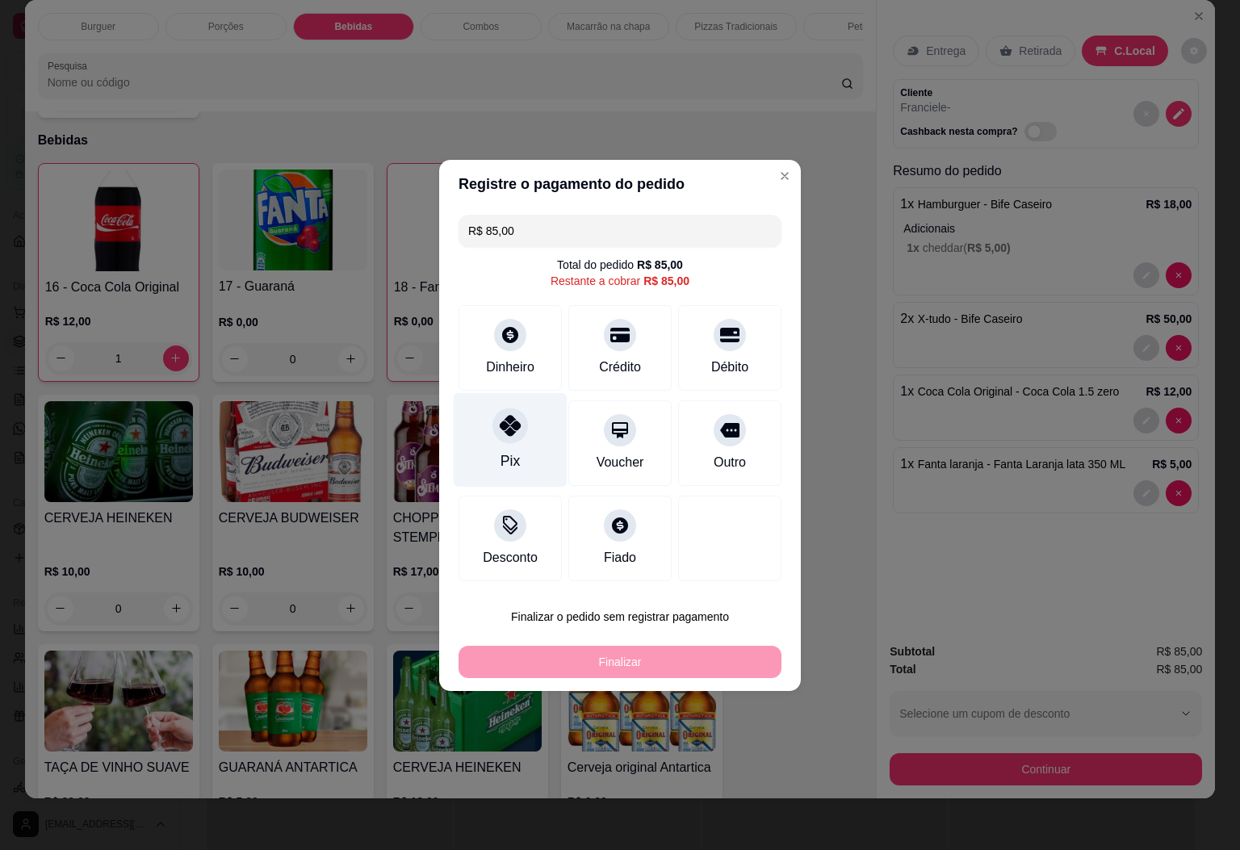
click at [522, 437] on div "Pix" at bounding box center [511, 439] width 114 height 94
type input "R$ 0,00"
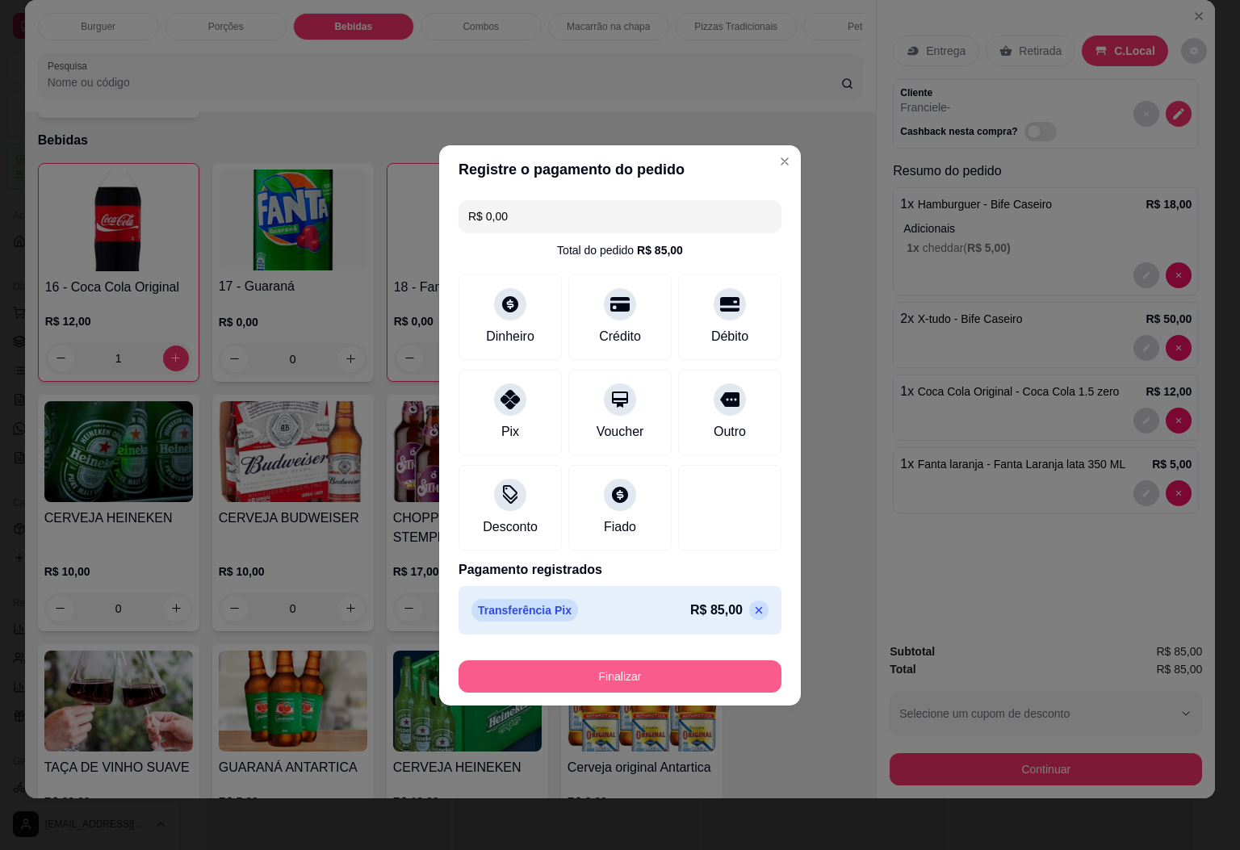
click at [694, 671] on button "Finalizar" at bounding box center [620, 677] width 323 height 32
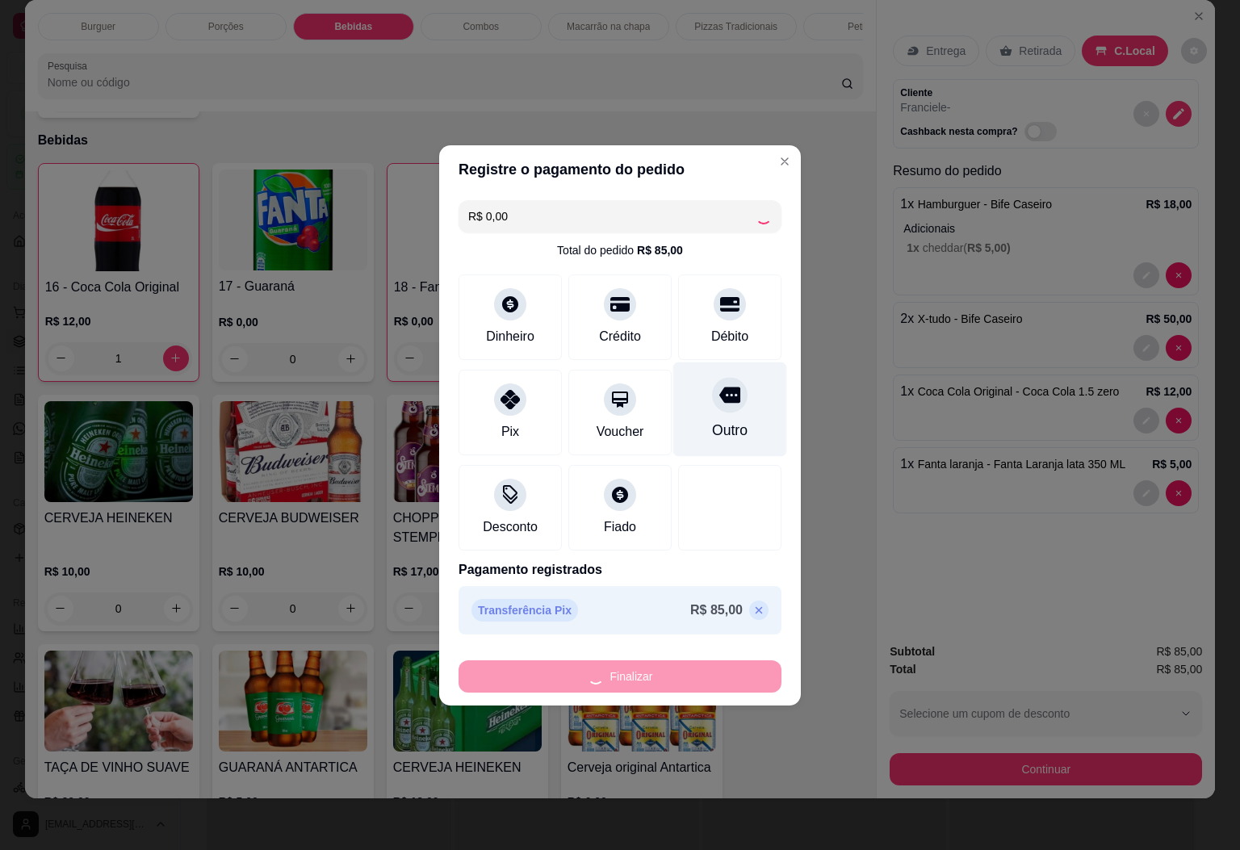
type input "0"
type input "-R$ 85,00"
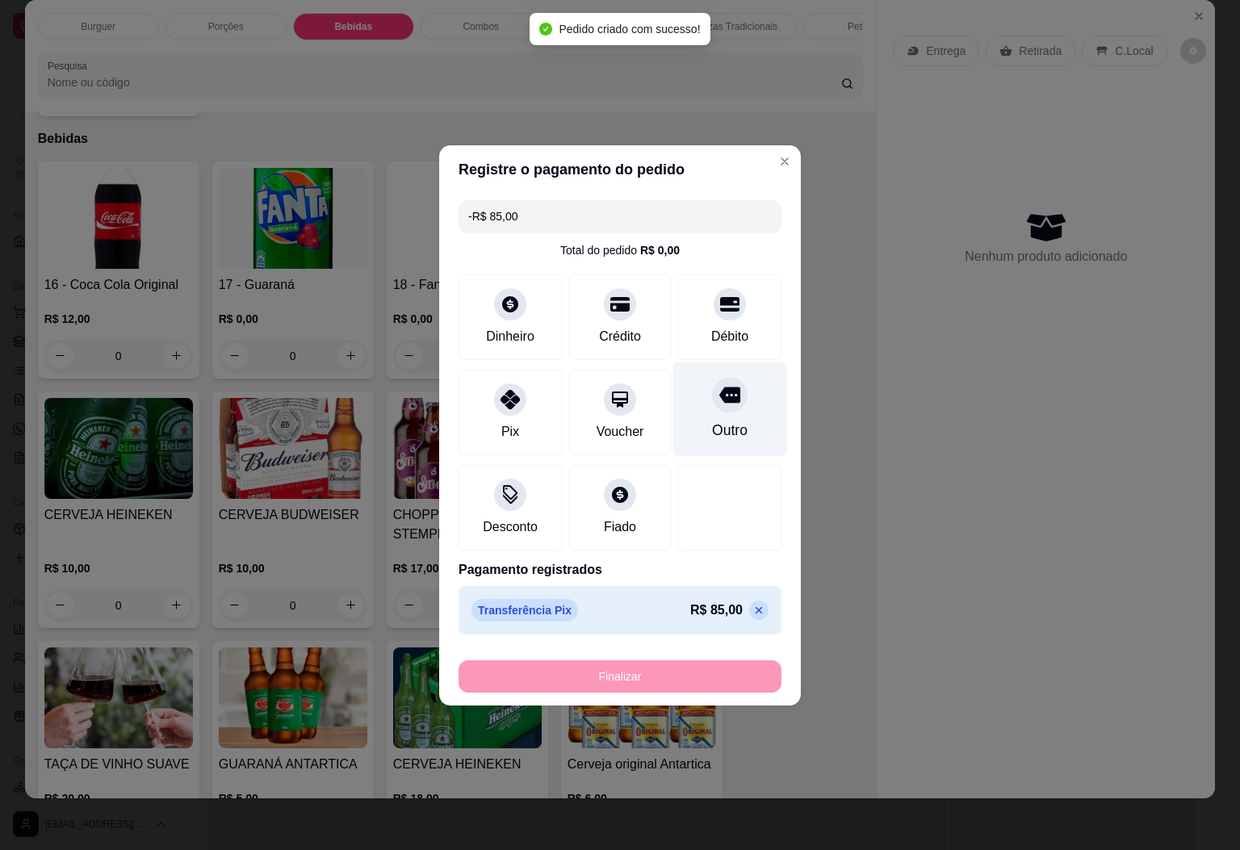
scroll to position [2016, 0]
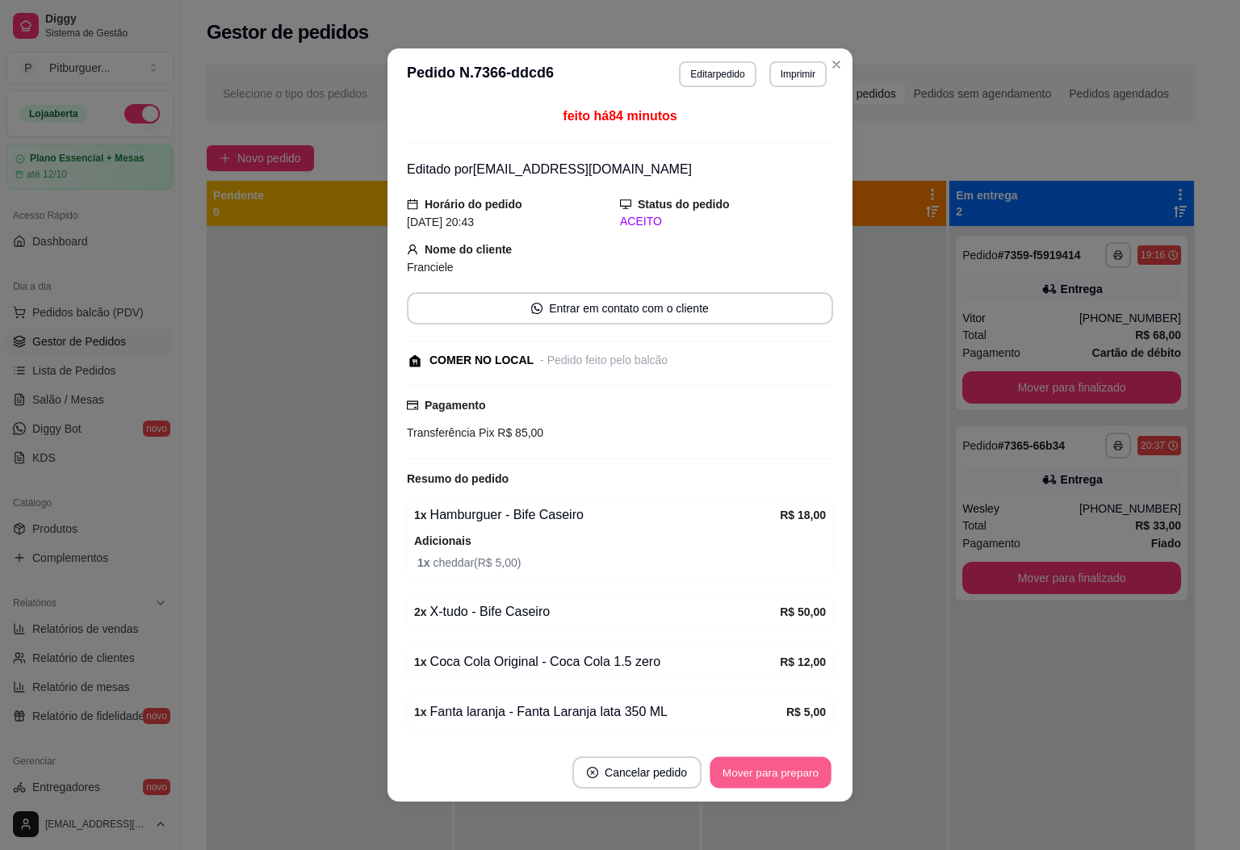
click at [746, 773] on button "Mover para preparo" at bounding box center [770, 772] width 121 height 31
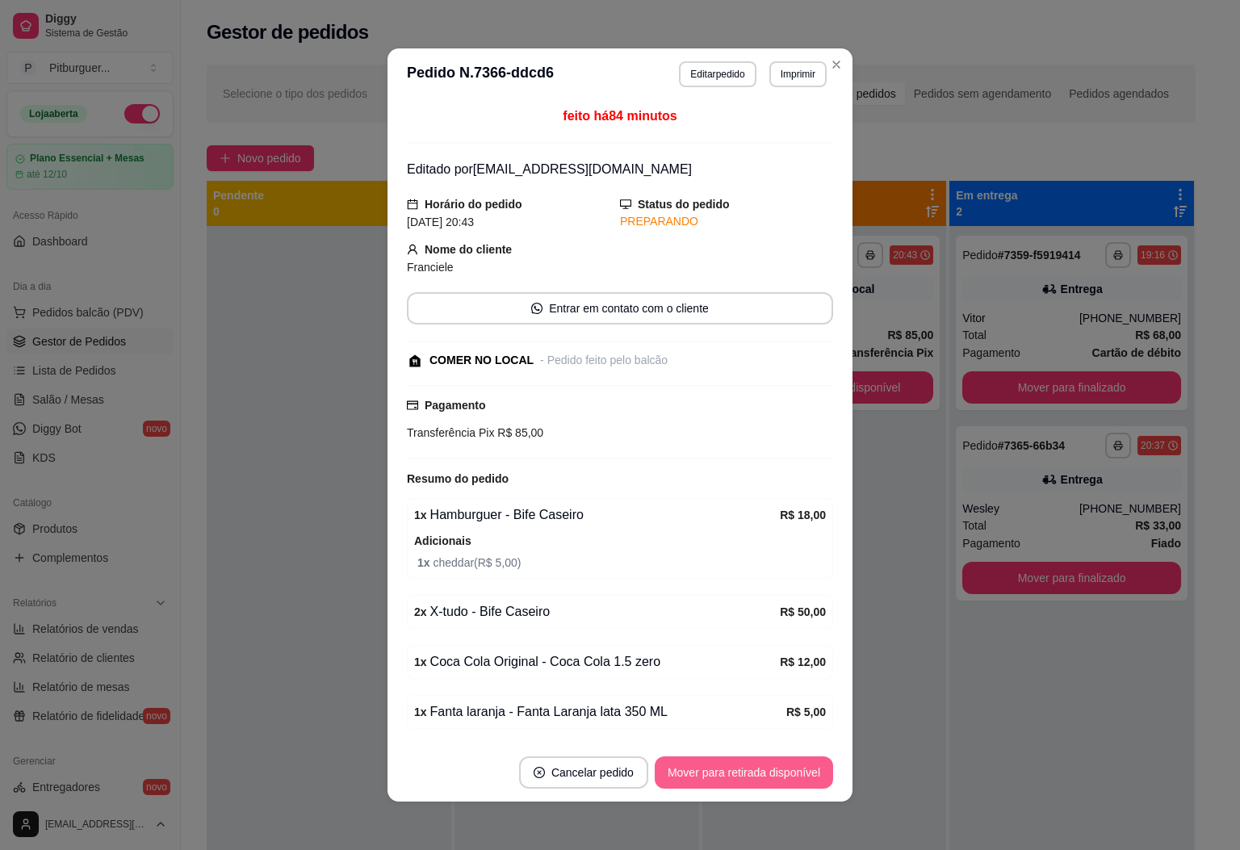
click at [730, 773] on button "Mover para retirada disponível" at bounding box center [744, 773] width 178 height 32
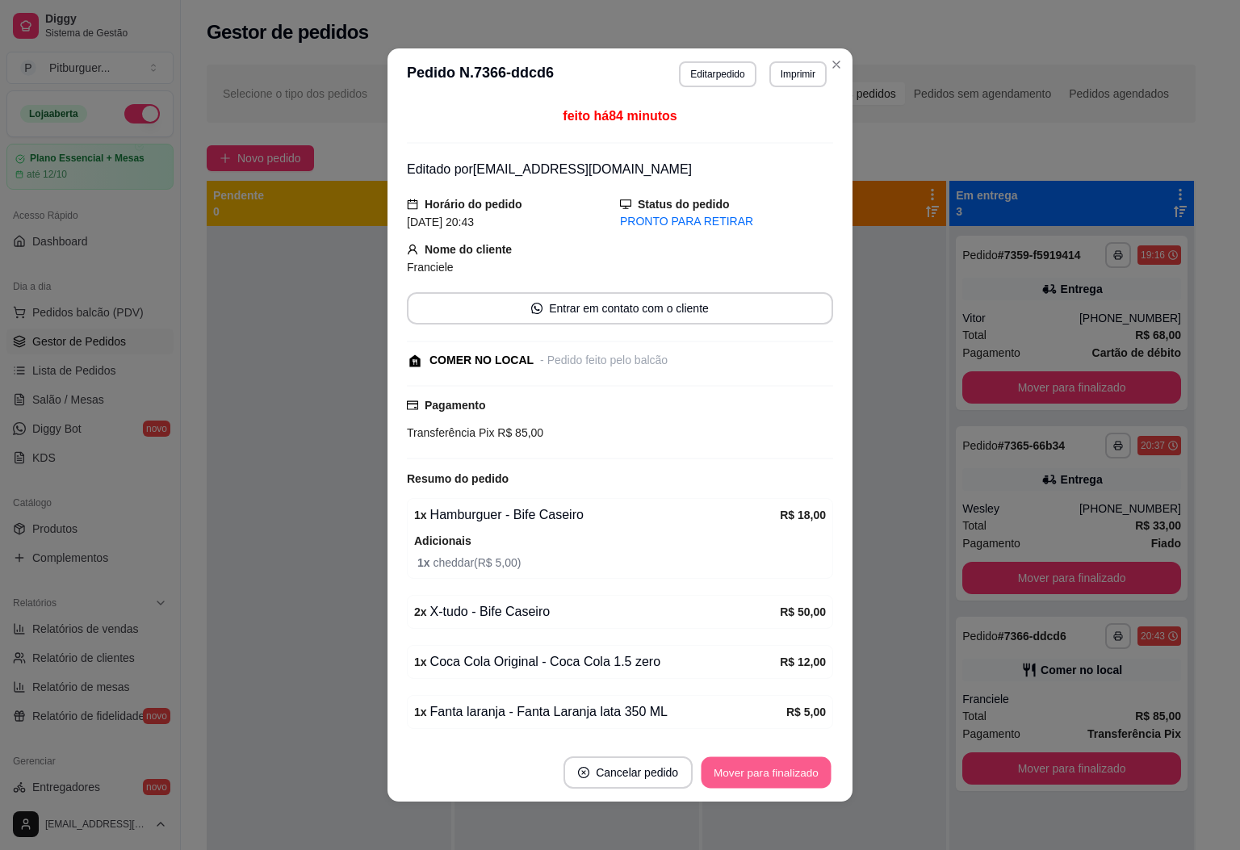
click at [749, 766] on button "Mover para finalizado" at bounding box center [767, 772] width 130 height 31
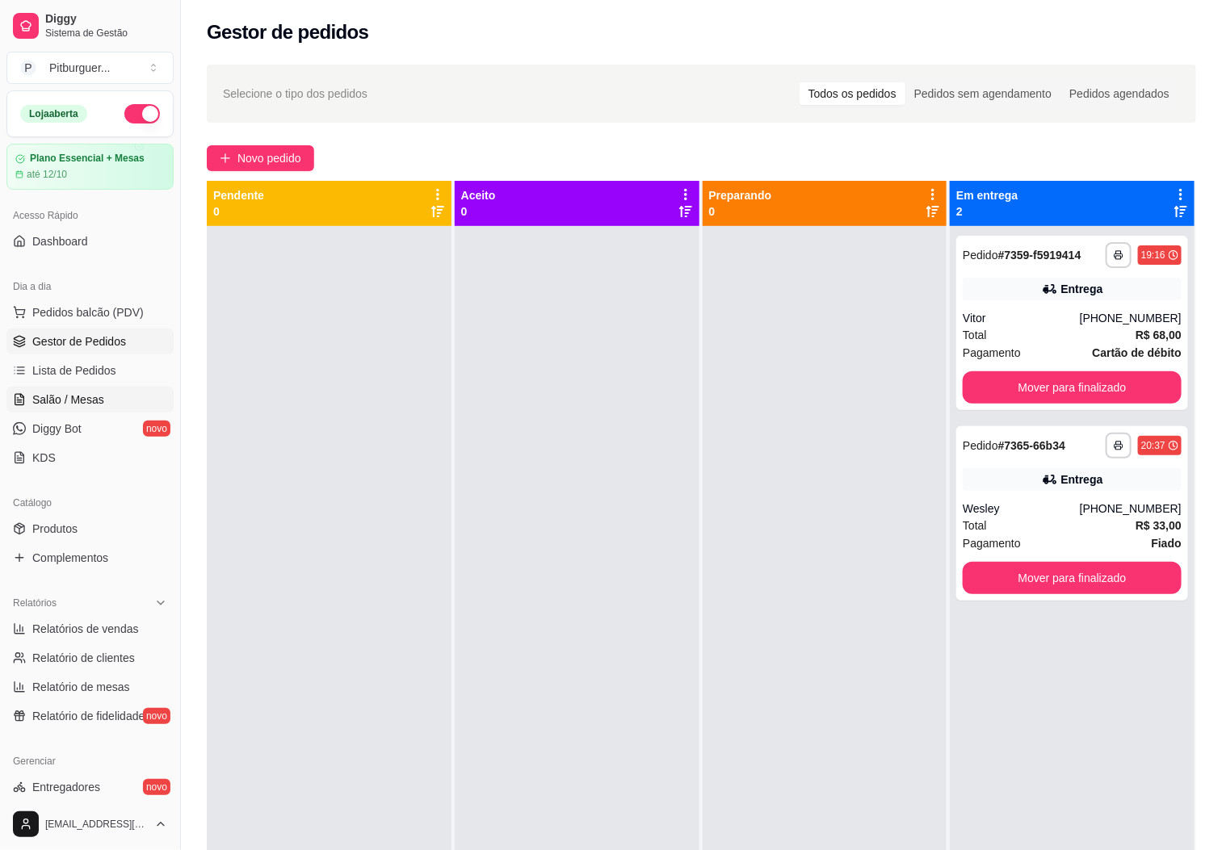
click at [100, 401] on span "Salão / Mesas" at bounding box center [68, 400] width 72 height 16
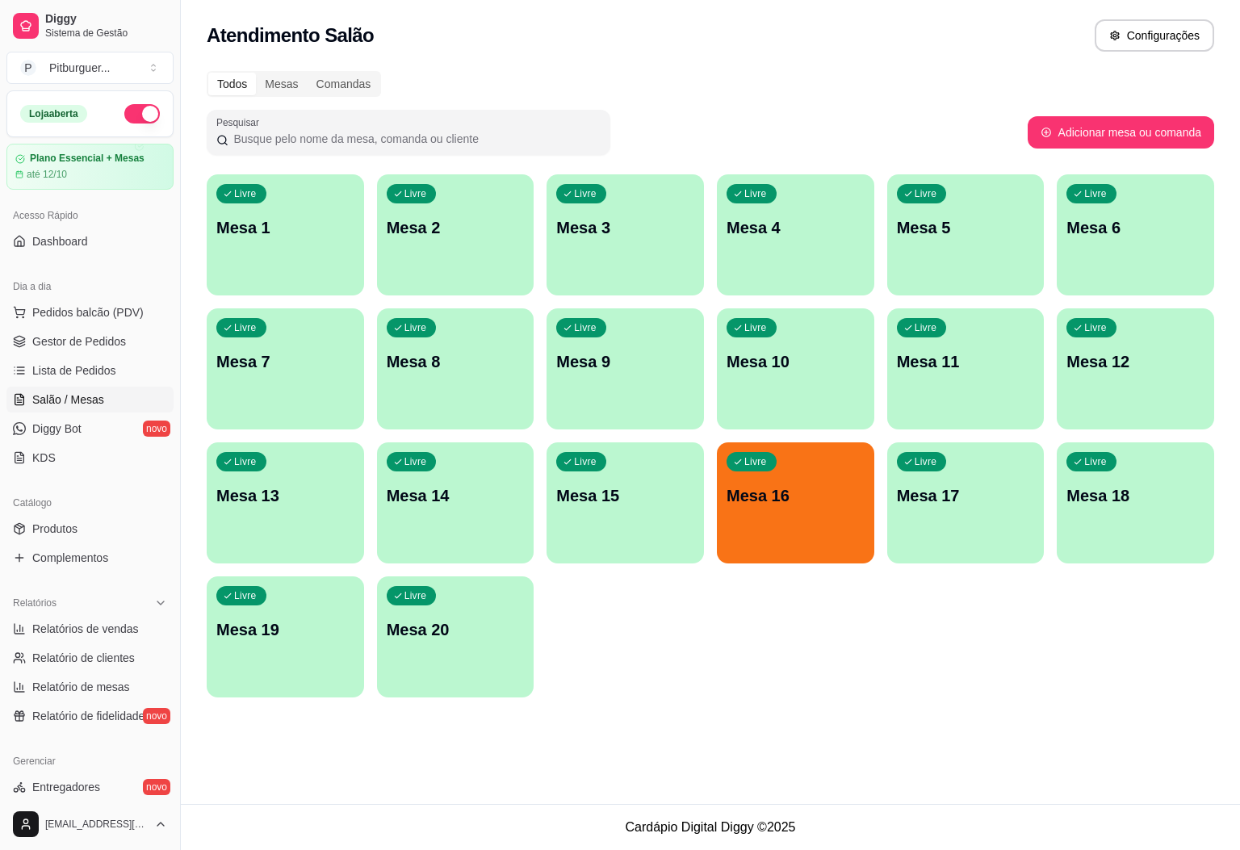
click at [834, 484] on p "Mesa 16" at bounding box center [796, 495] width 138 height 23
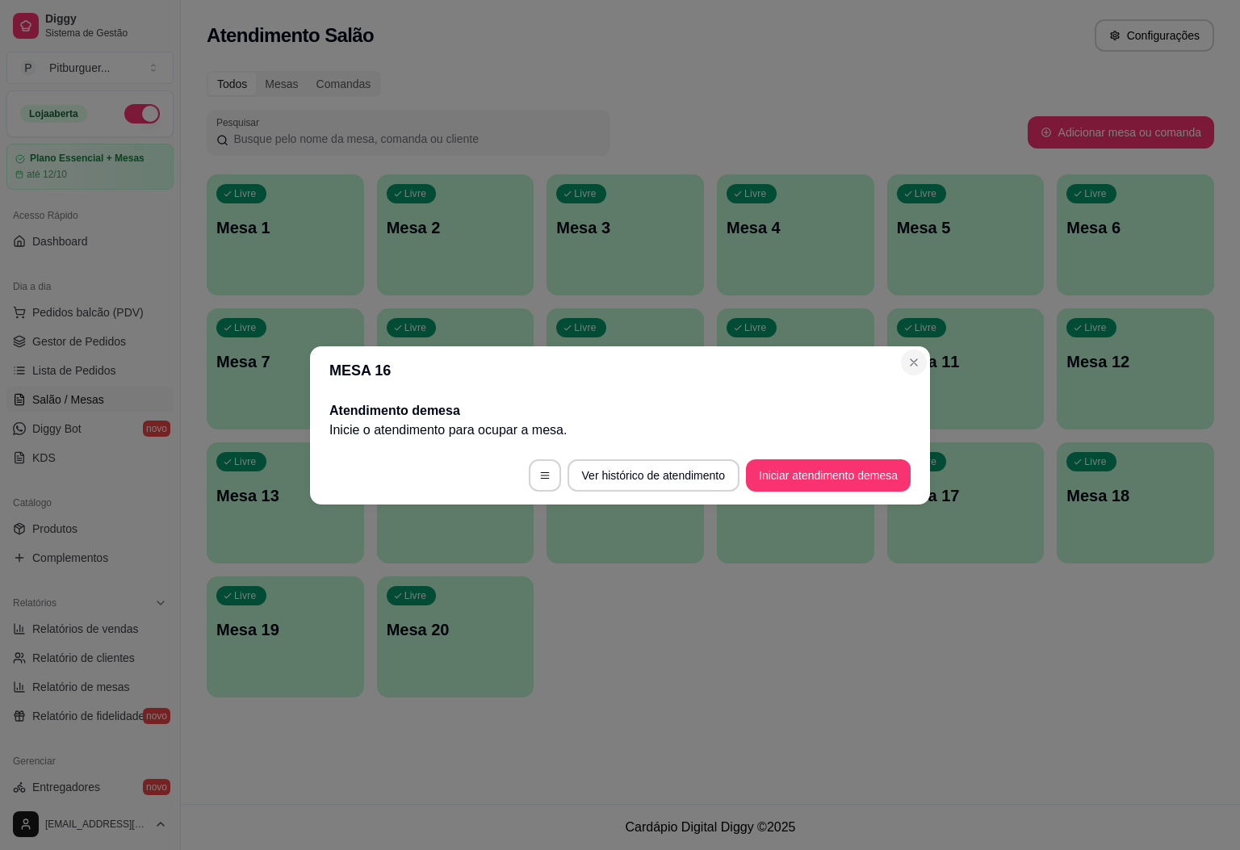
click at [914, 350] on button "Close" at bounding box center [914, 363] width 26 height 26
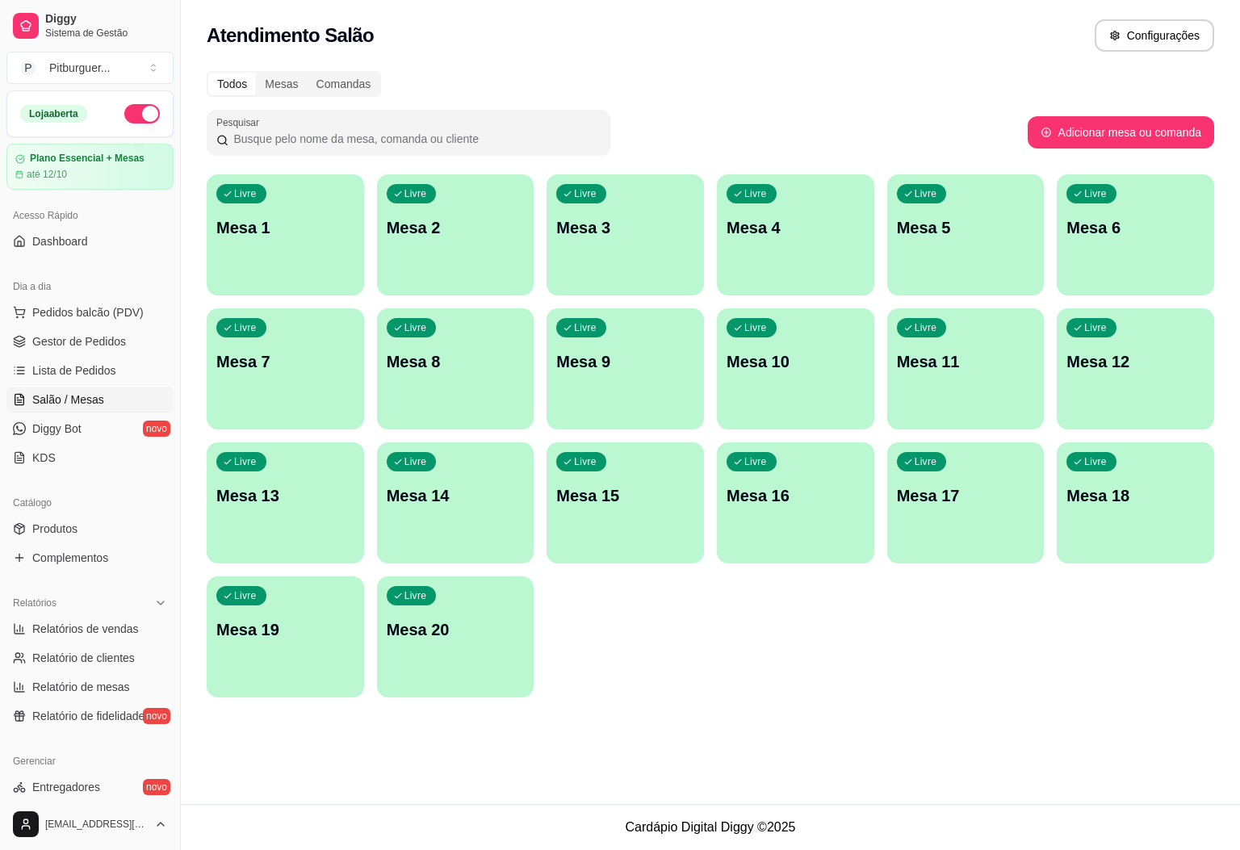
click at [820, 543] on button "Livre Mesa 16" at bounding box center [795, 503] width 157 height 121
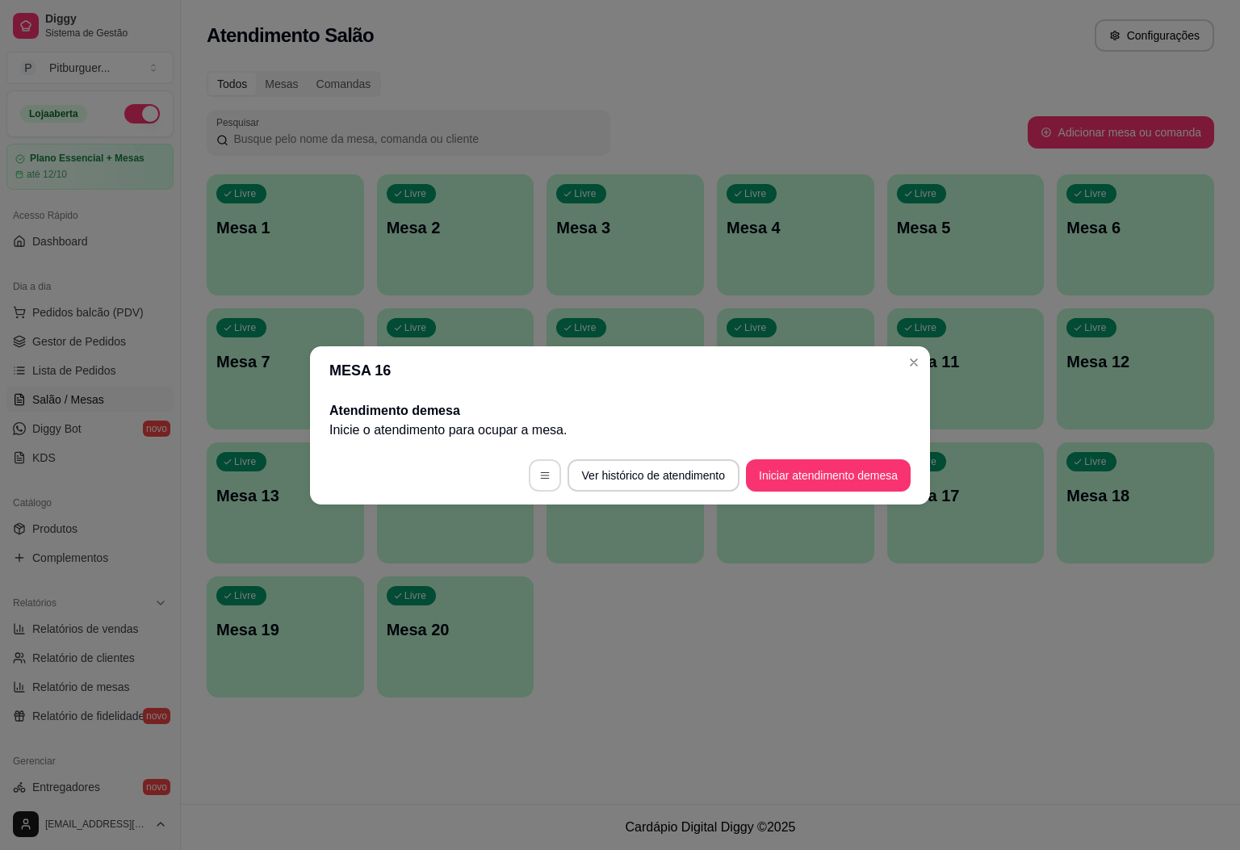
click at [539, 476] on icon "button" at bounding box center [544, 475] width 11 height 11
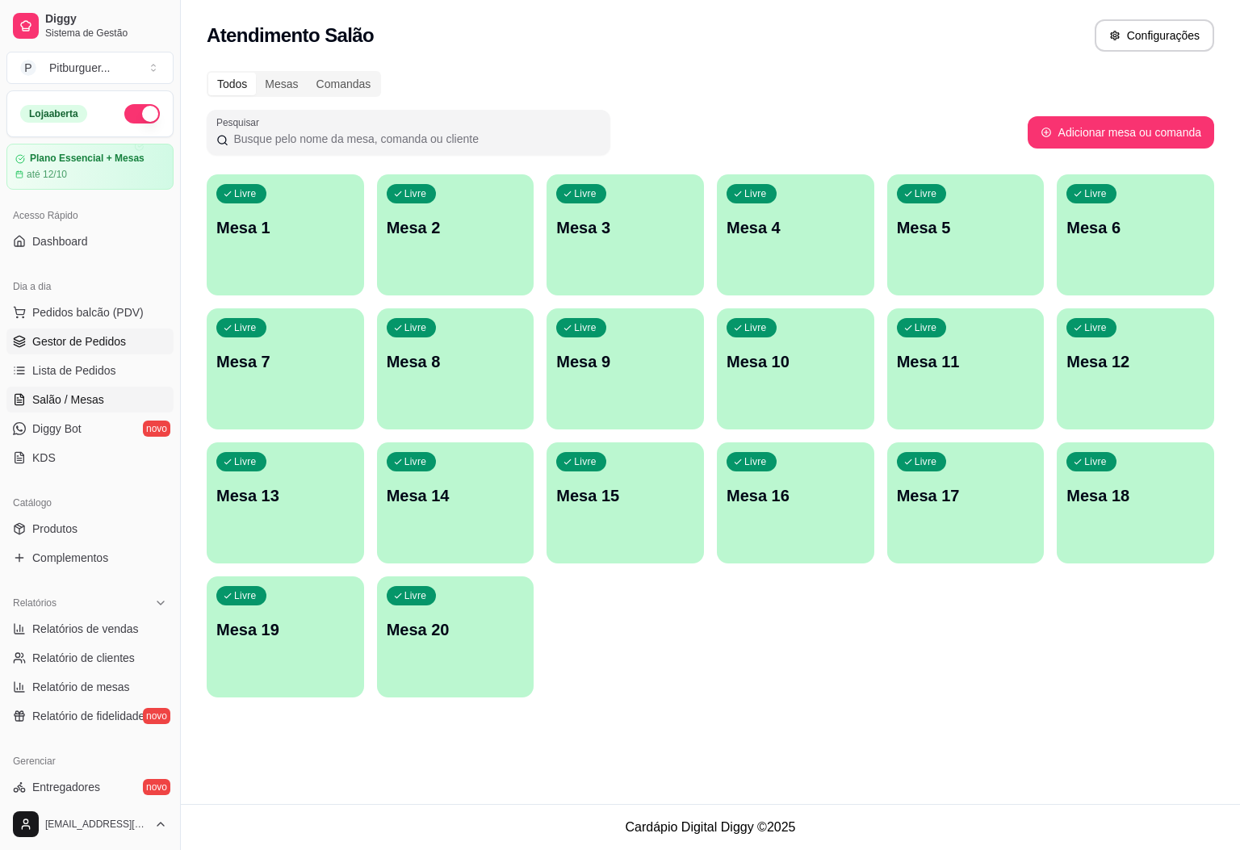
click at [97, 351] on link "Gestor de Pedidos" at bounding box center [89, 342] width 167 height 26
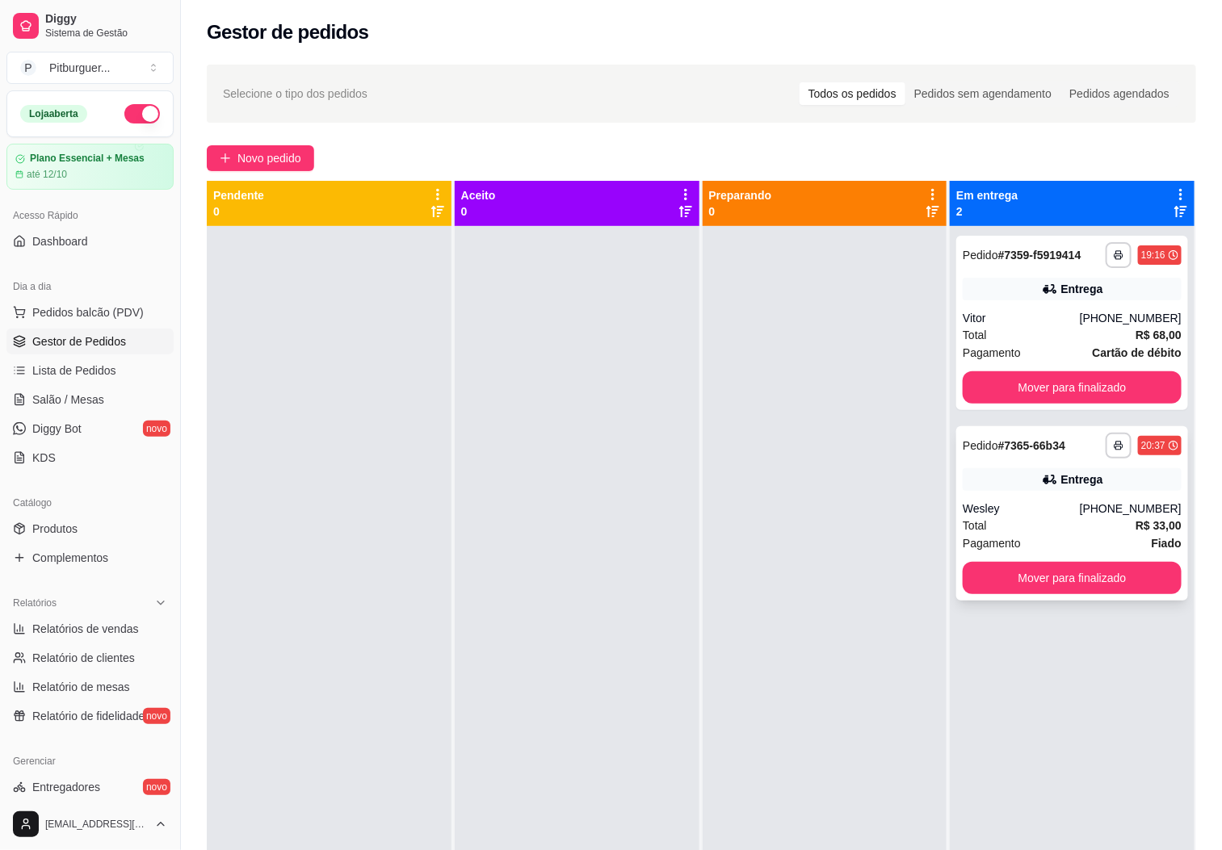
click at [1093, 531] on div "Total R$ 33,00" at bounding box center [1072, 526] width 219 height 18
click at [1034, 581] on button "Mover para finalizado" at bounding box center [1072, 578] width 219 height 32
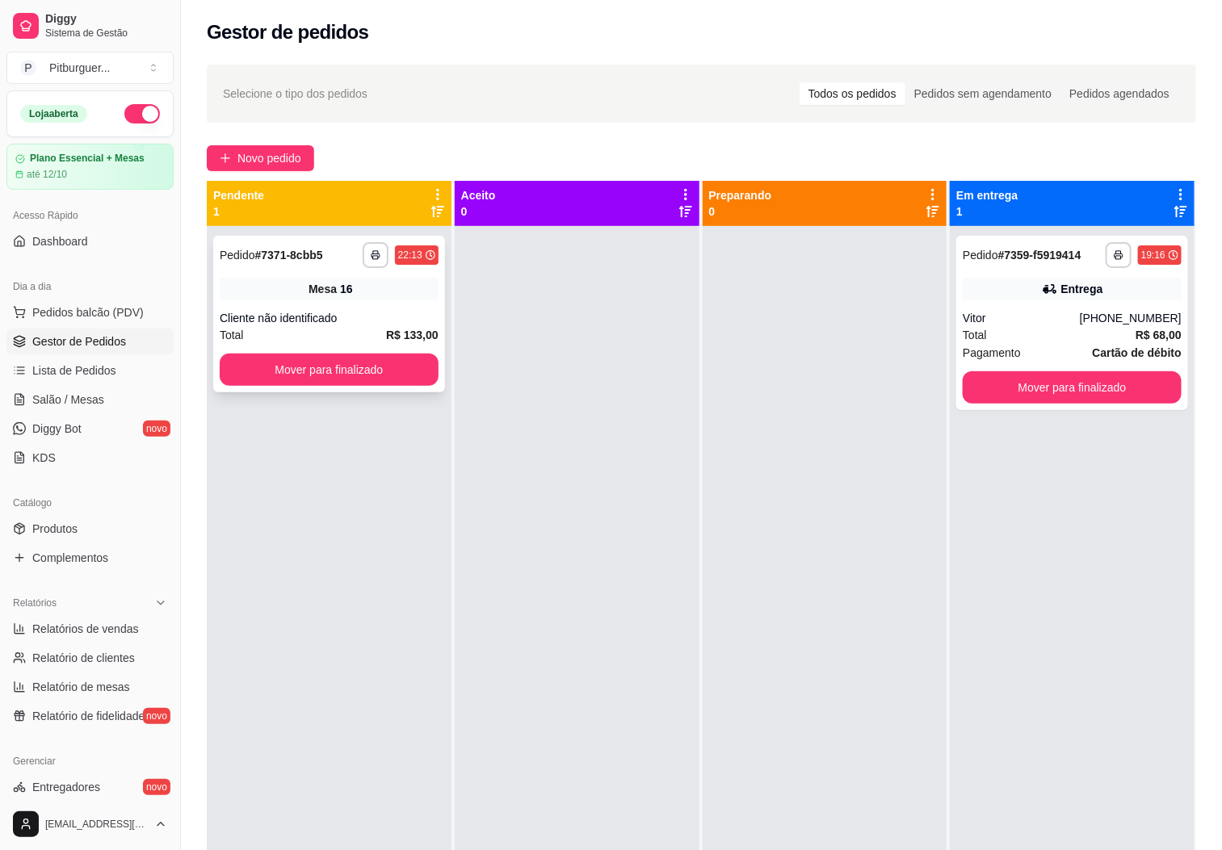
click at [332, 308] on div "**********" at bounding box center [329, 314] width 232 height 157
click at [73, 405] on span "Salão / Mesas" at bounding box center [68, 400] width 72 height 16
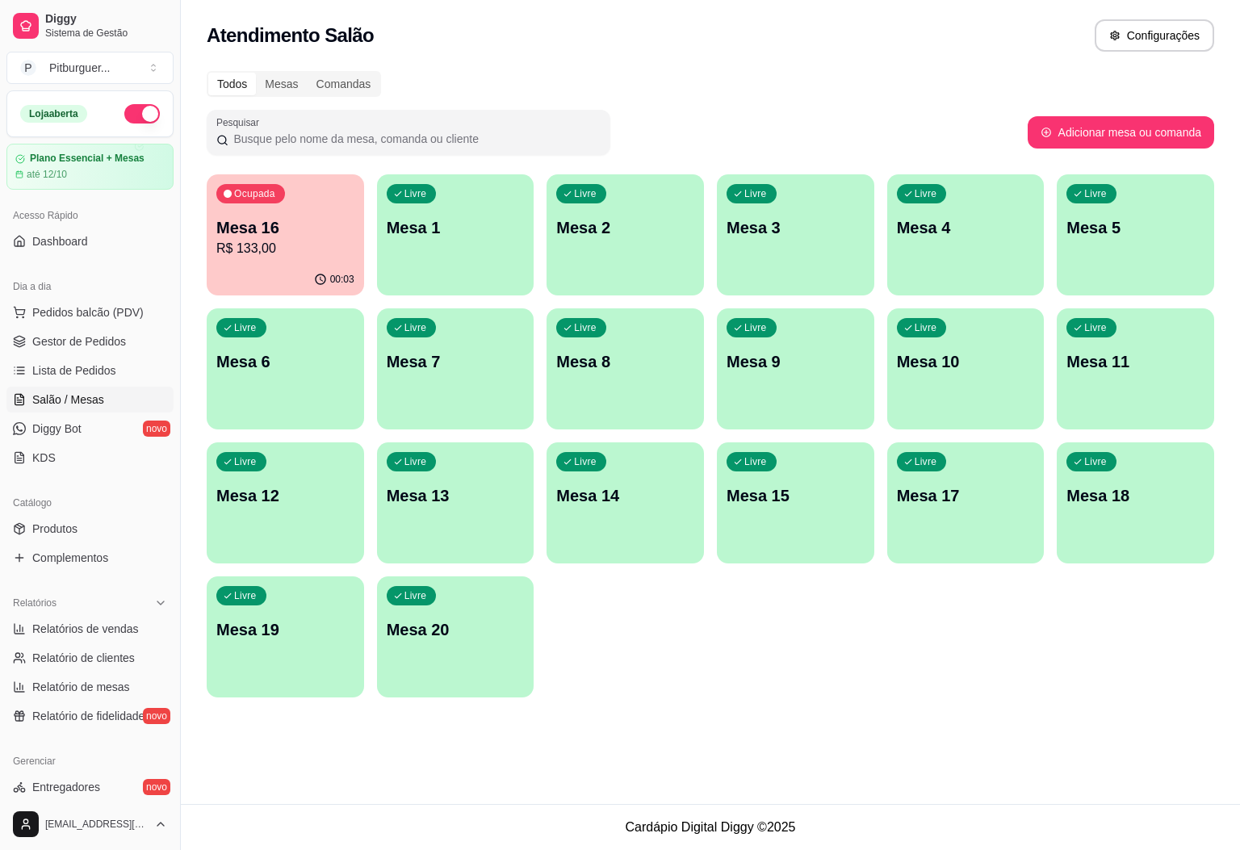
click at [294, 257] on p "R$ 133,00" at bounding box center [285, 248] width 138 height 19
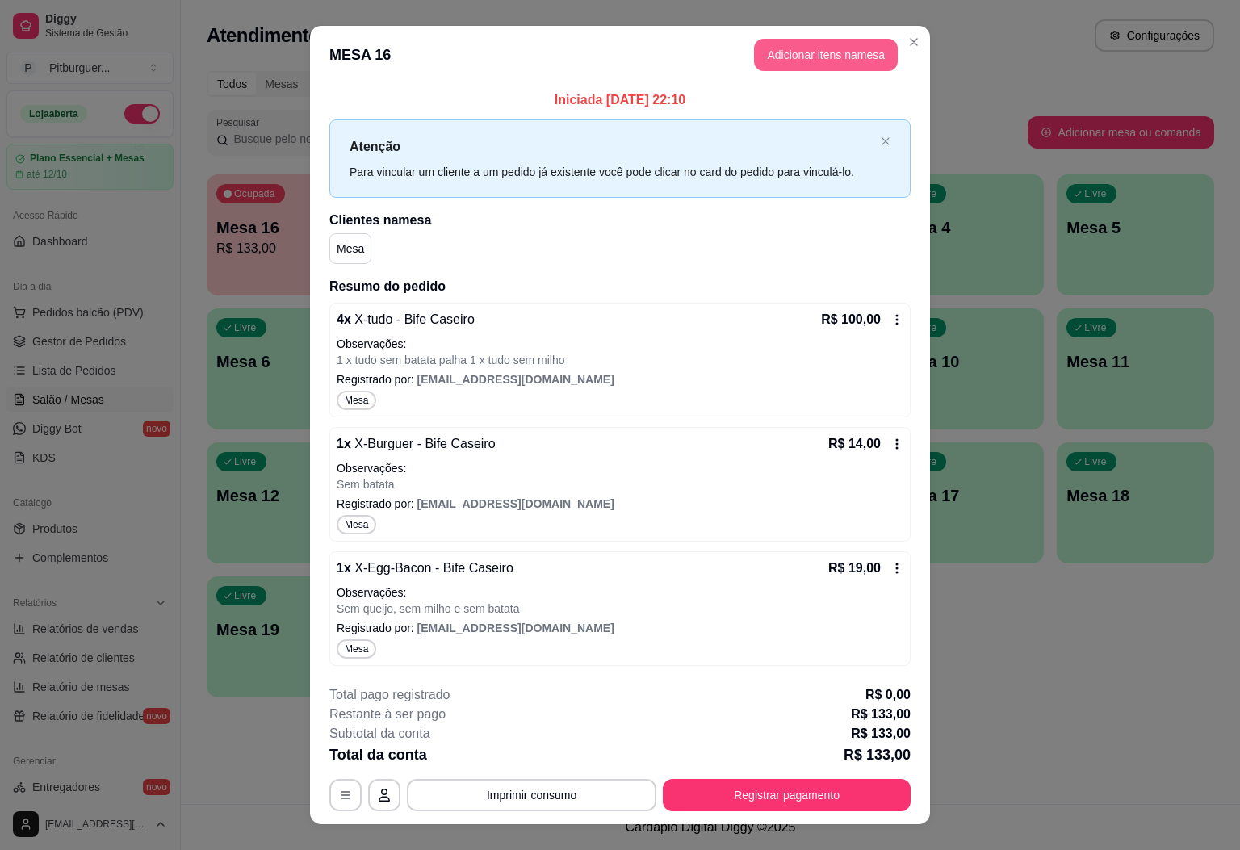
click at [836, 46] on button "Adicionar itens na mesa" at bounding box center [826, 55] width 144 height 32
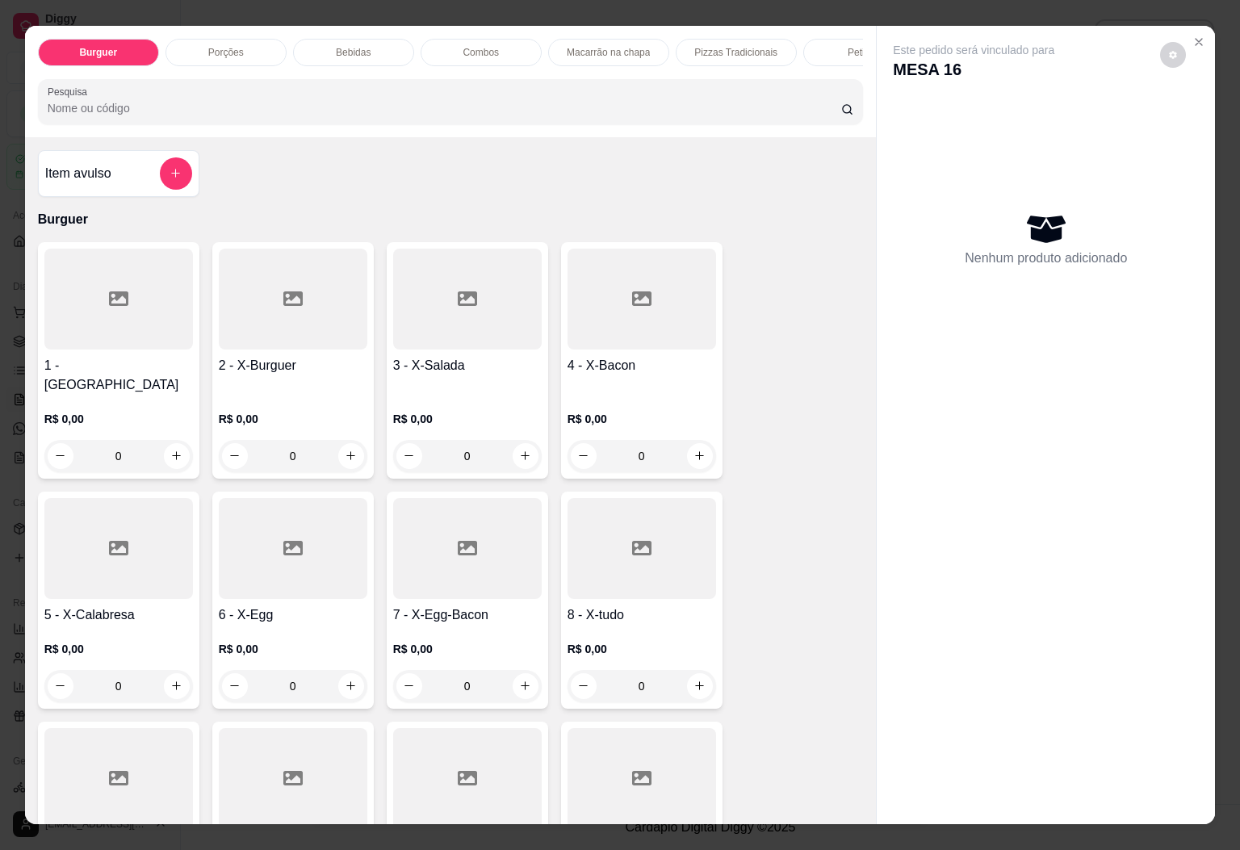
click at [359, 27] on div "Burguer Porções Bebidas Combos Macarrão na chapa Pizzas Tradicionais Petisco Pe…" at bounding box center [451, 81] width 852 height 111
click at [367, 44] on div "Bebidas" at bounding box center [353, 52] width 121 height 27
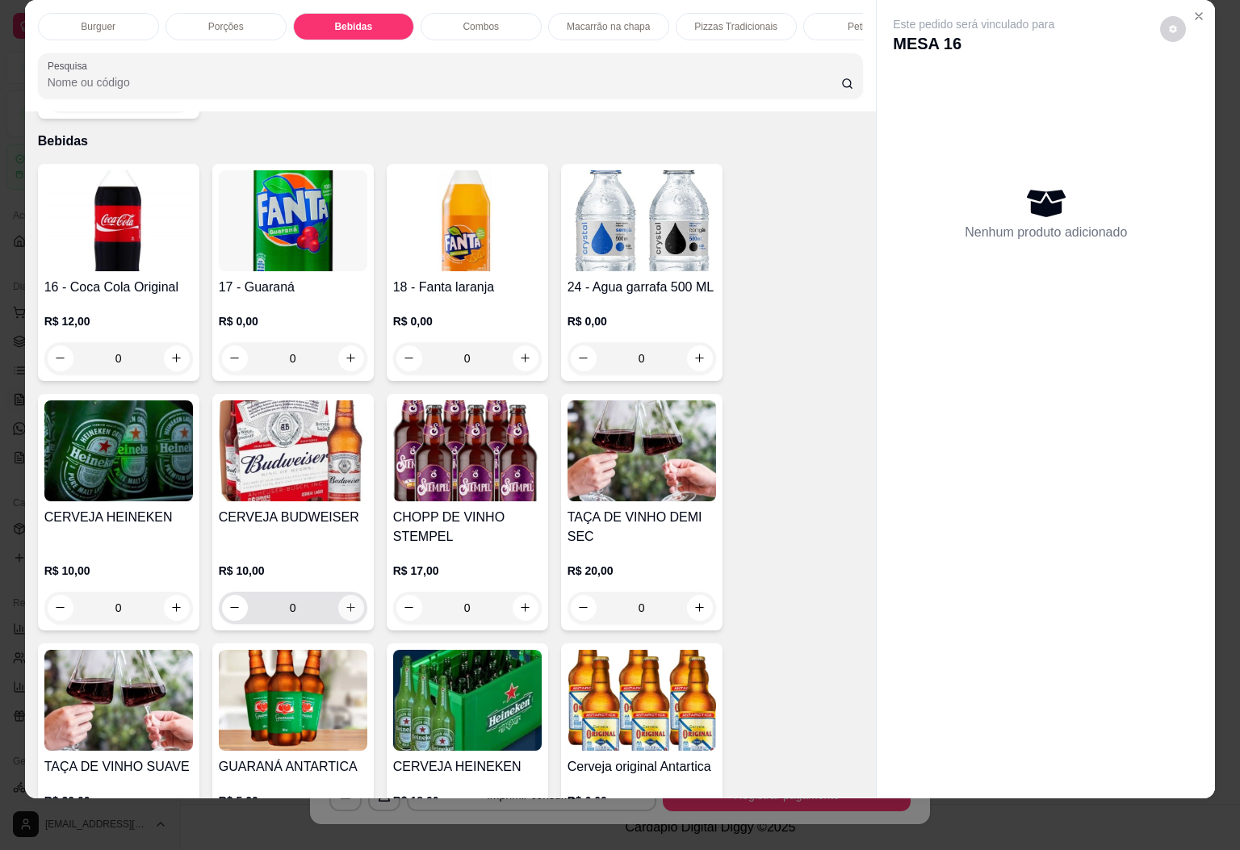
click at [345, 595] on button "increase-product-quantity" at bounding box center [351, 608] width 26 height 26
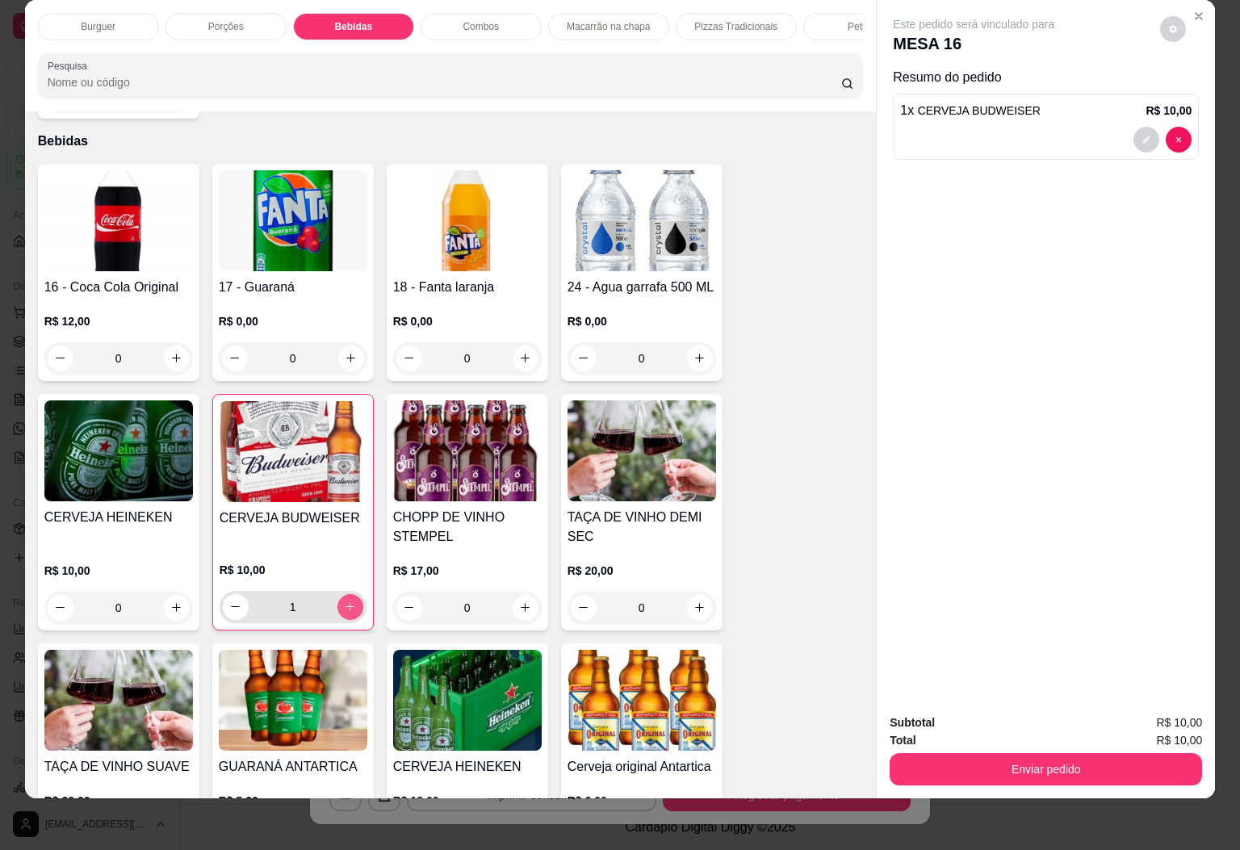
click at [345, 601] on icon "increase-product-quantity" at bounding box center [350, 607] width 12 height 12
type input "4"
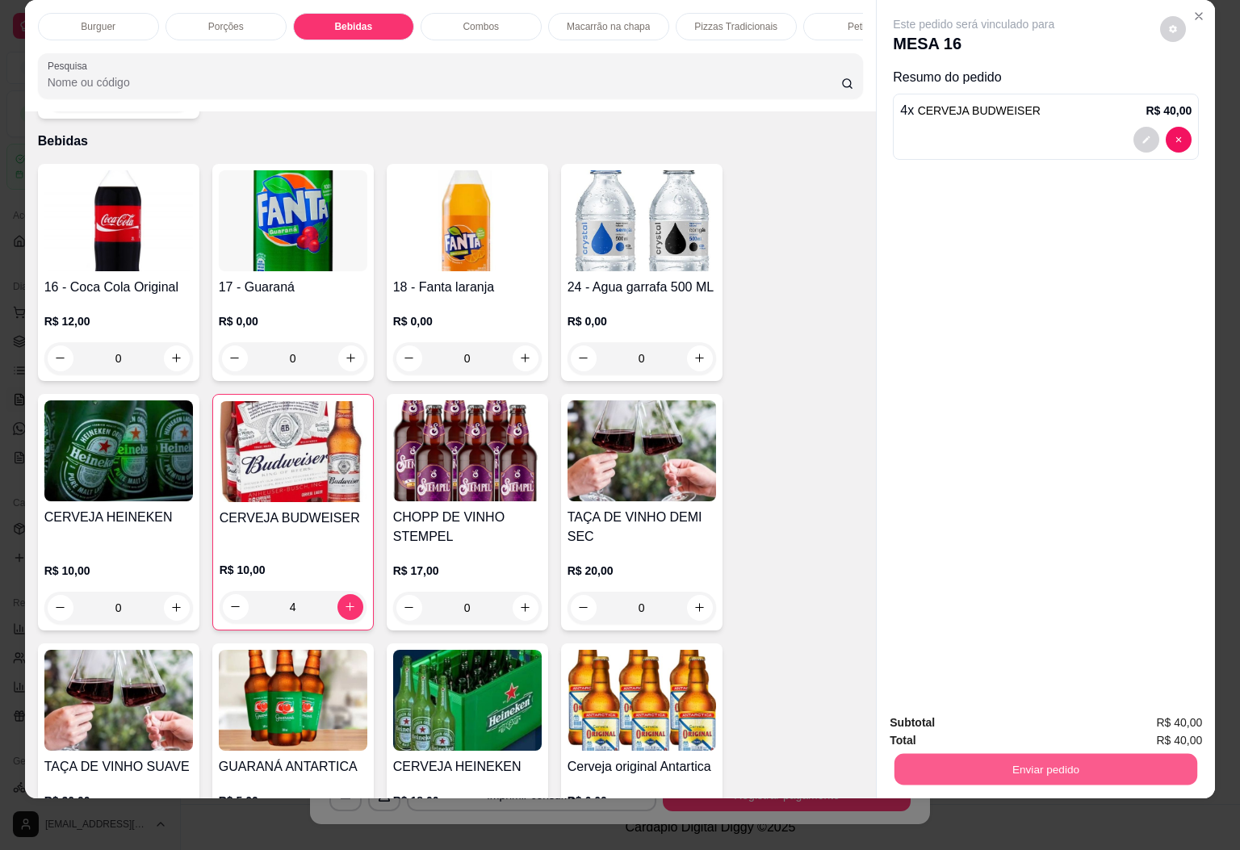
click at [1023, 754] on button "Enviar pedido" at bounding box center [1046, 769] width 303 height 31
click at [1125, 703] on button "Enviar pedido" at bounding box center [1158, 712] width 89 height 30
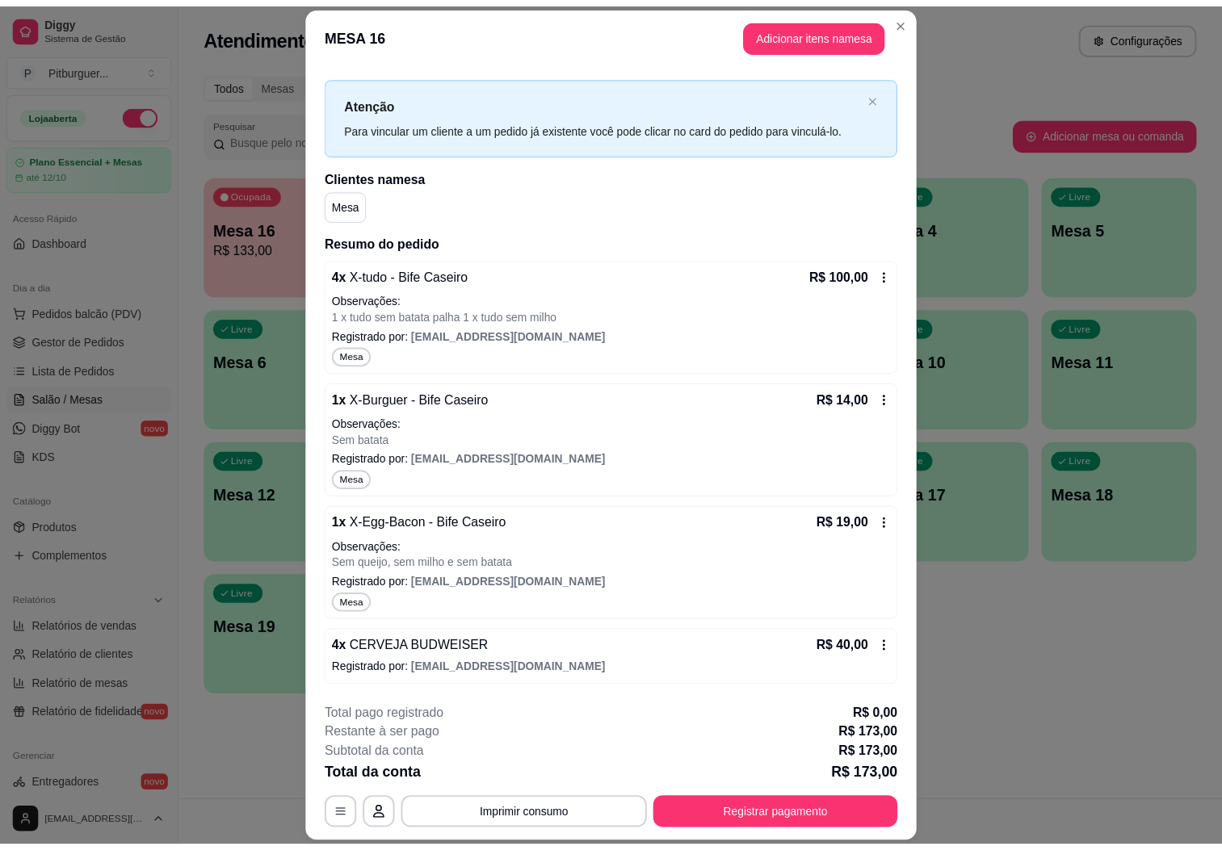
scroll to position [27, 0]
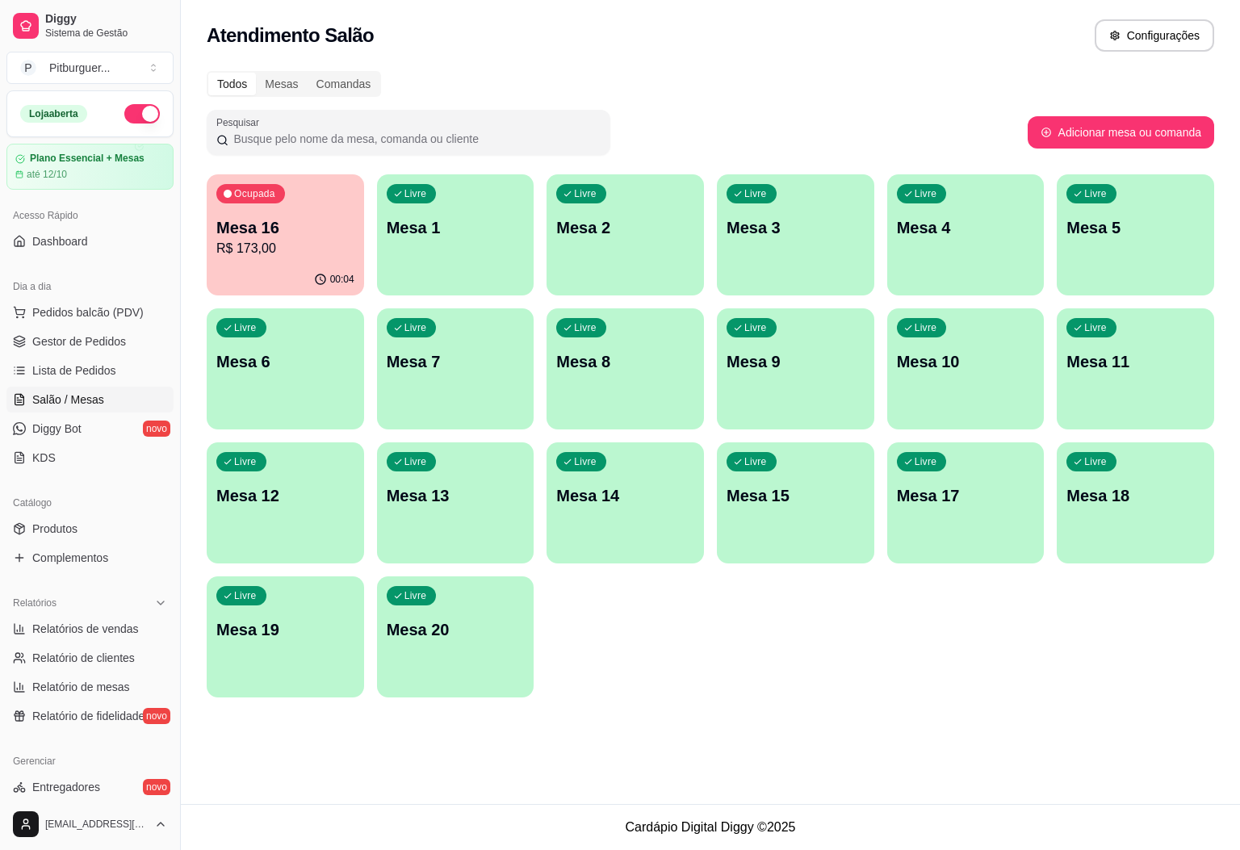
click at [283, 237] on p "Mesa 16" at bounding box center [285, 227] width 138 height 23
click at [115, 347] on span "Gestor de Pedidos" at bounding box center [79, 341] width 94 height 16
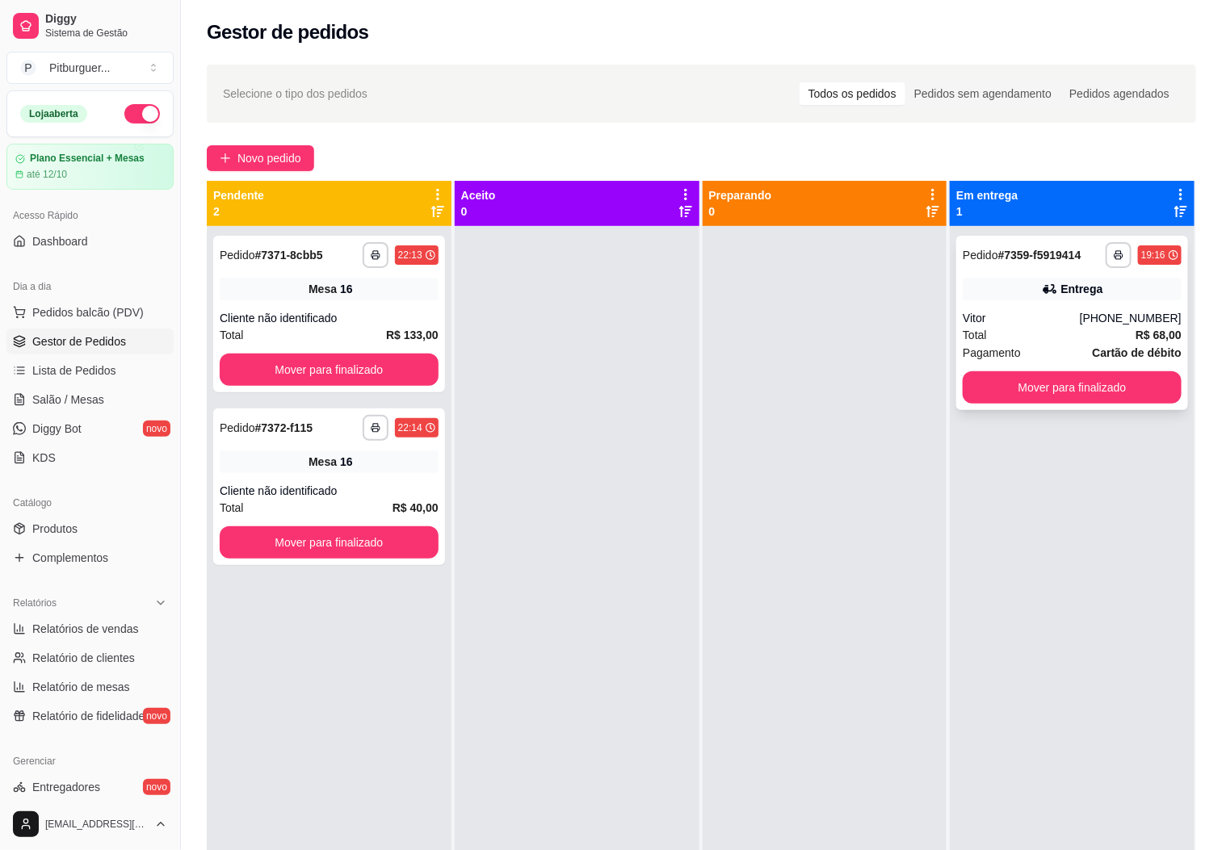
click at [1061, 345] on div "Pagamento Cartão de débito" at bounding box center [1072, 353] width 219 height 18
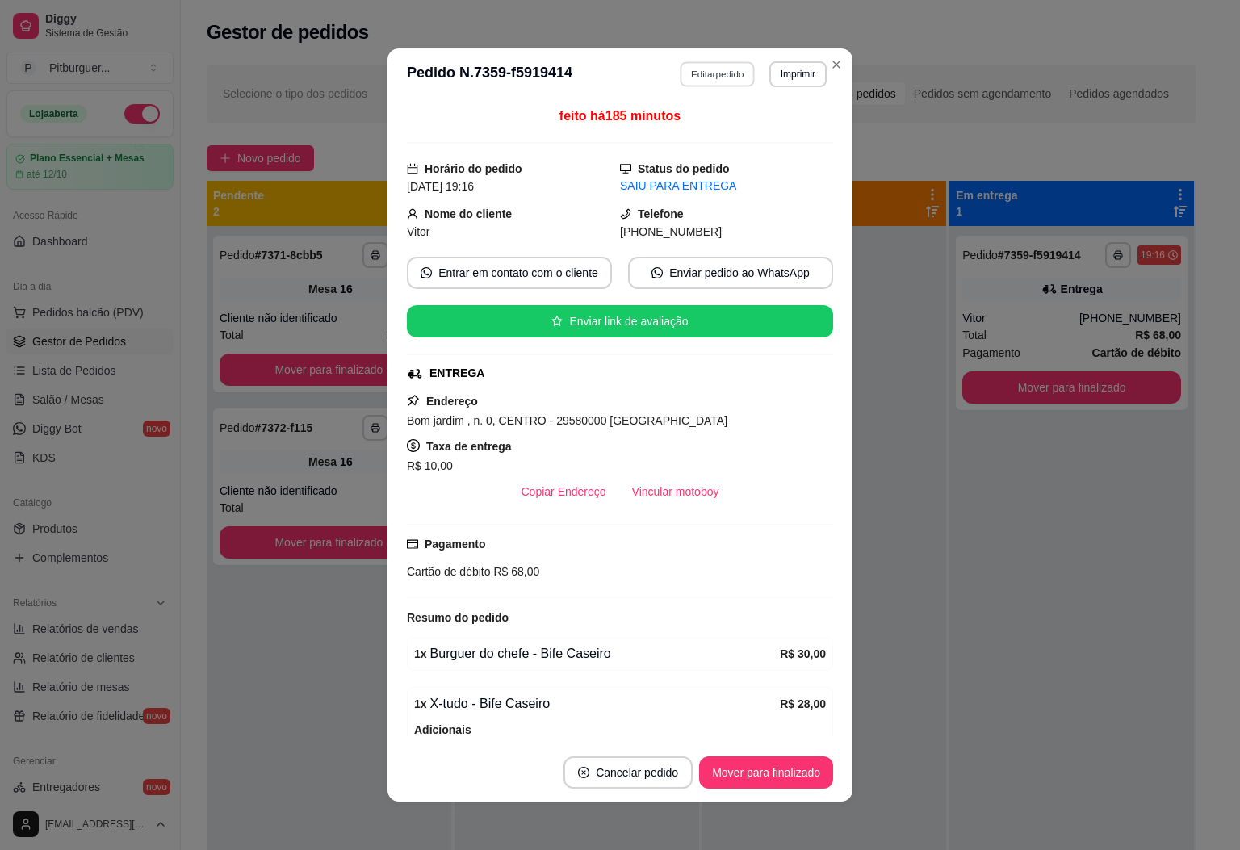
click at [737, 70] on button "Editar pedido" at bounding box center [718, 73] width 75 height 25
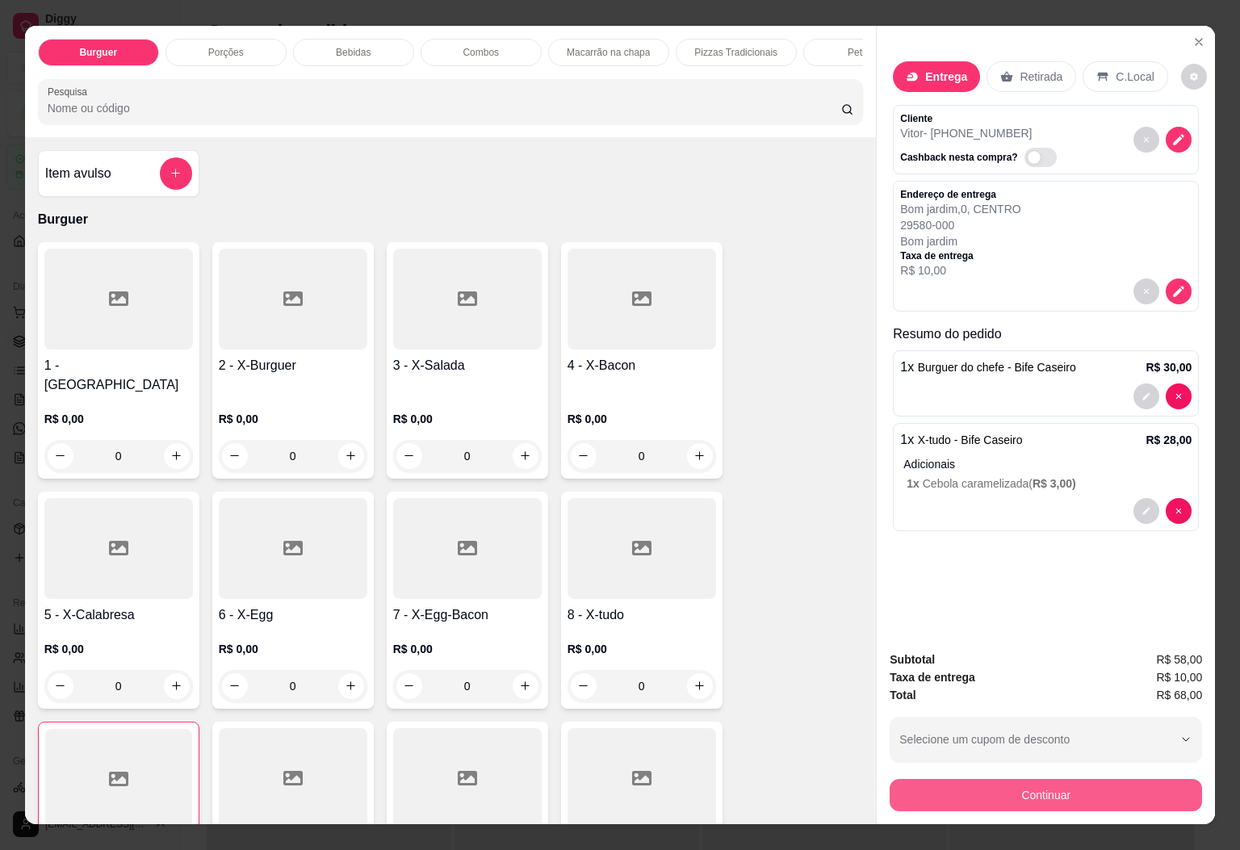
click at [974, 781] on button "Continuar" at bounding box center [1046, 795] width 313 height 32
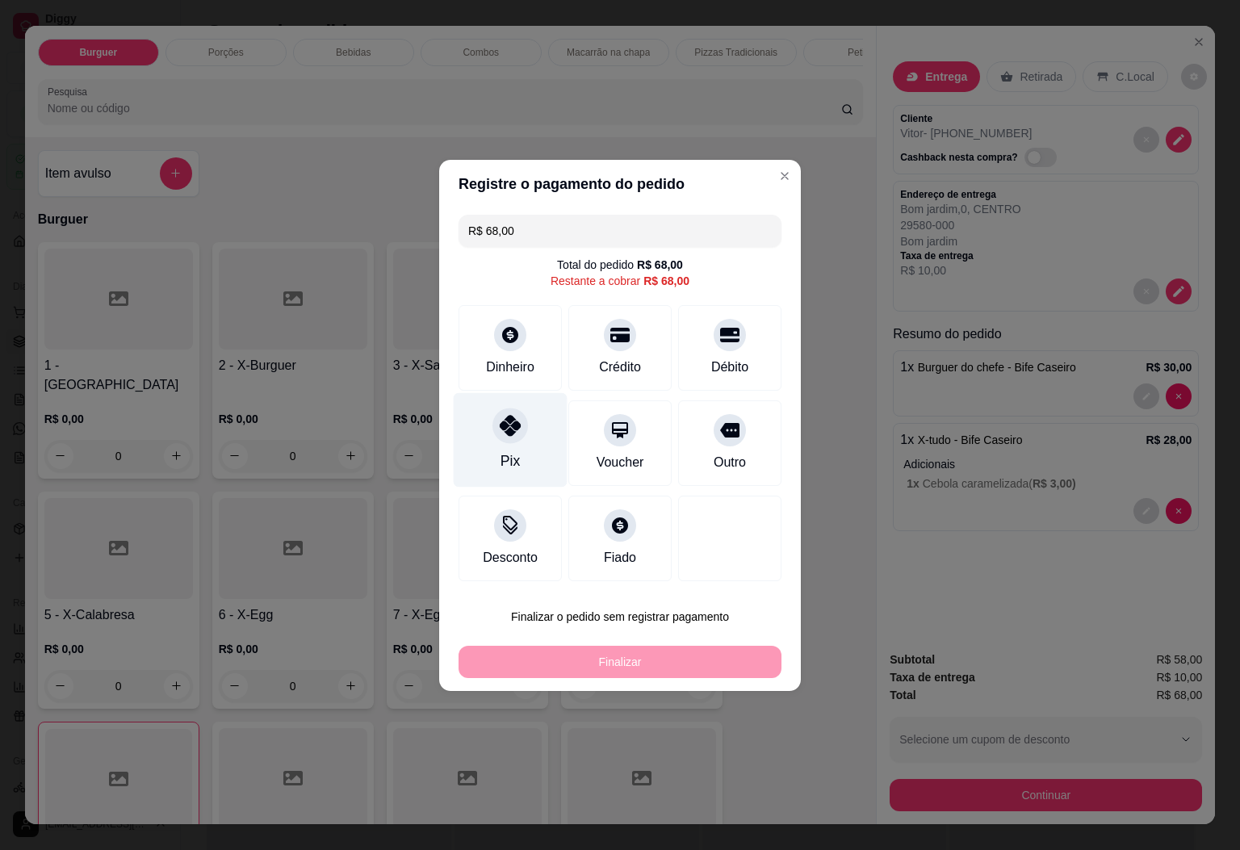
click at [535, 453] on div "Pix" at bounding box center [511, 439] width 114 height 94
type input "R$ 0,00"
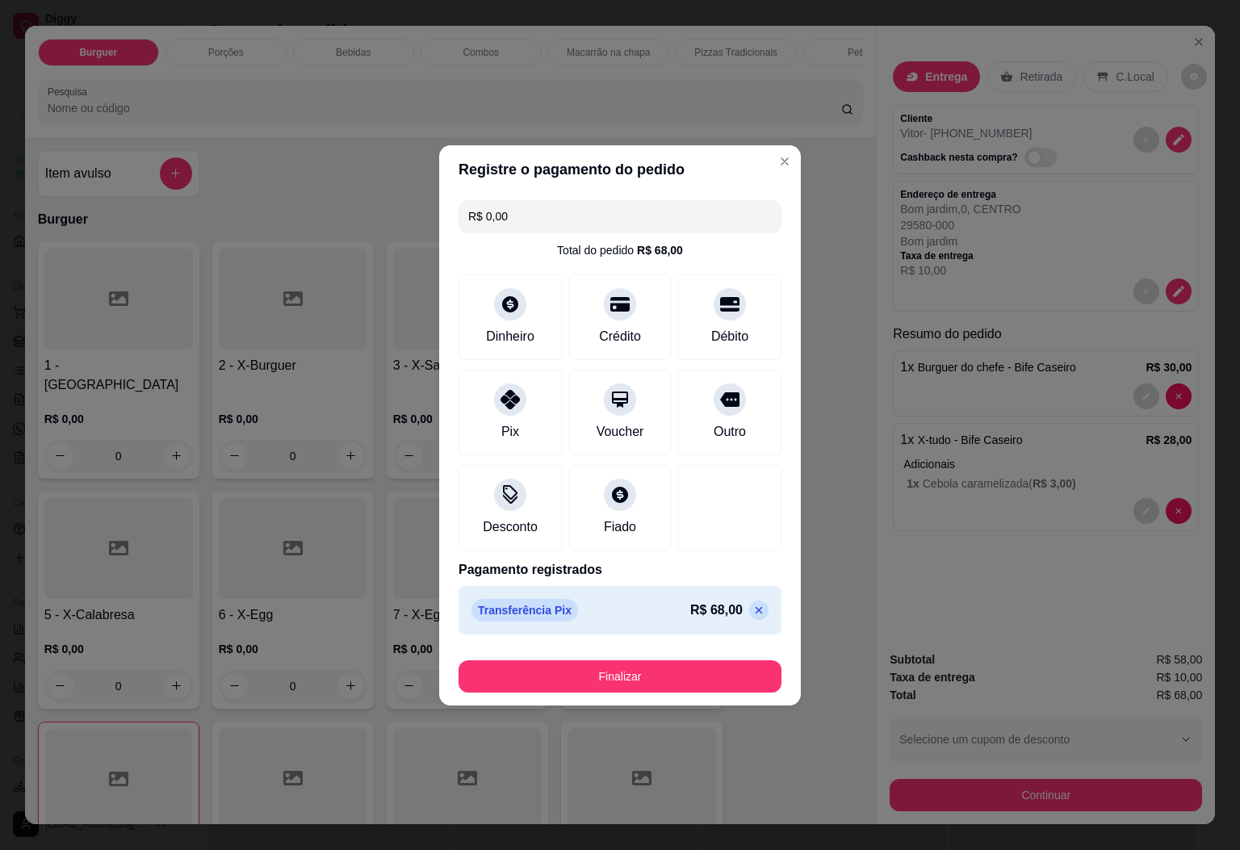
click at [648, 657] on div "Finalizar" at bounding box center [620, 673] width 323 height 39
click at [643, 672] on button "Finalizar" at bounding box center [620, 676] width 313 height 31
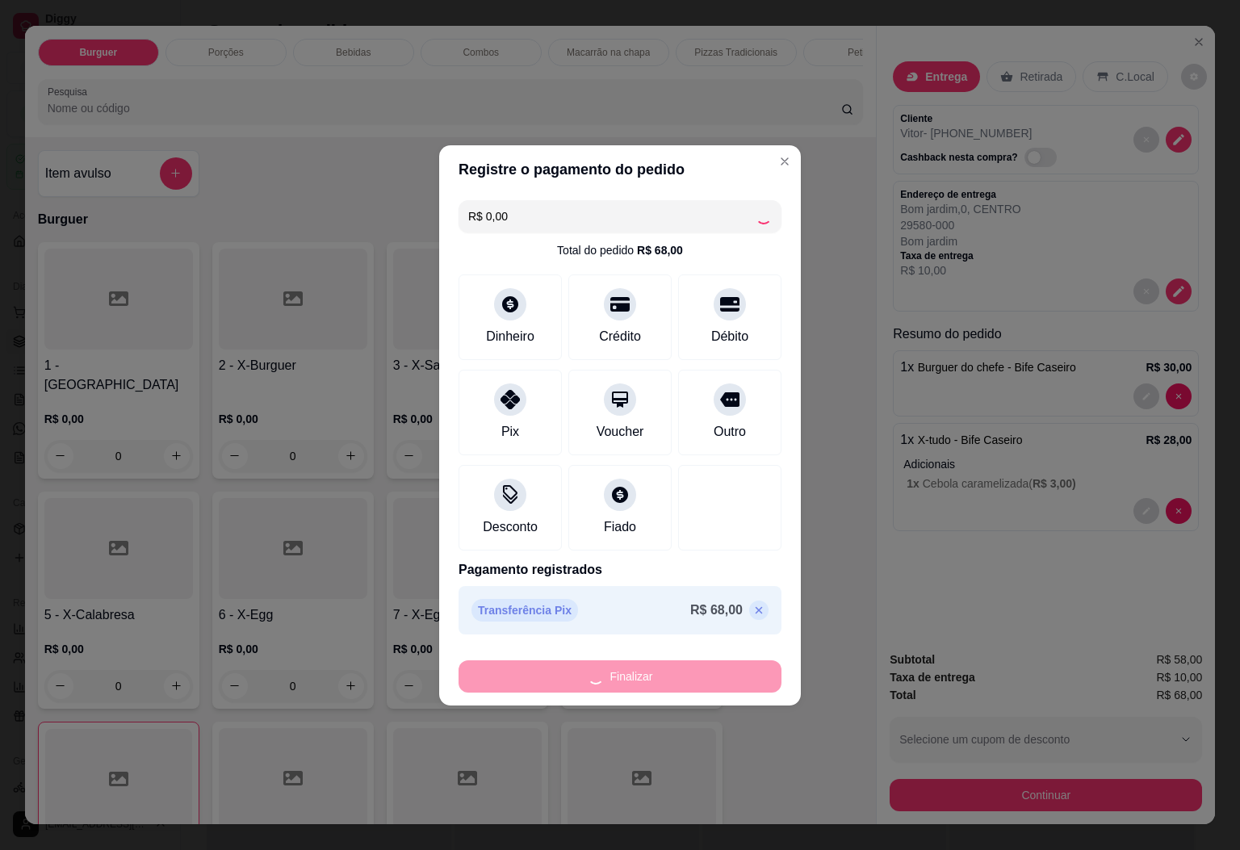
type input "0"
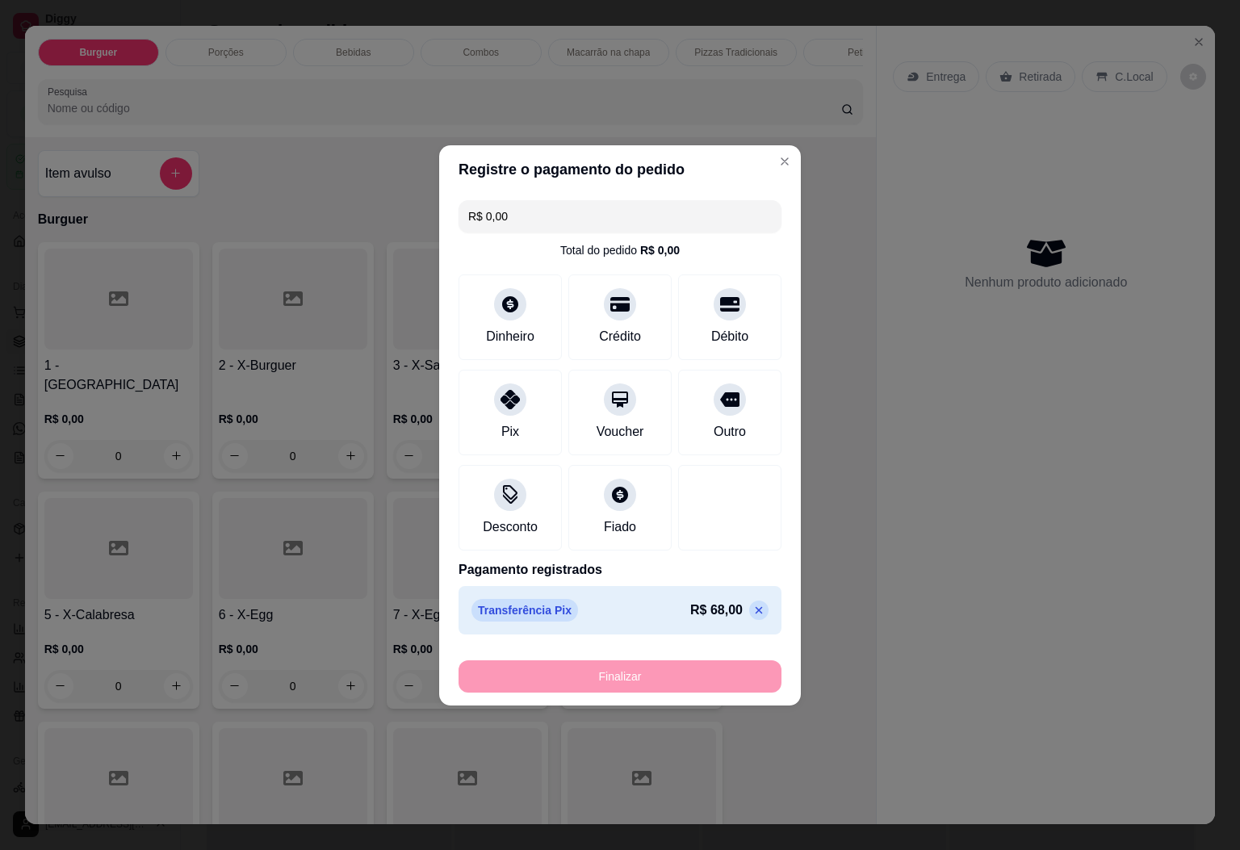
type input "-R$ 68,00"
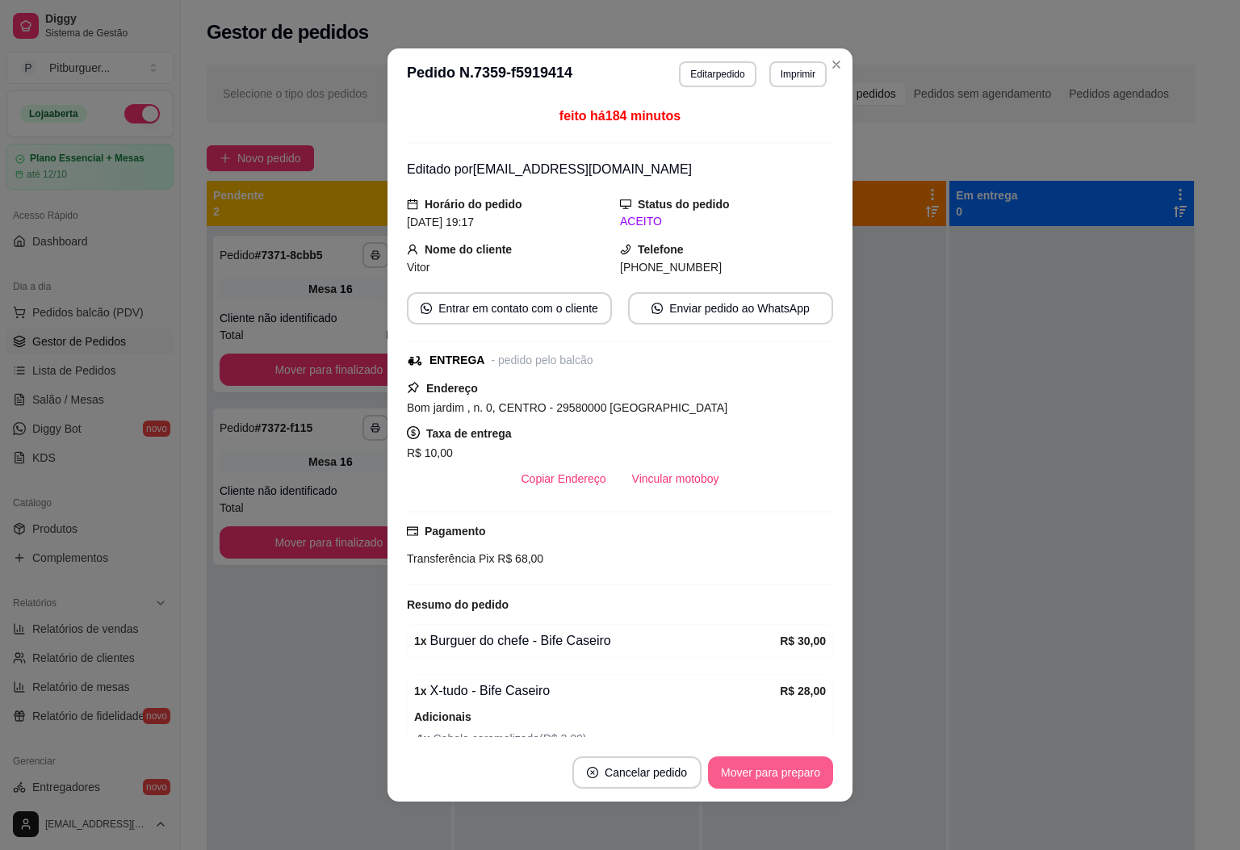
click at [771, 770] on button "Mover para preparo" at bounding box center [770, 773] width 125 height 32
click at [776, 774] on button "Mover para entrega" at bounding box center [771, 772] width 121 height 31
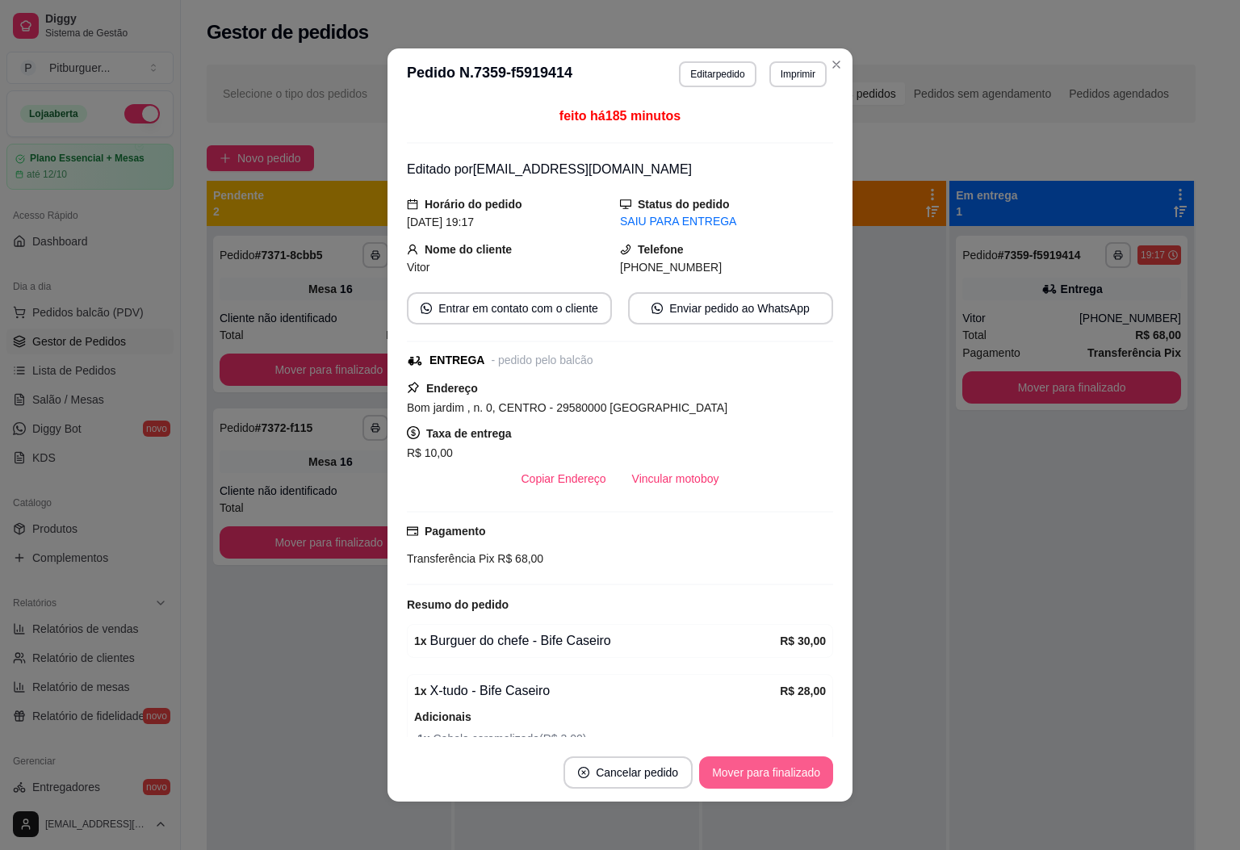
click at [758, 769] on button "Mover para finalizado" at bounding box center [766, 773] width 134 height 32
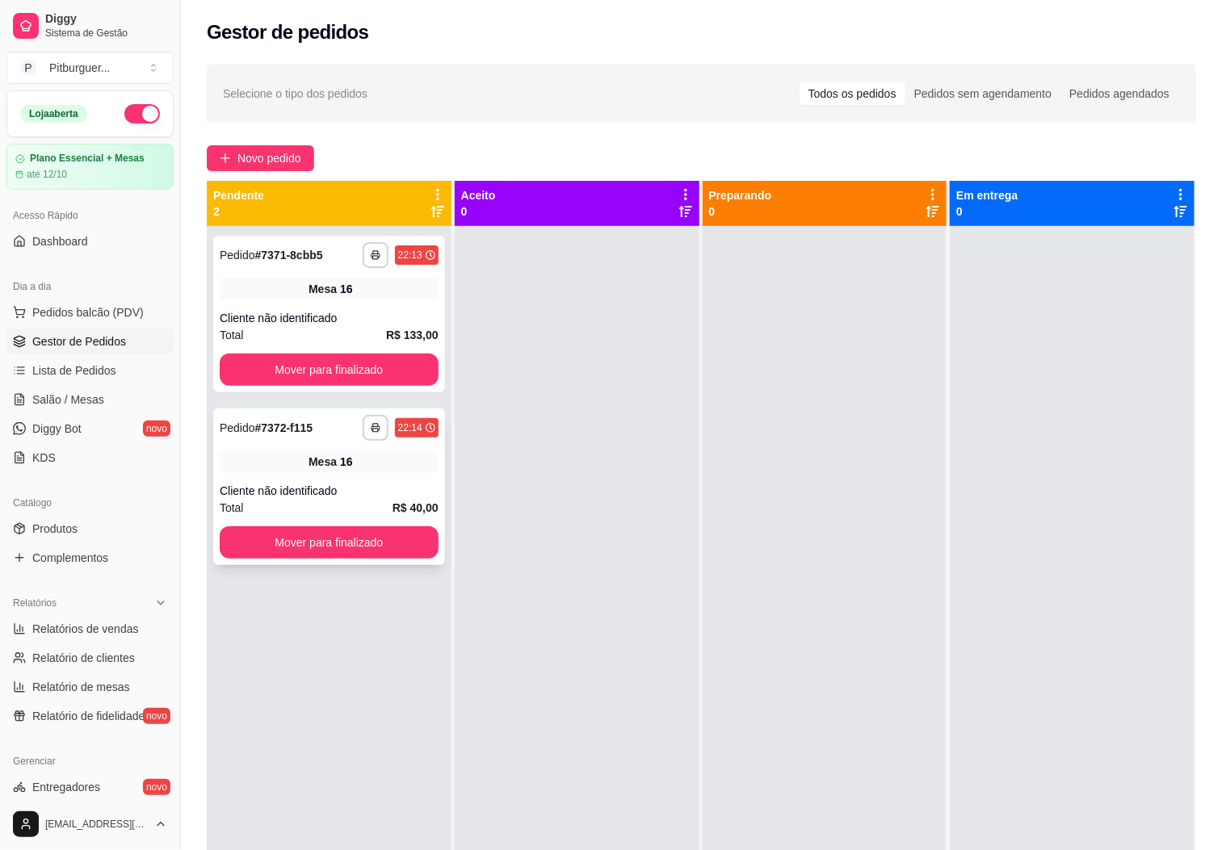
click at [327, 466] on span "Mesa" at bounding box center [322, 462] width 28 height 16
click at [708, 85] on div "Selecione o tipo dos pedidos Todos os pedidos Pedidos sem agendamento Pedidos a…" at bounding box center [701, 94] width 989 height 58
click at [313, 318] on div "Cliente não identificado" at bounding box center [329, 318] width 219 height 16
click at [82, 361] on link "Lista de Pedidos" at bounding box center [89, 371] width 167 height 26
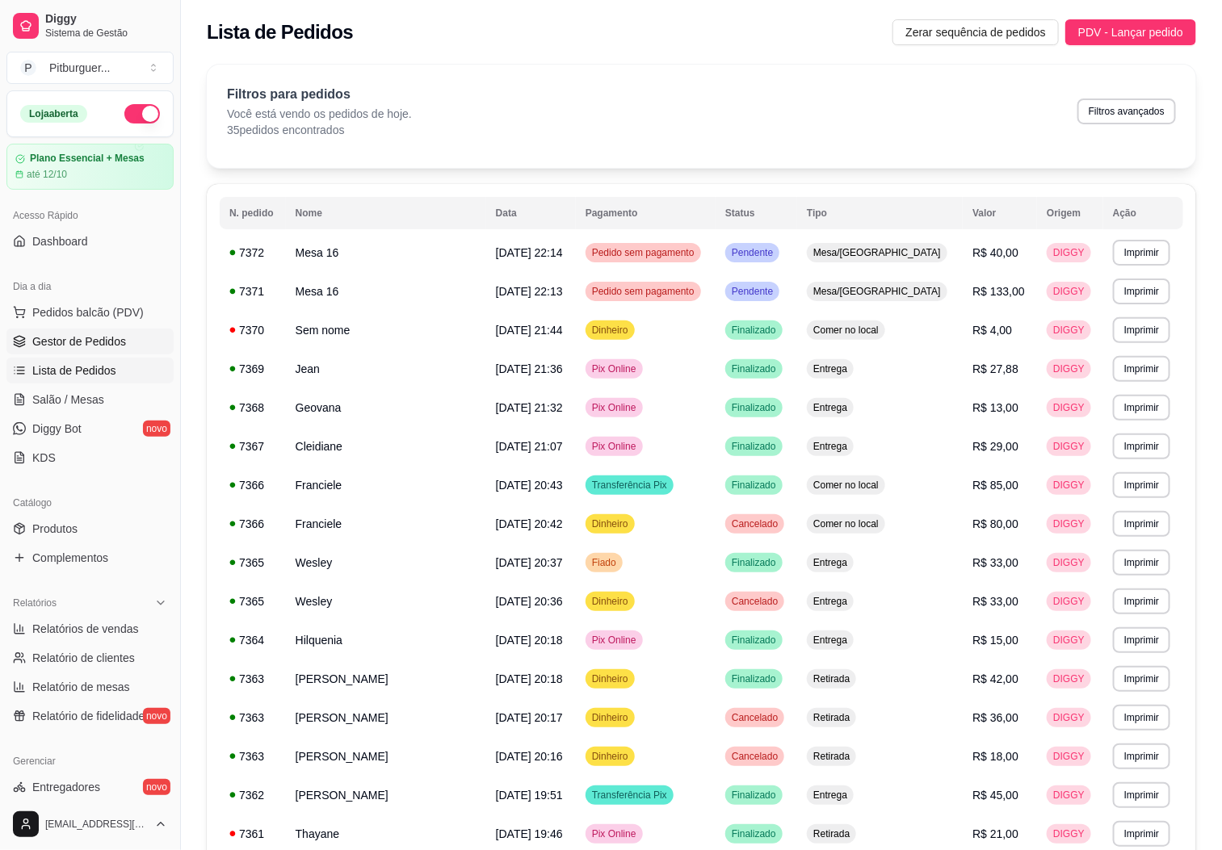
click at [109, 340] on span "Gestor de Pedidos" at bounding box center [79, 341] width 94 height 16
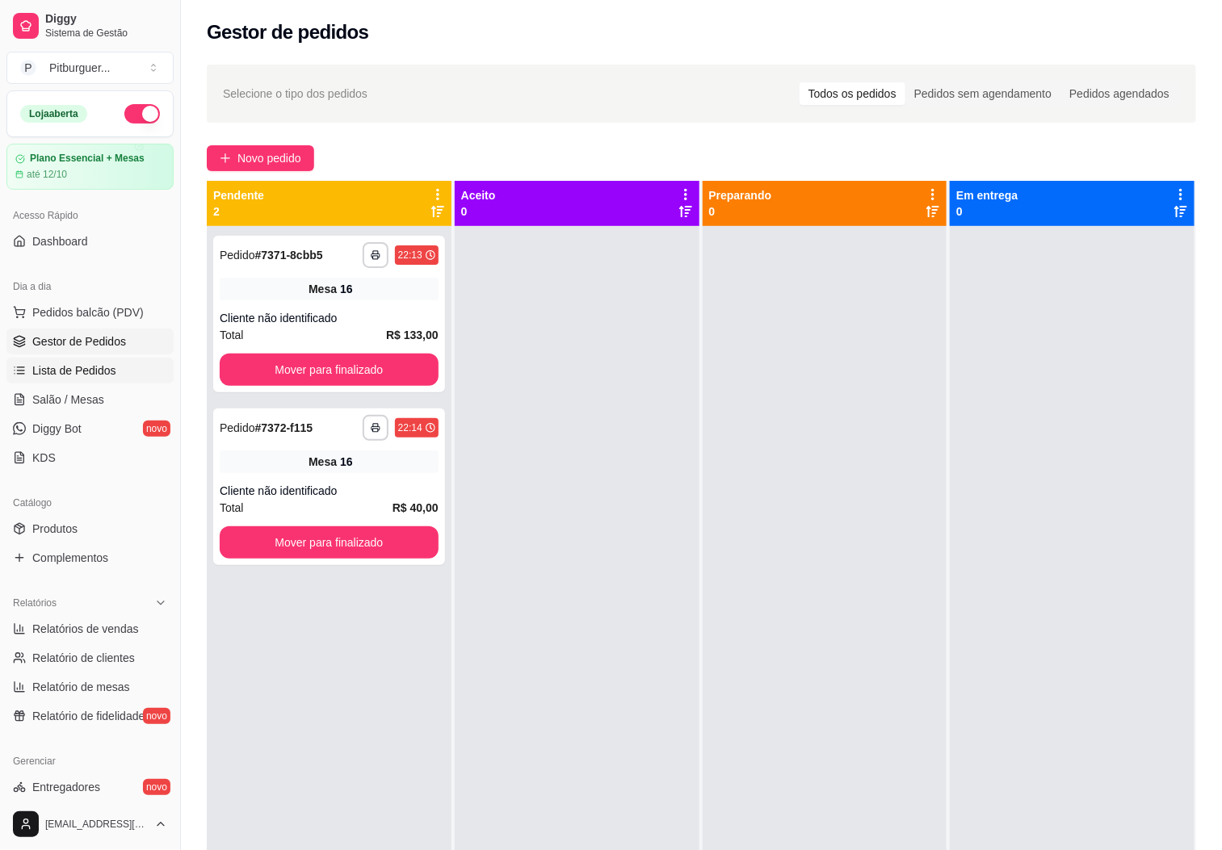
click at [65, 367] on span "Lista de Pedidos" at bounding box center [74, 371] width 84 height 16
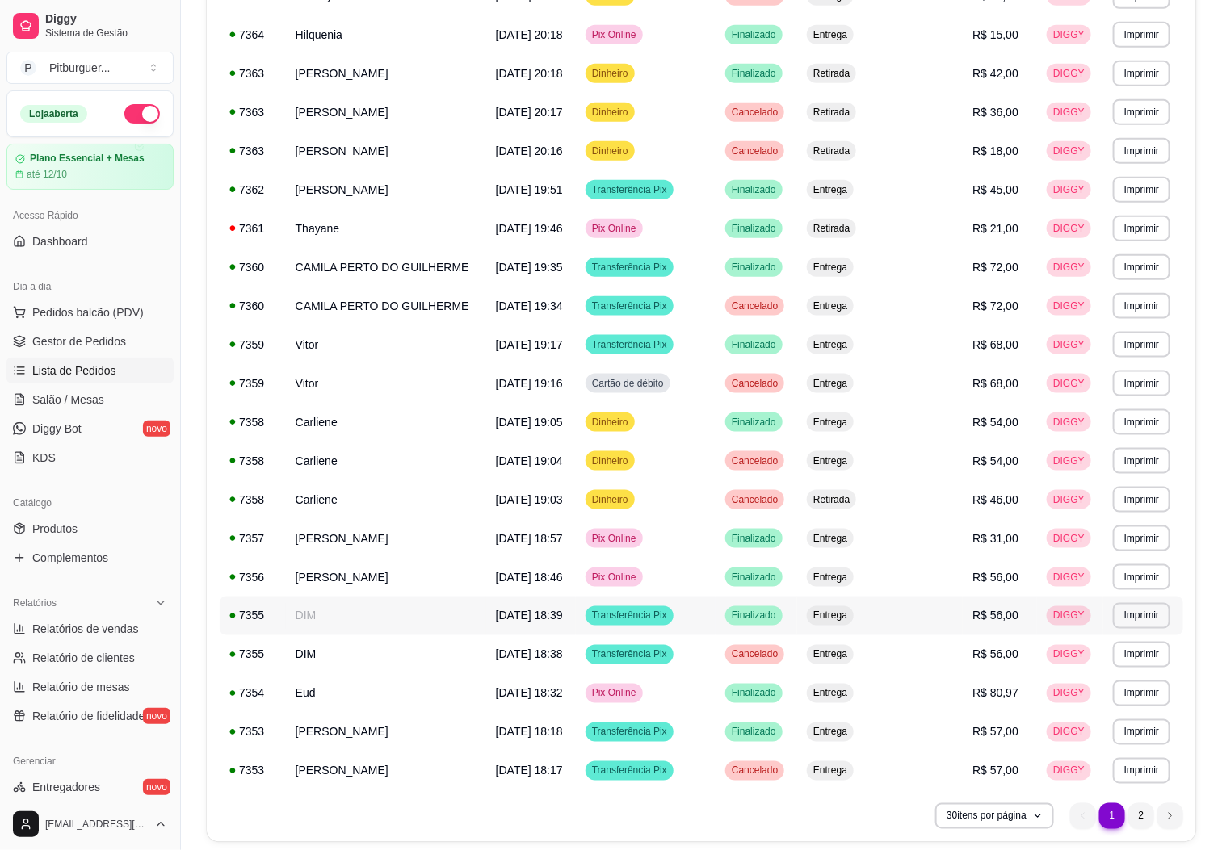
scroll to position [664, 0]
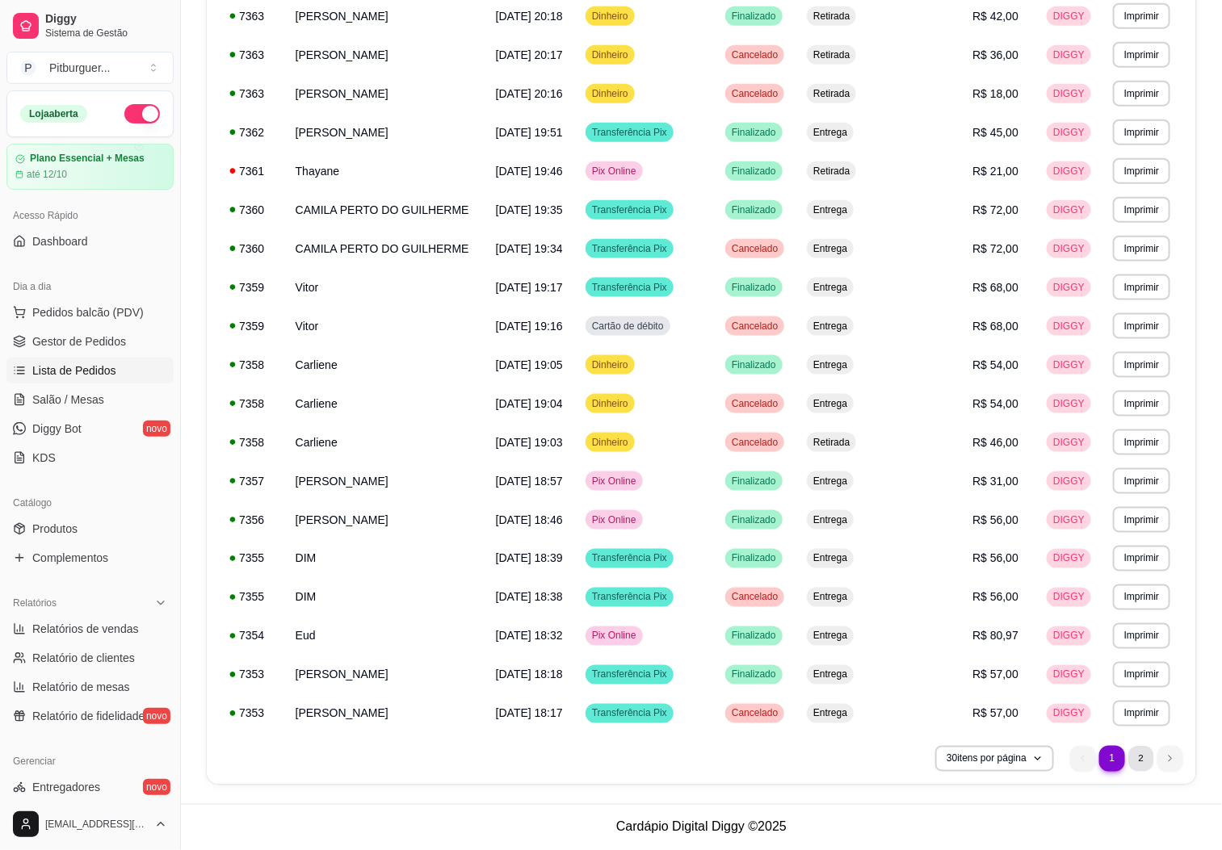
click at [1146, 756] on li "2" at bounding box center [1140, 758] width 25 height 25
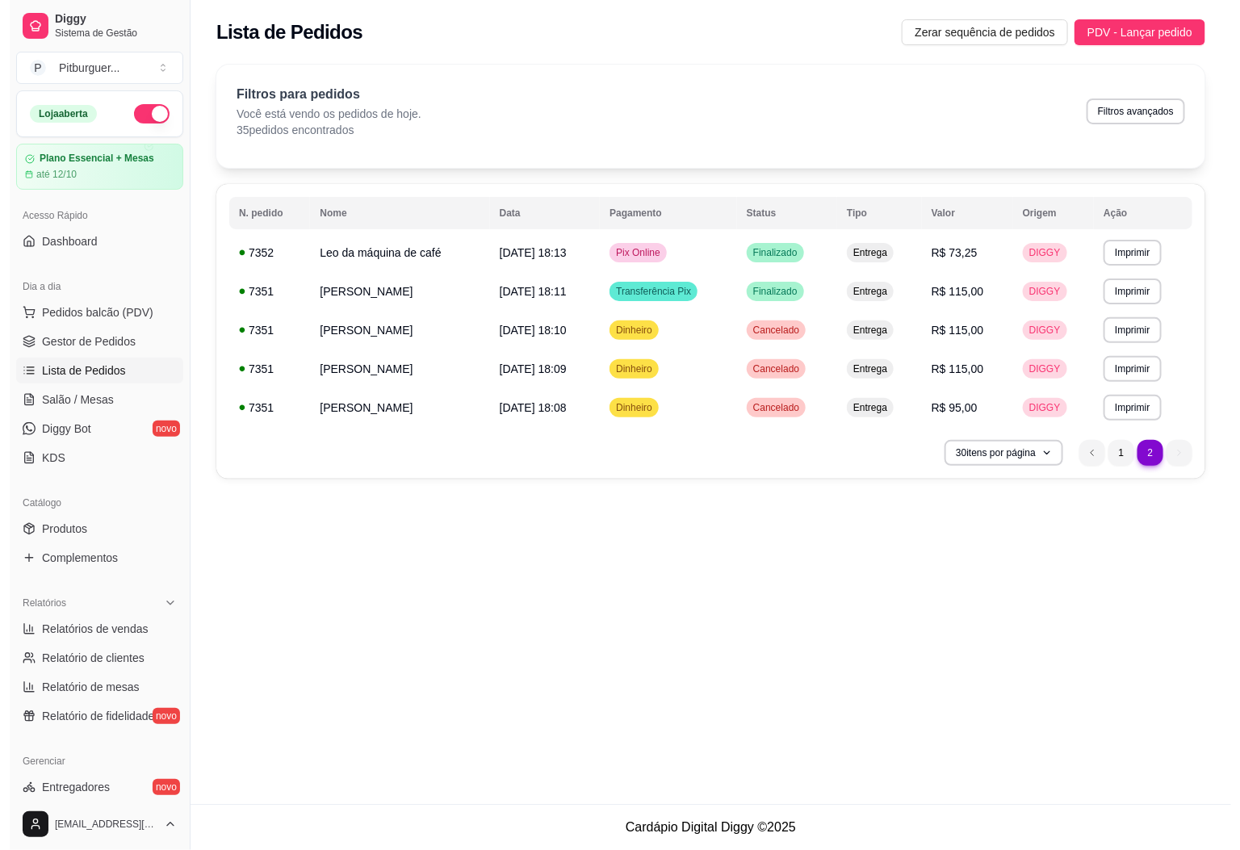
scroll to position [0, 0]
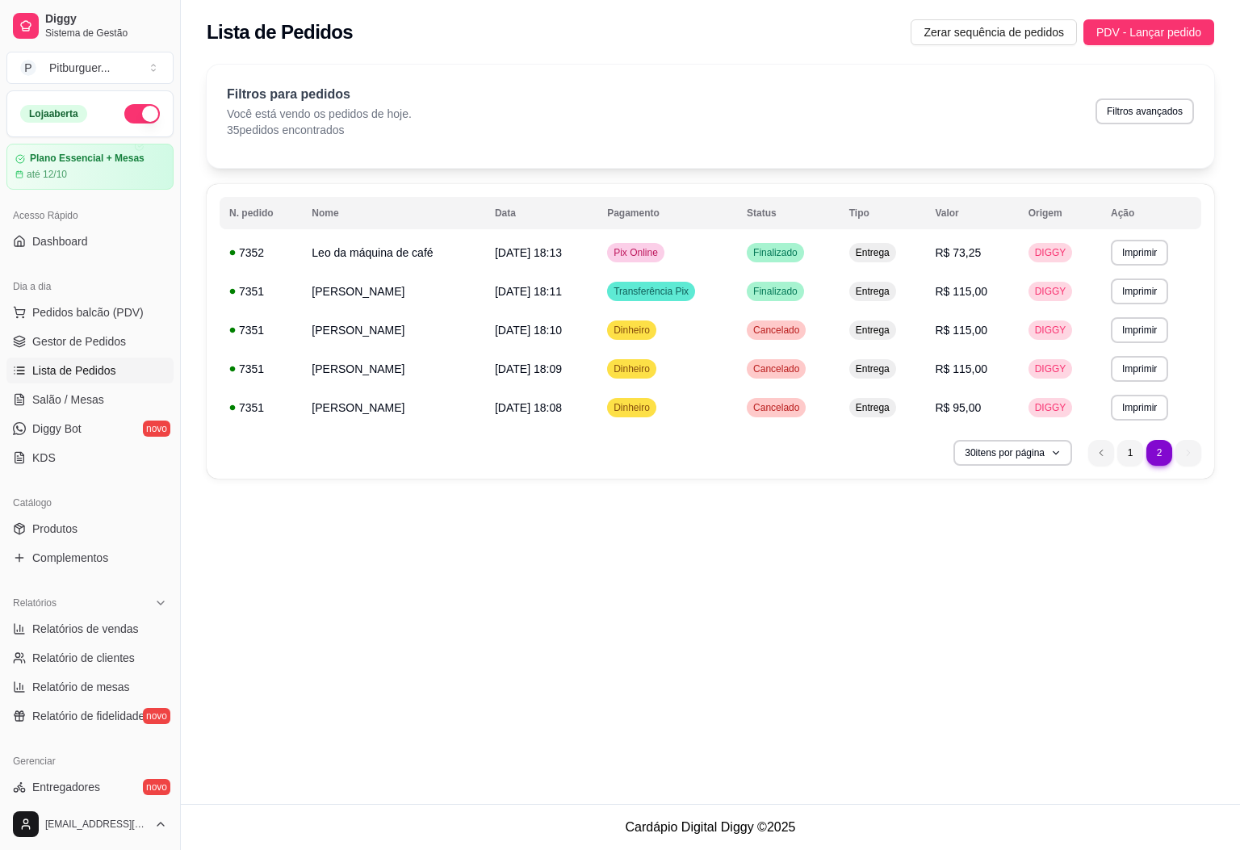
click at [1187, 449] on ul "2 1 2" at bounding box center [1145, 453] width 113 height 26
click at [92, 349] on span "Gestor de Pedidos" at bounding box center [79, 341] width 94 height 16
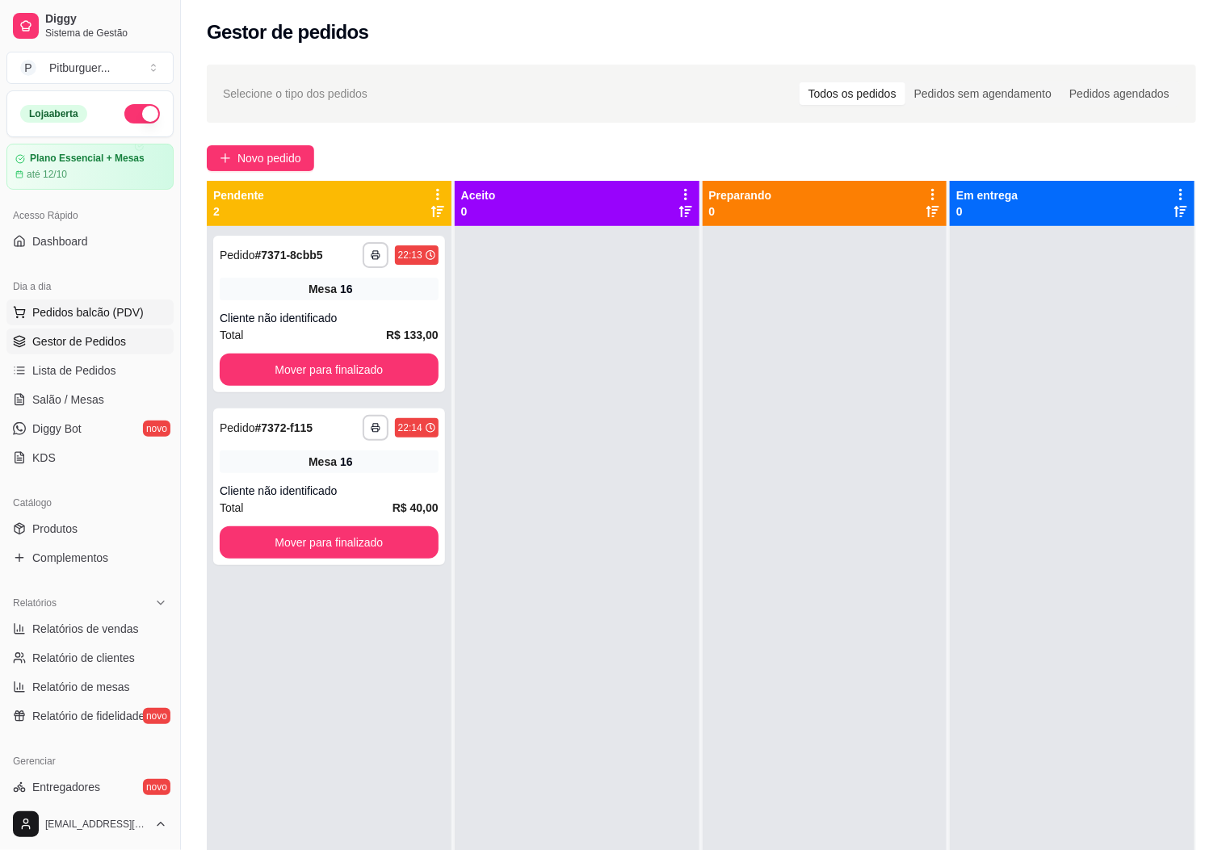
click at [87, 308] on span "Pedidos balcão (PDV)" at bounding box center [87, 312] width 111 height 16
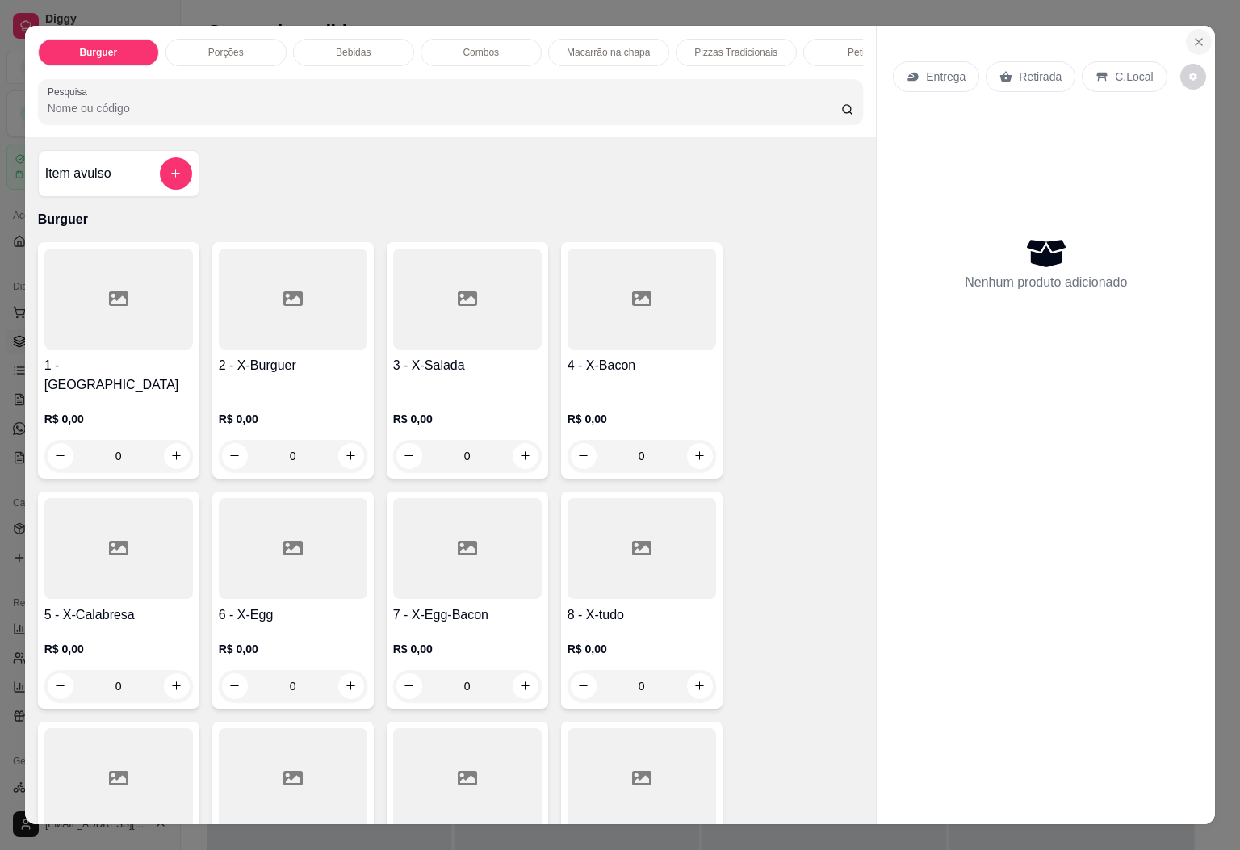
click at [1193, 36] on icon "Close" at bounding box center [1199, 42] width 13 height 13
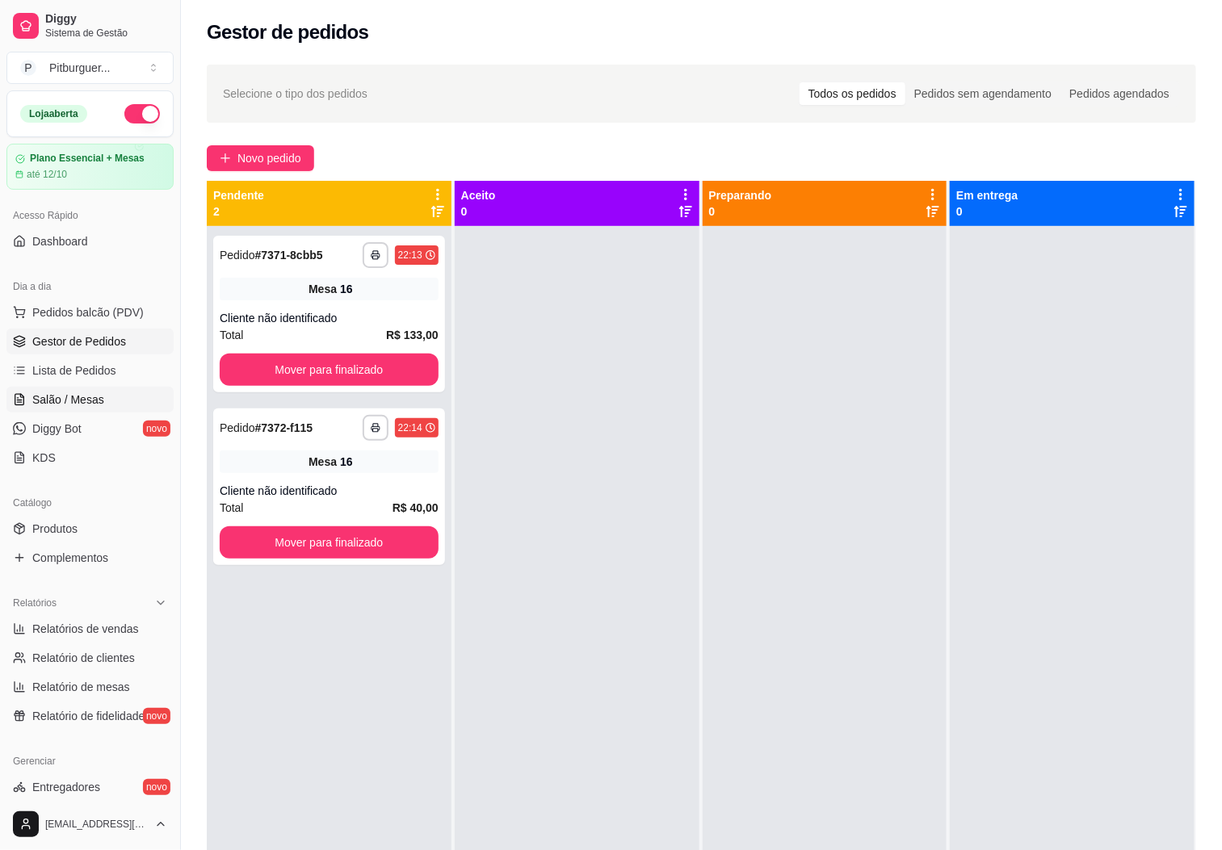
click at [95, 396] on span "Salão / Mesas" at bounding box center [68, 400] width 72 height 16
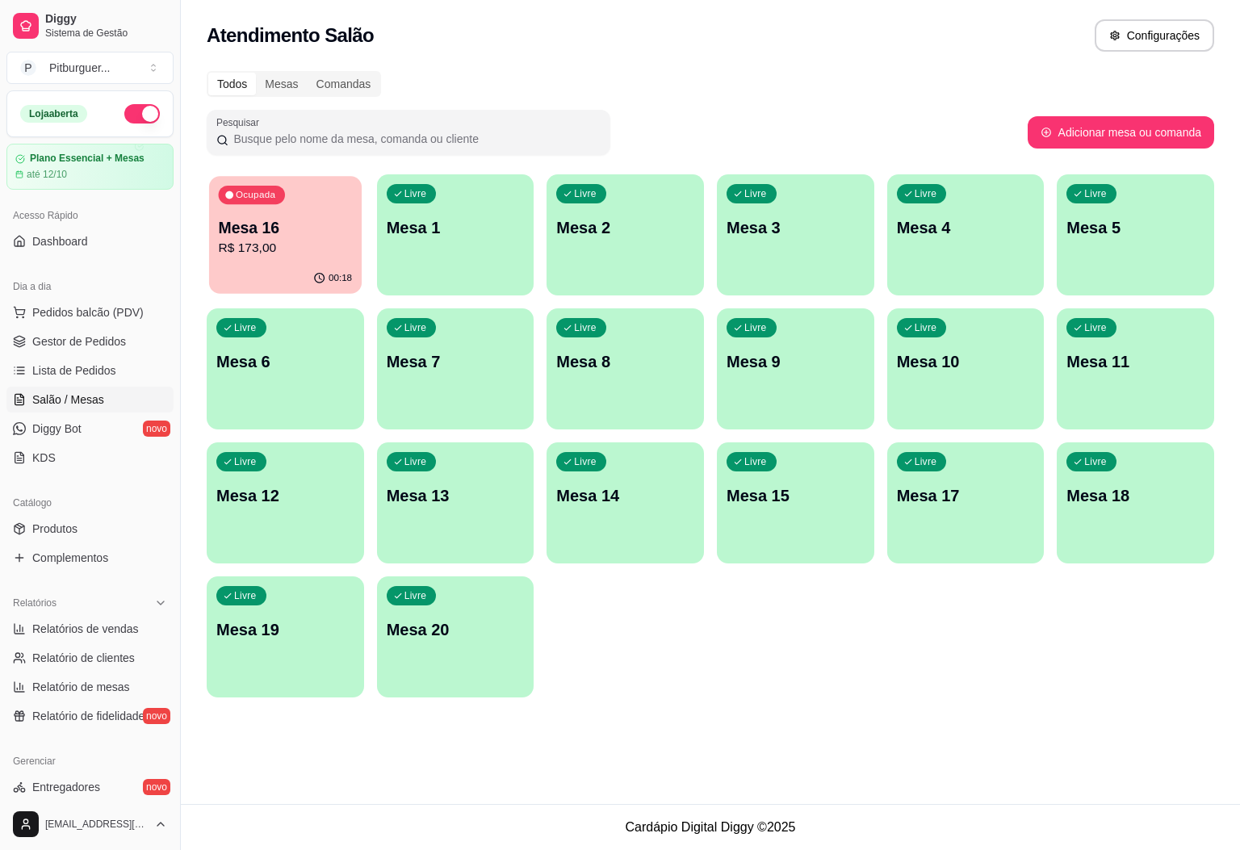
click at [231, 217] on p "Mesa 16" at bounding box center [286, 228] width 134 height 22
click at [65, 346] on span "Gestor de Pedidos" at bounding box center [79, 341] width 94 height 16
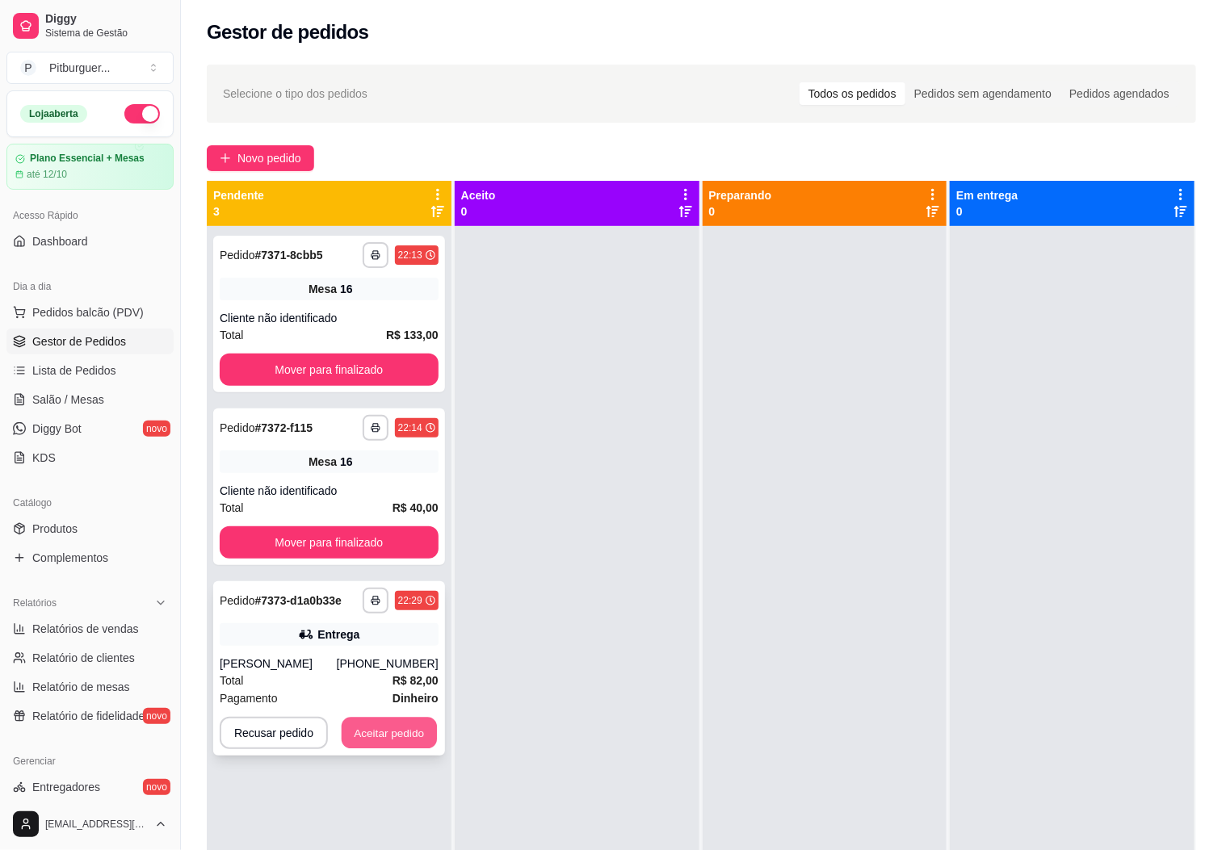
click at [376, 728] on button "Aceitar pedido" at bounding box center [389, 733] width 95 height 31
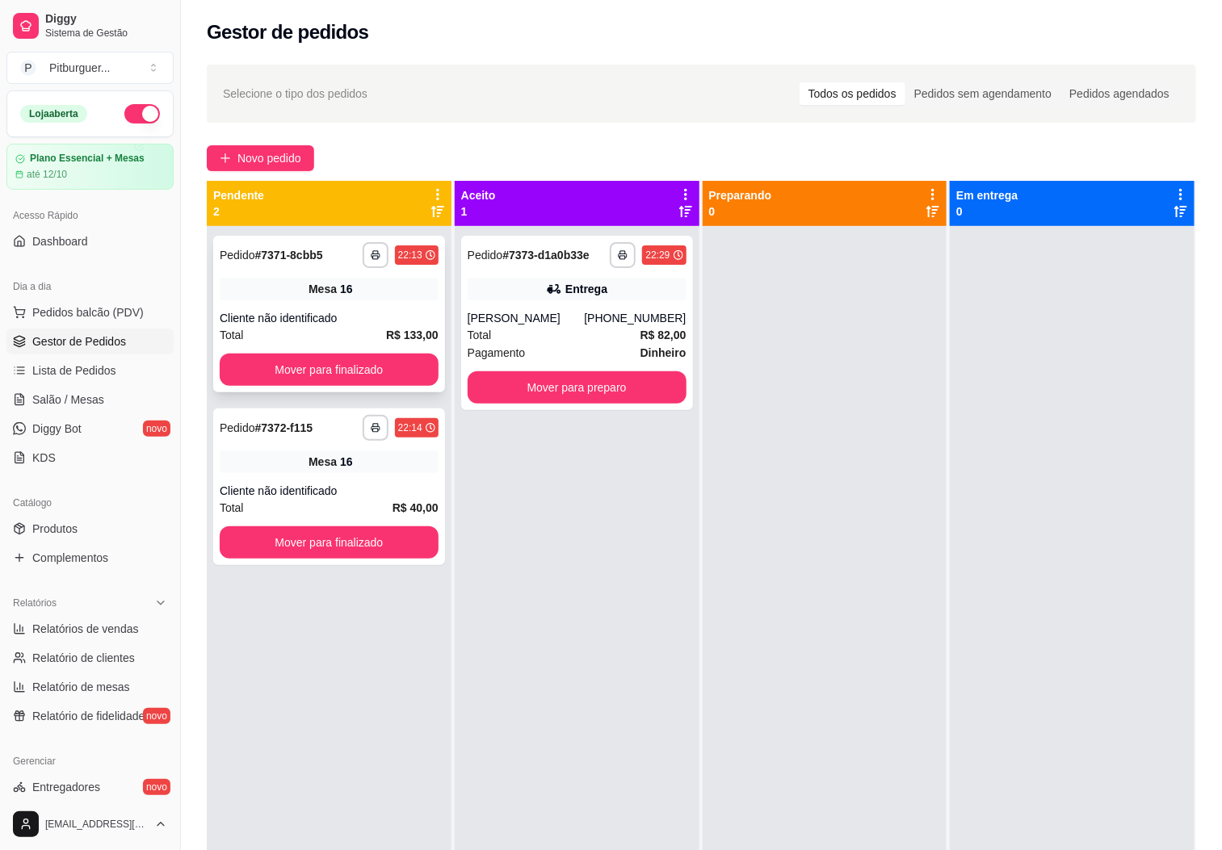
click at [291, 310] on div "Cliente não identificado" at bounding box center [329, 318] width 219 height 16
click at [115, 374] on link "Lista de Pedidos" at bounding box center [89, 371] width 167 height 26
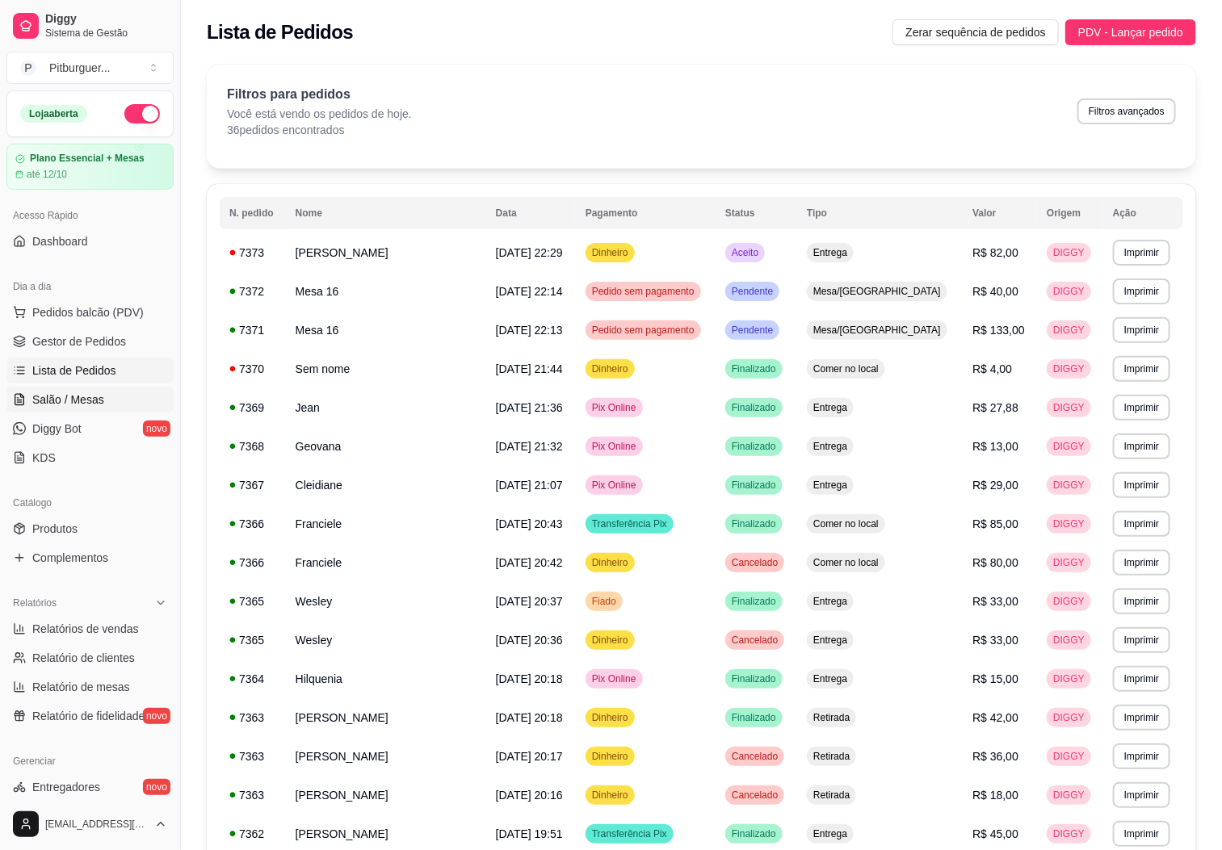
click at [100, 403] on span "Salão / Mesas" at bounding box center [68, 400] width 72 height 16
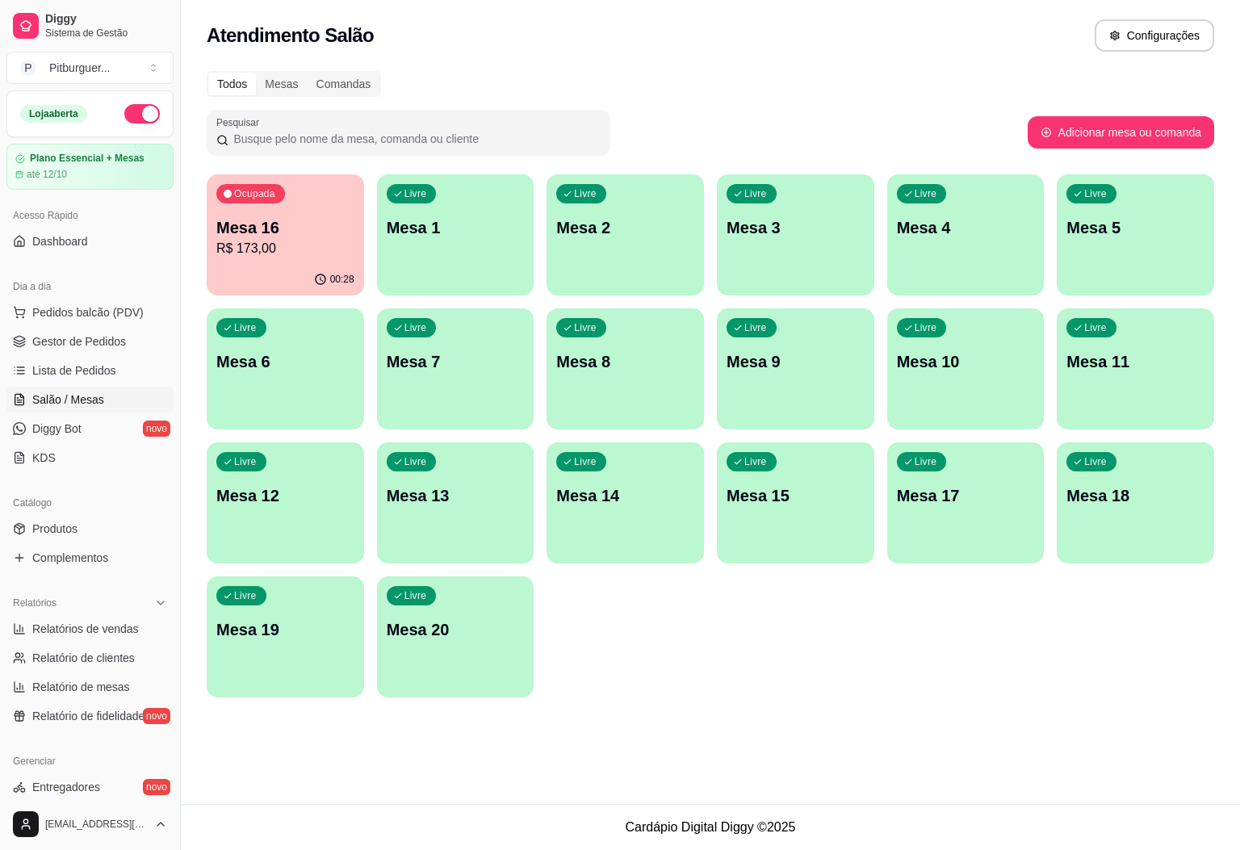
click at [283, 220] on p "Mesa 16" at bounding box center [285, 227] width 138 height 23
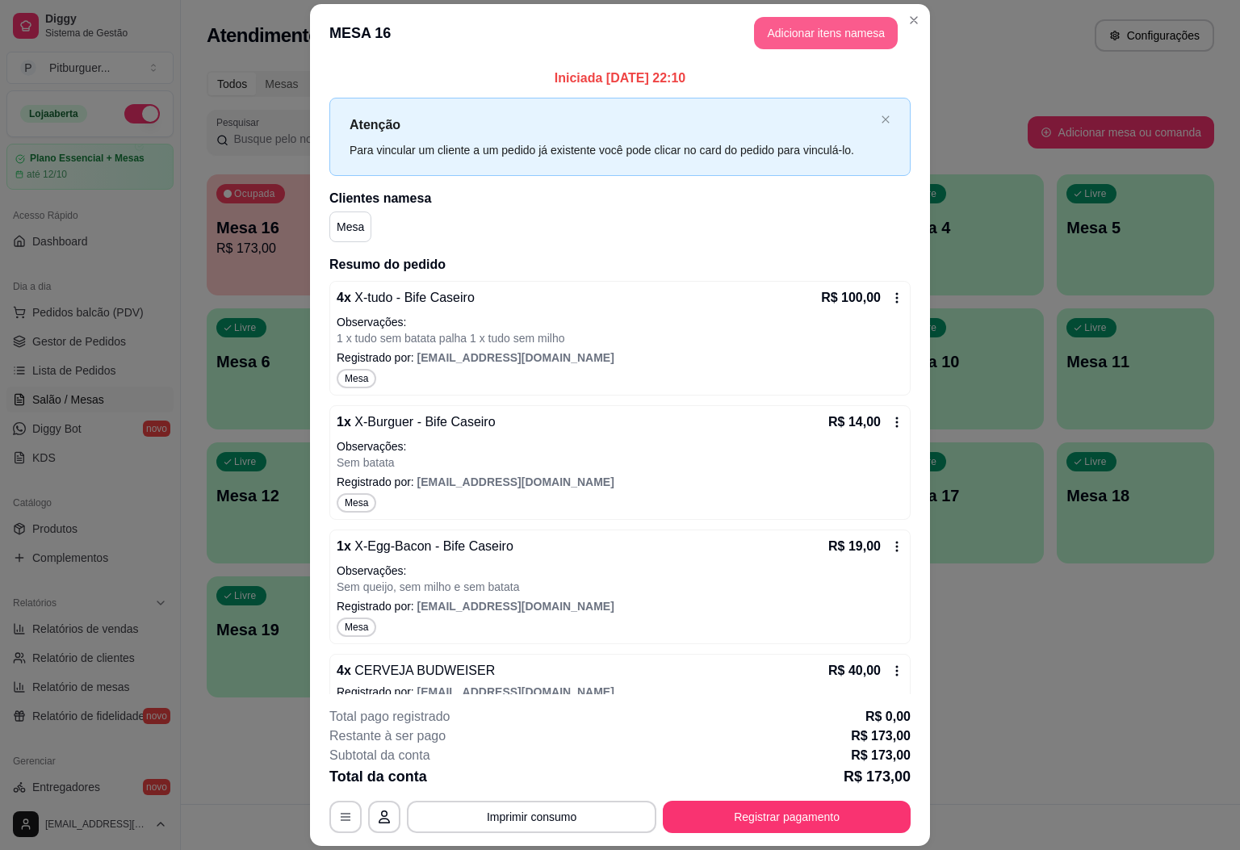
click at [848, 27] on button "Adicionar itens na mesa" at bounding box center [826, 33] width 144 height 32
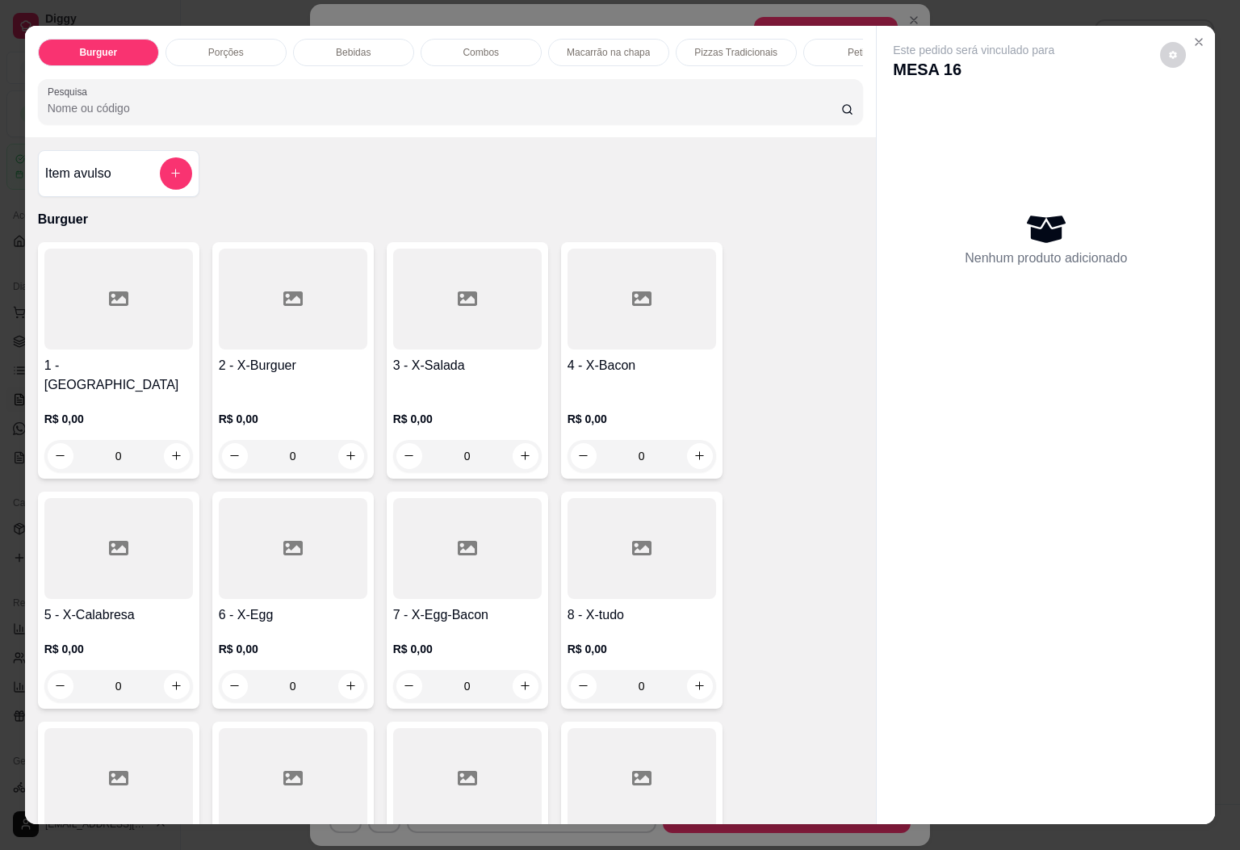
click at [698, 679] on div "0" at bounding box center [642, 686] width 149 height 32
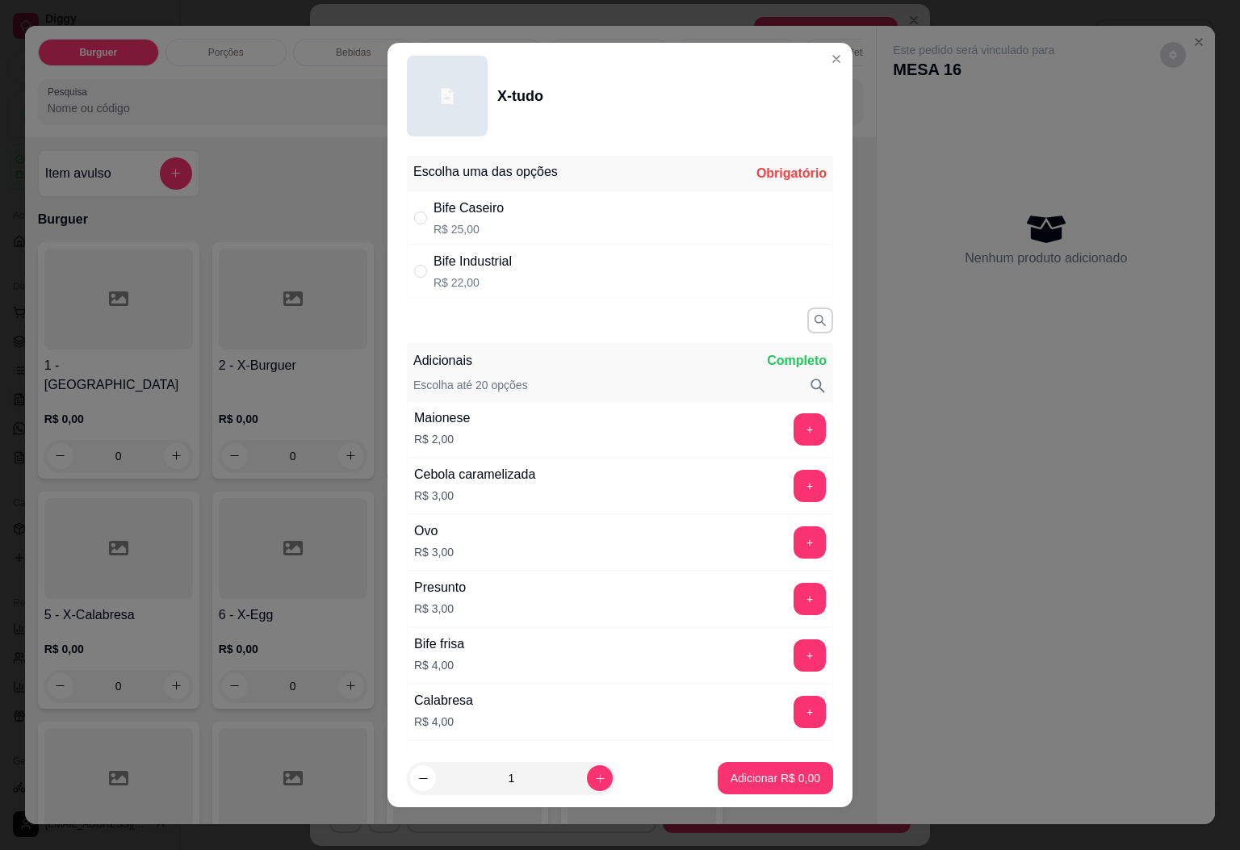
click at [547, 189] on div "Escolha uma das opções Obrigatório" at bounding box center [620, 174] width 426 height 36
click at [564, 228] on div "Bife Caseiro R$ 25,00" at bounding box center [620, 217] width 426 height 53
radio input "true"
click at [737, 773] on p "Adicionar R$ 25,00" at bounding box center [773, 778] width 94 height 15
type input "1"
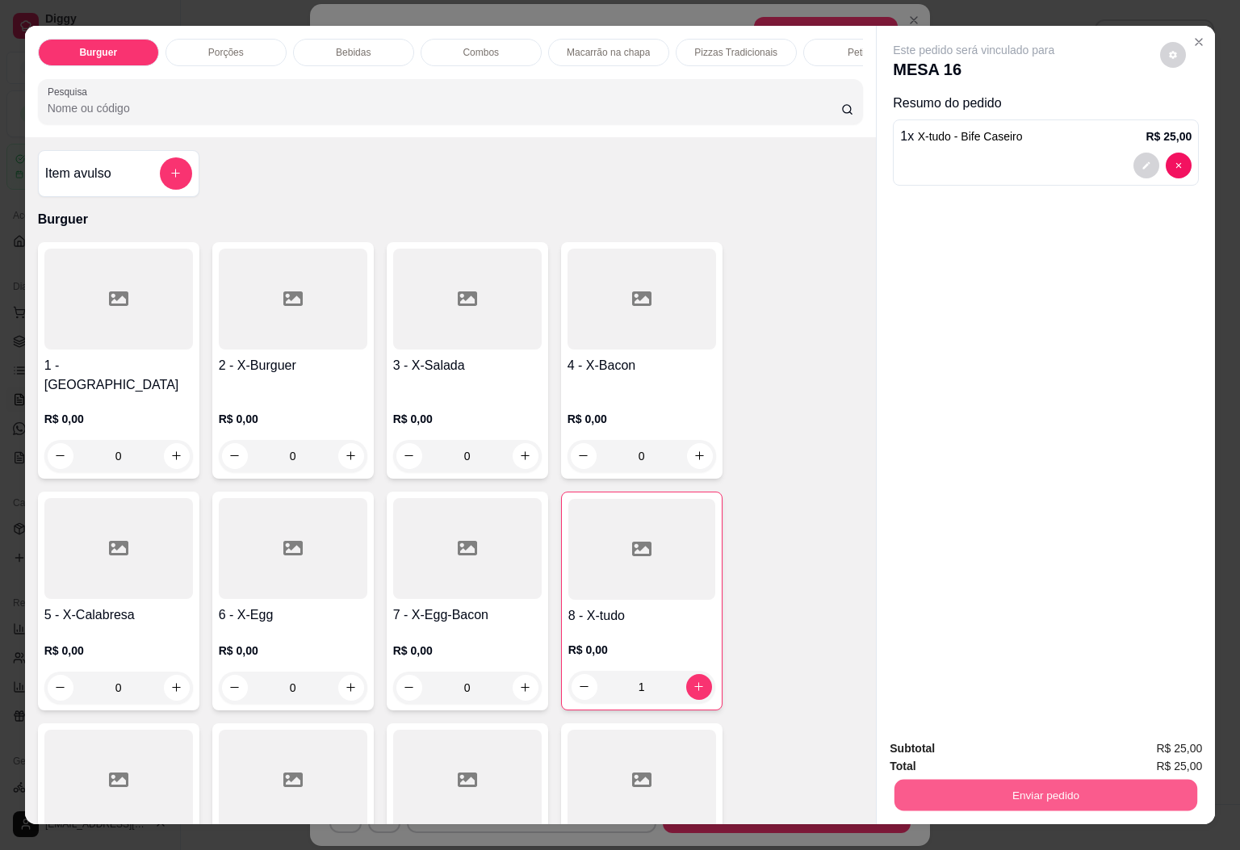
click at [971, 780] on button "Enviar pedido" at bounding box center [1046, 795] width 303 height 31
click at [1142, 746] on button "Enviar pedido" at bounding box center [1158, 747] width 89 height 30
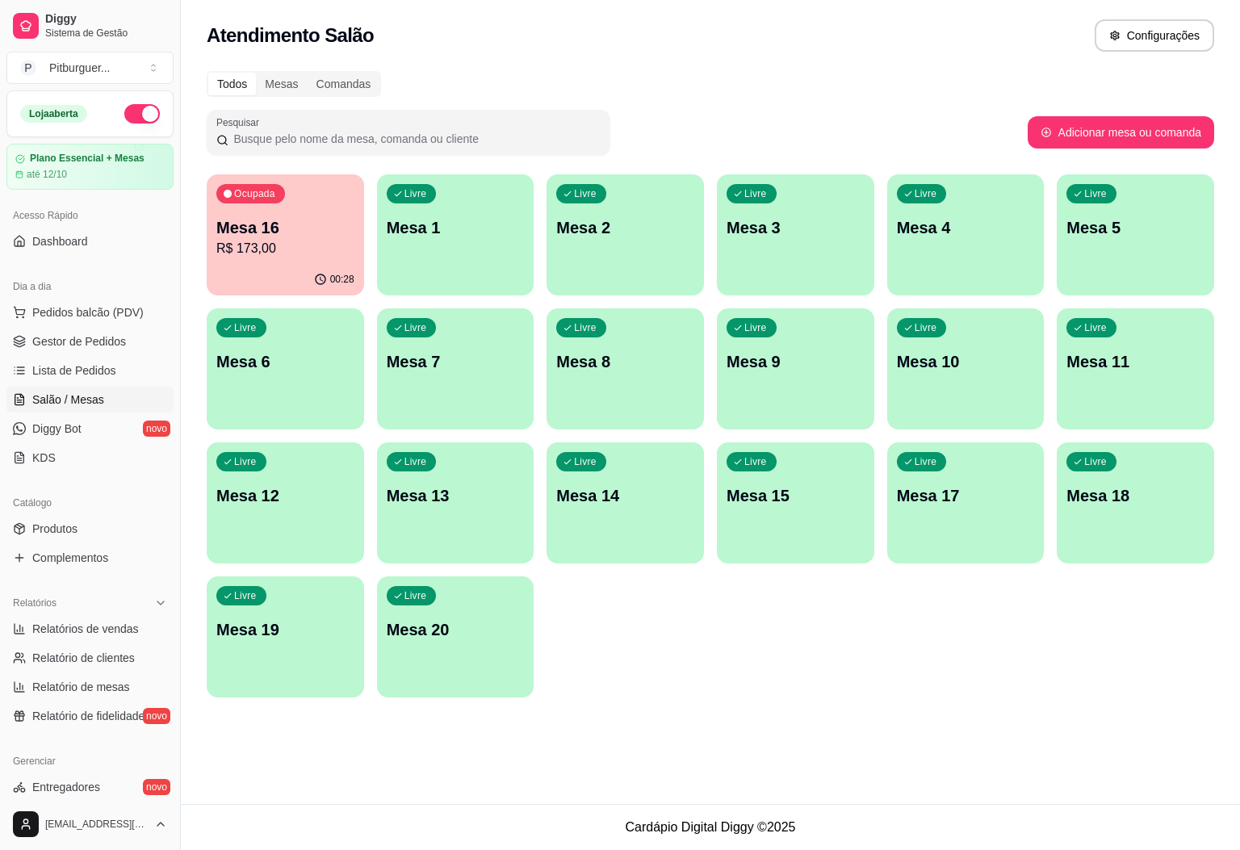
click at [322, 239] on p "R$ 173,00" at bounding box center [285, 248] width 138 height 19
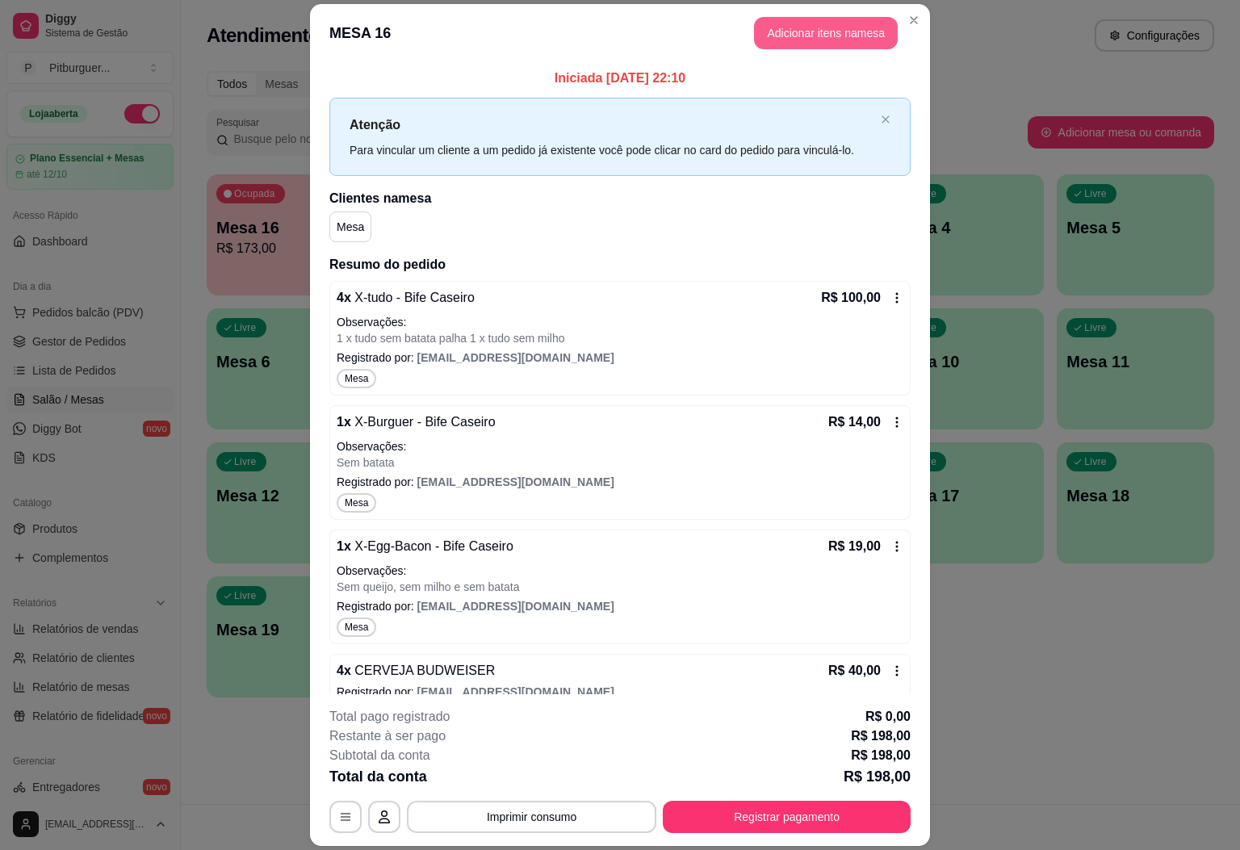
click at [843, 27] on button "Adicionar itens na mesa" at bounding box center [826, 33] width 144 height 32
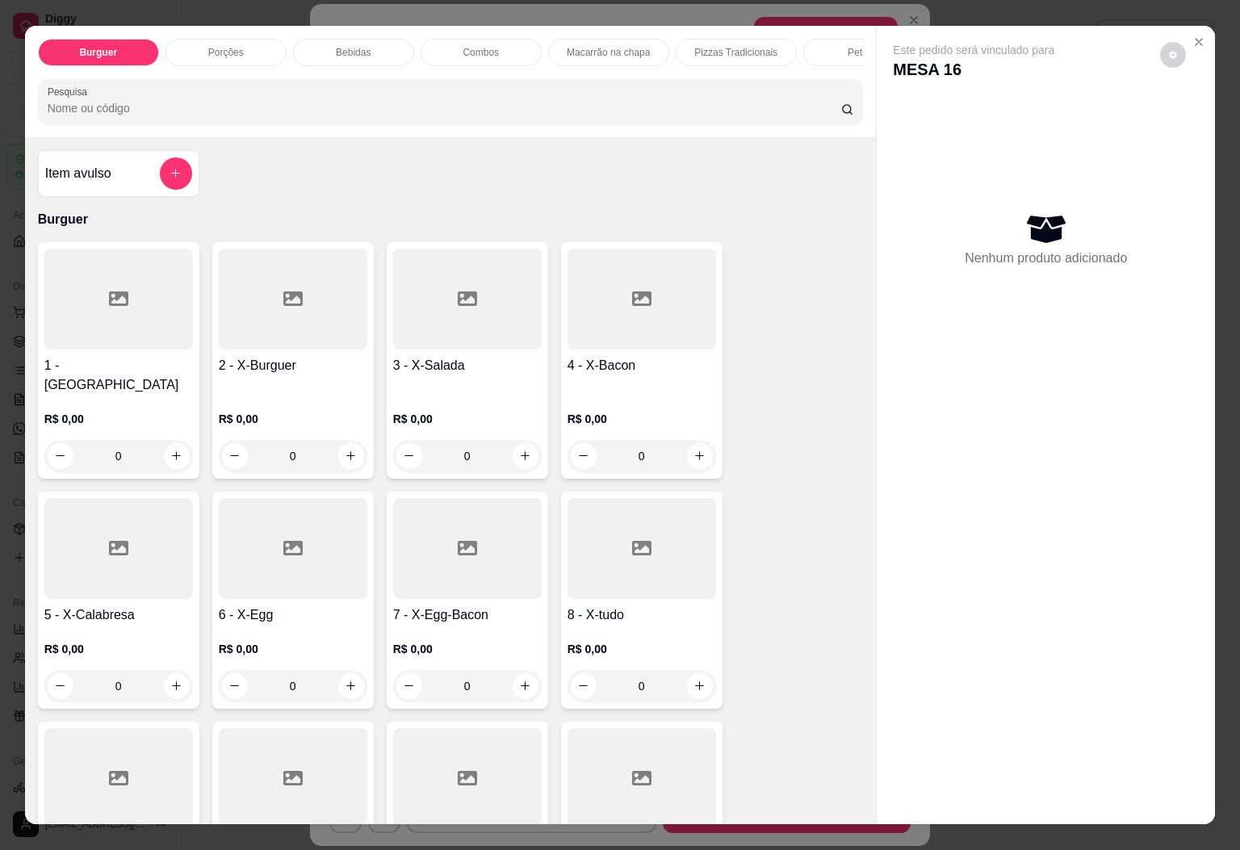
click at [350, 46] on p "Bebidas" at bounding box center [353, 52] width 35 height 13
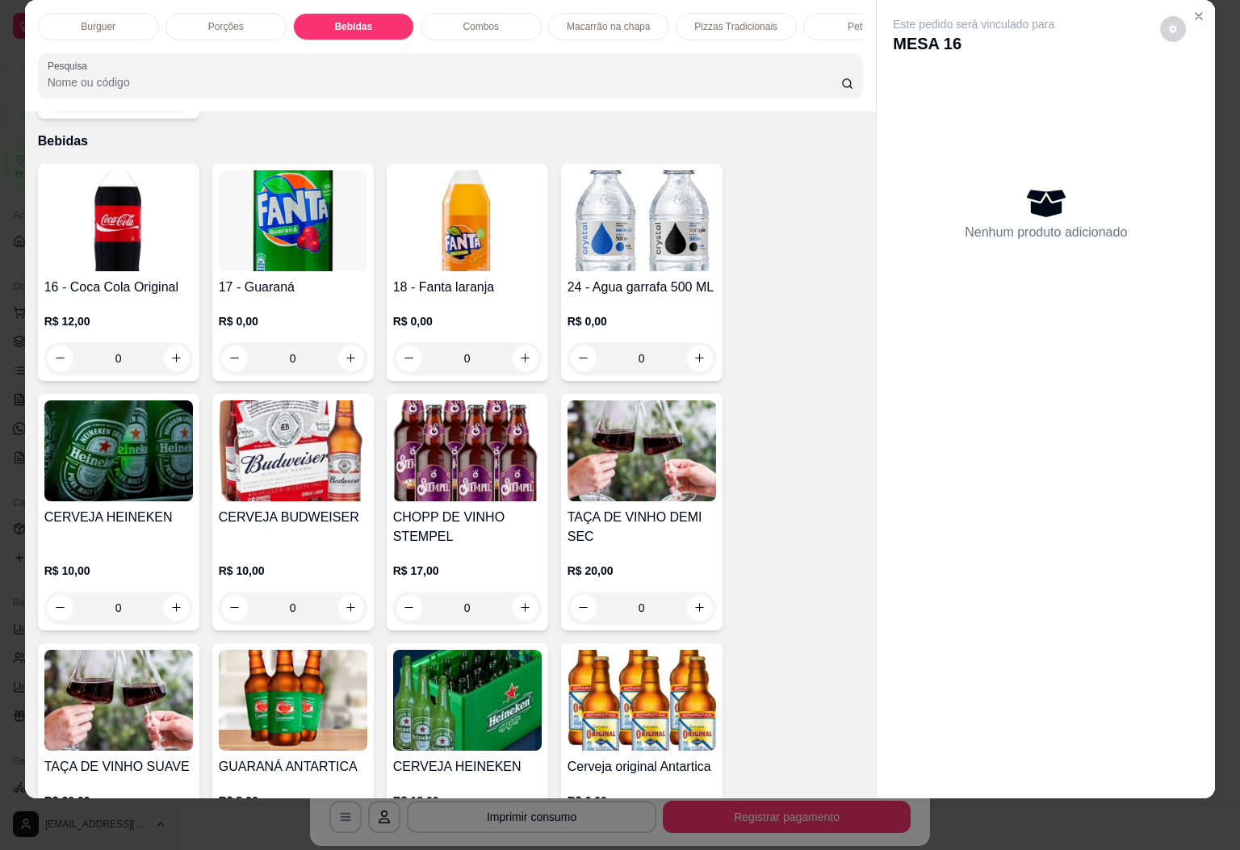
click at [642, 224] on img at bounding box center [642, 220] width 149 height 101
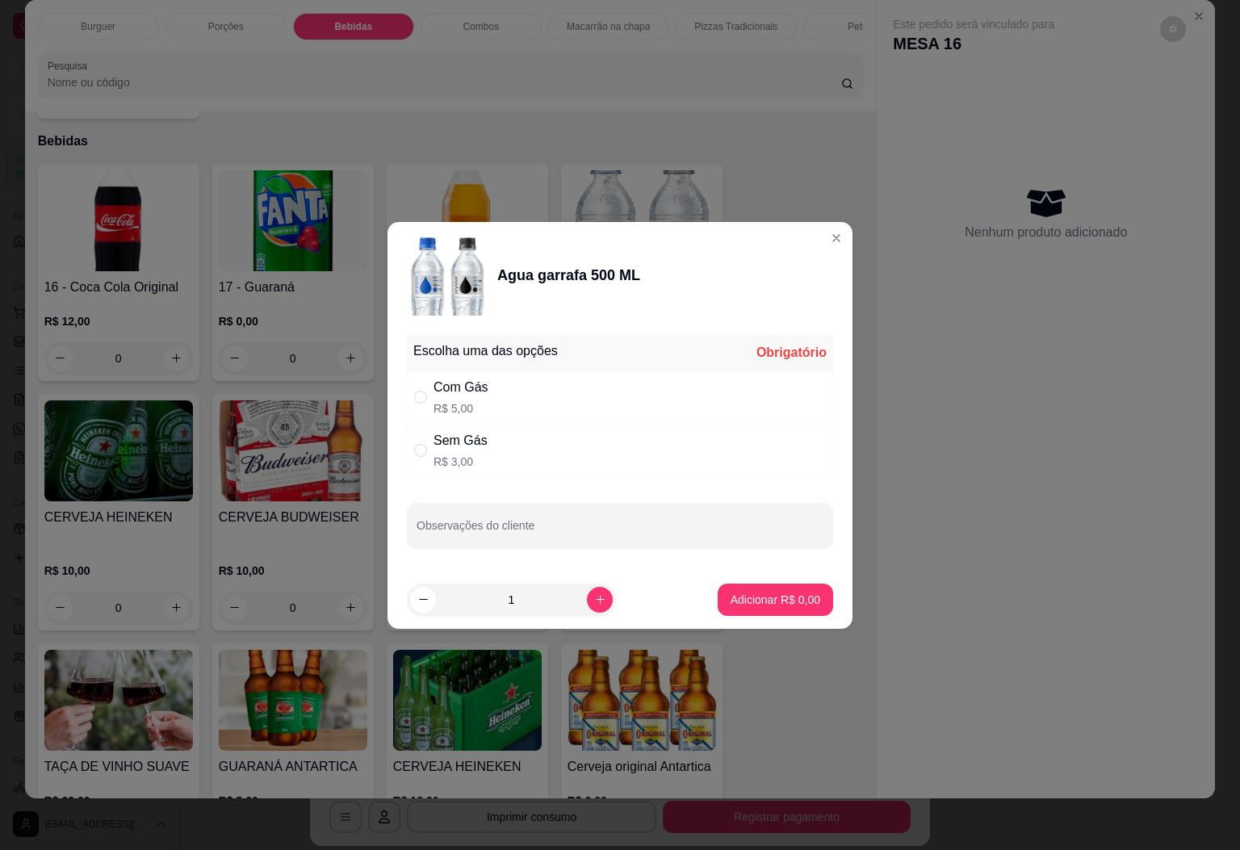
click at [560, 473] on div "Sem Gás R$ 3,00" at bounding box center [620, 450] width 426 height 53
radio input "true"
click at [769, 609] on button "Adicionar R$ 3,00" at bounding box center [775, 599] width 112 height 31
type input "1"
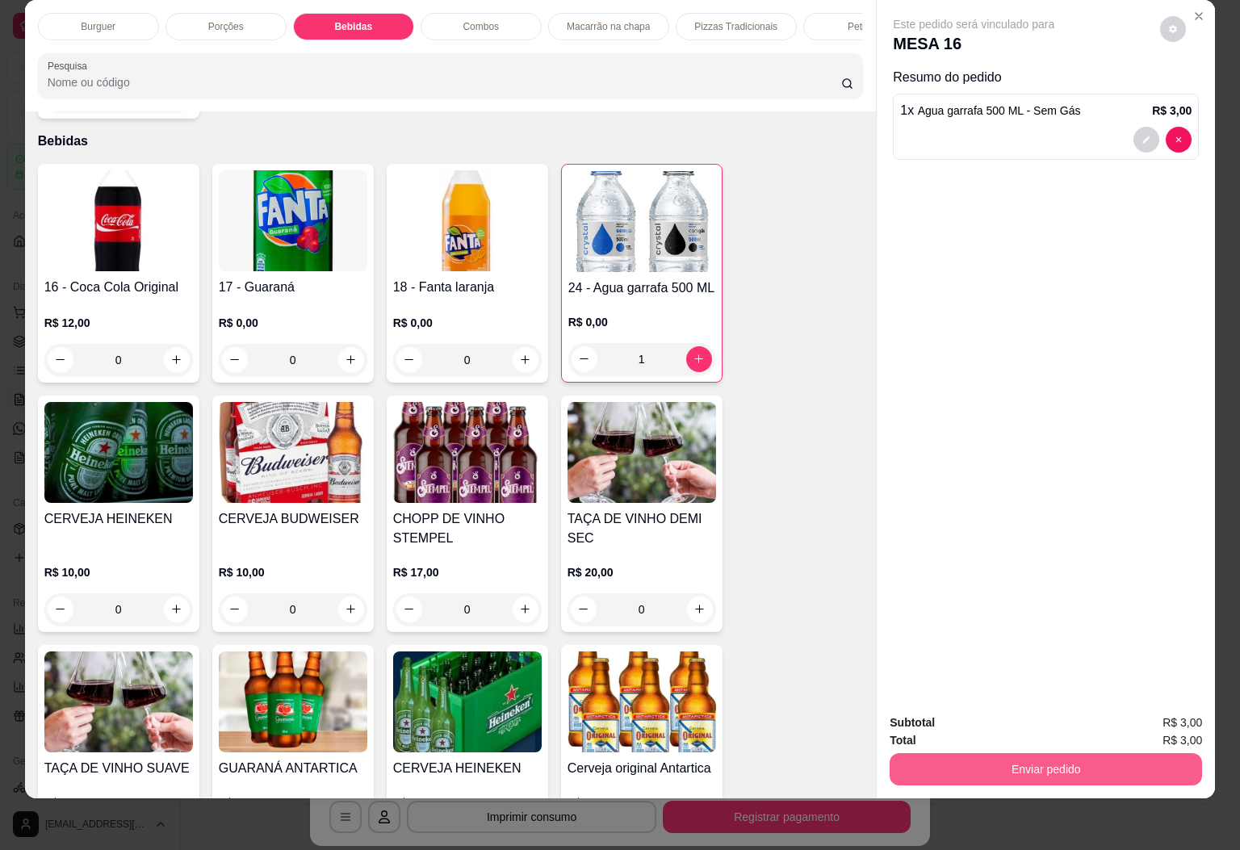
click at [924, 753] on button "Enviar pedido" at bounding box center [1046, 769] width 313 height 32
click at [1129, 703] on button "Enviar pedido" at bounding box center [1158, 712] width 89 height 30
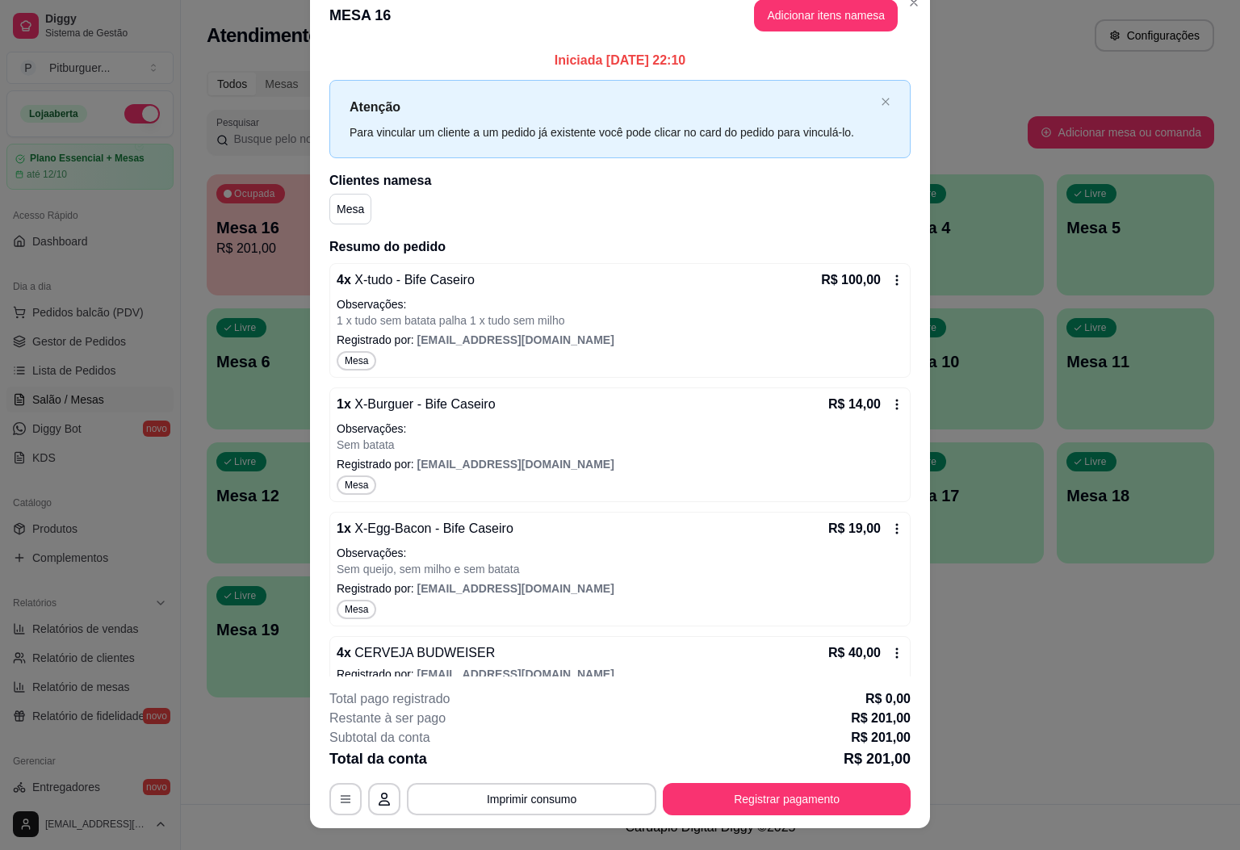
scroll to position [0, 0]
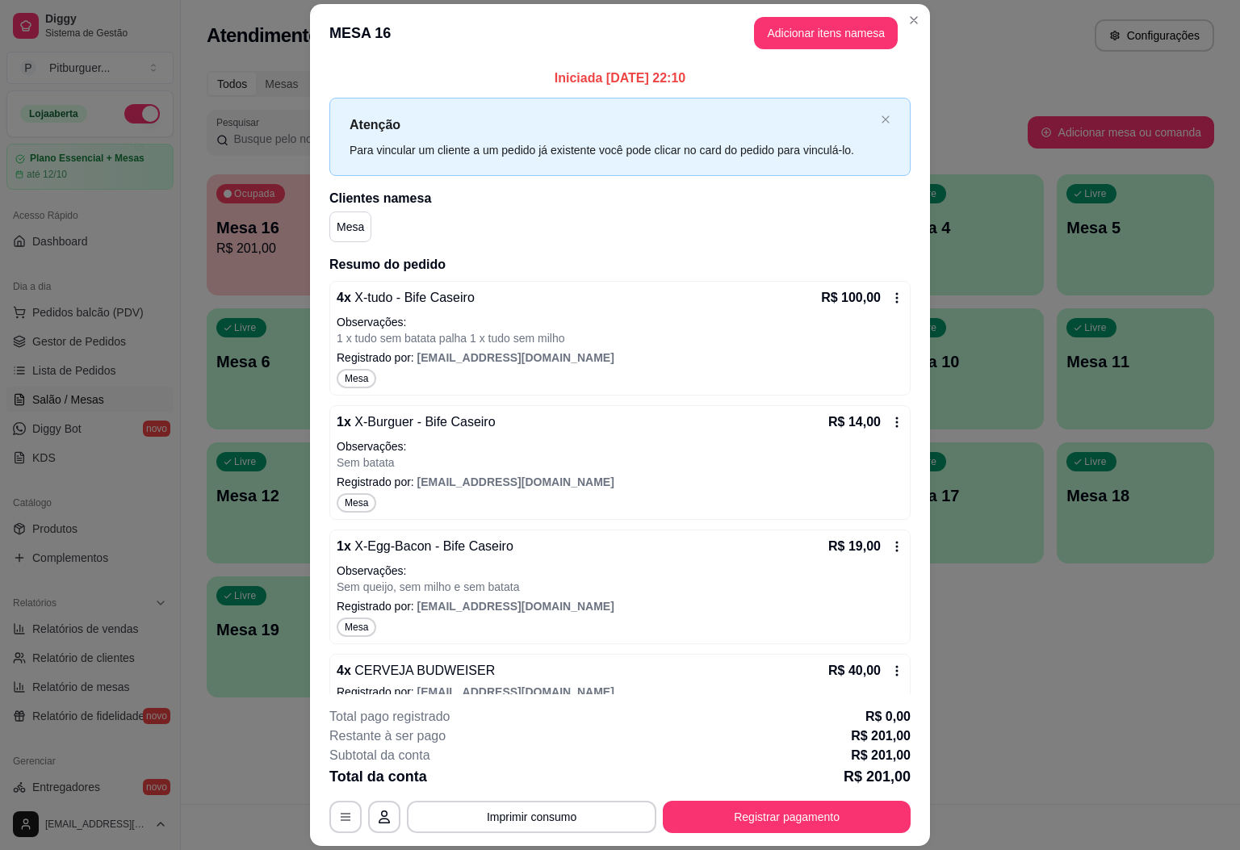
click at [819, 15] on header "MESA 16 Adicionar itens na mesa" at bounding box center [620, 33] width 620 height 58
click at [819, 30] on button "Adicionar itens na mesa" at bounding box center [826, 33] width 144 height 32
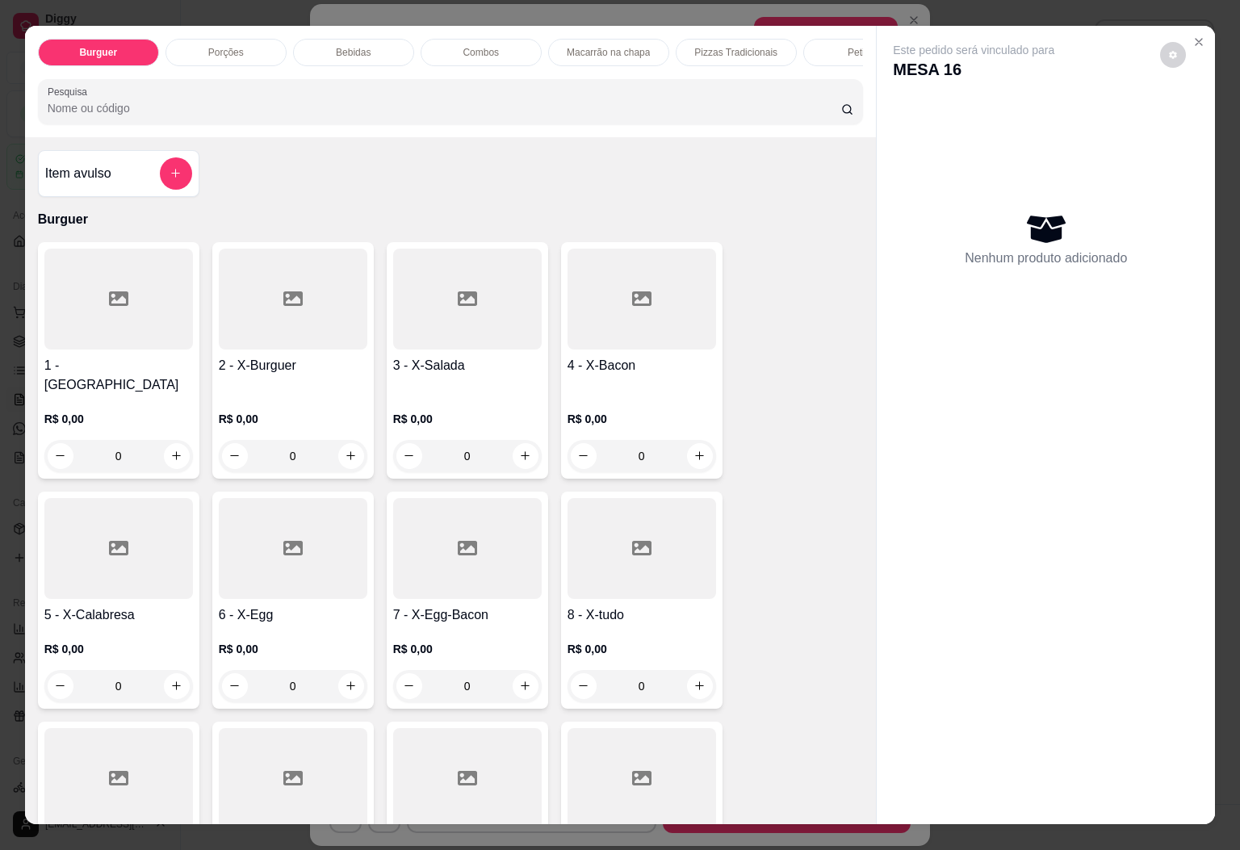
click at [346, 39] on div "Bebidas" at bounding box center [353, 52] width 121 height 27
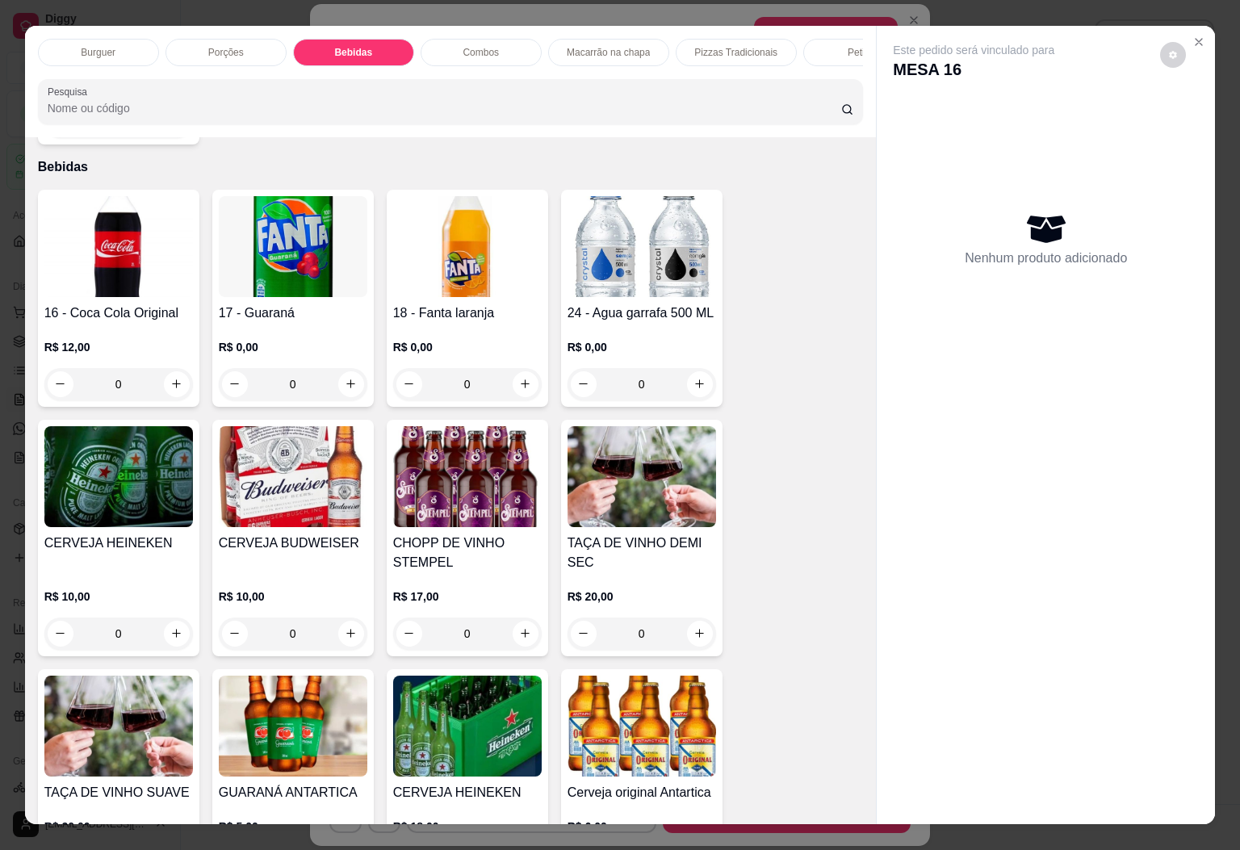
scroll to position [35, 0]
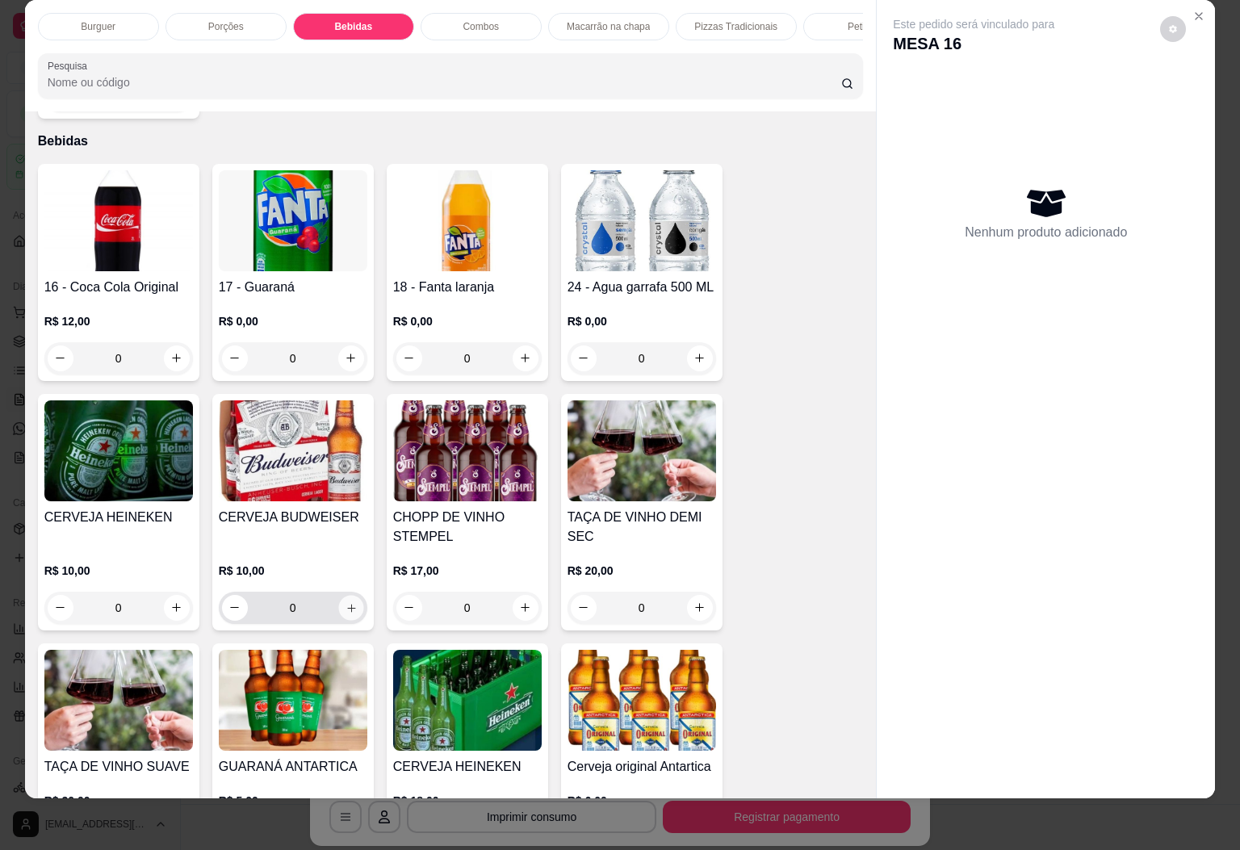
click at [347, 595] on button "increase-product-quantity" at bounding box center [350, 607] width 25 height 25
type input "1"
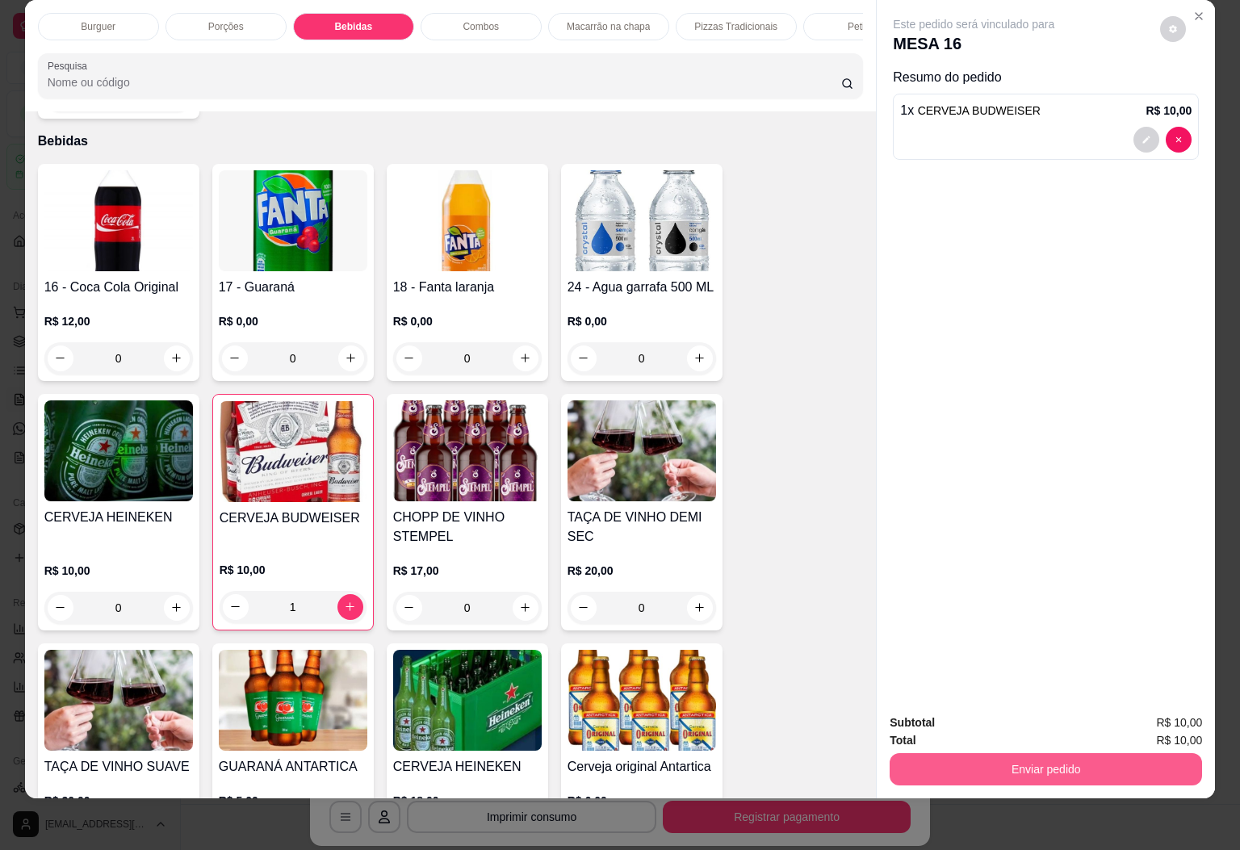
click at [1028, 753] on button "Enviar pedido" at bounding box center [1046, 769] width 313 height 32
click at [1183, 717] on button "Enviar pedido" at bounding box center [1157, 712] width 91 height 31
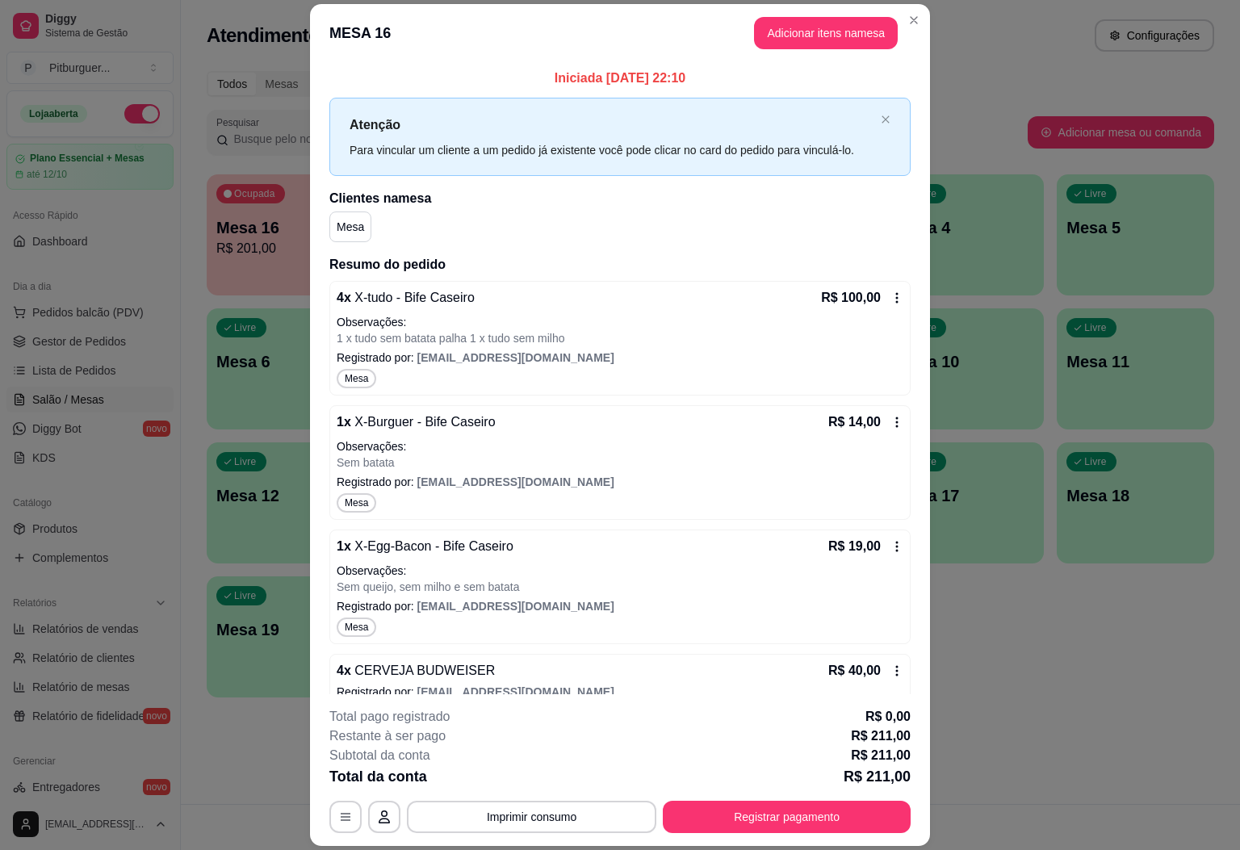
scroll to position [228, 0]
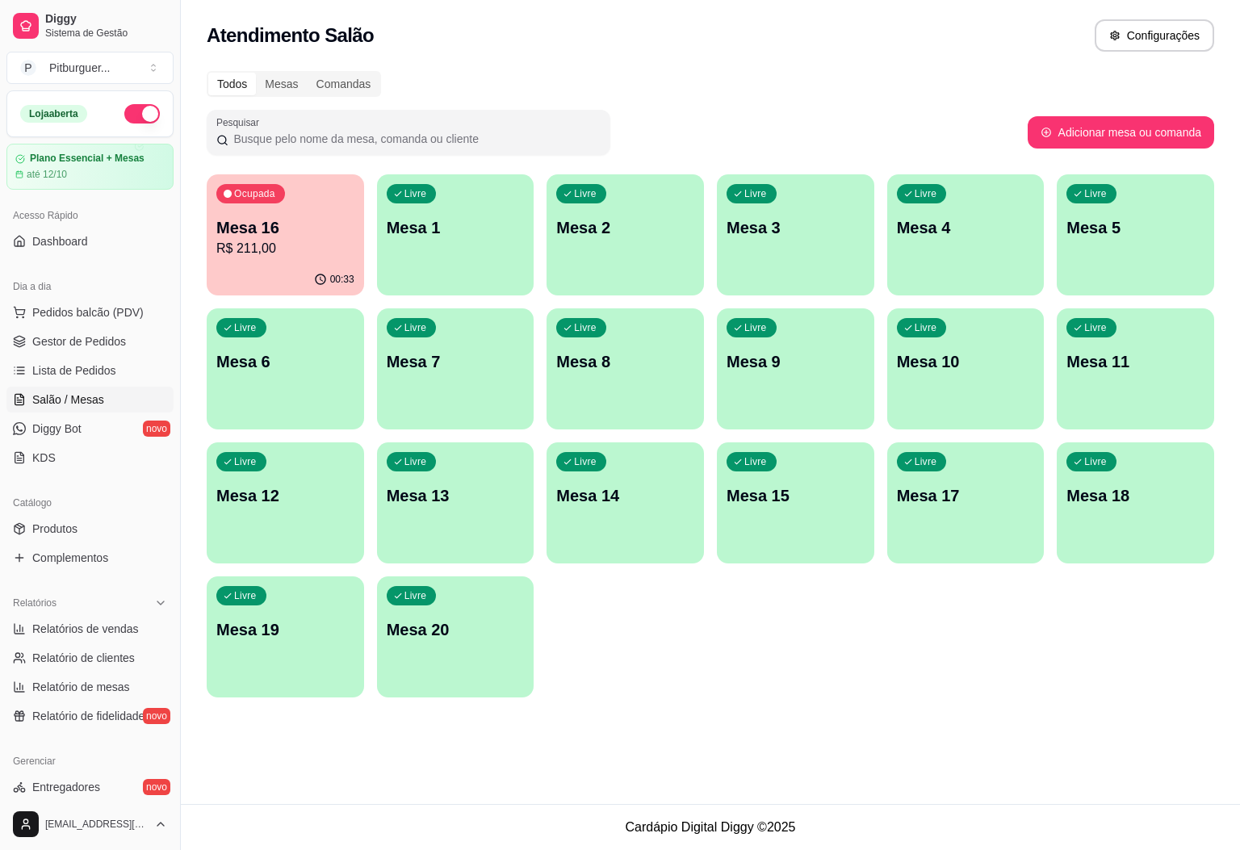
click at [301, 257] on p "R$ 211,00" at bounding box center [285, 248] width 138 height 19
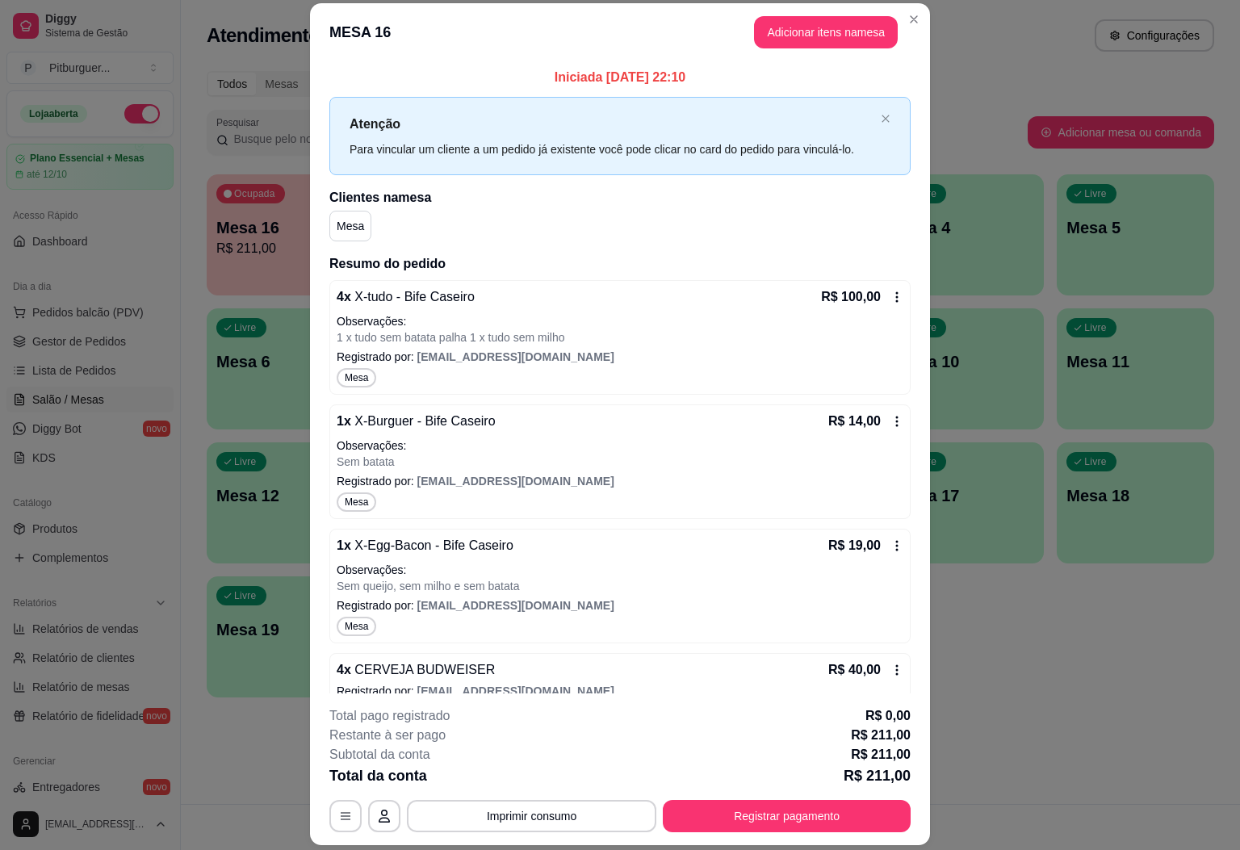
scroll to position [0, 0]
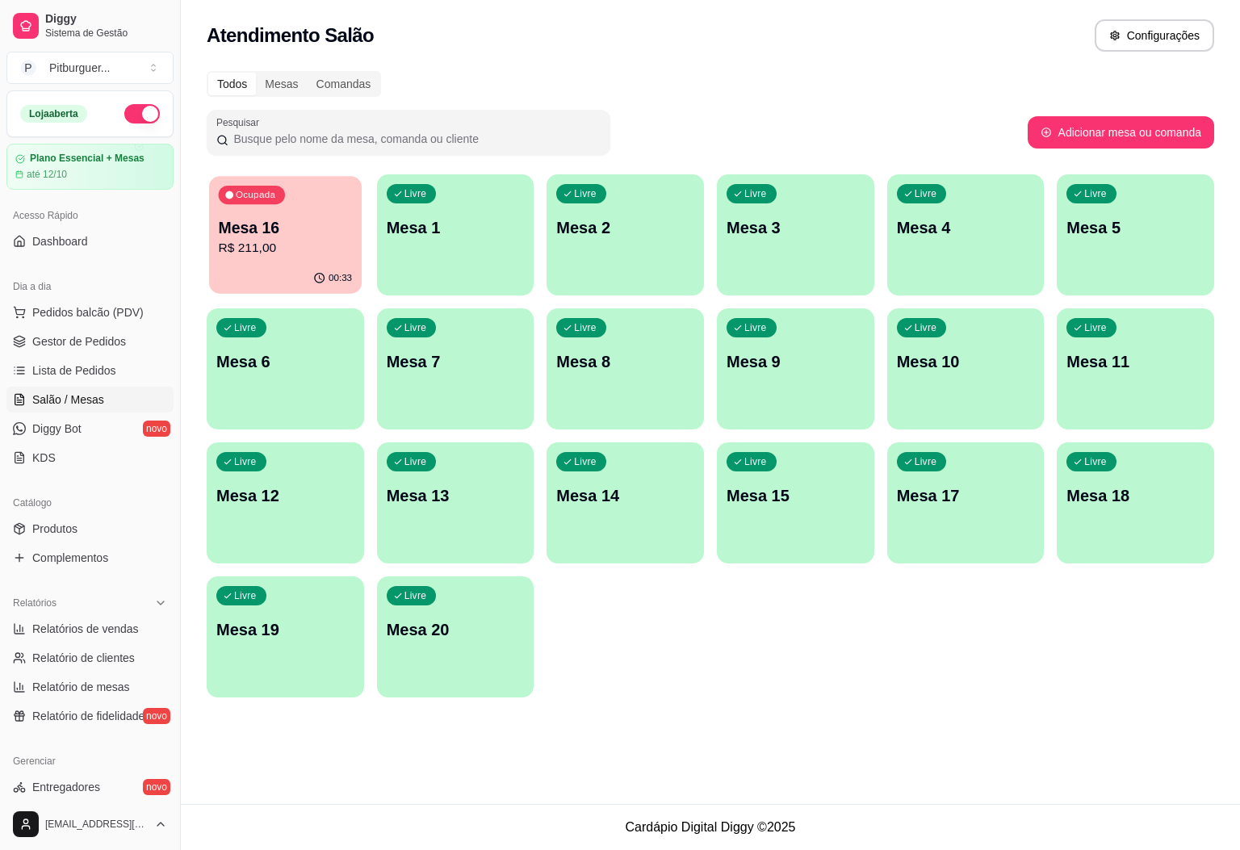
click at [328, 259] on div "Ocupada Mesa 16 R$ 211,00" at bounding box center [285, 219] width 153 height 87
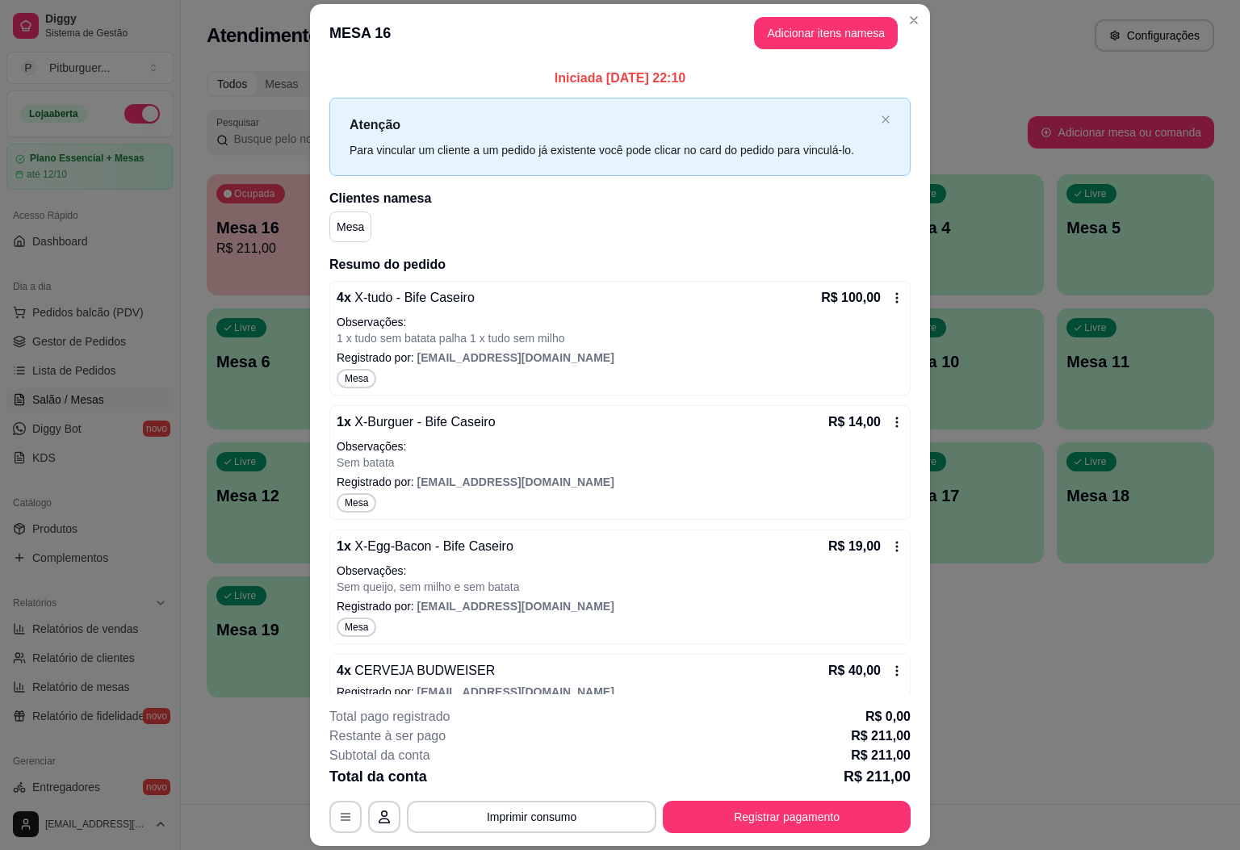
click at [802, 51] on header "MESA 16 Adicionar itens na mesa" at bounding box center [620, 33] width 620 height 58
click at [809, 27] on button "Adicionar itens na mesa" at bounding box center [826, 33] width 144 height 32
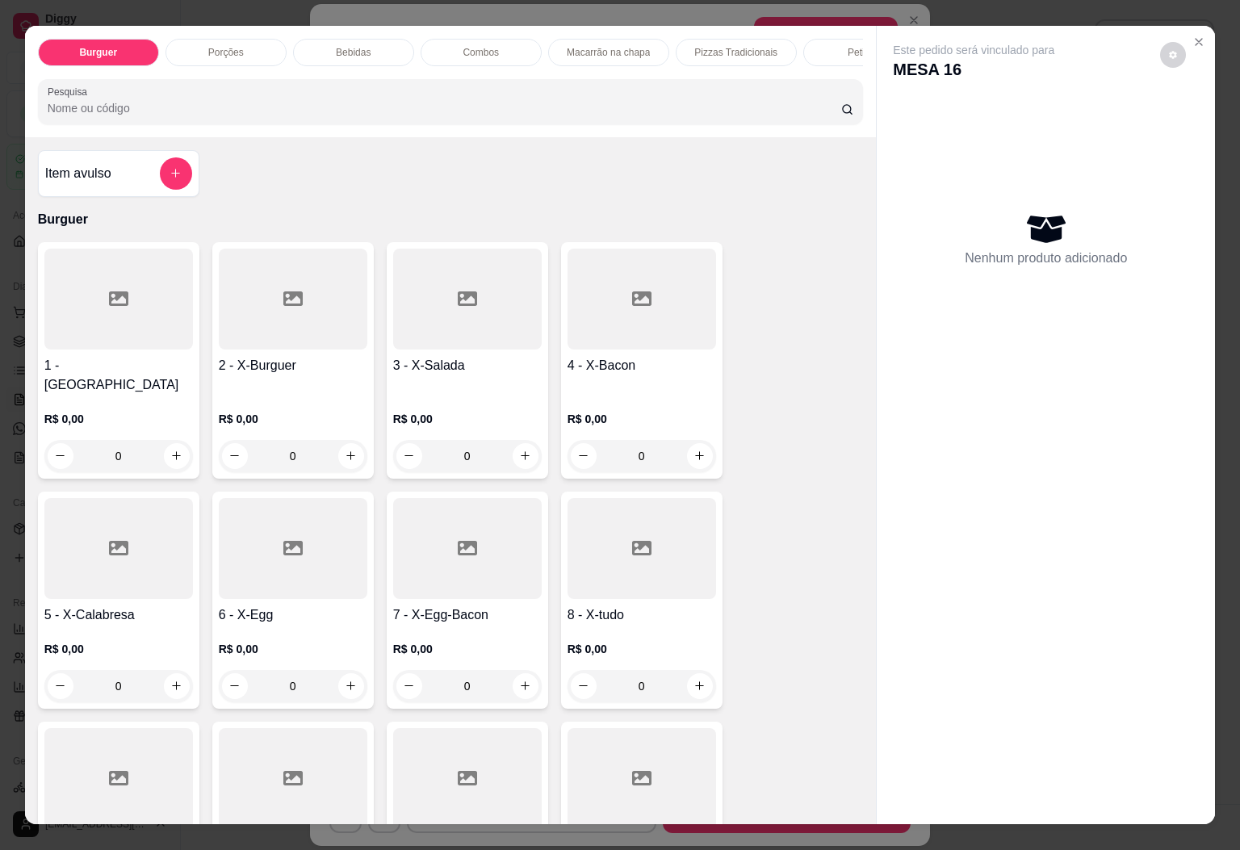
click at [347, 46] on p "Bebidas" at bounding box center [353, 52] width 35 height 13
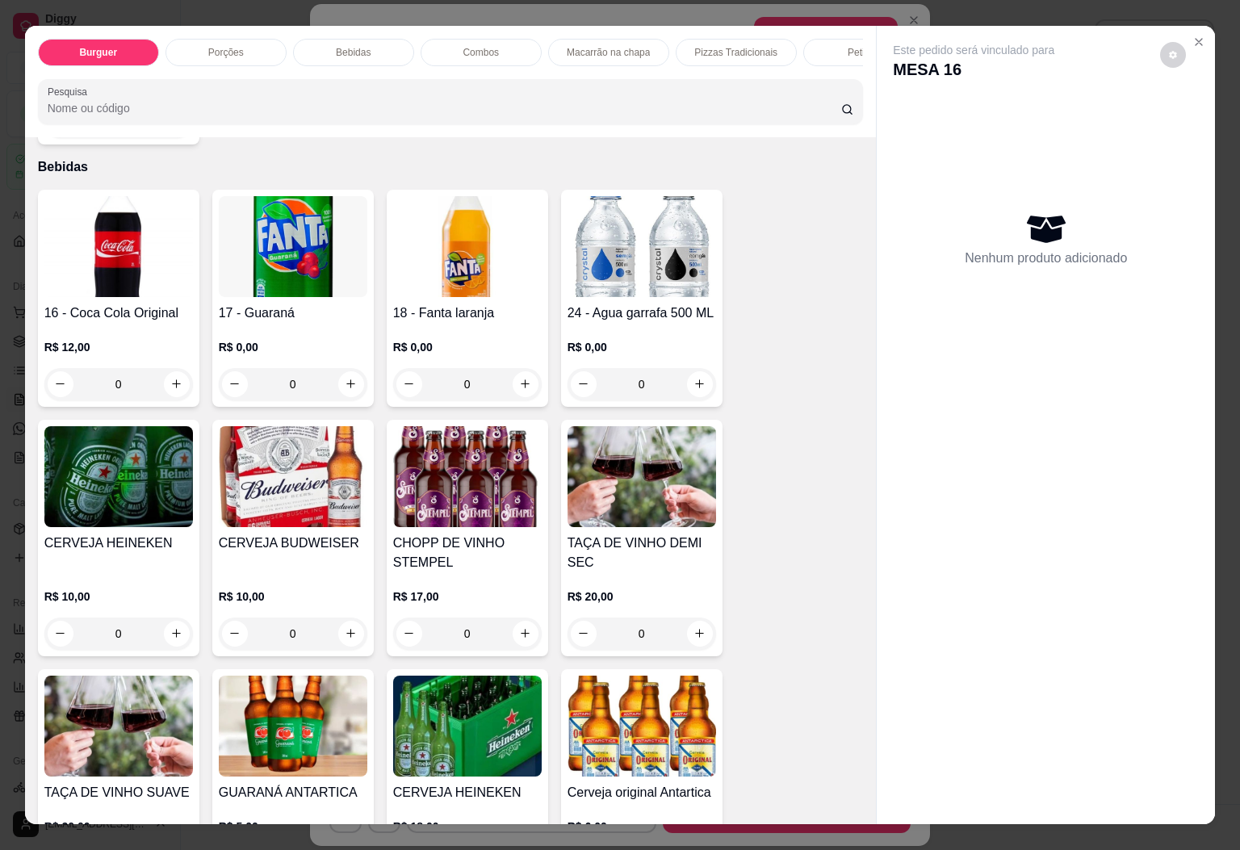
scroll to position [35, 0]
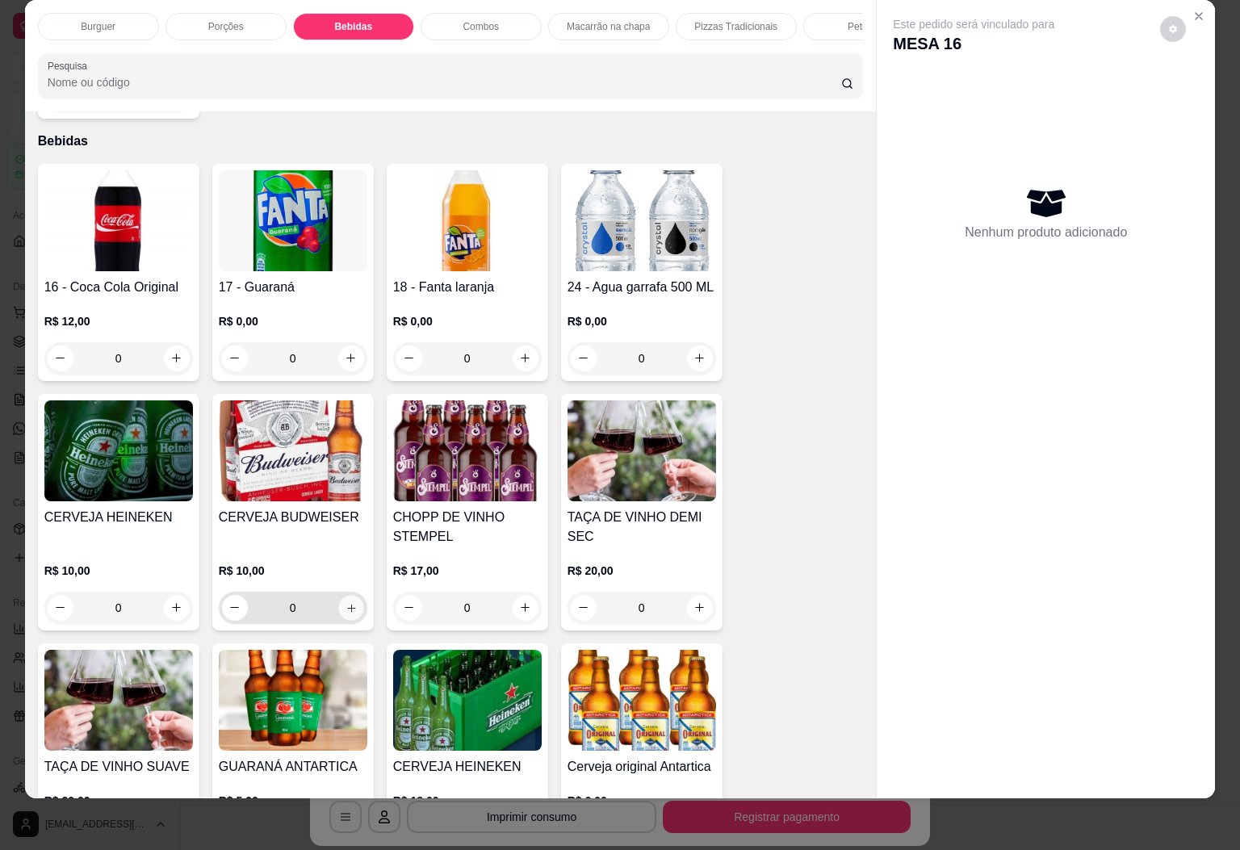
click at [338, 596] on button "increase-product-quantity" at bounding box center [350, 607] width 25 height 25
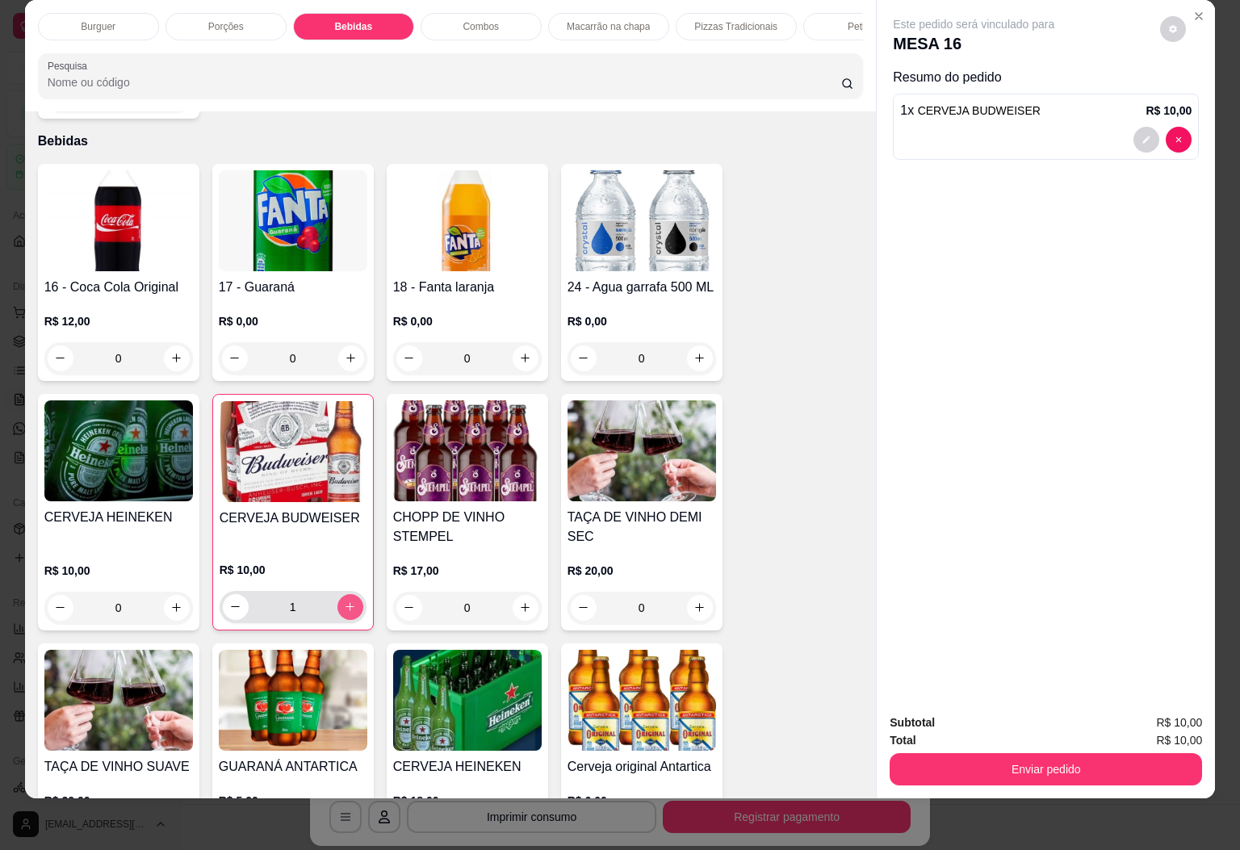
click at [338, 596] on button "increase-product-quantity" at bounding box center [351, 607] width 26 height 26
type input "2"
click at [992, 757] on button "Enviar pedido" at bounding box center [1046, 769] width 313 height 32
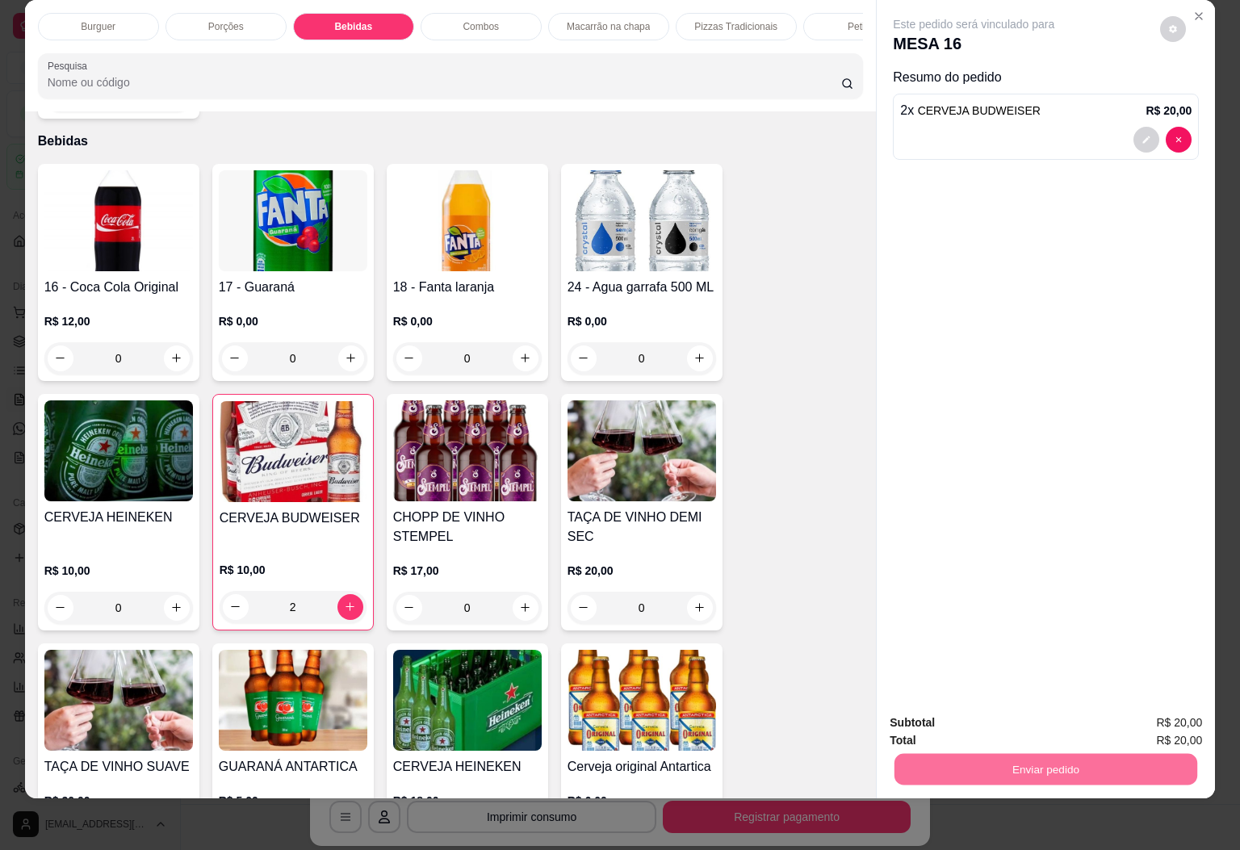
click at [1127, 707] on button "Enviar pedido" at bounding box center [1157, 712] width 91 height 31
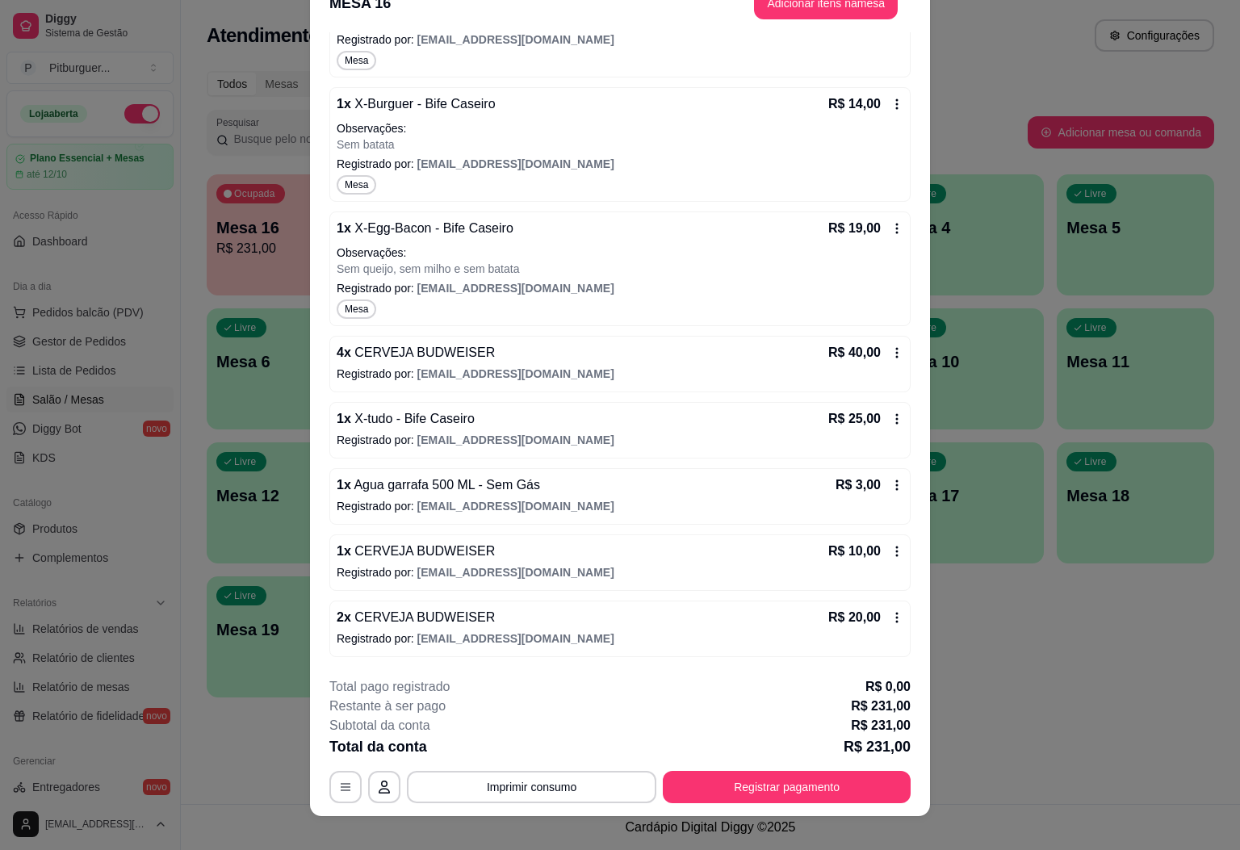
scroll to position [47, 0]
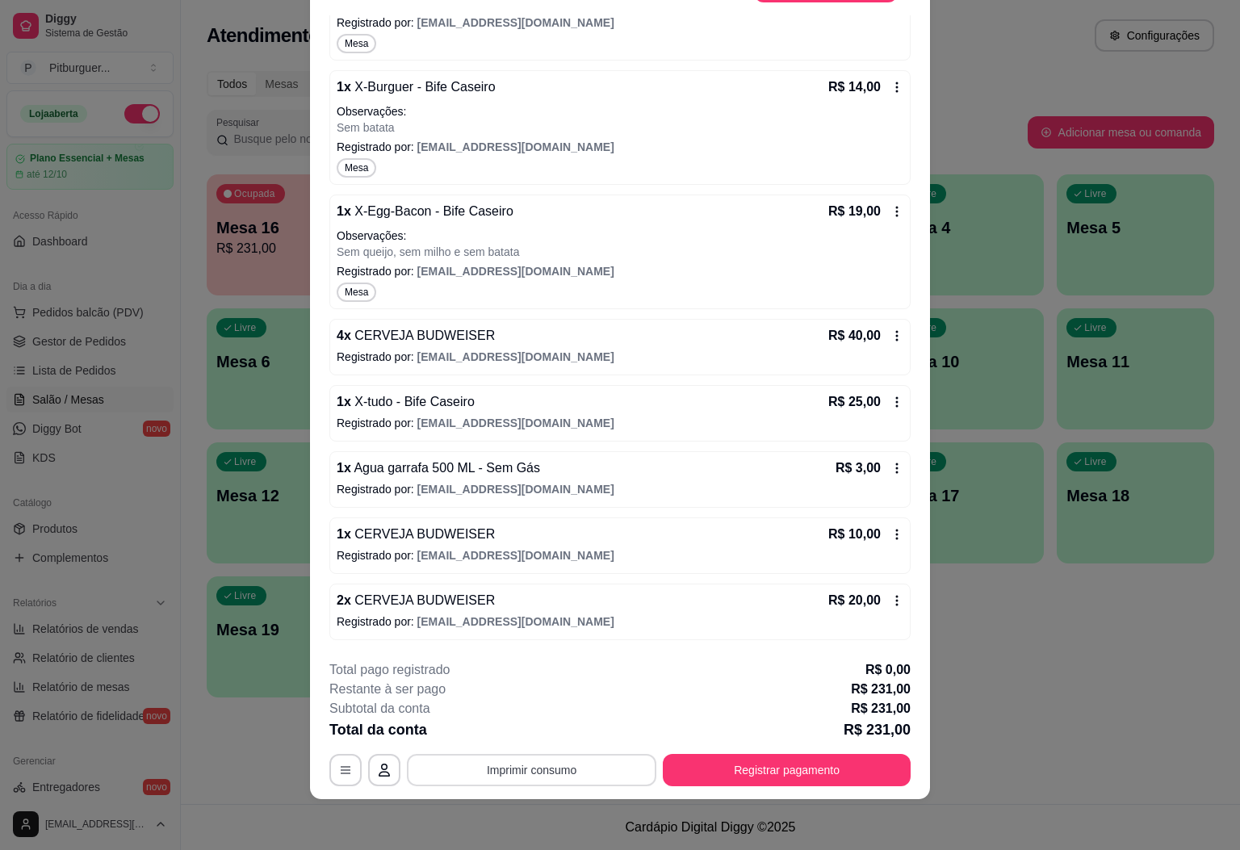
click at [531, 766] on button "Imprimir consumo" at bounding box center [532, 770] width 250 height 32
click at [535, 742] on button "IMPRESSORA" at bounding box center [527, 732] width 117 height 26
click at [723, 761] on button "Registrar pagamento" at bounding box center [787, 769] width 241 height 31
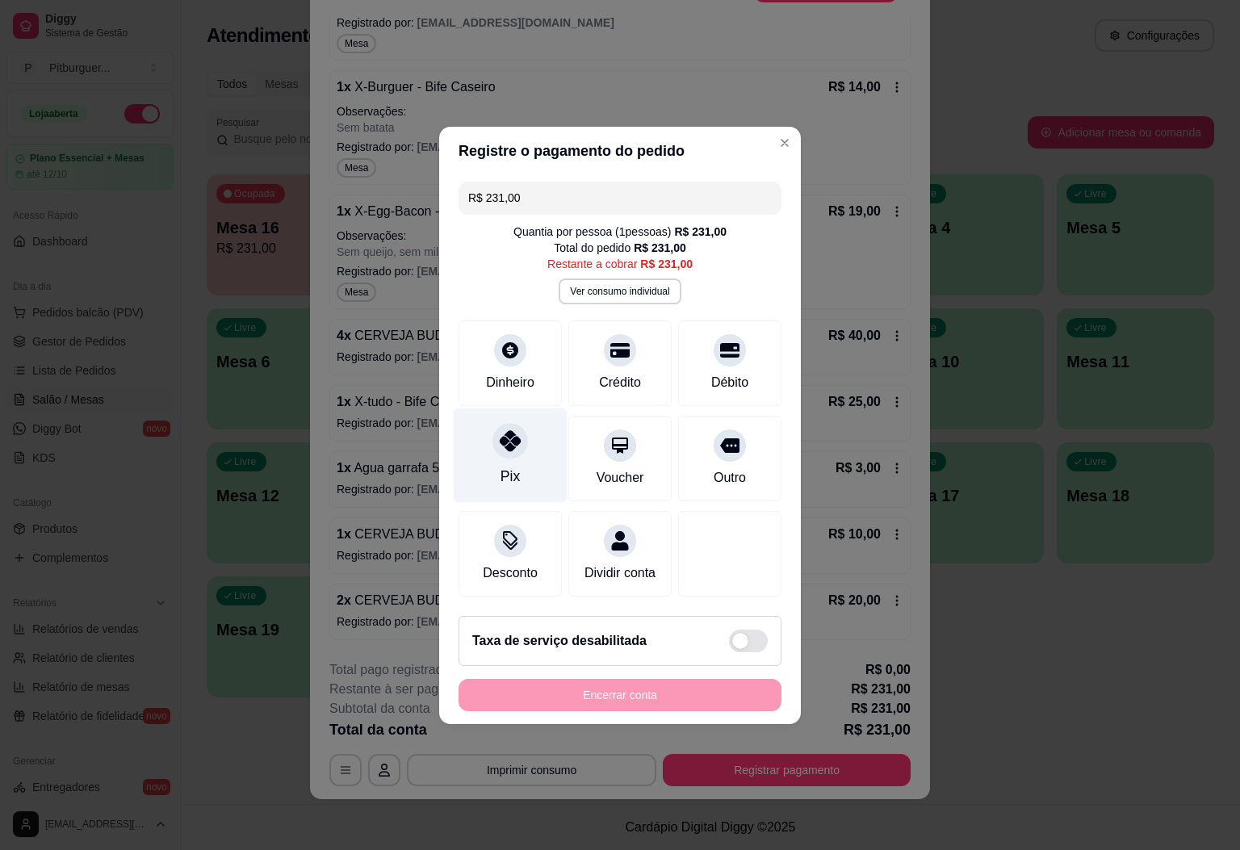
click at [501, 451] on div "Pix" at bounding box center [511, 455] width 114 height 94
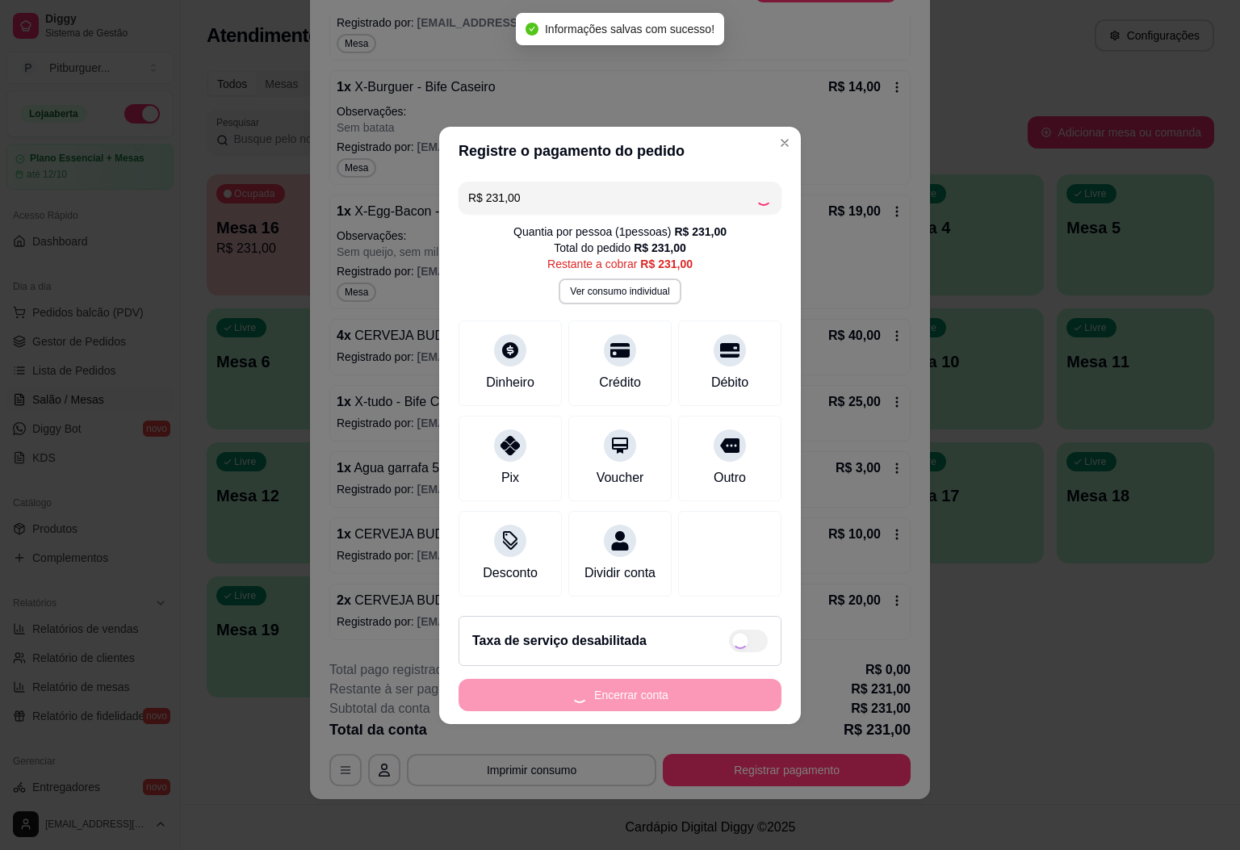
type input "R$ 0,00"
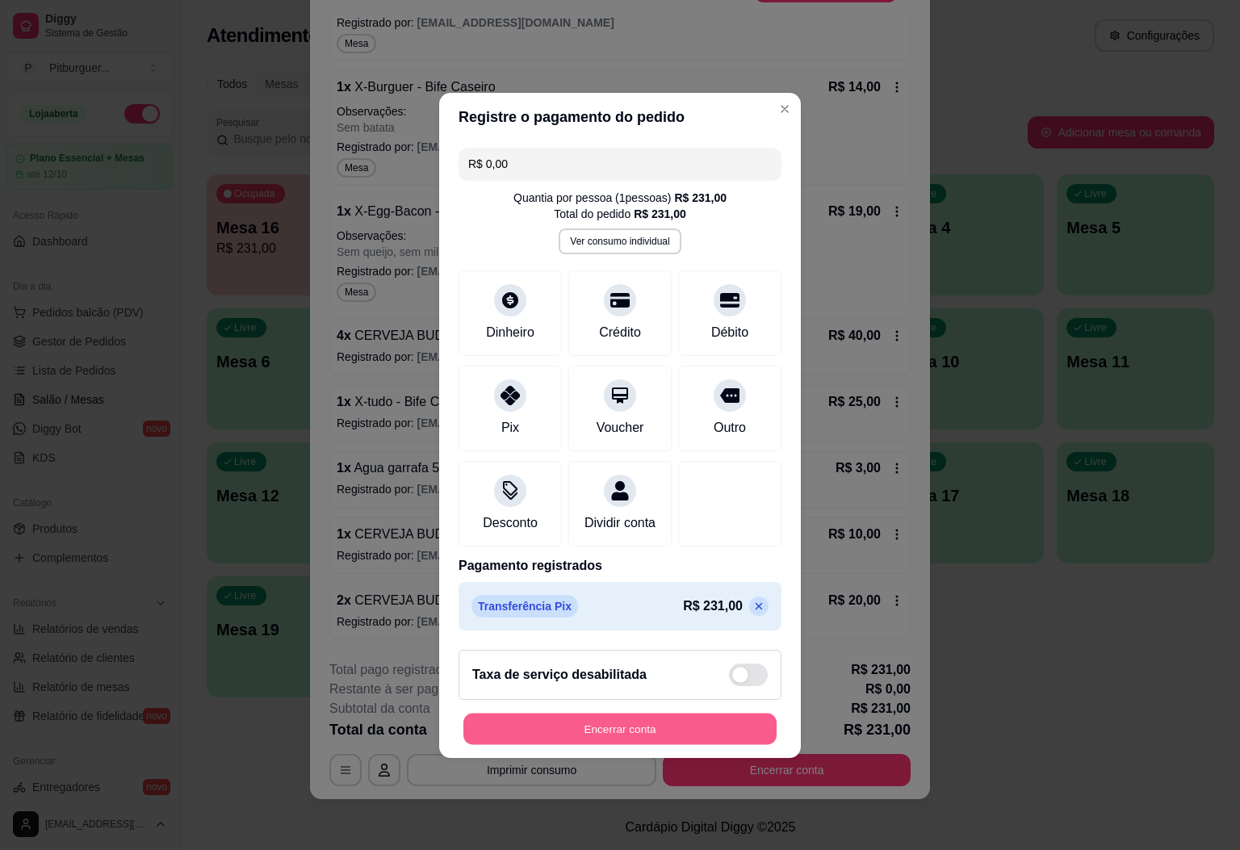
click at [640, 740] on button "Encerrar conta" at bounding box center [620, 728] width 313 height 31
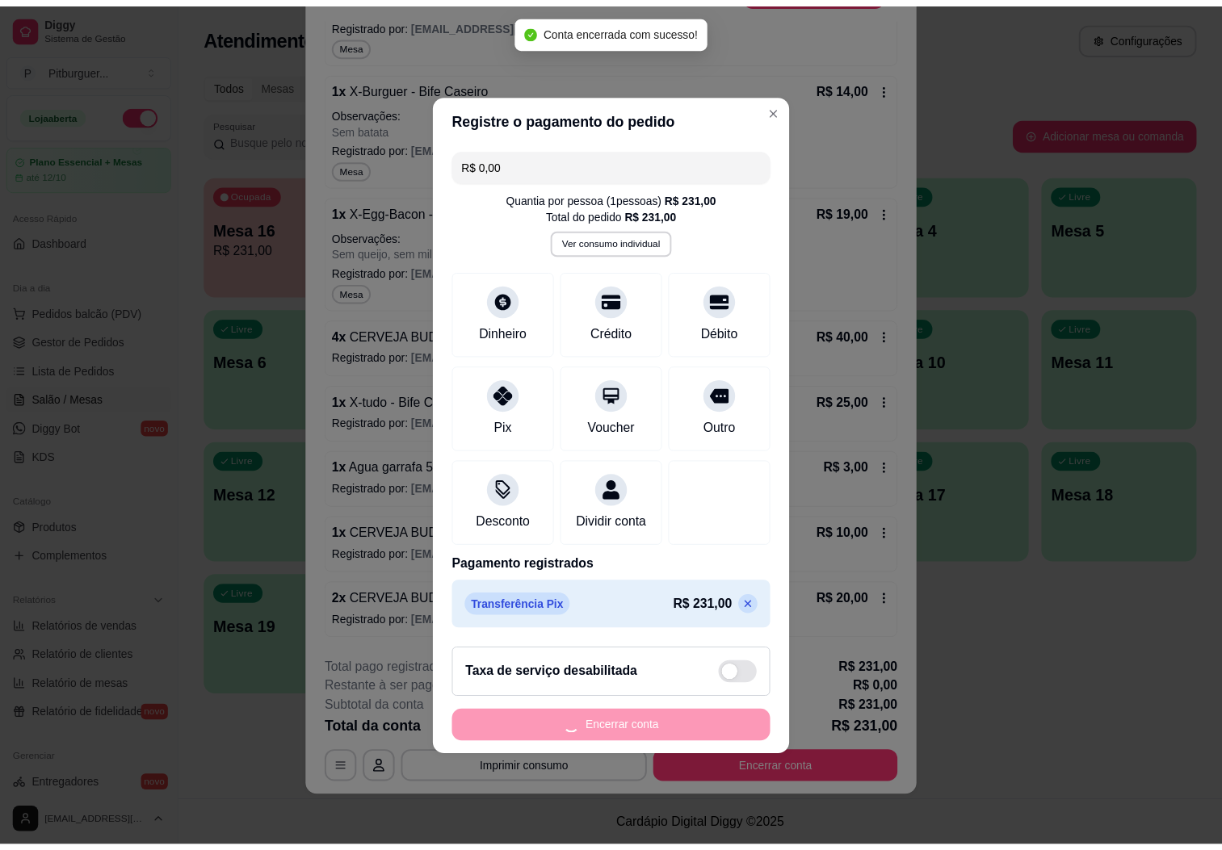
scroll to position [0, 0]
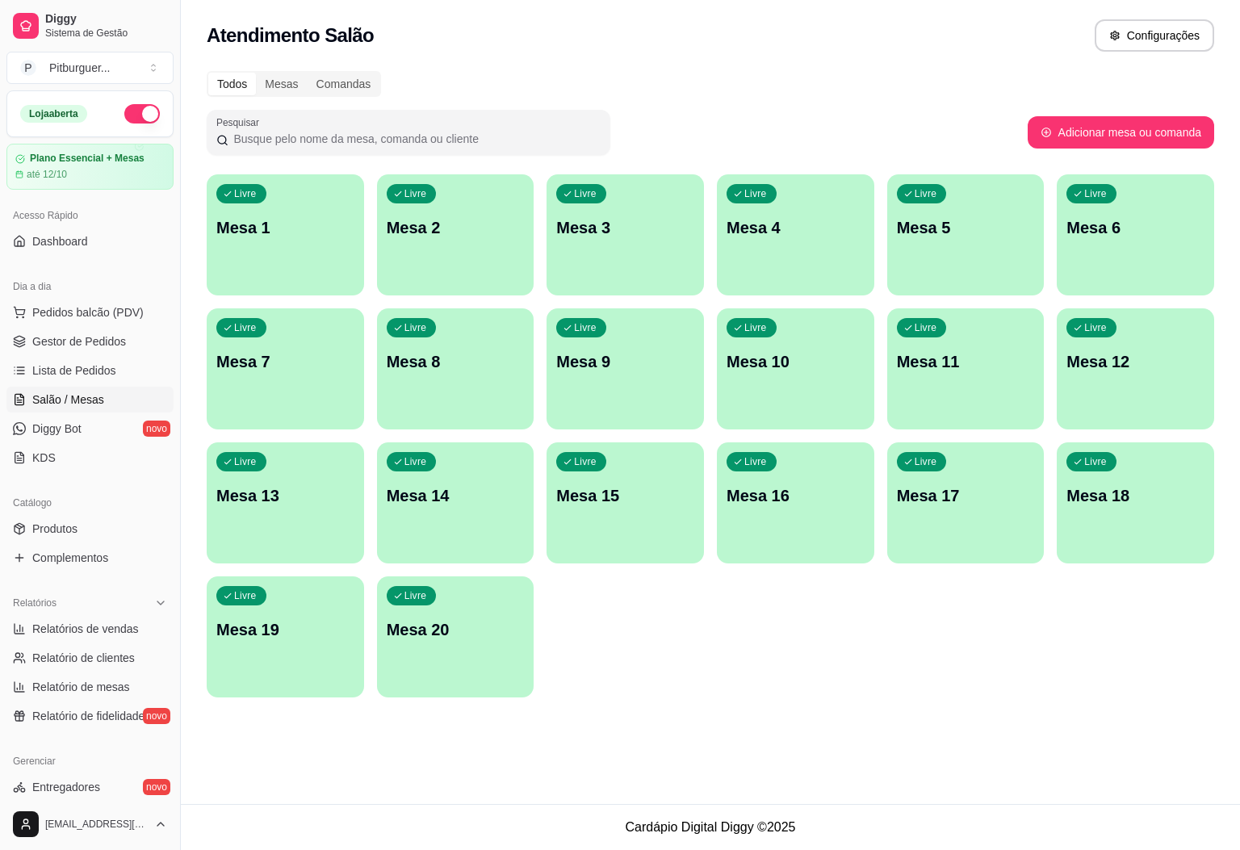
click at [657, 744] on div "Atendimento Salão Configurações Todos Mesas Comandas Pesquisar Adicionar mesa o…" at bounding box center [710, 402] width 1059 height 804
click at [110, 620] on link "Relatórios de vendas" at bounding box center [89, 629] width 167 height 26
click at [99, 627] on span "Relatórios de vendas" at bounding box center [85, 629] width 107 height 16
click at [122, 633] on span "Relatórios de vendas" at bounding box center [85, 629] width 107 height 16
select select "ALL"
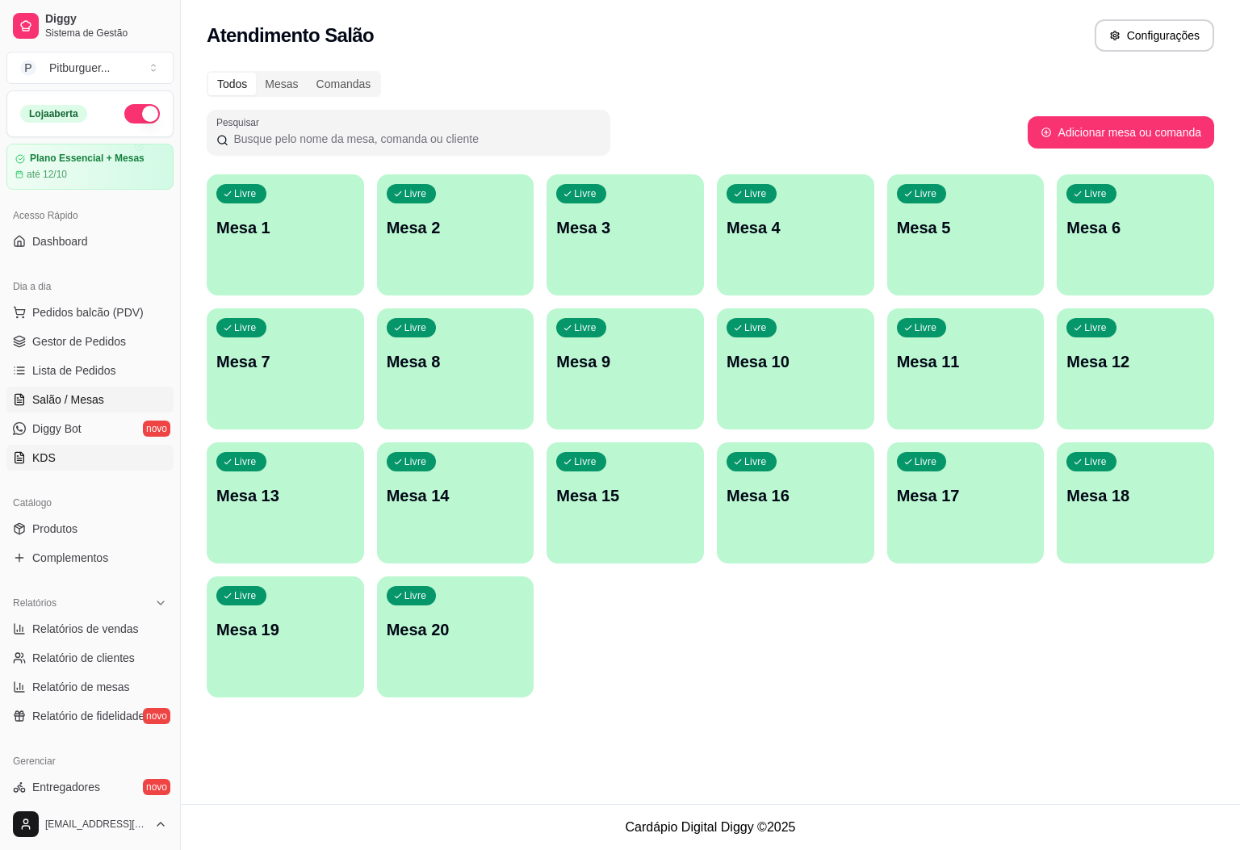
select select "ALL"
select select "0"
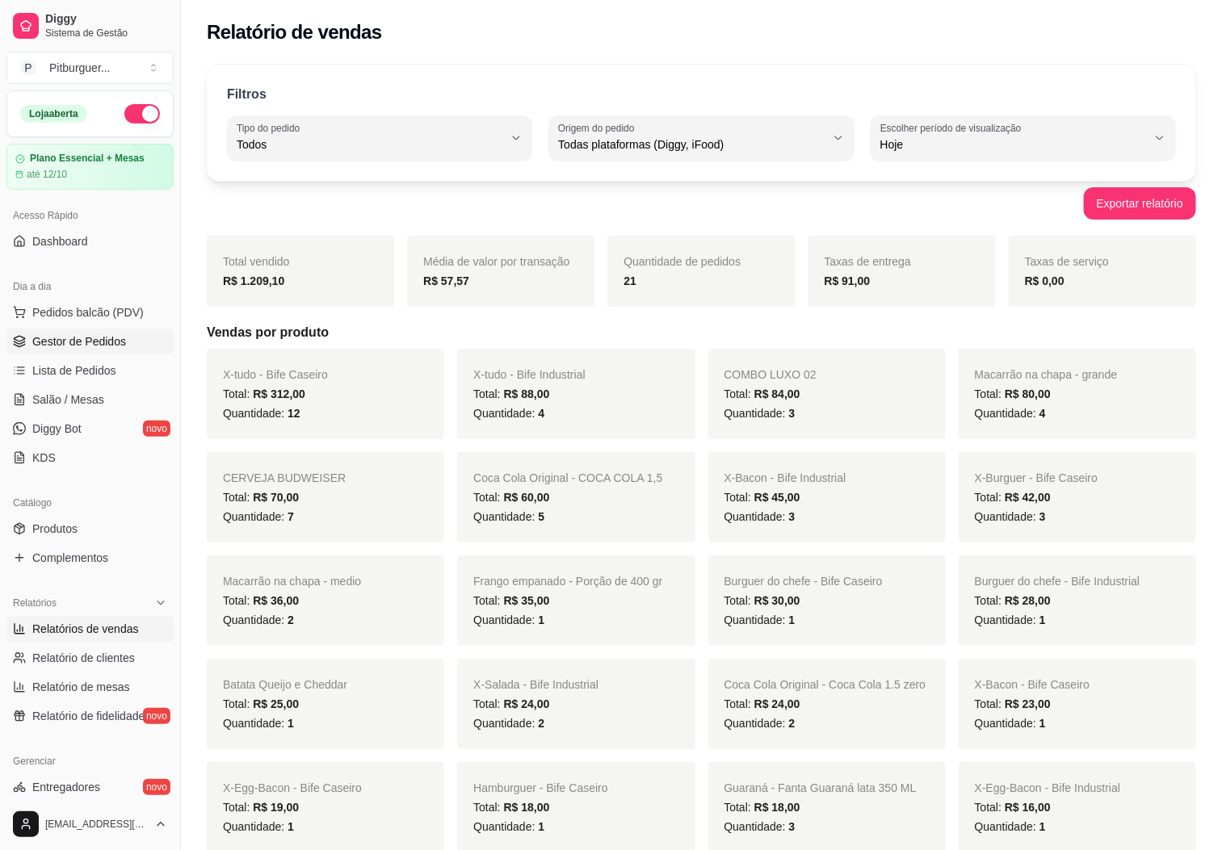
click at [48, 335] on span "Gestor de Pedidos" at bounding box center [79, 341] width 94 height 16
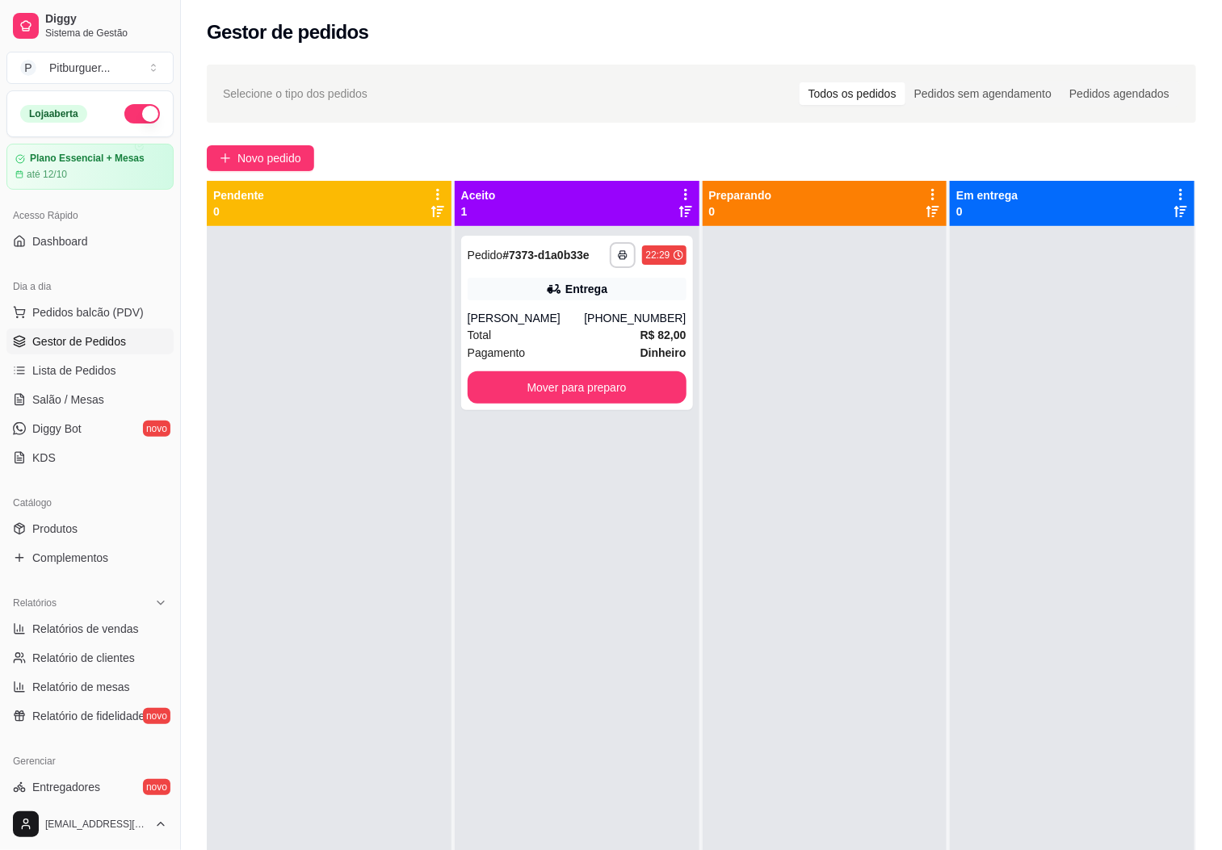
click at [598, 667] on div "**********" at bounding box center [577, 651] width 245 height 850
click at [606, 398] on button "Mover para preparo" at bounding box center [577, 387] width 212 height 31
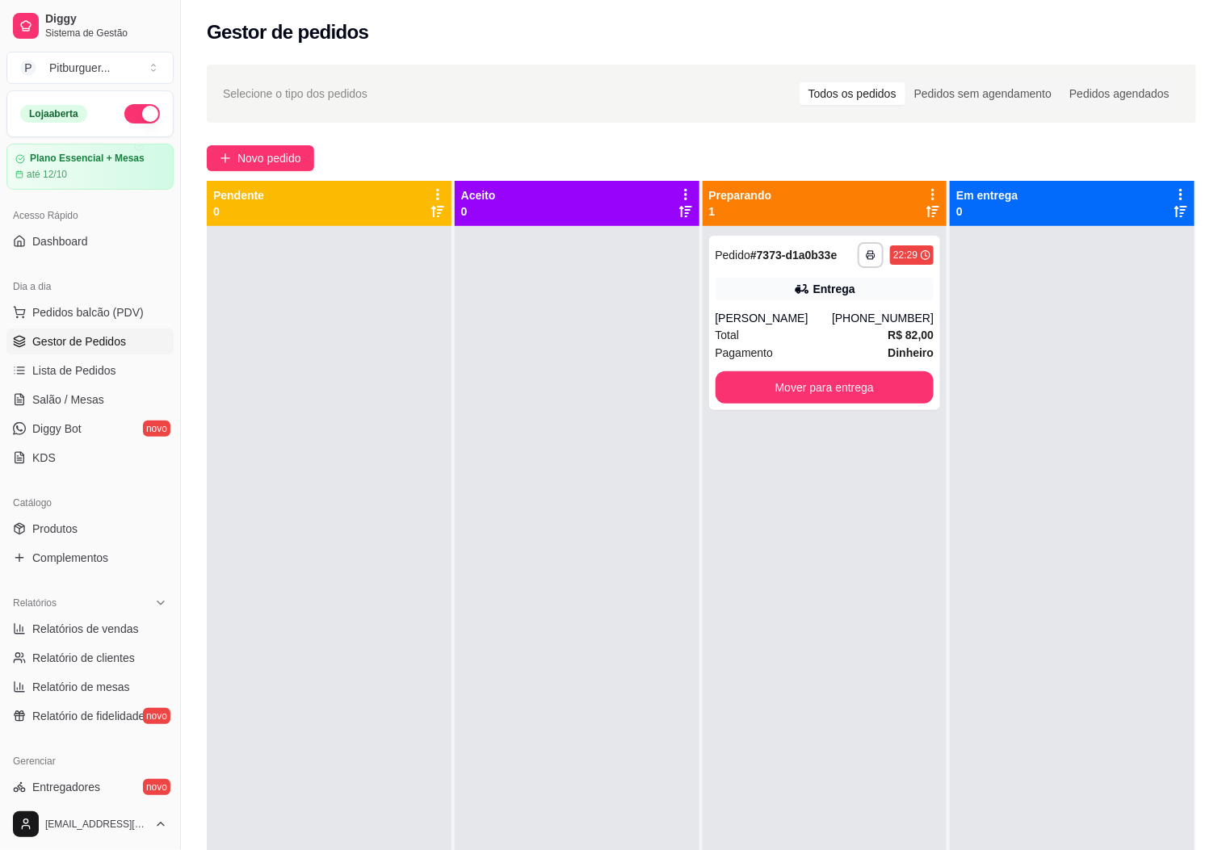
click at [631, 470] on div at bounding box center [577, 651] width 245 height 850
click at [640, 569] on div at bounding box center [577, 651] width 245 height 850
click at [318, 529] on div at bounding box center [329, 651] width 245 height 850
click at [325, 545] on div at bounding box center [329, 651] width 245 height 850
click at [678, 202] on div "**********" at bounding box center [701, 606] width 989 height 850
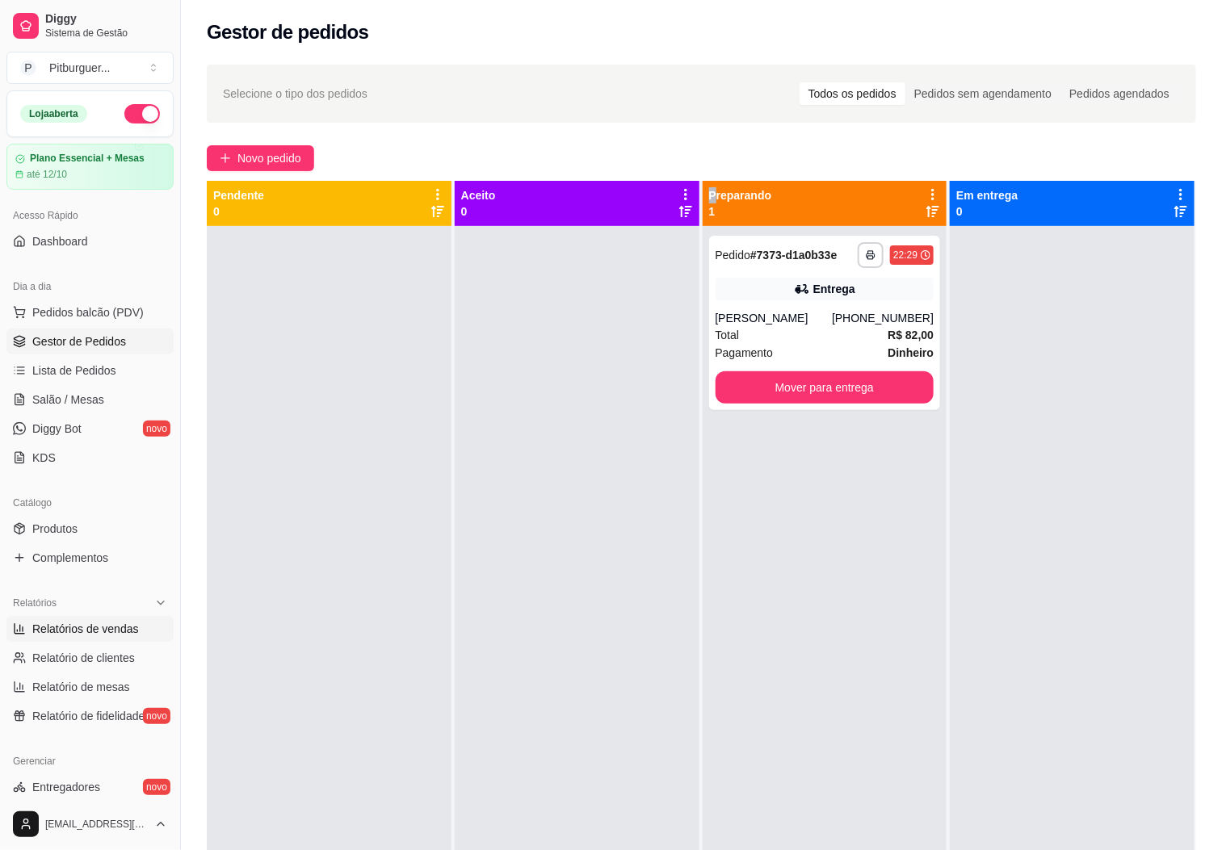
click at [115, 635] on span "Relatórios de vendas" at bounding box center [85, 629] width 107 height 16
select select "ALL"
select select "0"
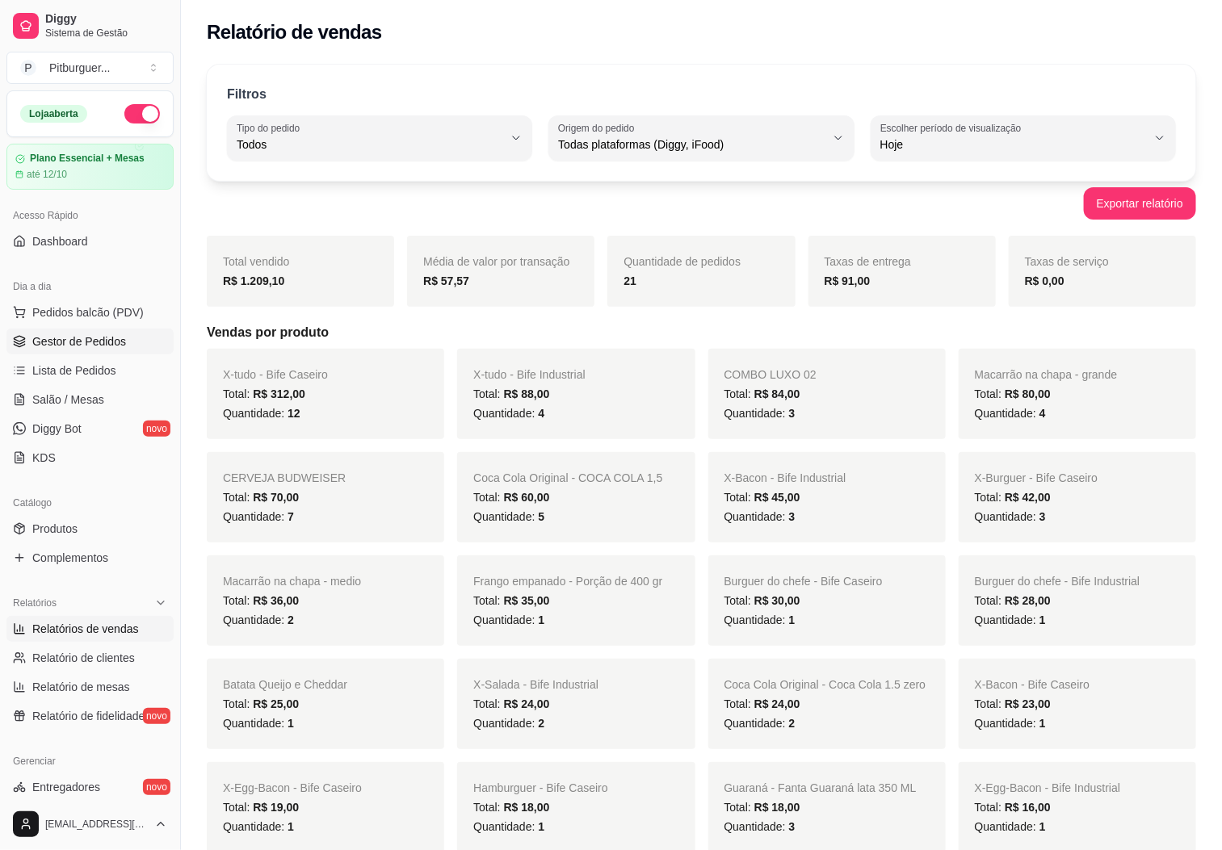
click at [75, 352] on link "Gestor de Pedidos" at bounding box center [89, 342] width 167 height 26
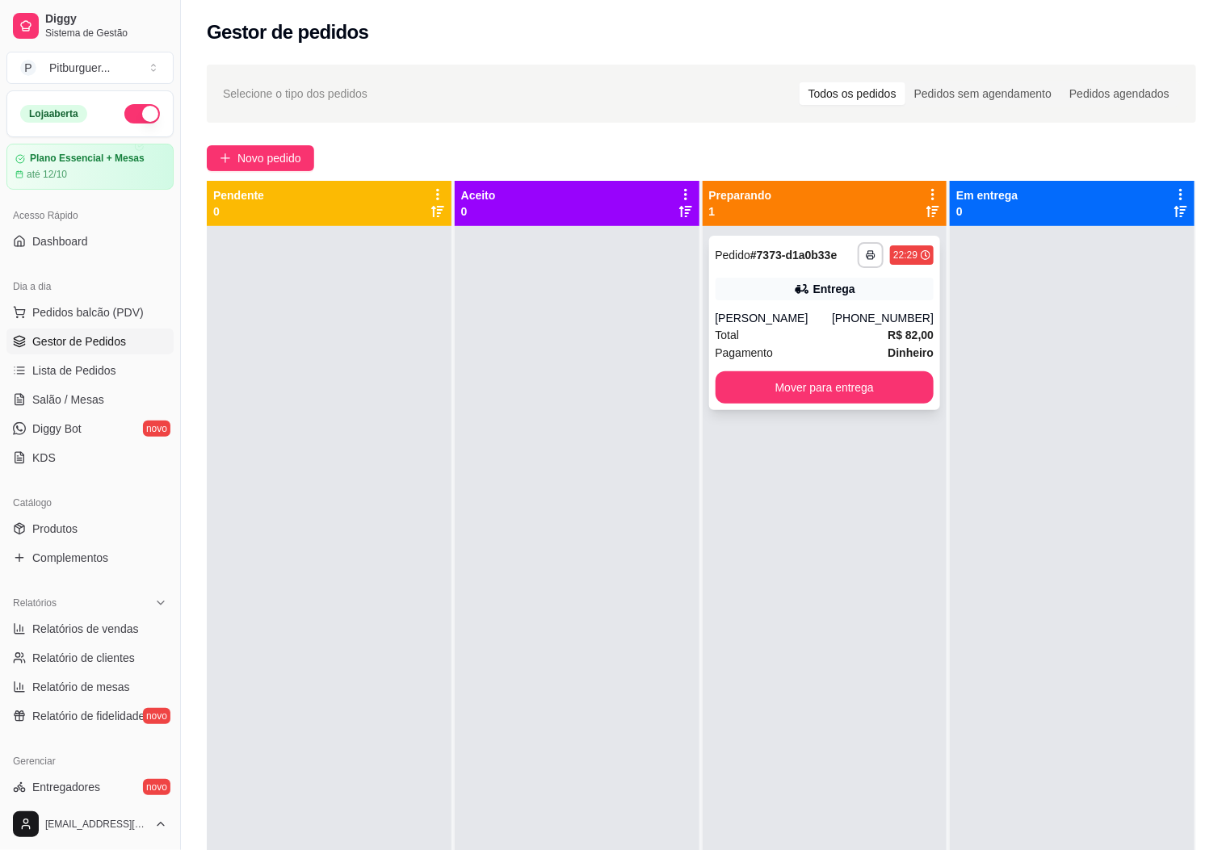
click at [807, 342] on div "Total R$ 82,00" at bounding box center [824, 335] width 219 height 18
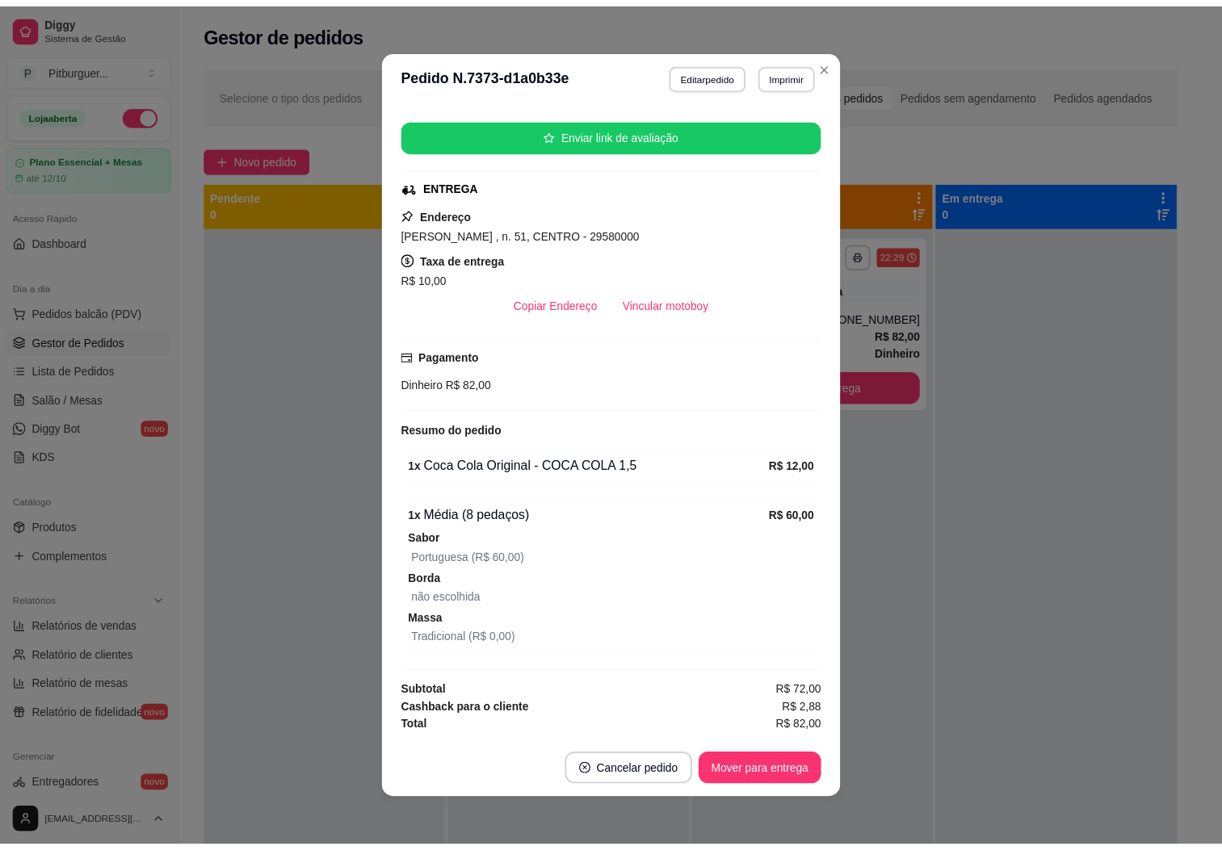
scroll to position [3, 0]
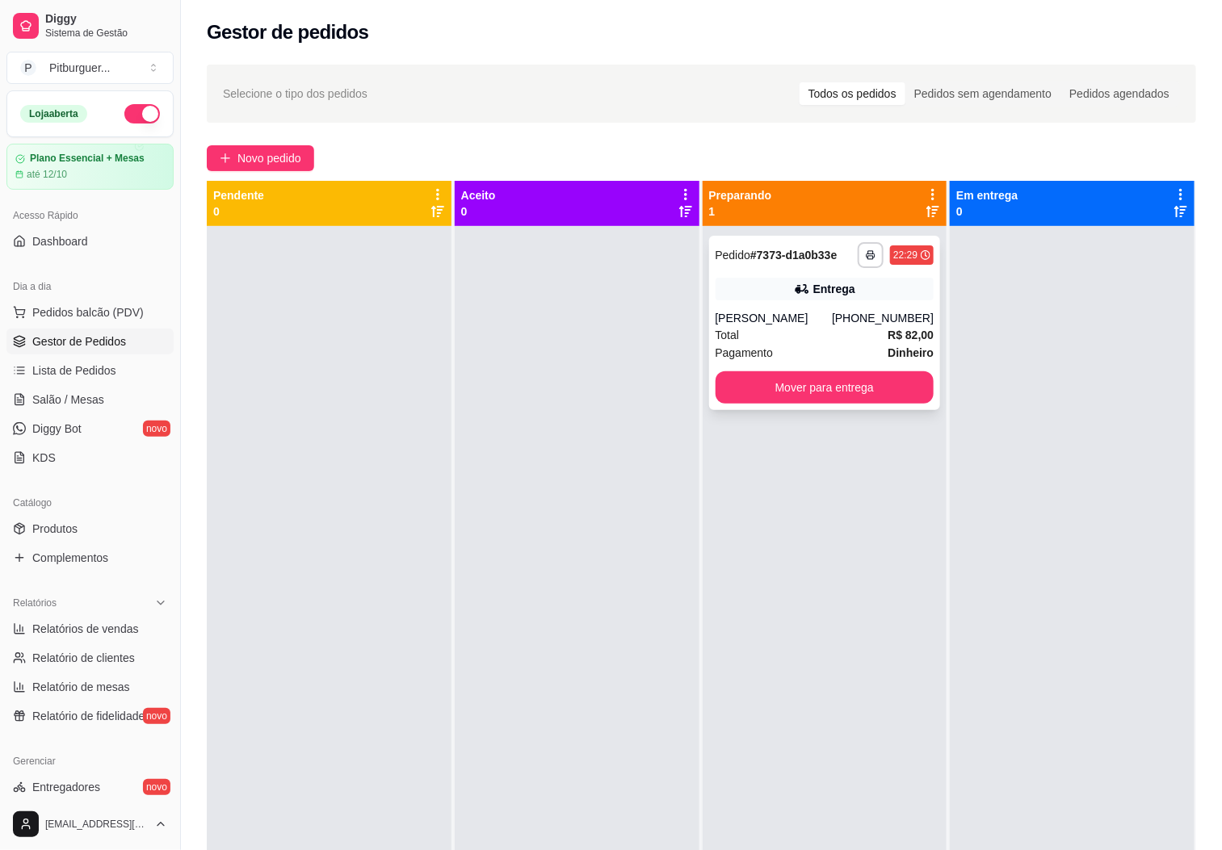
click at [846, 318] on div "[PHONE_NUMBER]" at bounding box center [883, 318] width 102 height 16
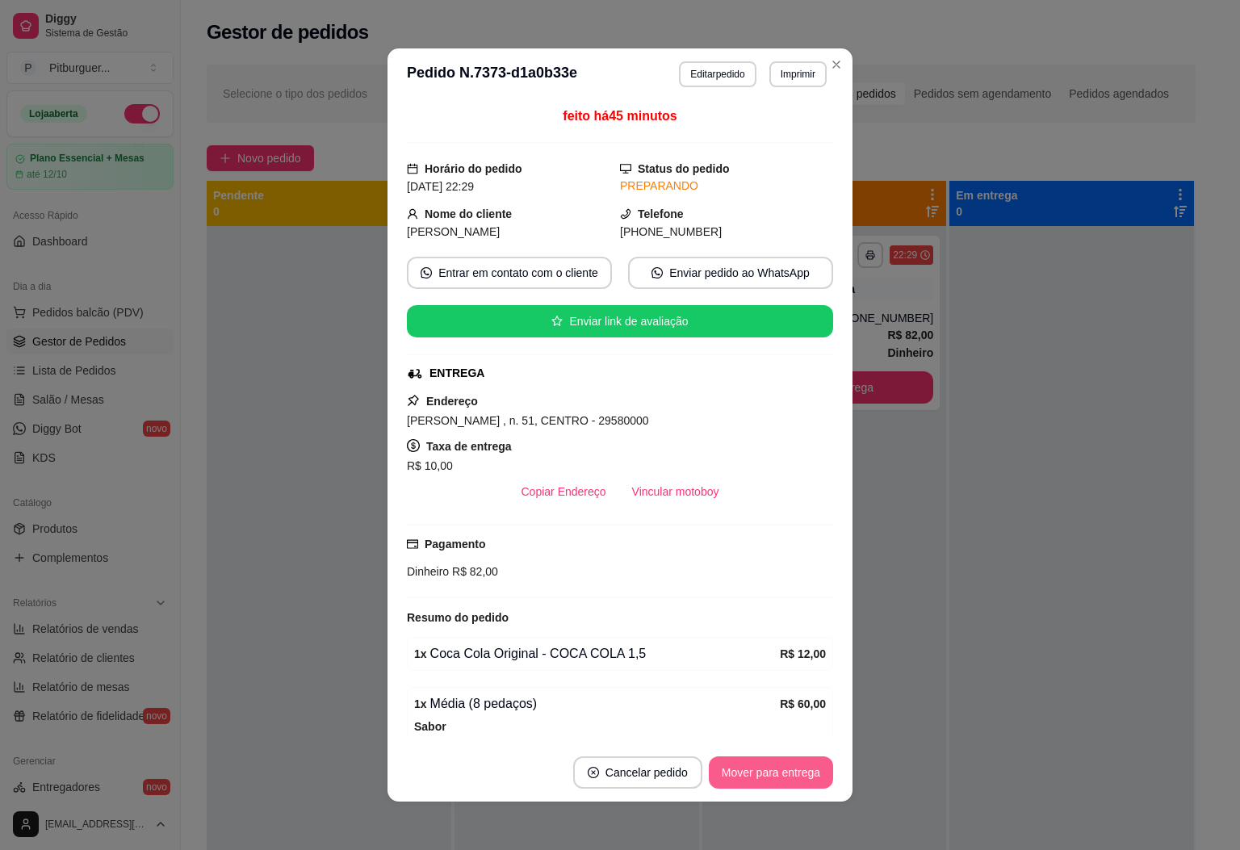
click at [758, 775] on button "Mover para entrega" at bounding box center [771, 773] width 124 height 32
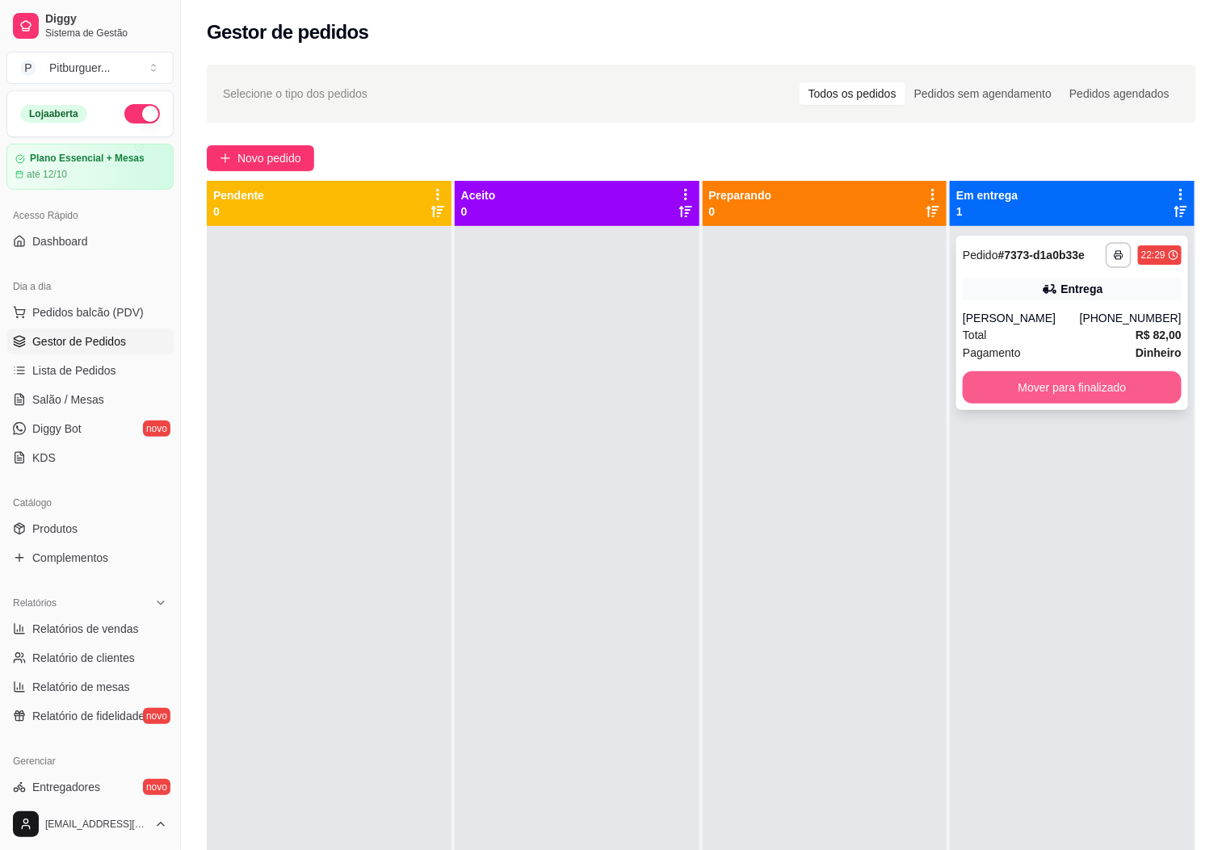
click at [1042, 383] on button "Mover para finalizado" at bounding box center [1072, 387] width 219 height 32
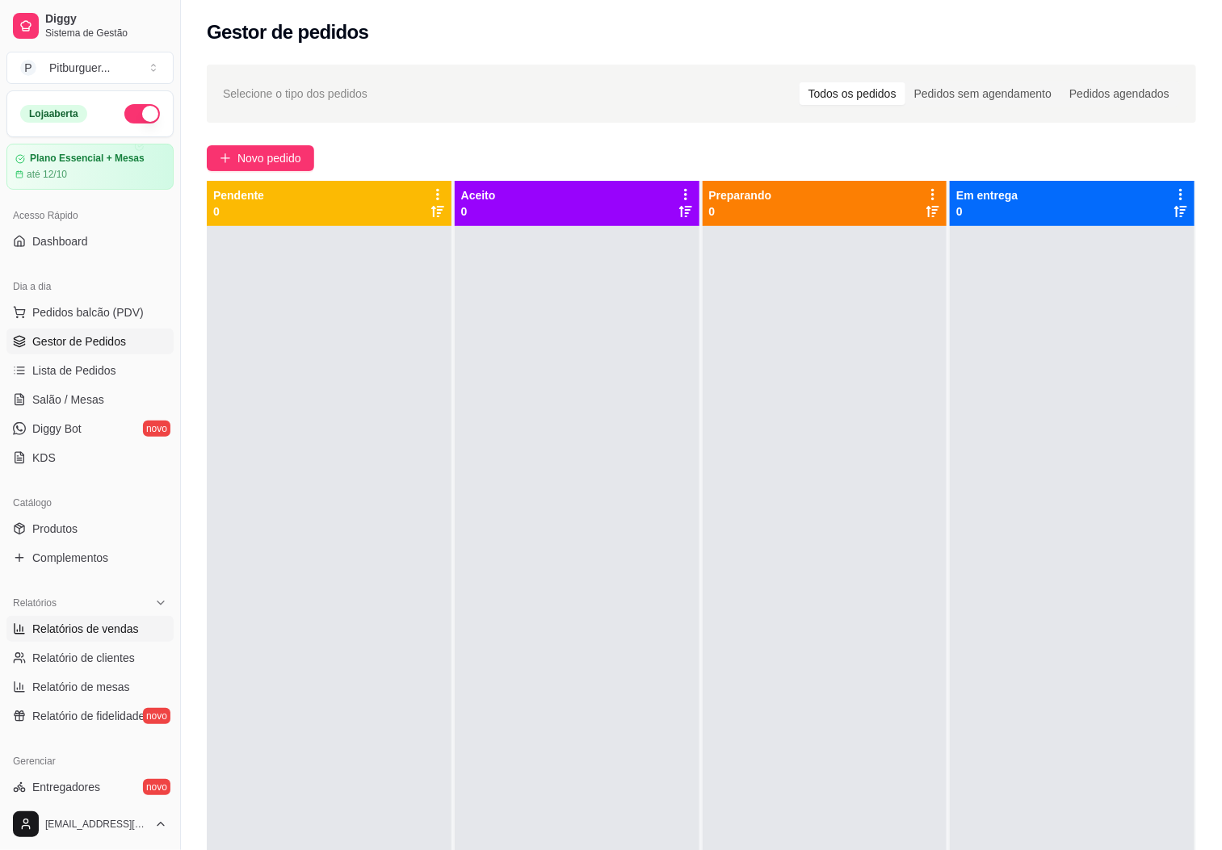
click at [88, 628] on span "Relatórios de vendas" at bounding box center [85, 629] width 107 height 16
select select "ALL"
select select "0"
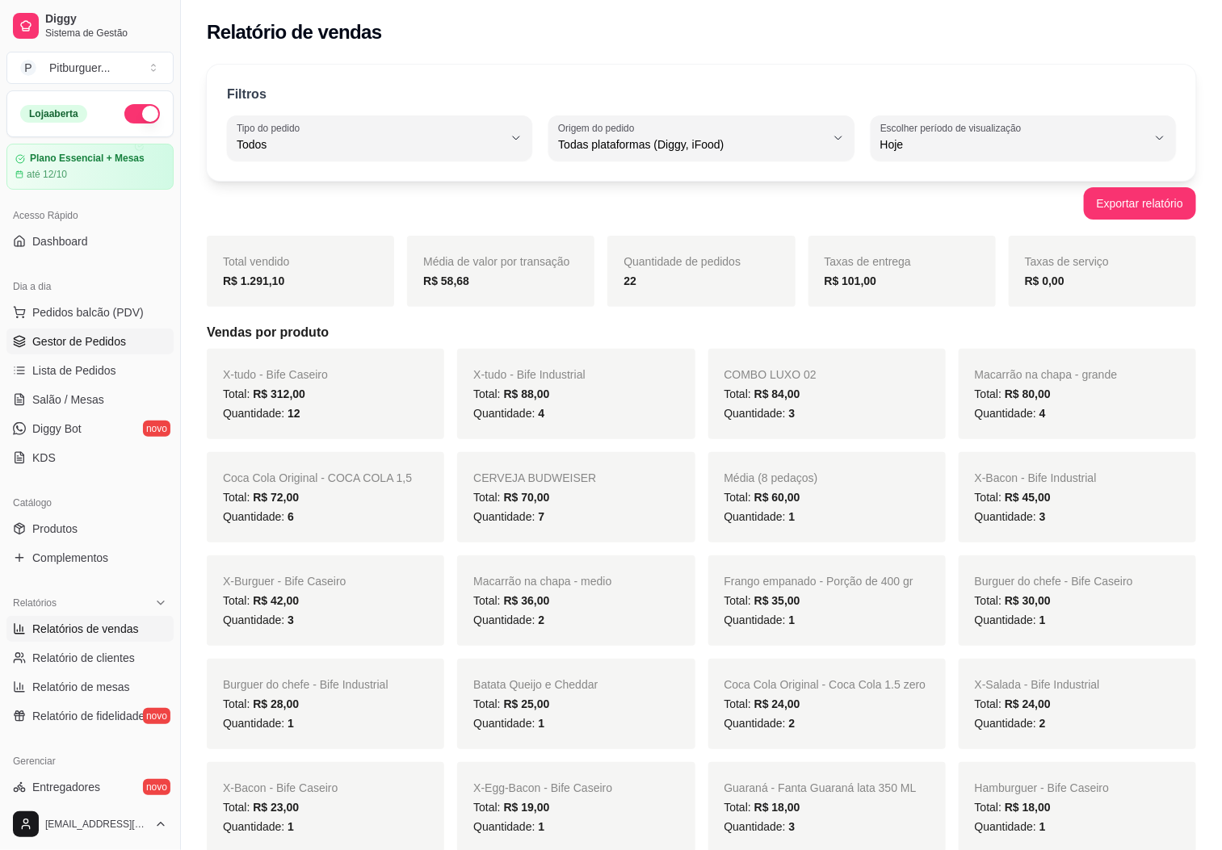
click at [78, 329] on link "Gestor de Pedidos" at bounding box center [89, 342] width 167 height 26
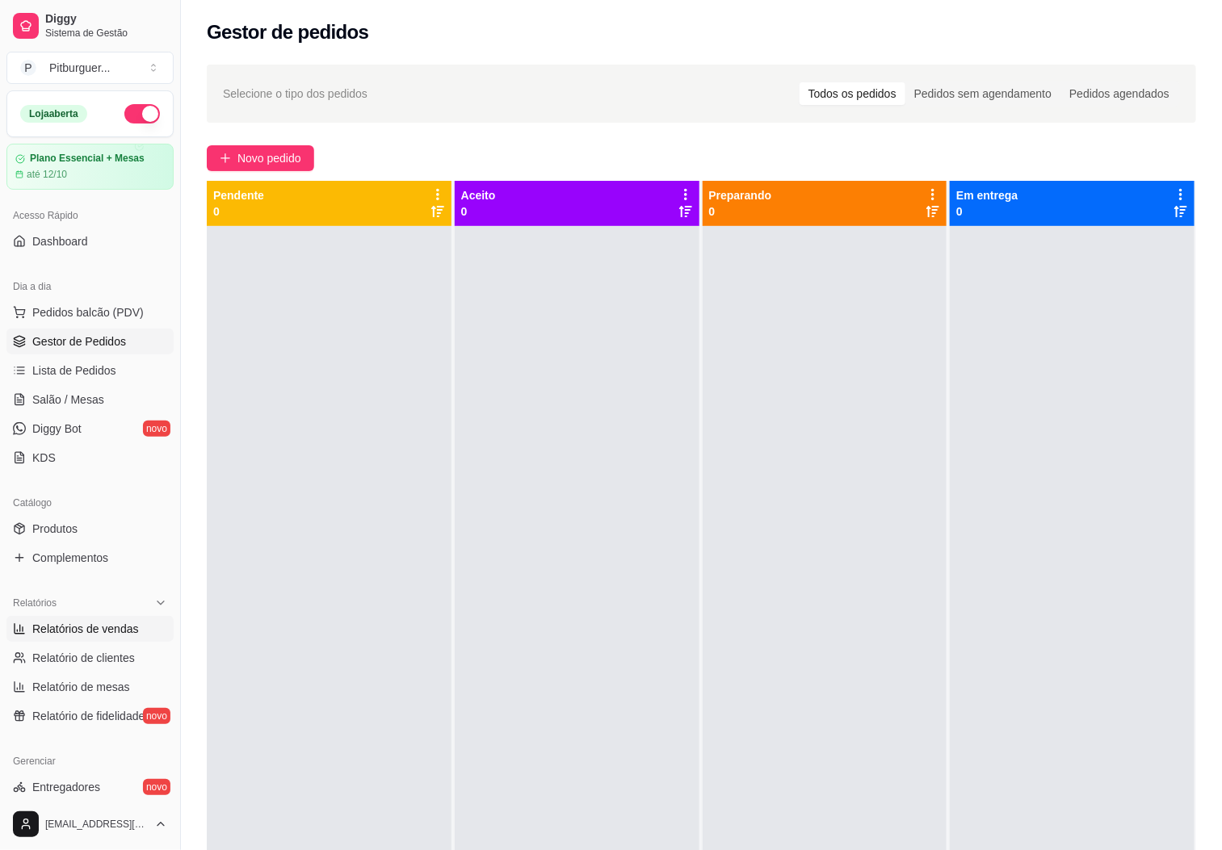
click at [119, 635] on span "Relatórios de vendas" at bounding box center [85, 629] width 107 height 16
select select "ALL"
select select "0"
